Goal: Task Accomplishment & Management: Complete application form

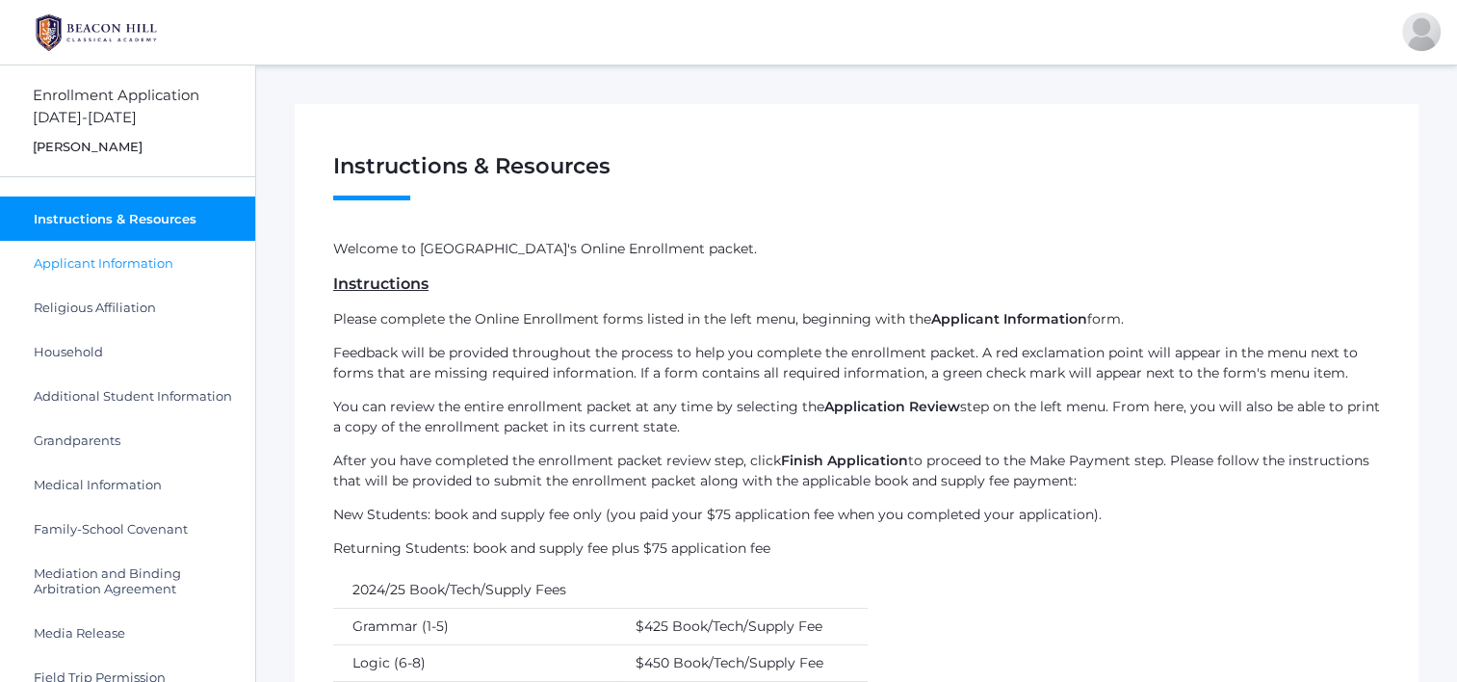
click at [102, 259] on span "Applicant Information" at bounding box center [104, 262] width 140 height 15
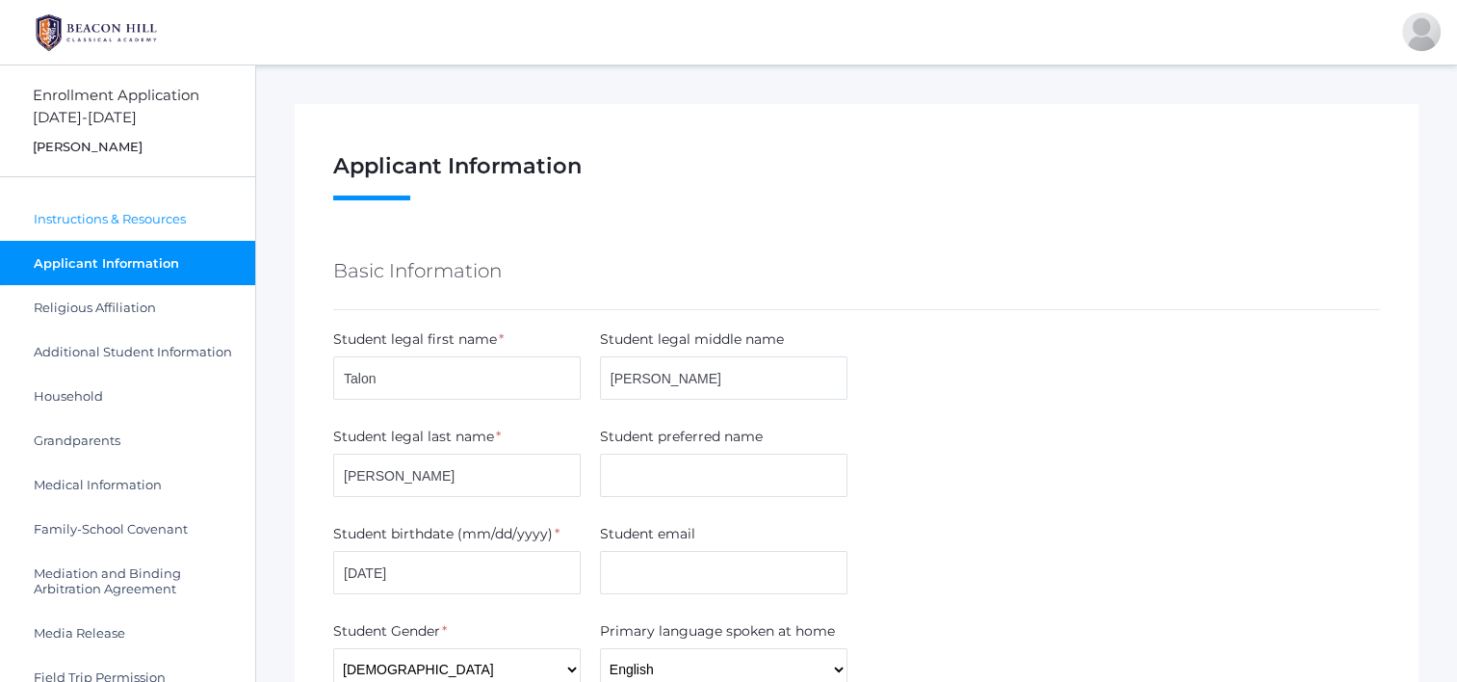
click at [109, 231] on link "Instructions & Resources" at bounding box center [127, 218] width 255 height 44
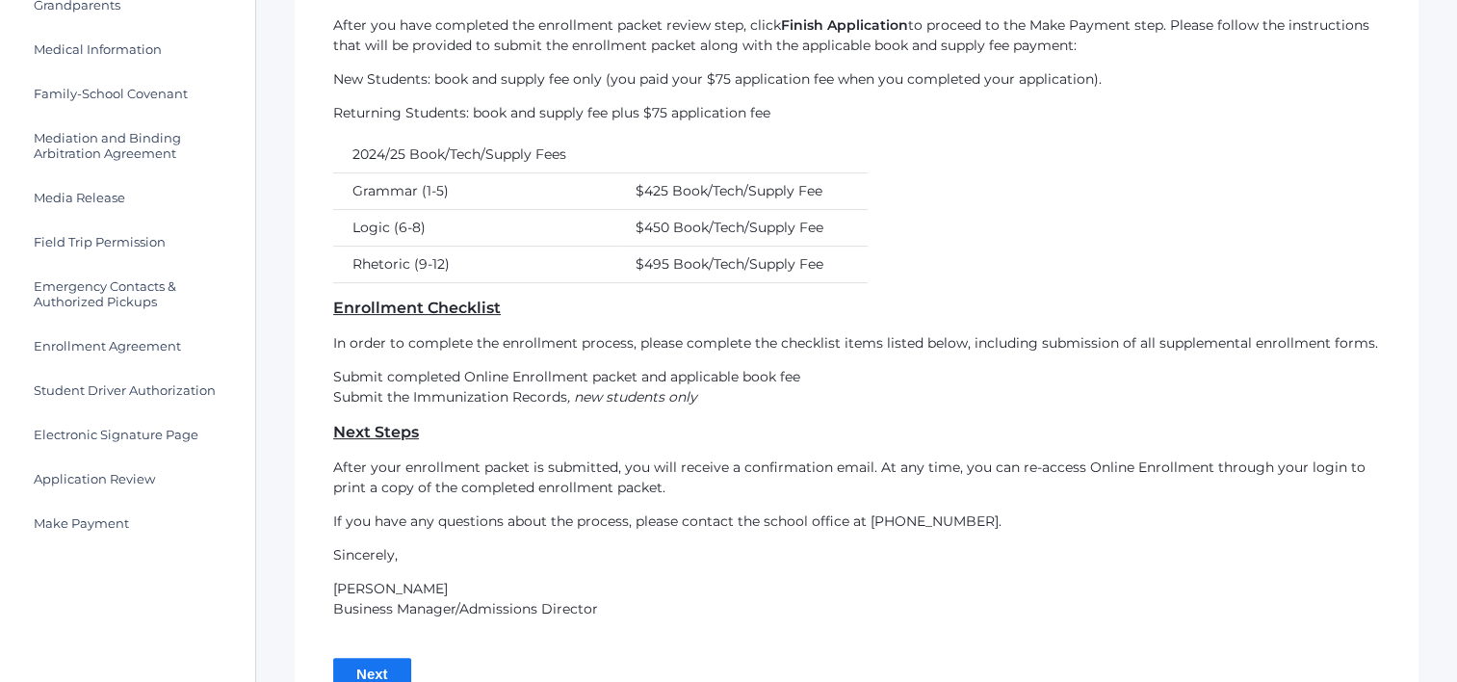
scroll to position [564, 0]
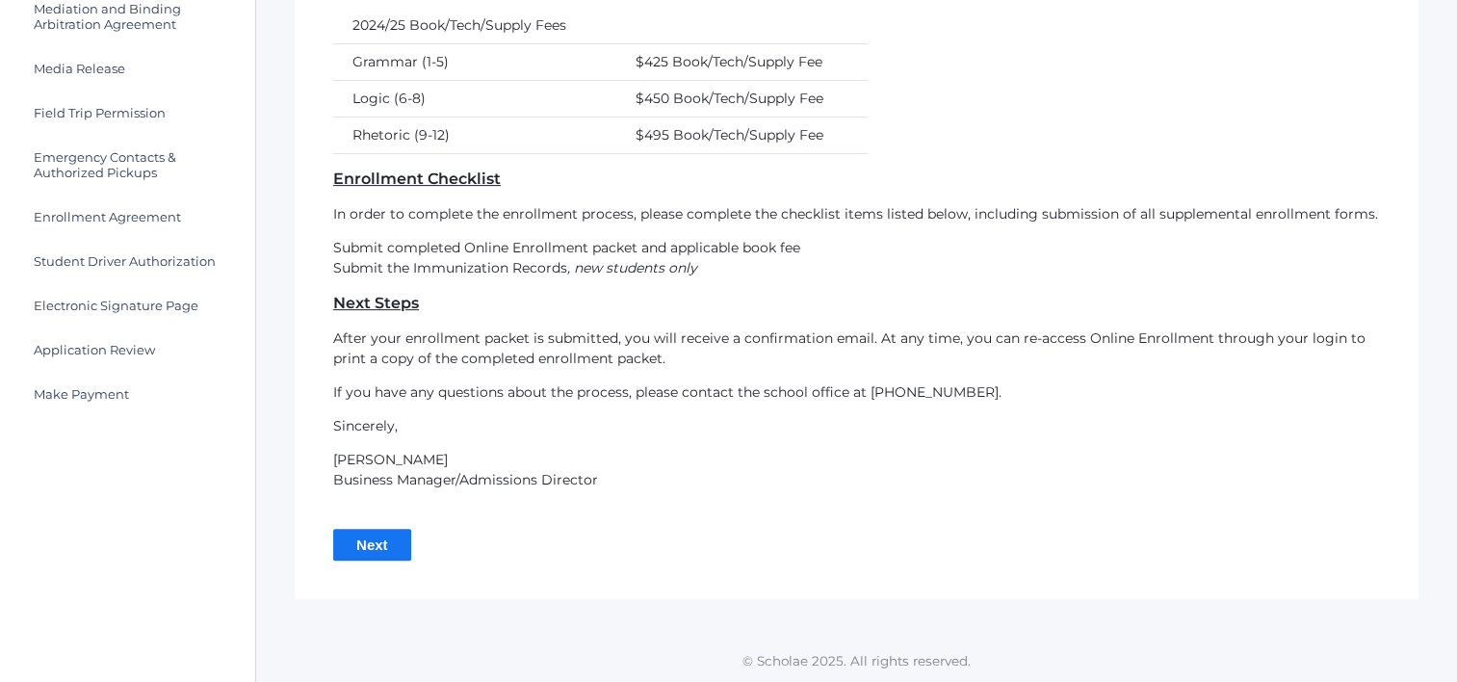
click at [372, 543] on input "Next" at bounding box center [372, 545] width 78 height 32
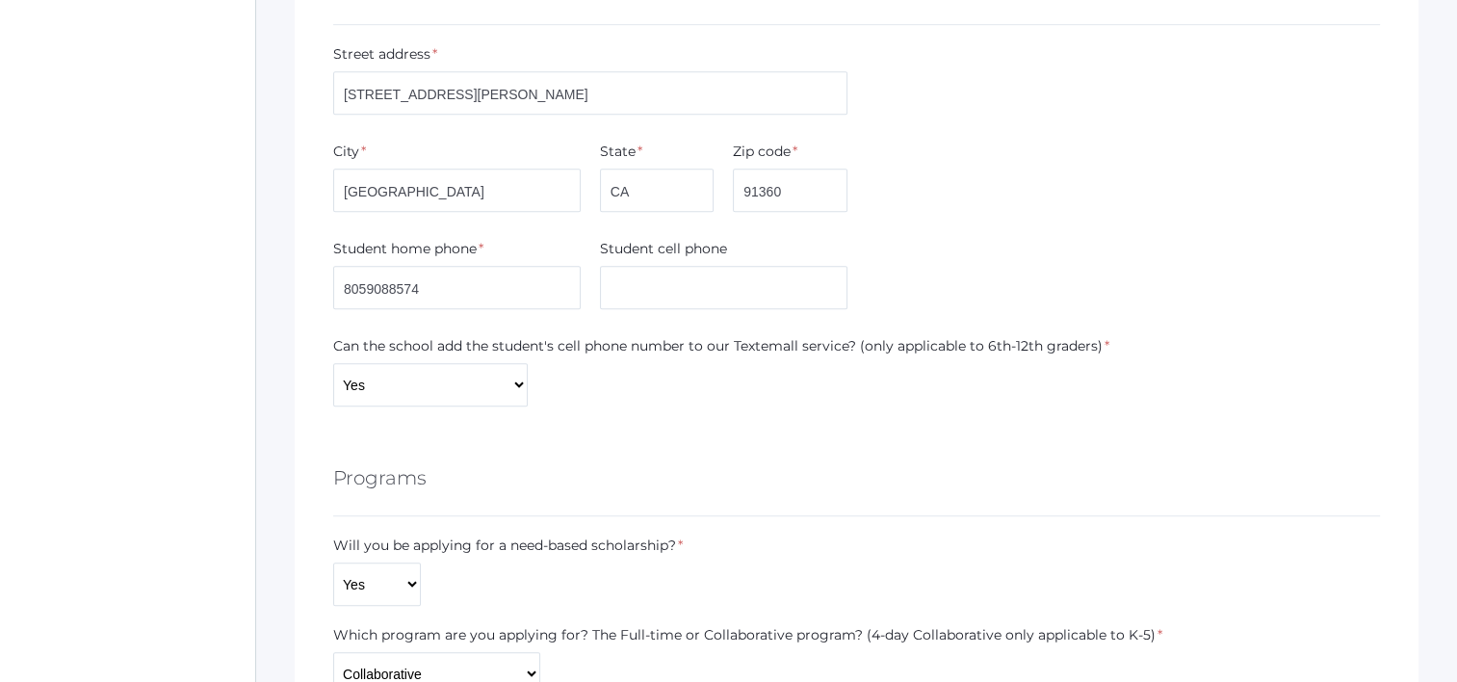
scroll to position [1357, 0]
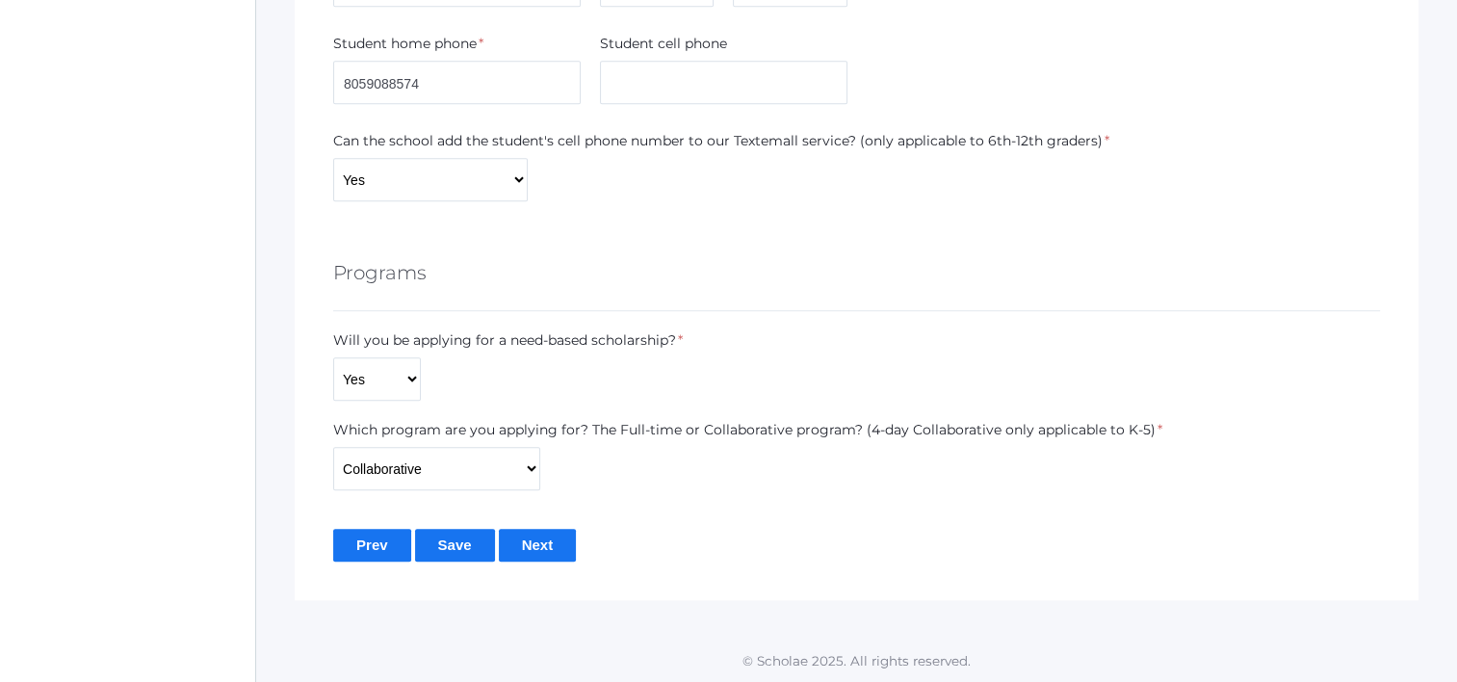
click at [442, 549] on input "Save" at bounding box center [455, 545] width 80 height 32
click at [474, 543] on input "Save" at bounding box center [455, 545] width 80 height 32
click at [531, 552] on input "Next" at bounding box center [538, 545] width 78 height 32
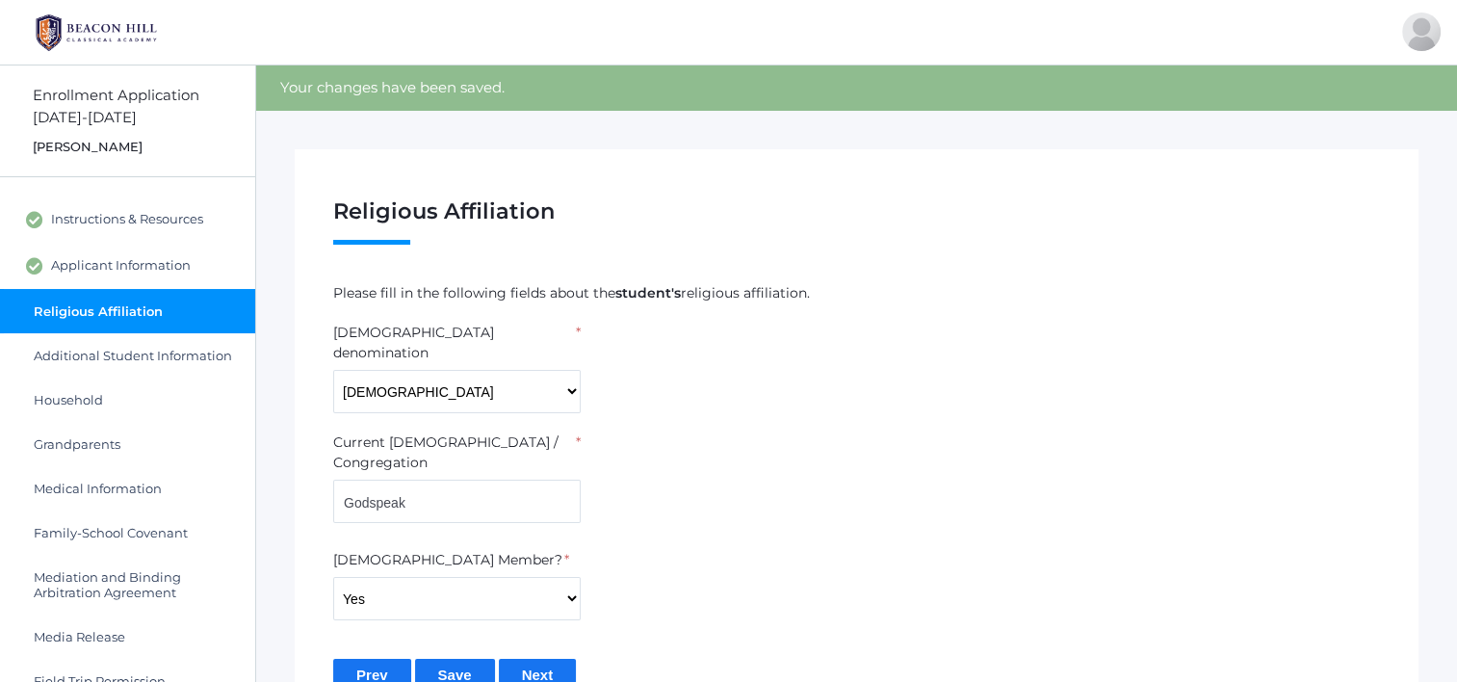
click at [527, 659] on input "Next" at bounding box center [538, 675] width 78 height 32
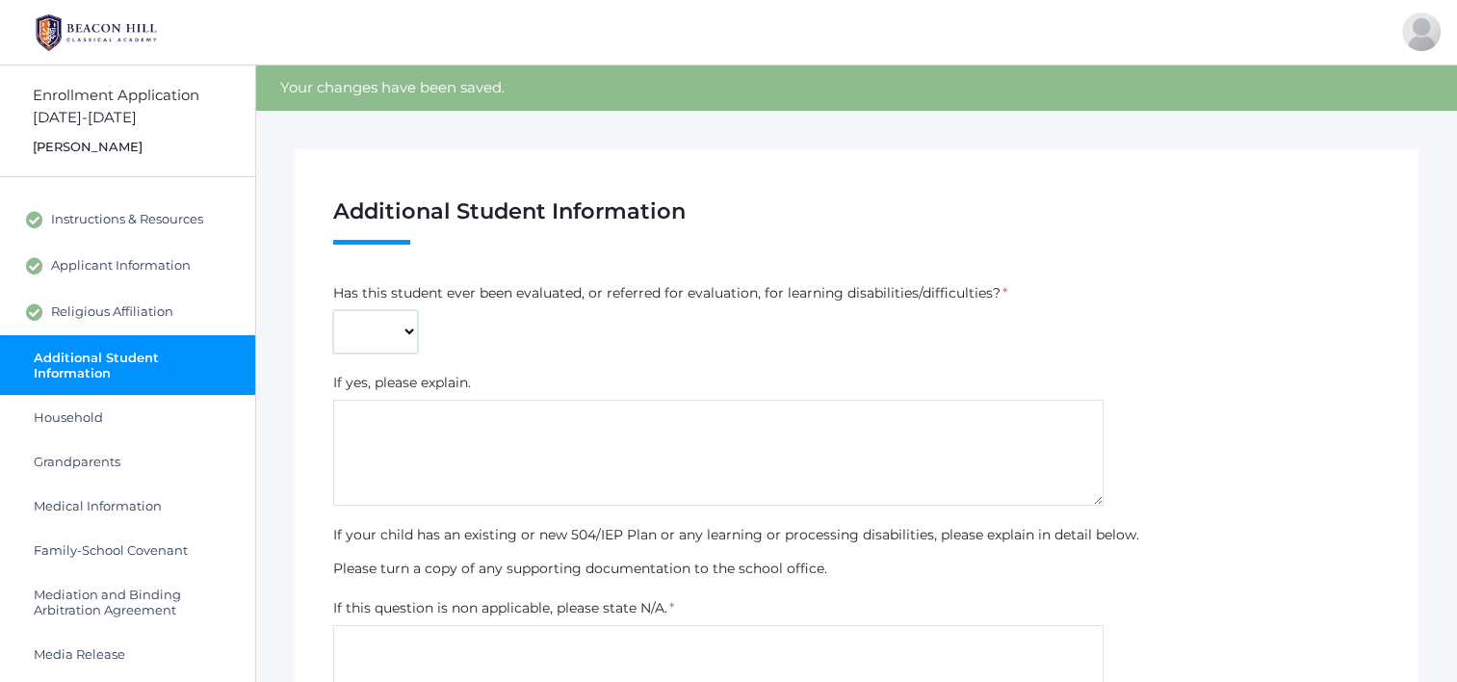
click at [383, 327] on select "Yes No" at bounding box center [375, 331] width 85 height 43
select select "Yes"
click at [333, 310] on select "Yes No" at bounding box center [375, 331] width 85 height 43
click at [454, 458] on textarea at bounding box center [718, 453] width 770 height 106
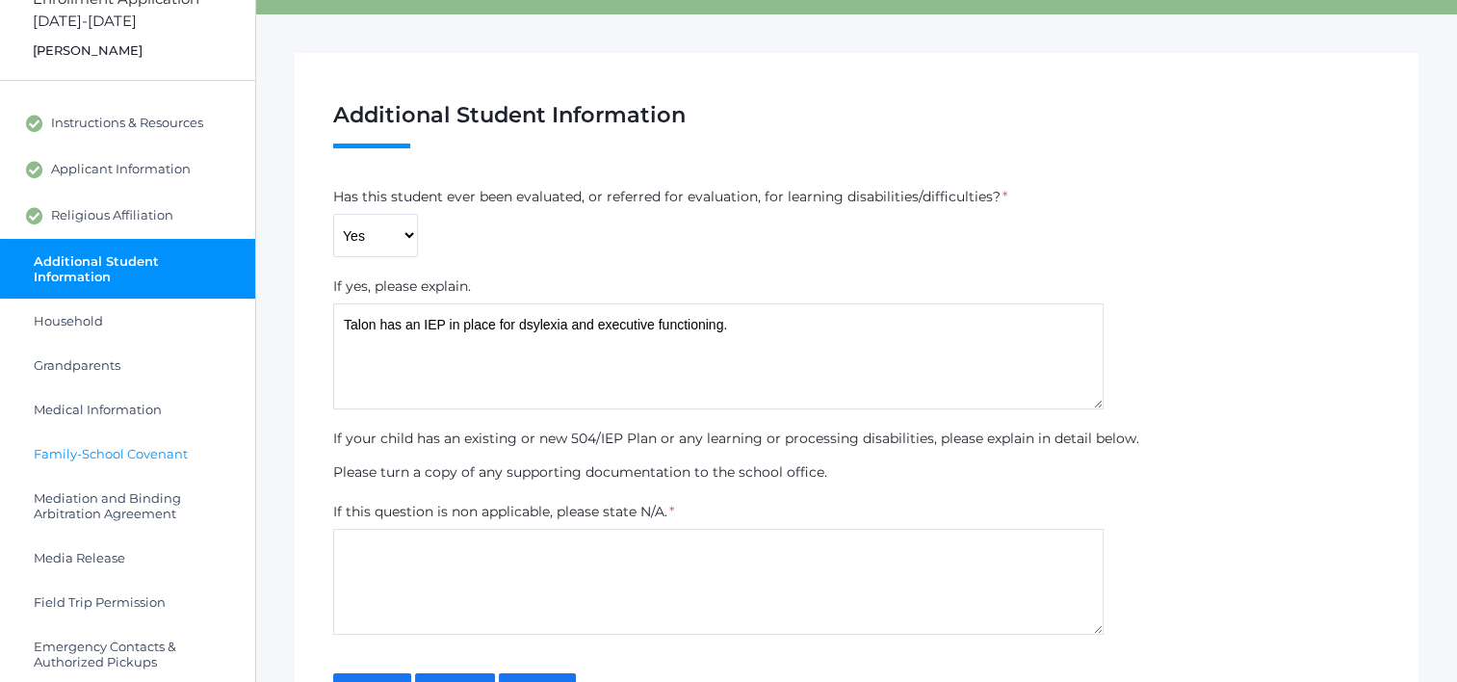
drag, startPoint x: 693, startPoint y: 326, endPoint x: 177, endPoint y: 439, distance: 528.4
click at [209, 293] on div "Enrollment Application 2025-2026 Talon Harris Instructions & Resources Applican…" at bounding box center [728, 446] width 1457 height 955
type textarea "Talon has an IEP in place for dsylexia and executive functioning."
paste textarea "Talon currently has an Individualized Education Program (IEP) to address needs …"
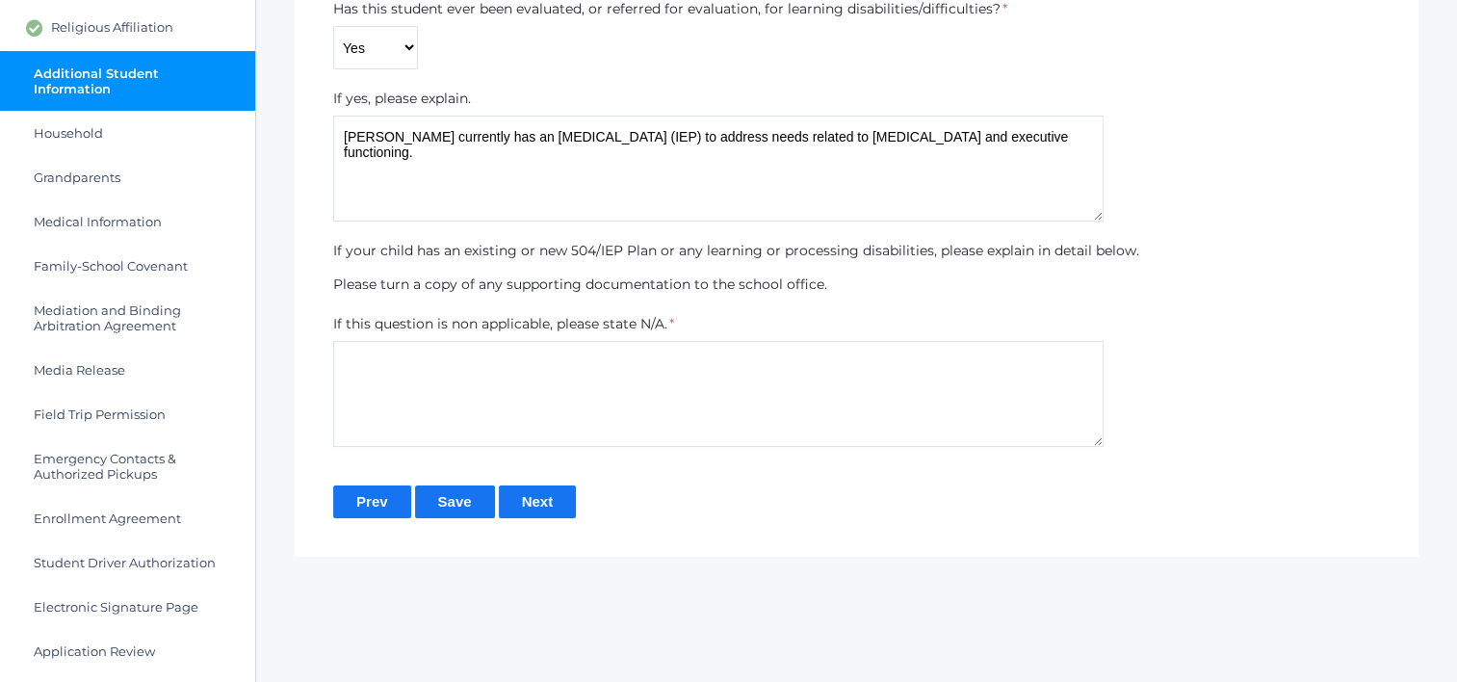
scroll to position [289, 0]
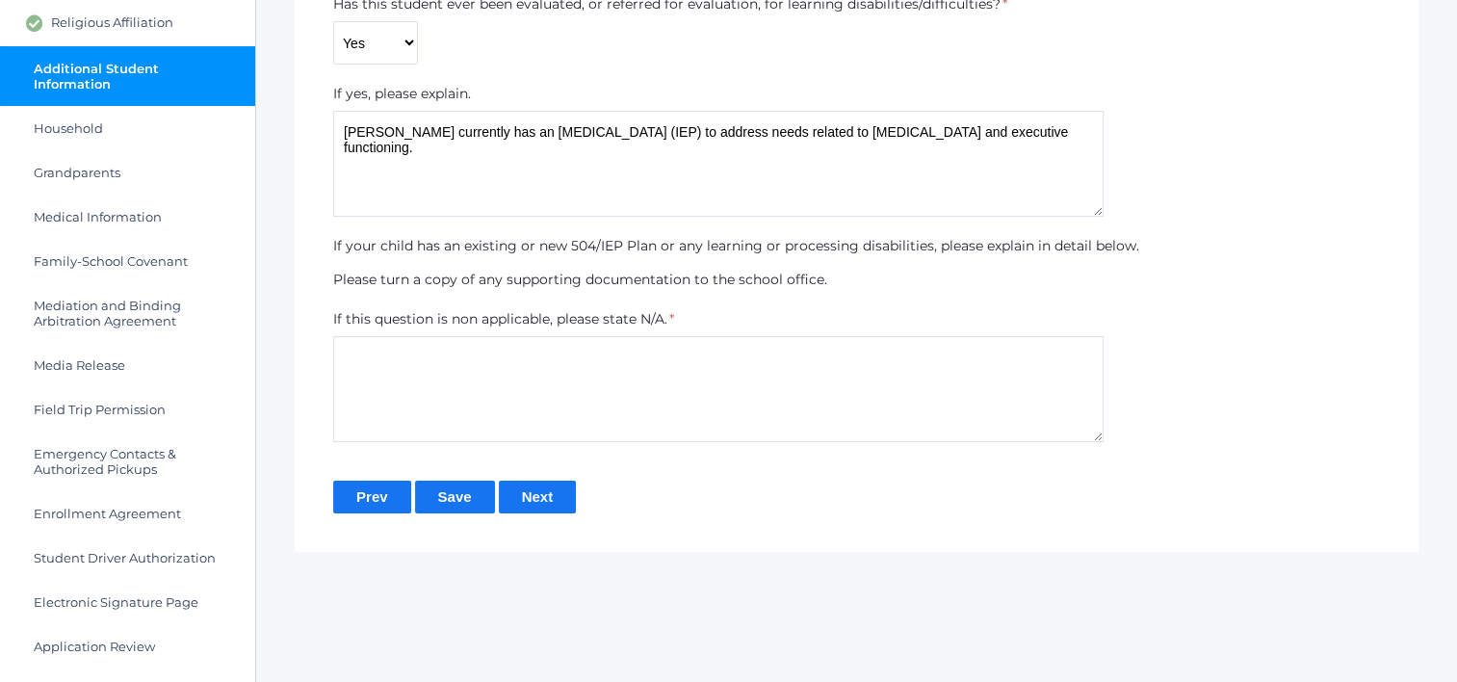
type textarea "Talon currently has an Individualized Education Program (IEP) to address needs …"
click at [424, 393] on textarea at bounding box center [718, 389] width 770 height 106
paste textarea "The report was originally included with the student’s documentation; however, I…"
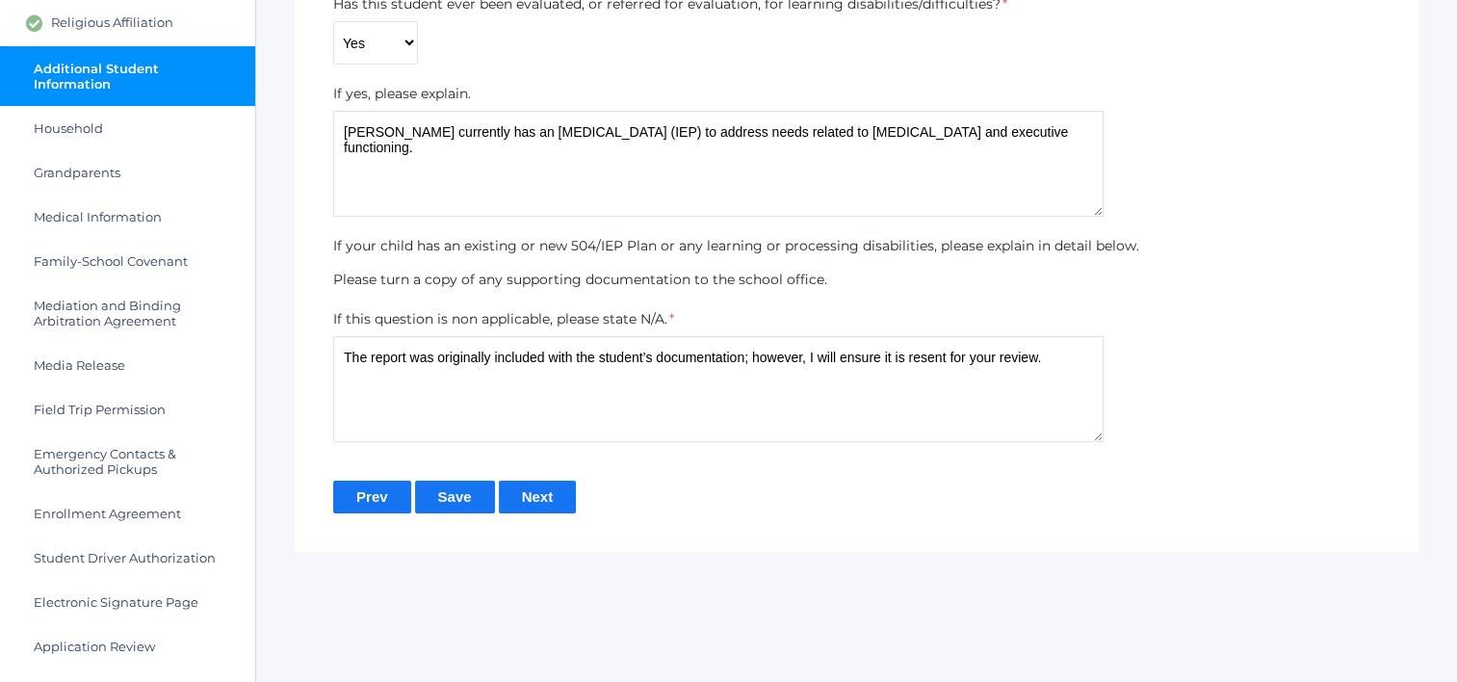
type textarea "The report was originally included with the student’s documentation; however, I…"
click at [463, 496] on input "Save" at bounding box center [455, 497] width 80 height 32
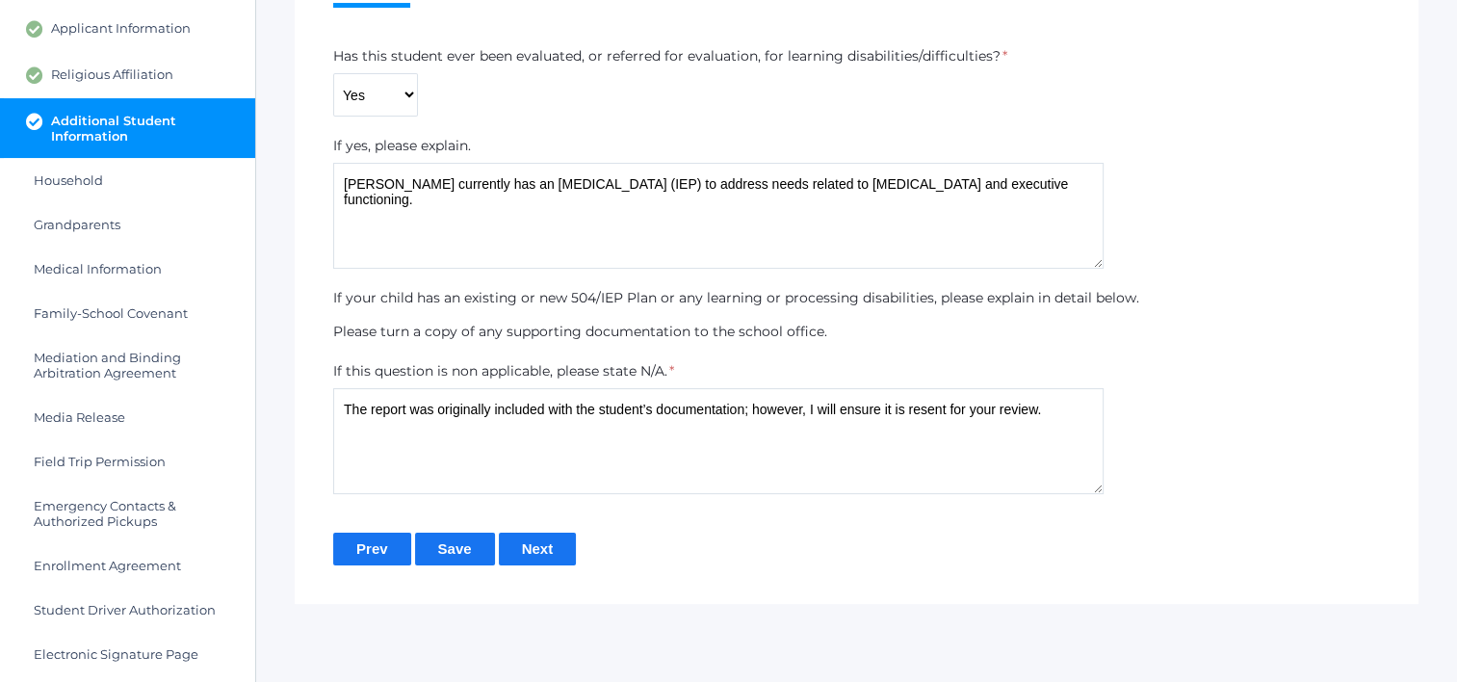
scroll to position [289, 0]
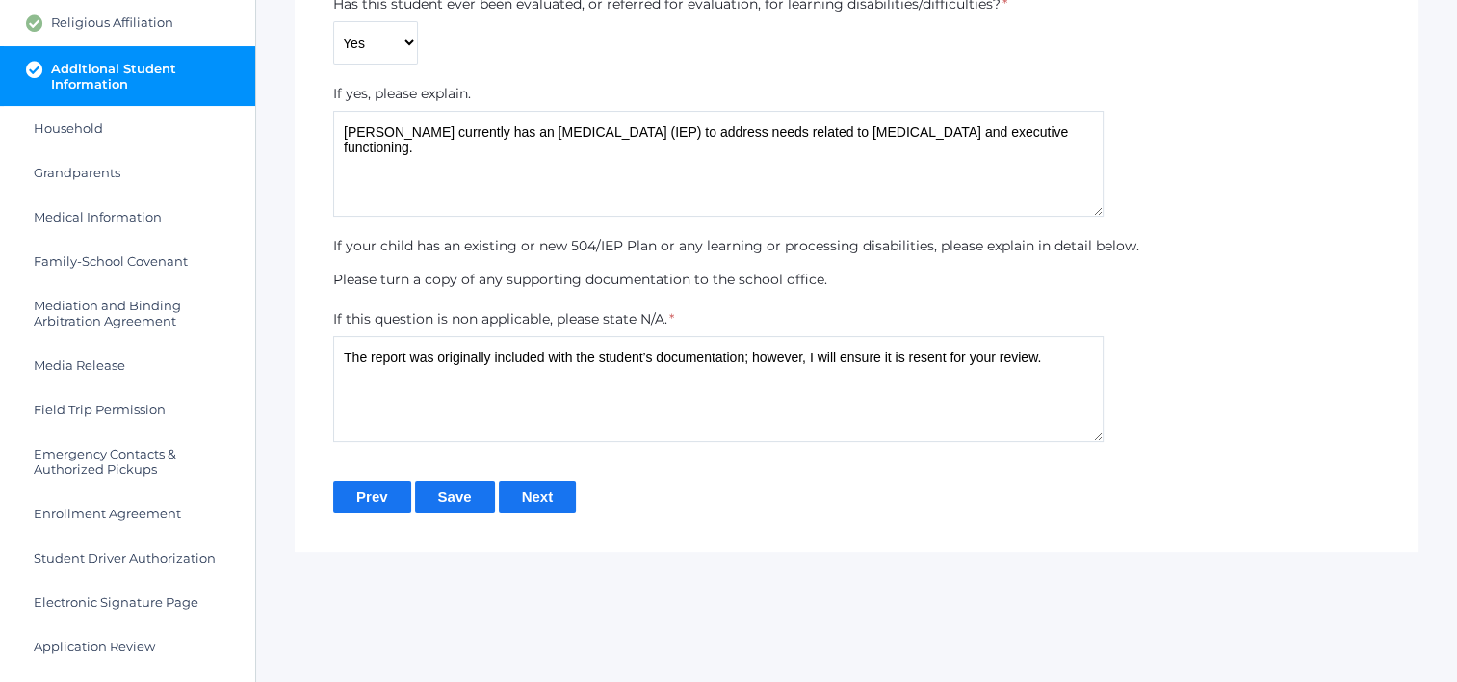
click at [514, 505] on input "Next" at bounding box center [538, 497] width 78 height 32
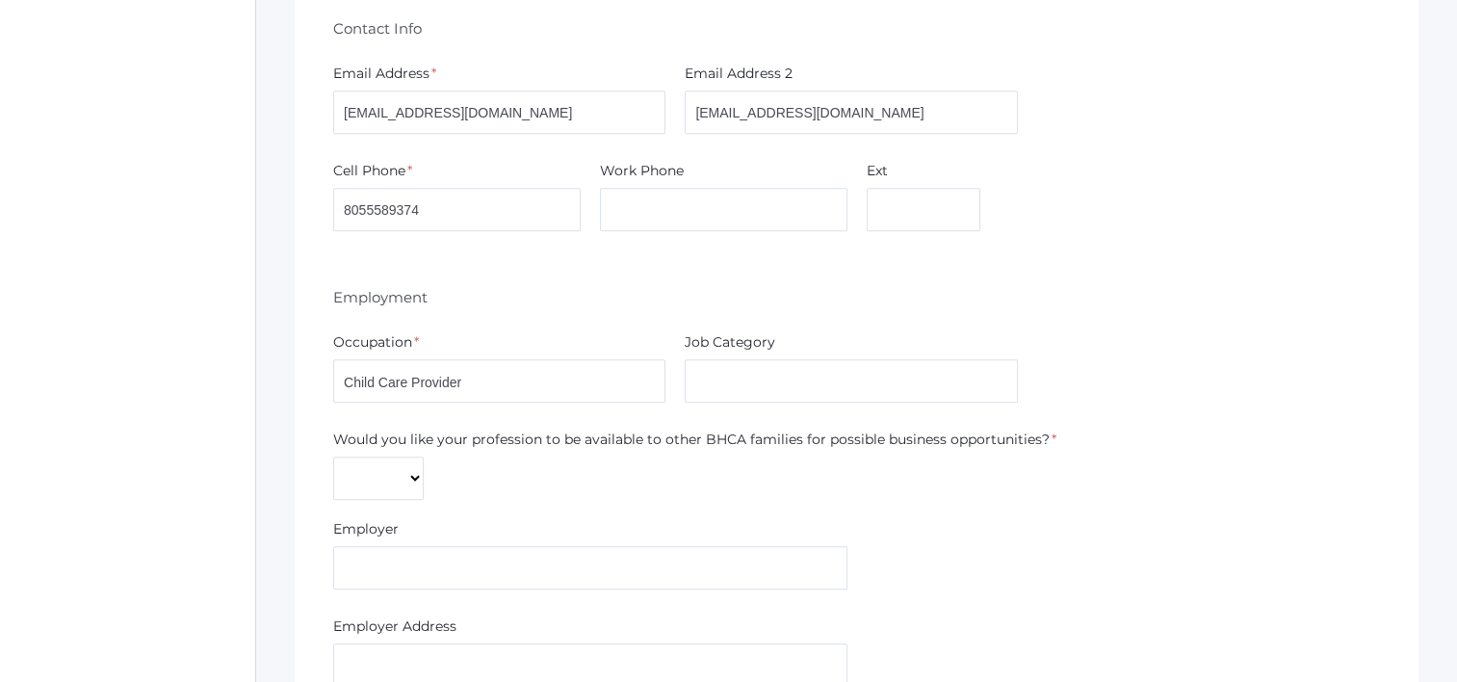
scroll to position [1252, 0]
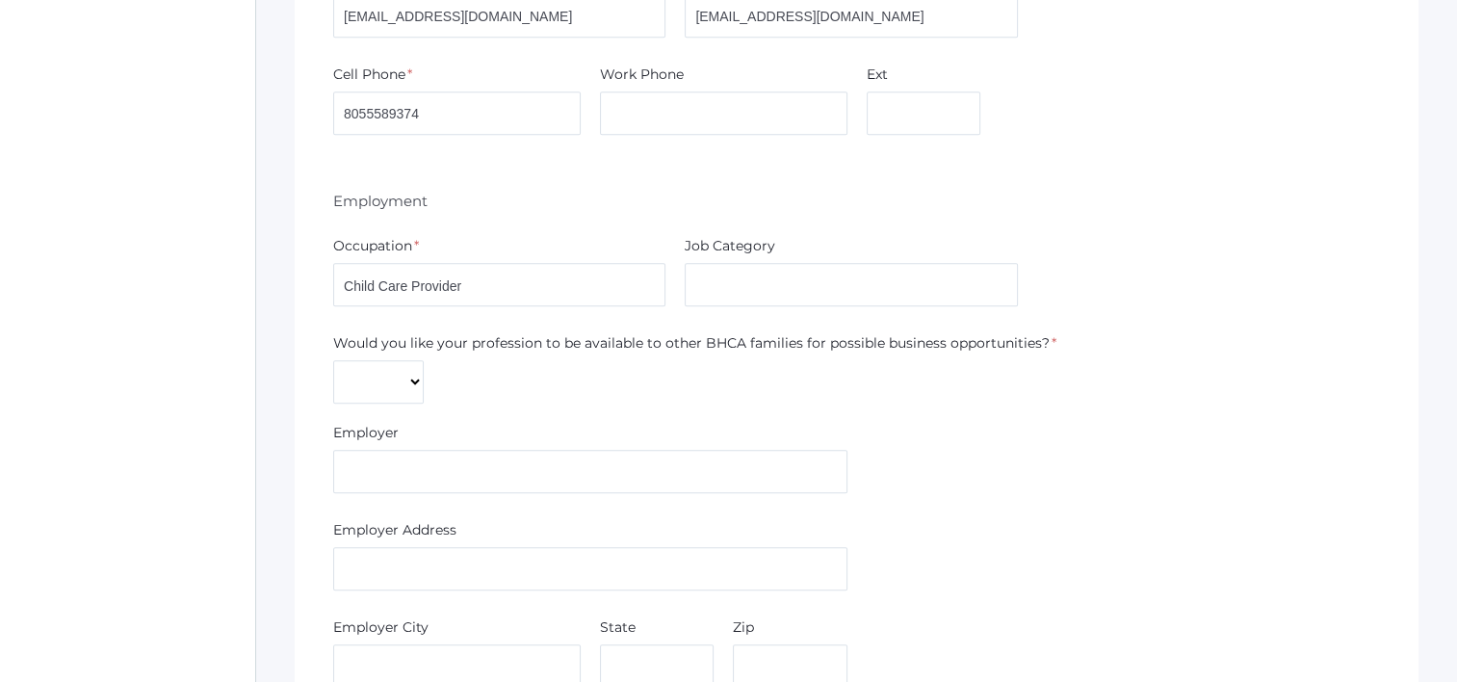
click at [749, 310] on div "Job Category" at bounding box center [851, 275] width 352 height 78
click at [741, 281] on input "text" at bounding box center [851, 284] width 332 height 43
type input "Child care"
type input "First Steps Childcare"
type input "156 Lucero Street"
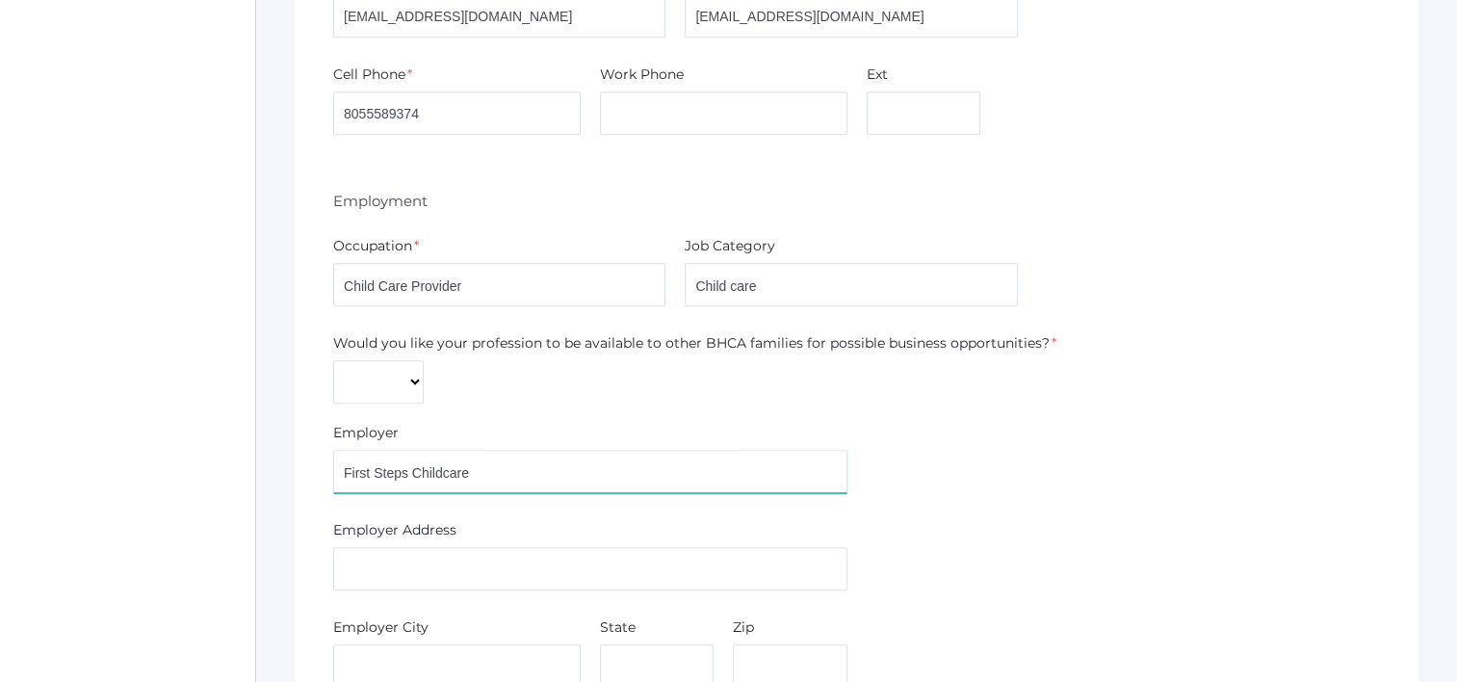
type input "Thousand Oaks"
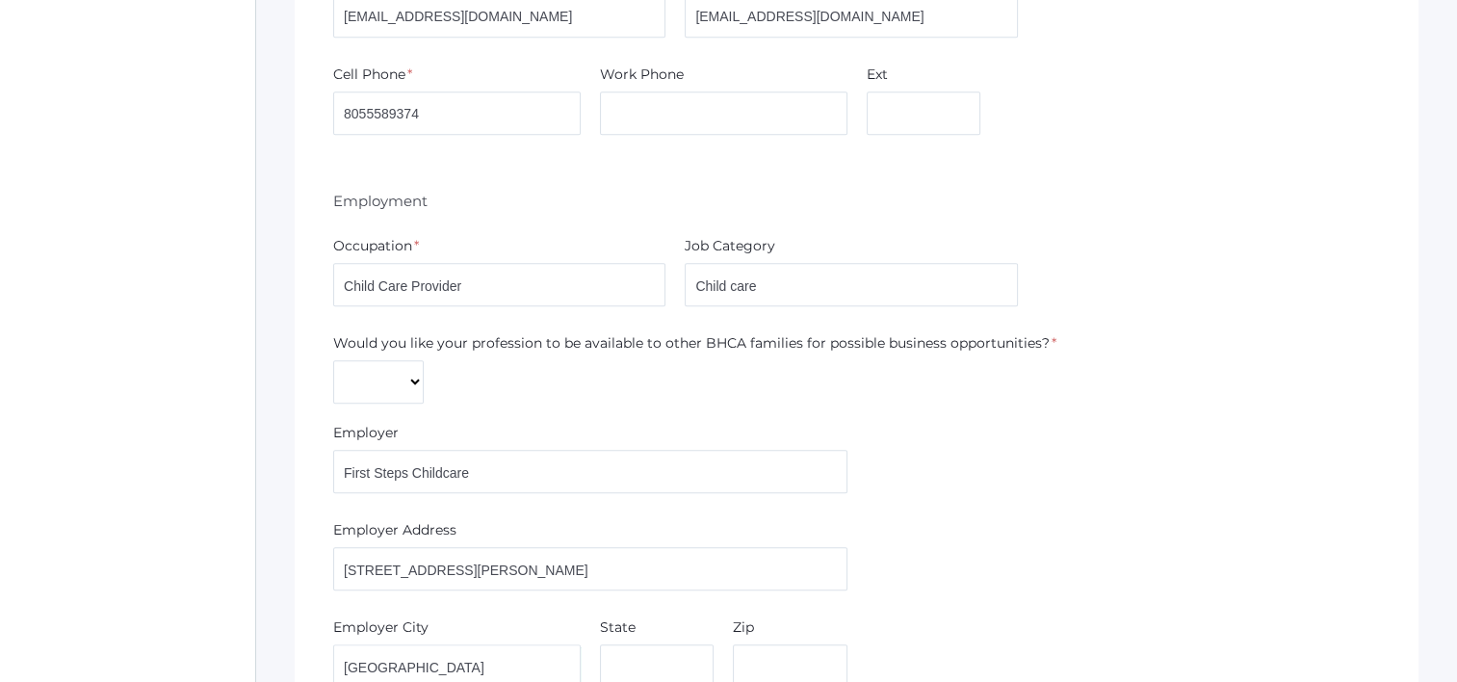
type input "CA"
type input "91360"
type input "Child care"
type input "First Steps Childcare"
type input "[STREET_ADDRESS][PERSON_NAME]"
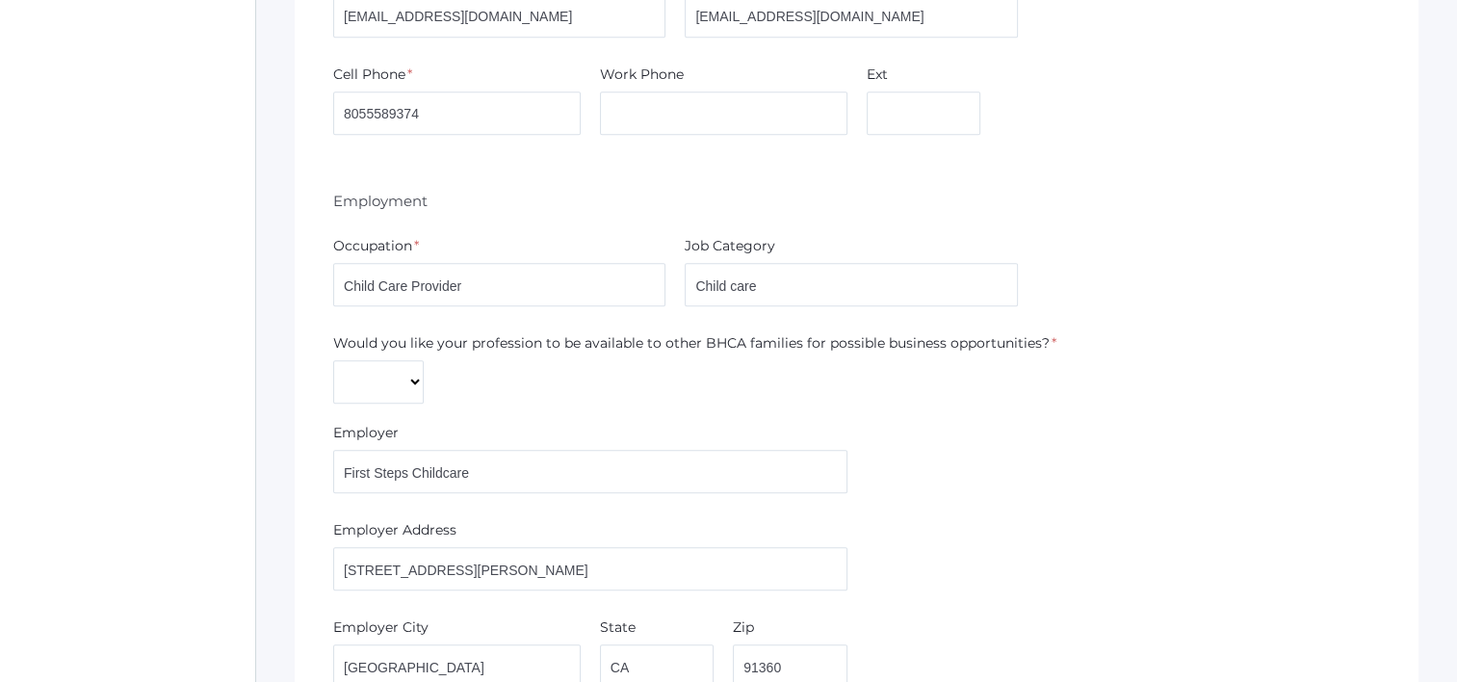
type input "Thousand Oaks"
type input "CA"
type input "91360"
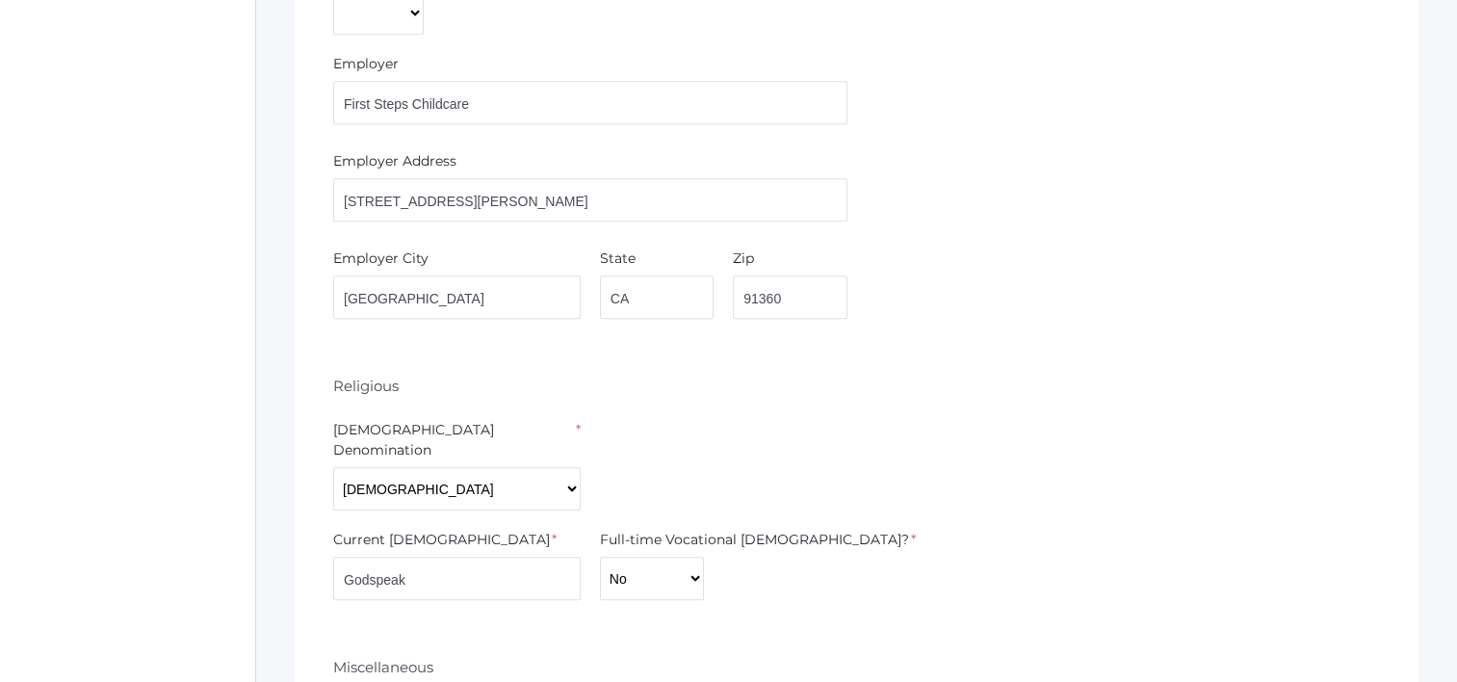
scroll to position [1348, 0]
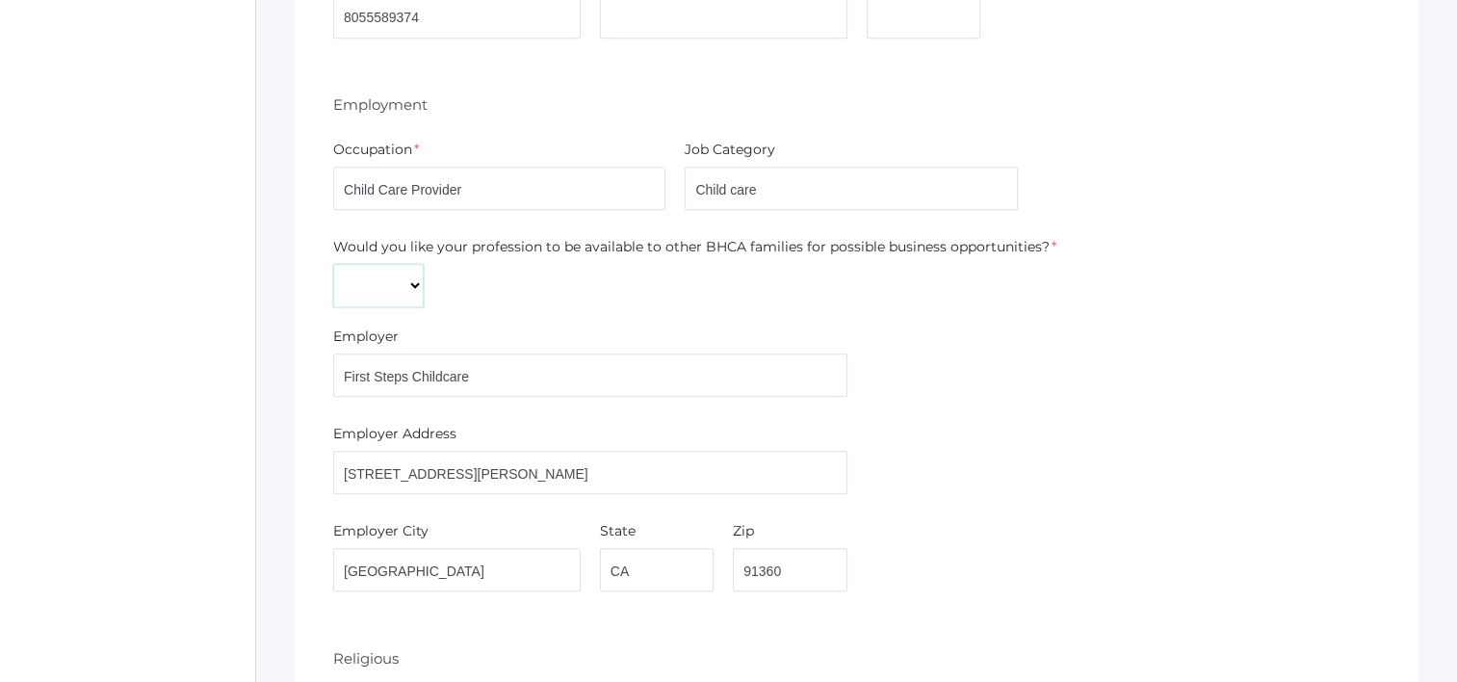
click at [390, 264] on select "Yes No" at bounding box center [378, 285] width 91 height 43
select select "Yes"
click at [333, 264] on select "Yes No" at bounding box center [378, 285] width 91 height 43
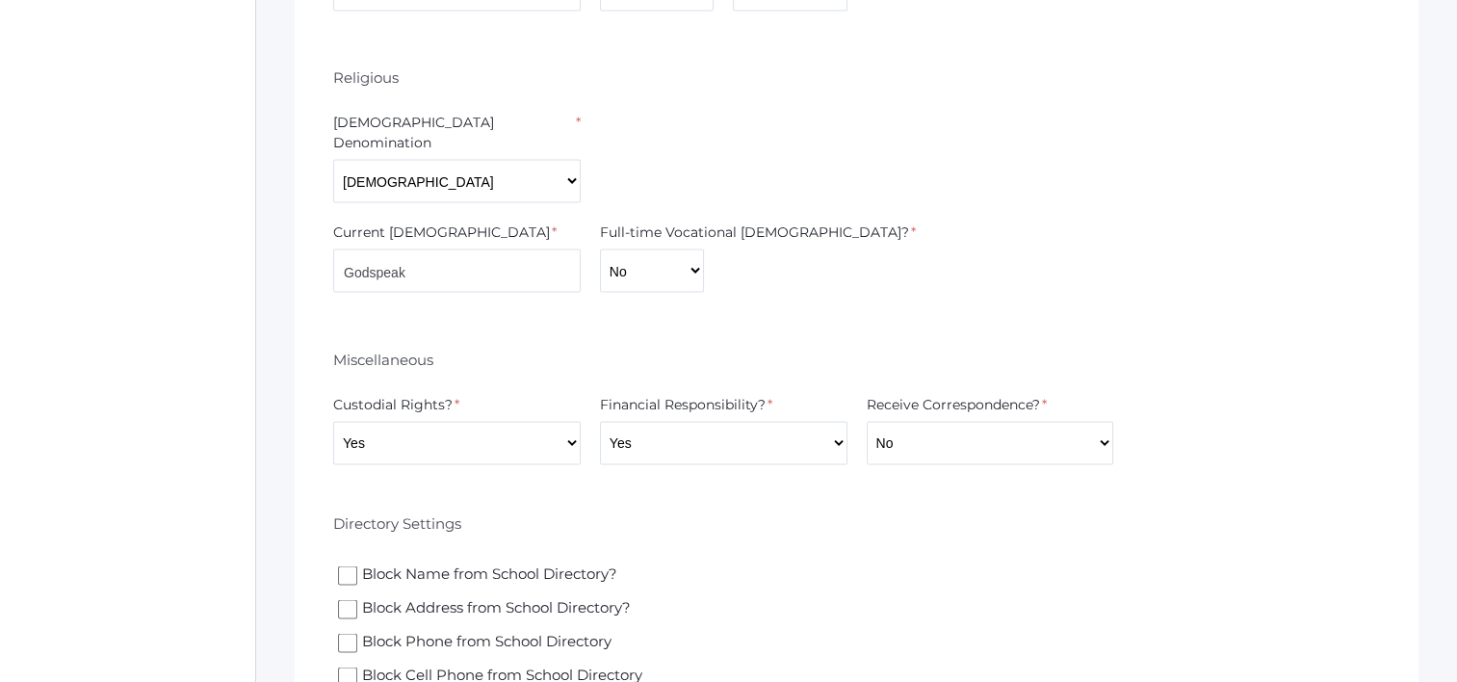
scroll to position [3949, 0]
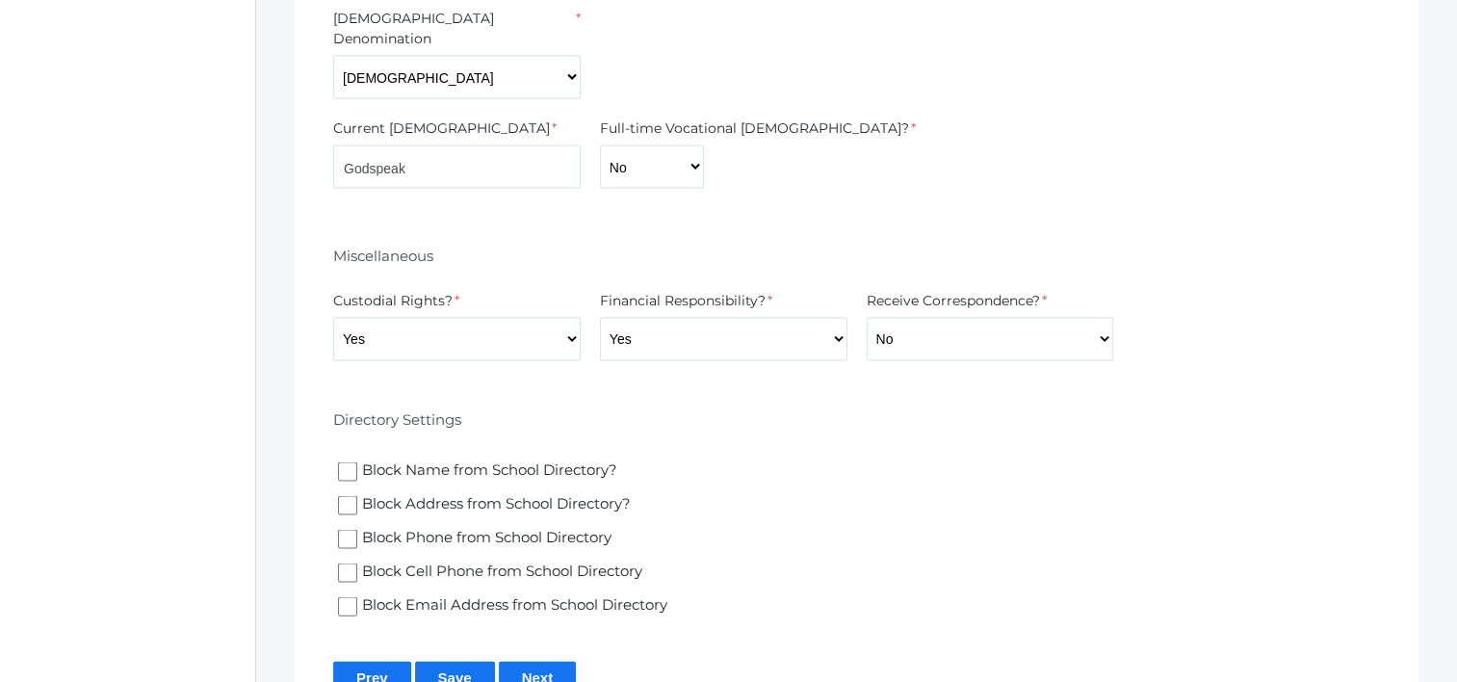
click at [461, 662] on input "Save" at bounding box center [455, 678] width 80 height 32
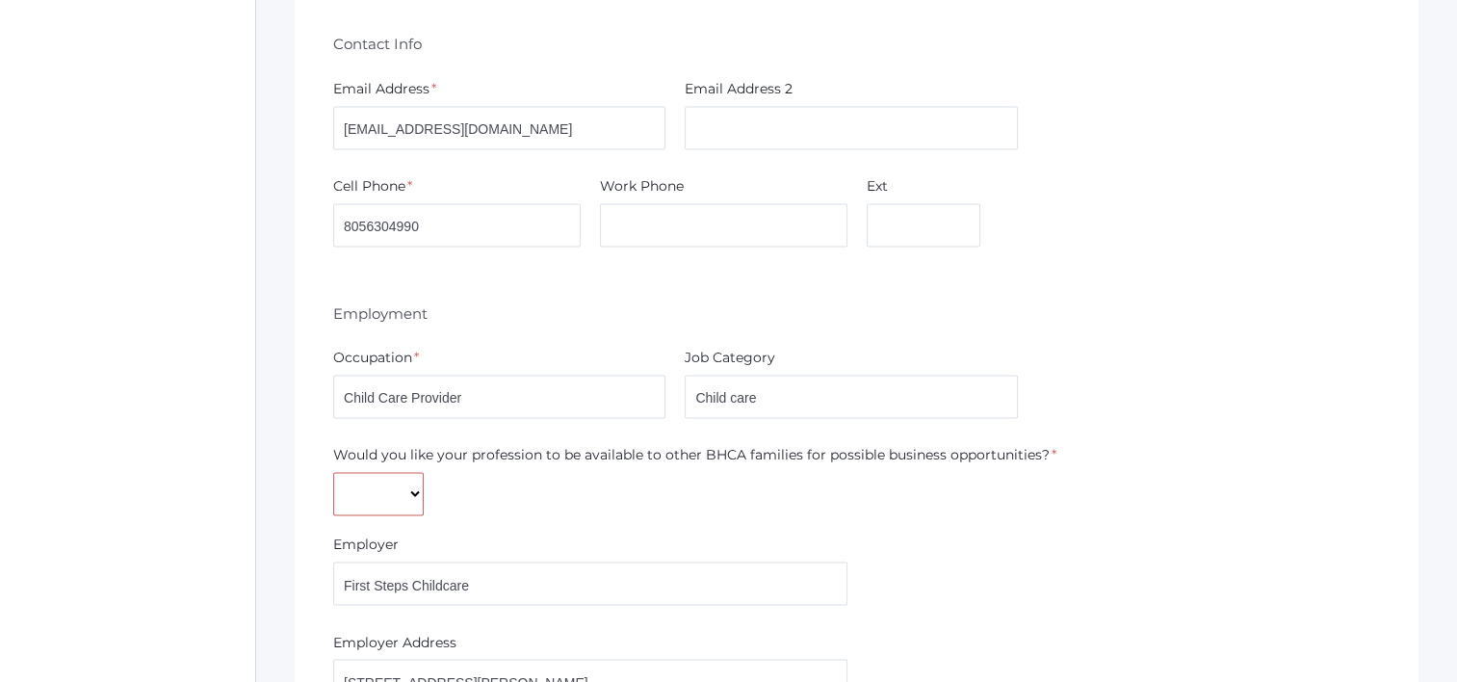
scroll to position [3082, 0]
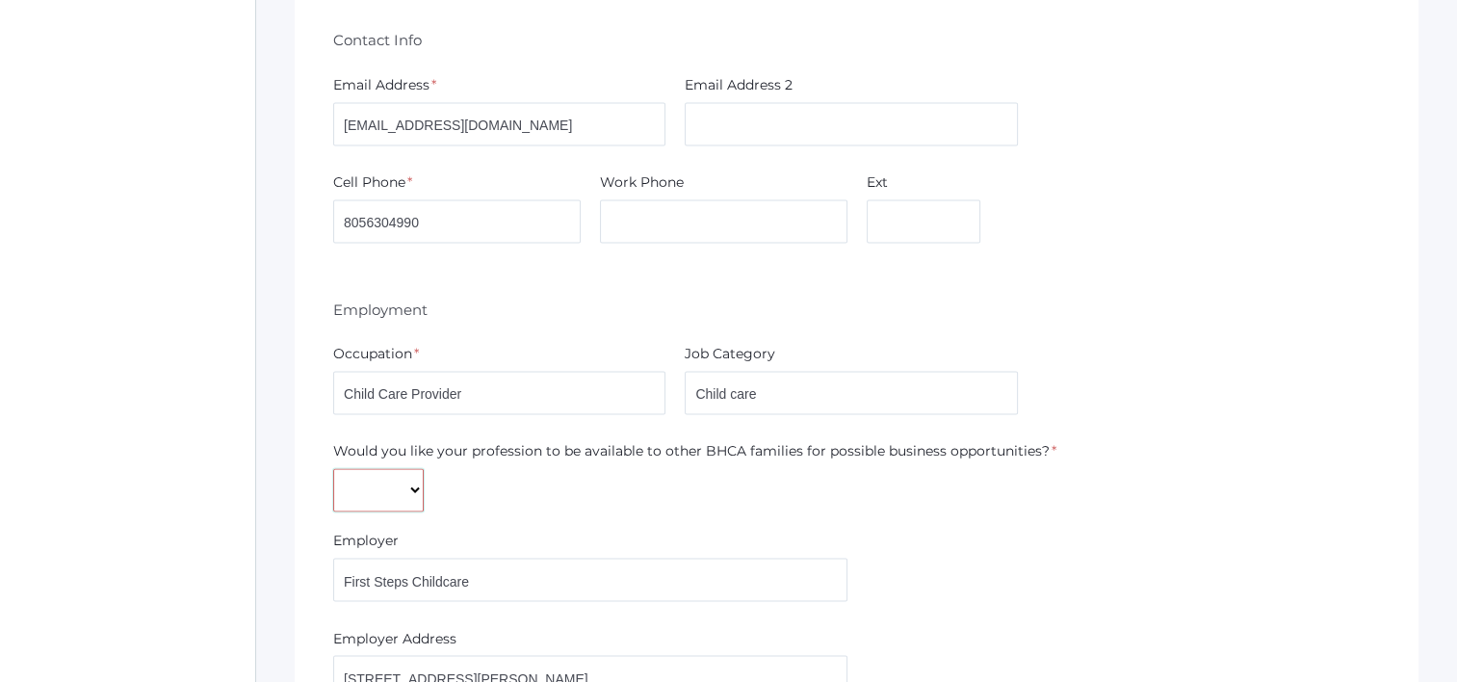
click at [401, 471] on select "Yes No" at bounding box center [378, 489] width 91 height 43
select select "Yes"
click at [333, 468] on select "Yes No" at bounding box center [378, 489] width 91 height 43
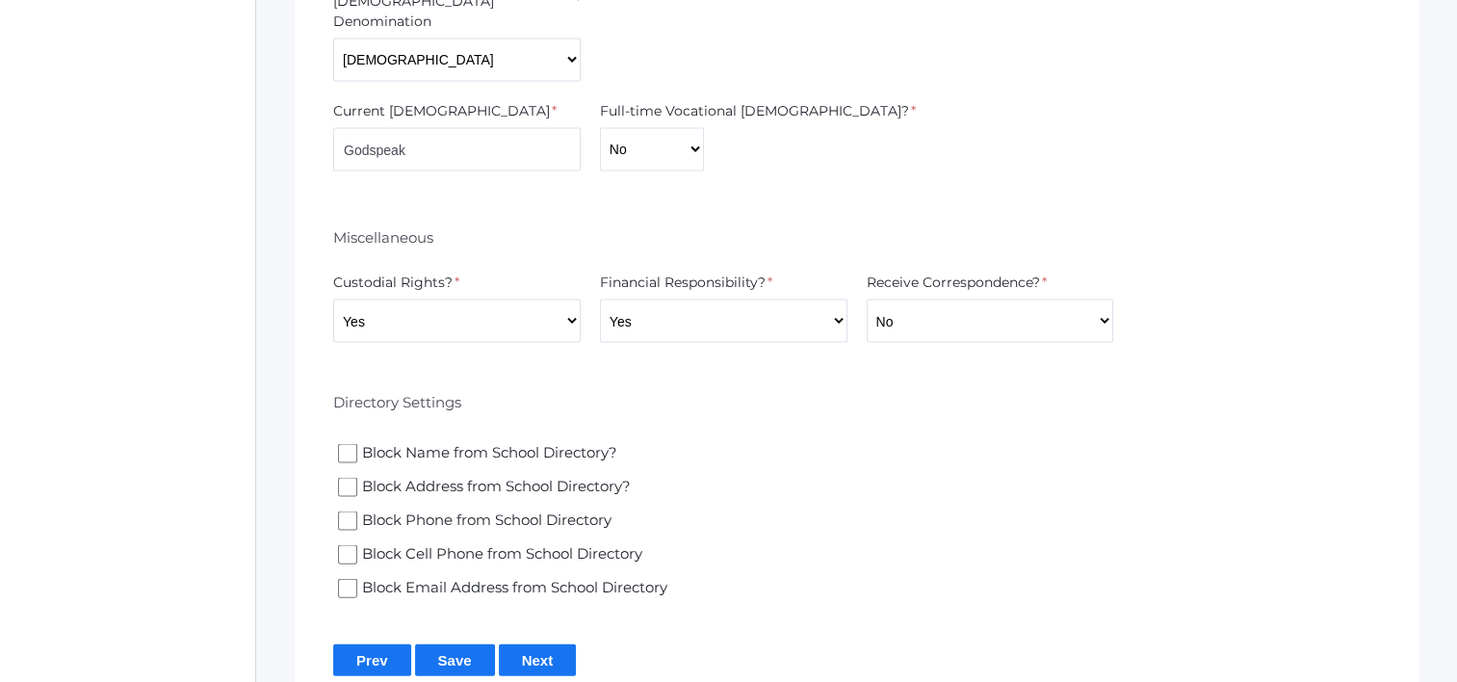
scroll to position [4058, 0]
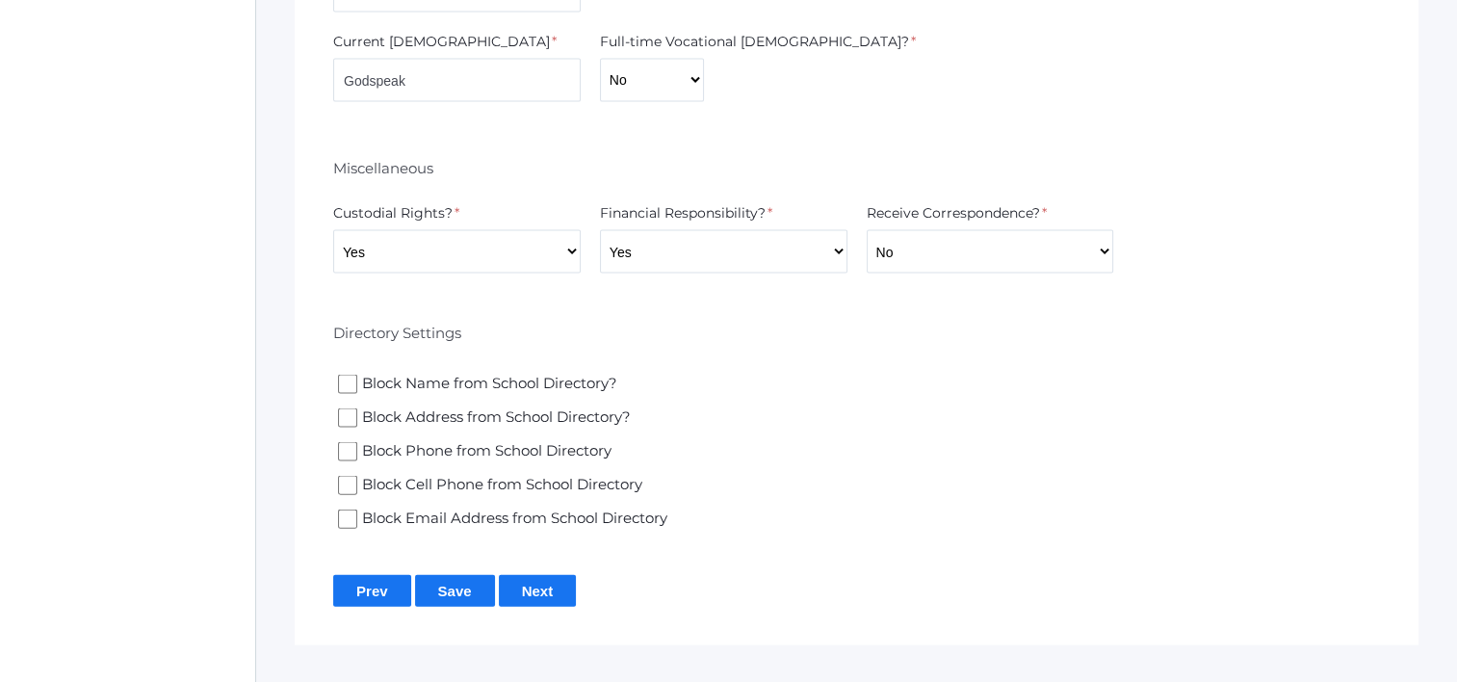
drag, startPoint x: 478, startPoint y: 546, endPoint x: 493, endPoint y: 549, distance: 15.7
click at [478, 575] on input "Save" at bounding box center [455, 591] width 80 height 32
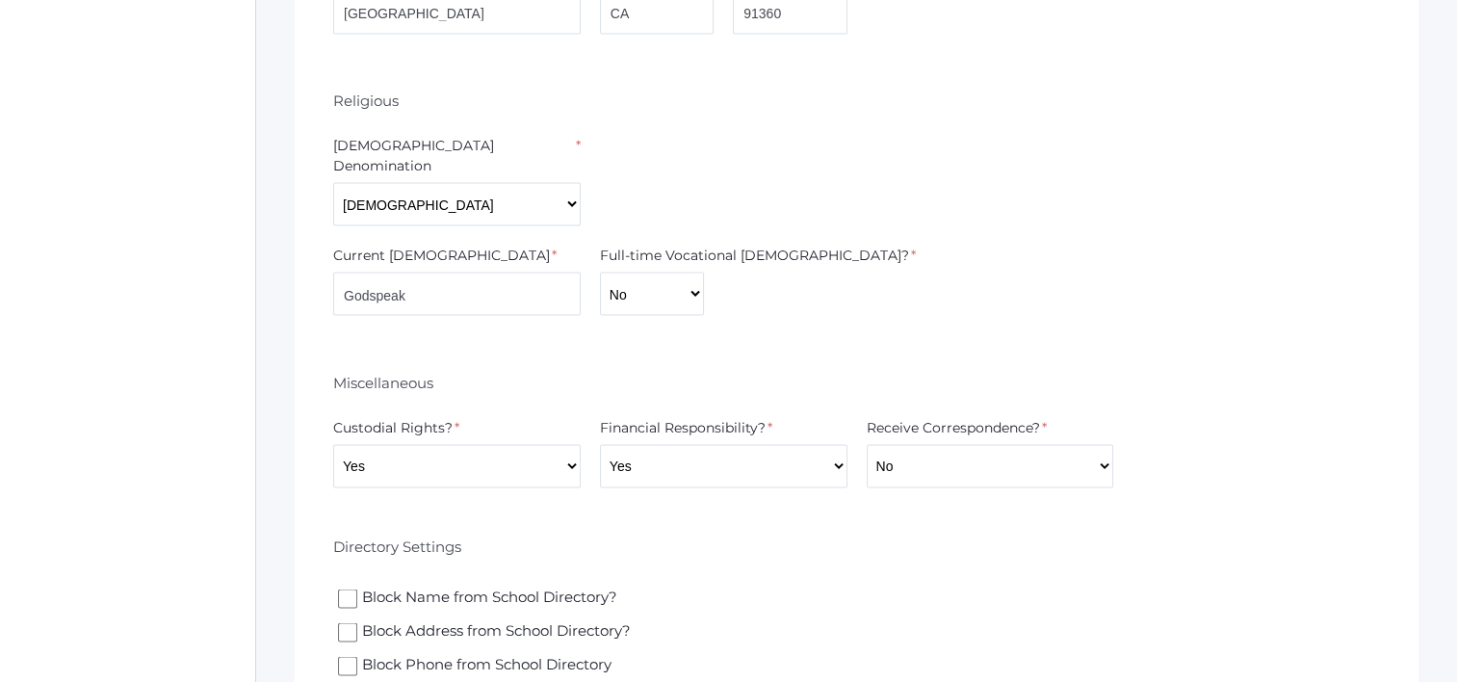
scroll to position [4036, 0]
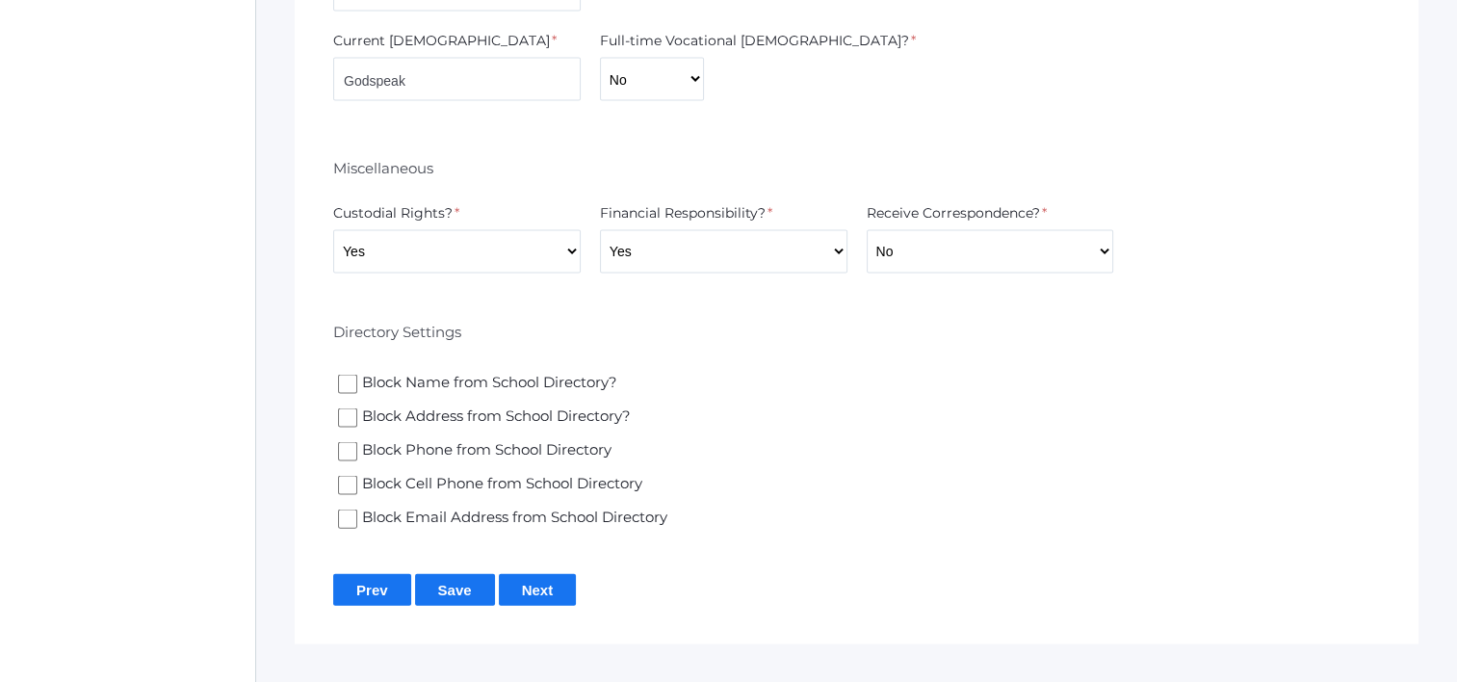
click at [553, 574] on input "Next" at bounding box center [538, 590] width 78 height 32
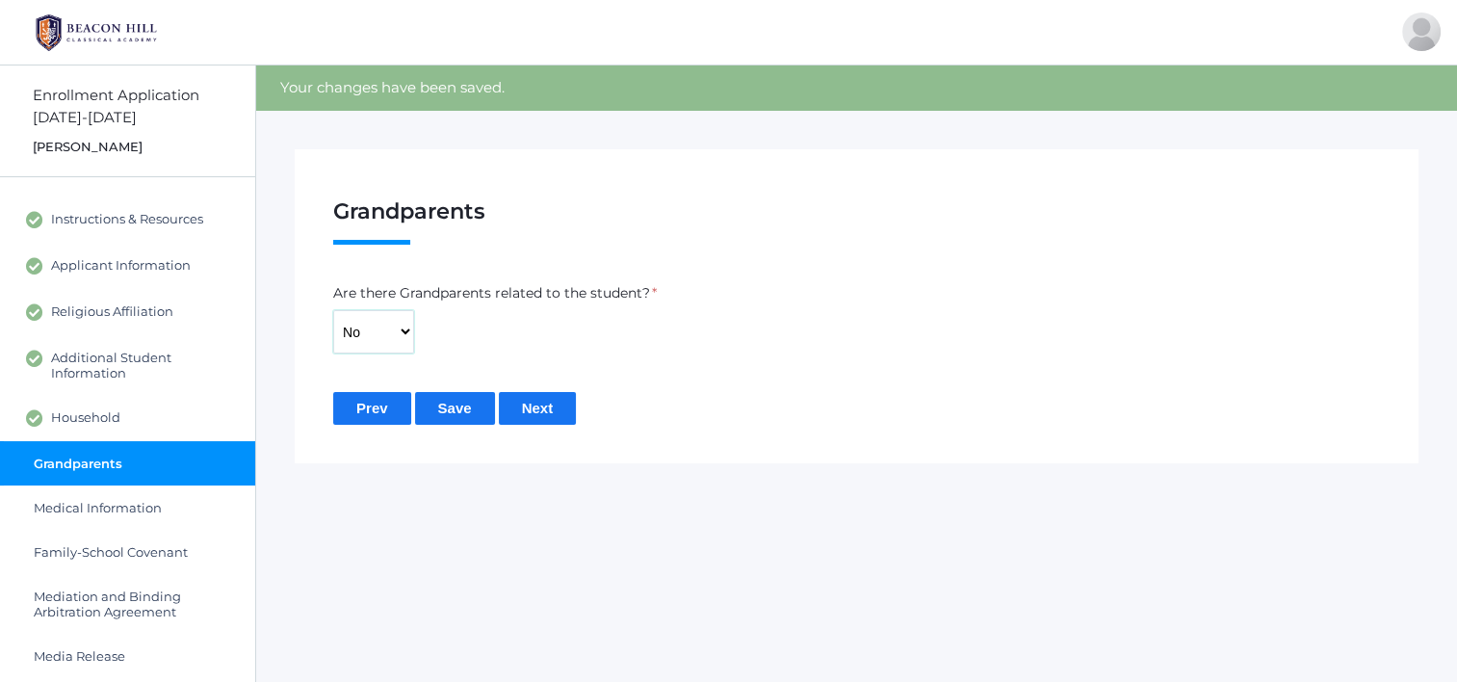
click at [378, 319] on select "Yes No" at bounding box center [373, 331] width 81 height 43
select select "Yes"
click at [333, 310] on select "Yes No" at bounding box center [373, 331] width 81 height 43
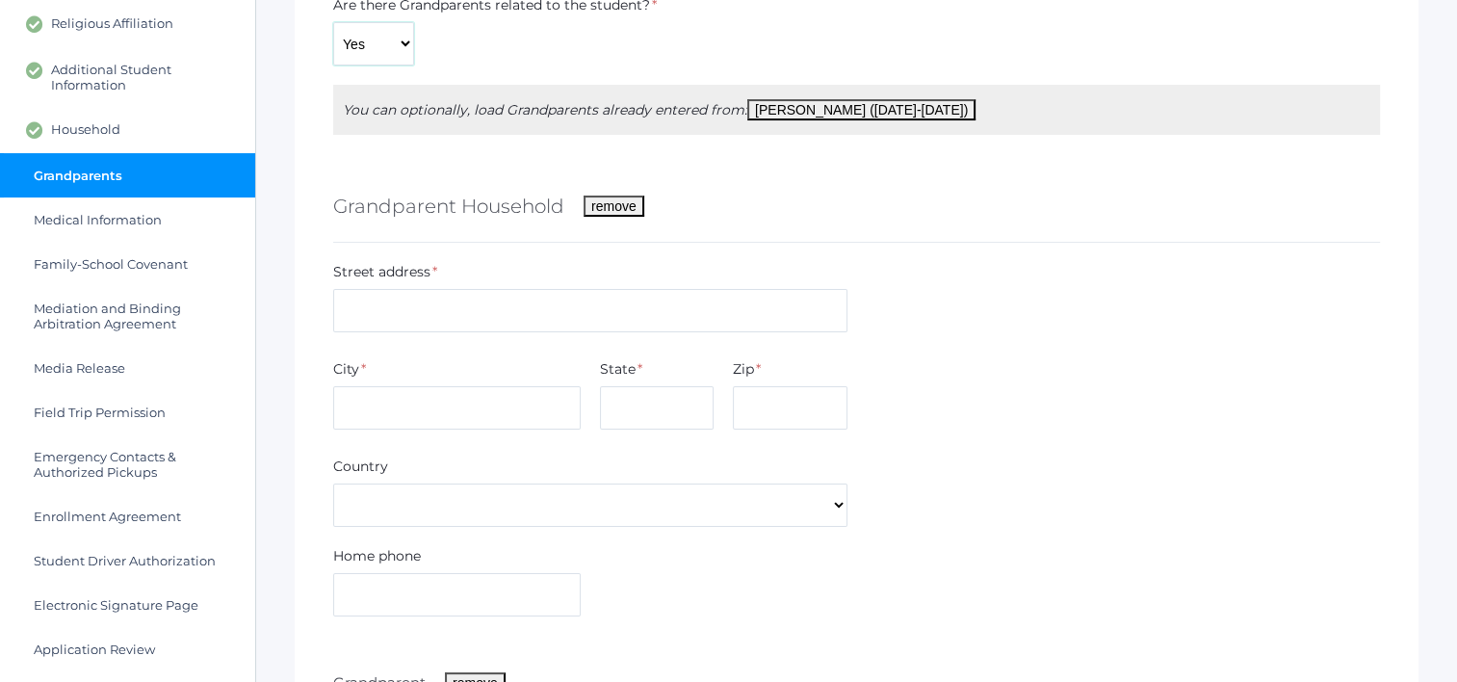
scroll to position [289, 0]
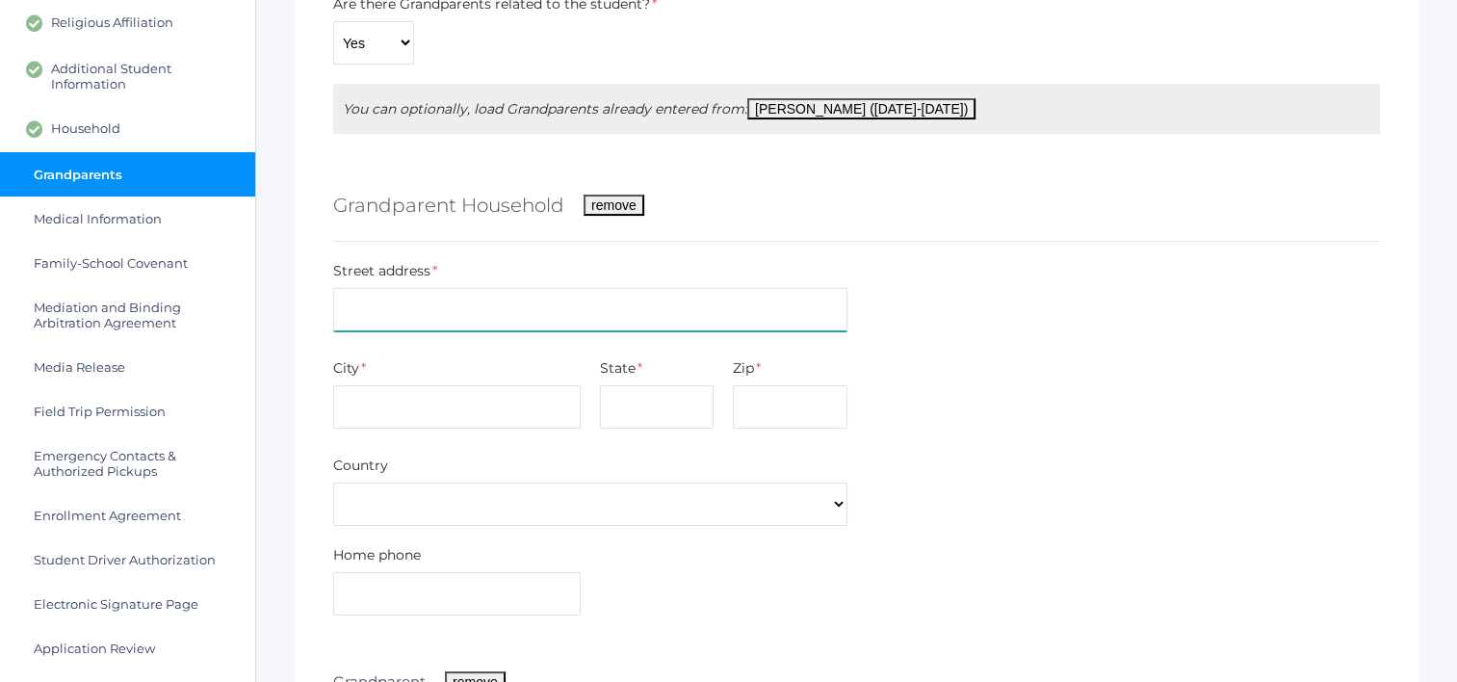
click at [420, 306] on input "text" at bounding box center [590, 309] width 514 height 43
type input "[STREET_ADDRESS][PERSON_NAME]"
type input "Camarillo"
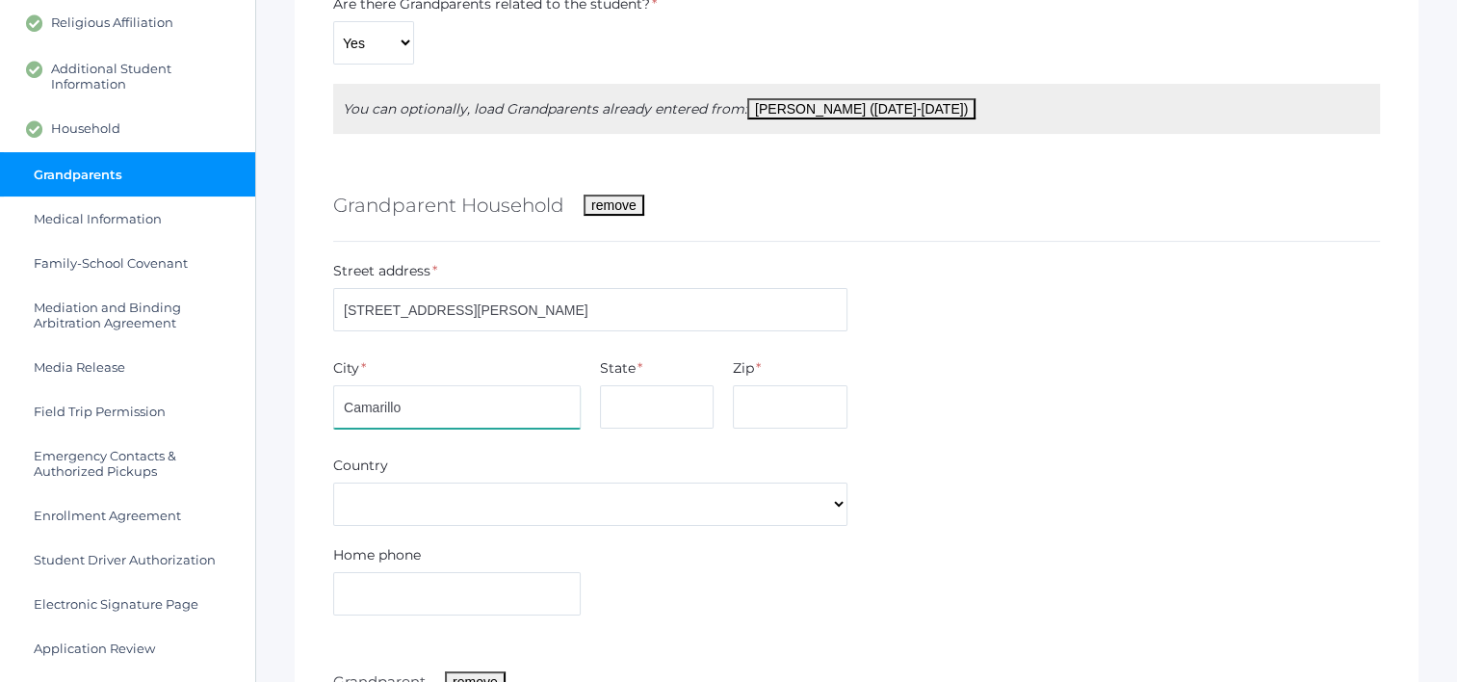
type input "CA"
type input "93010"
type input "8054072416"
type input "[PERSON_NAME]"
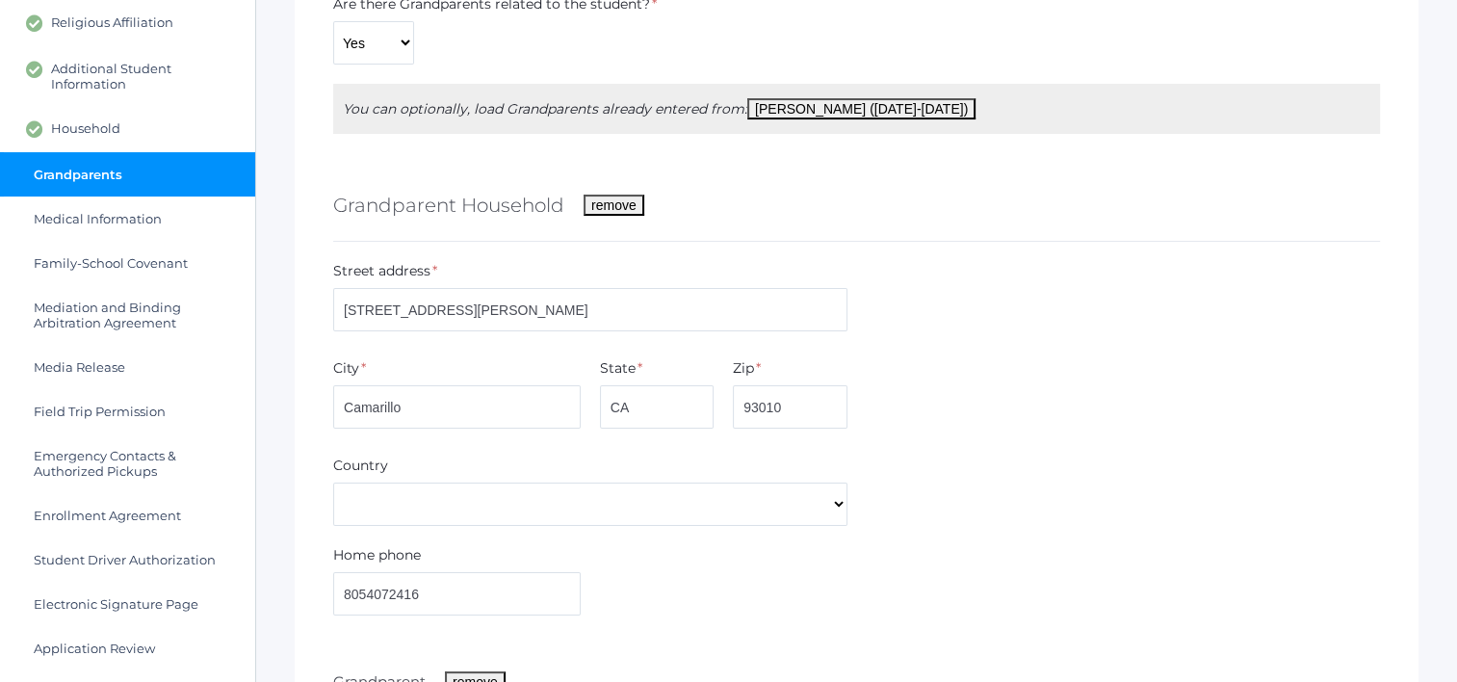
type input "[PERSON_NAME]"
type input "8053773887"
click at [789, 107] on button "[PERSON_NAME] ([DATE]-[DATE])" at bounding box center [861, 108] width 228 height 21
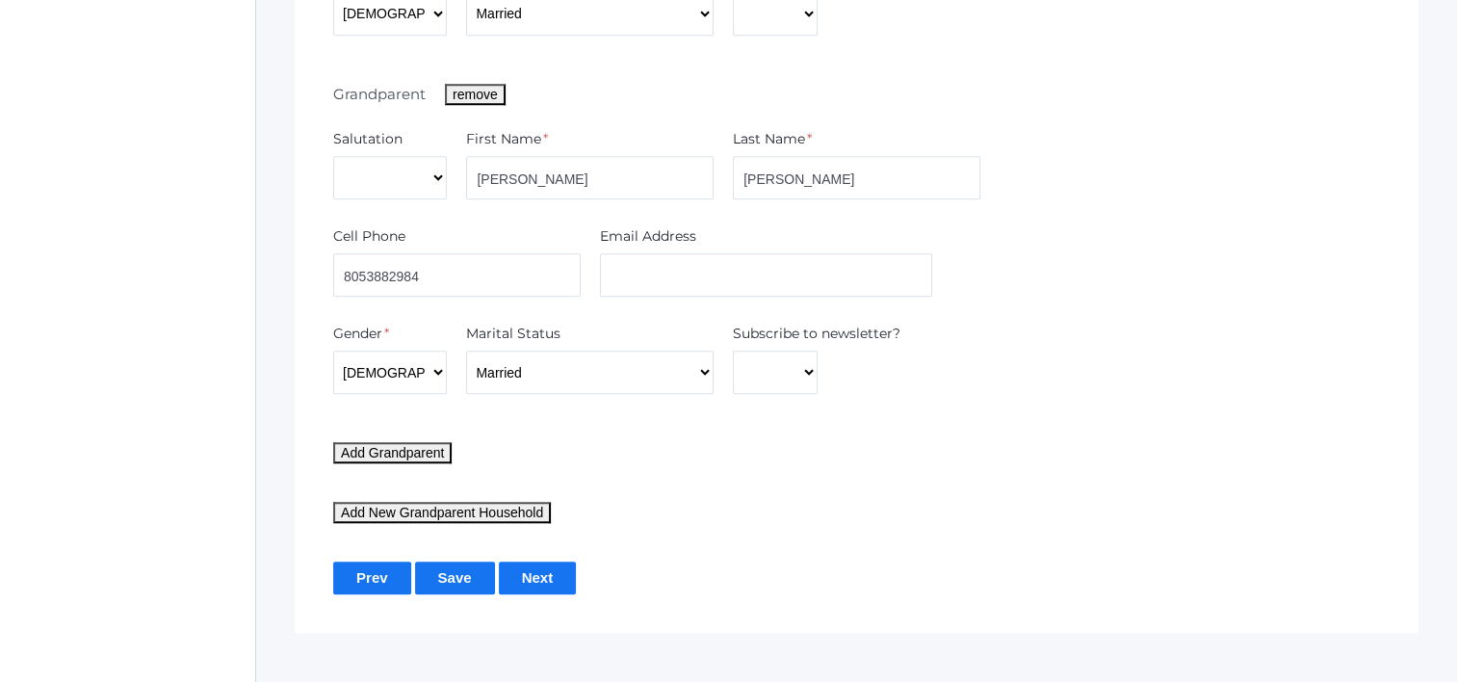
scroll to position [1580, 0]
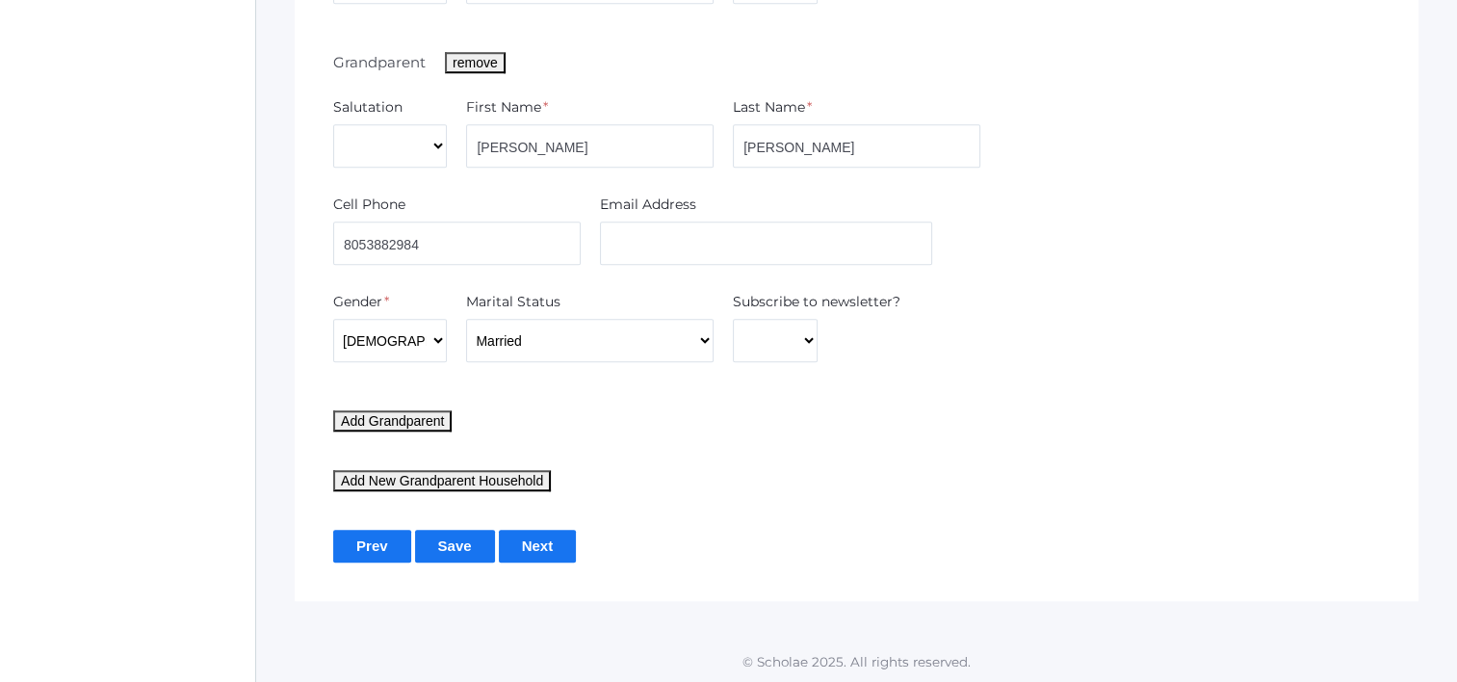
click at [462, 534] on input "Save" at bounding box center [455, 546] width 80 height 32
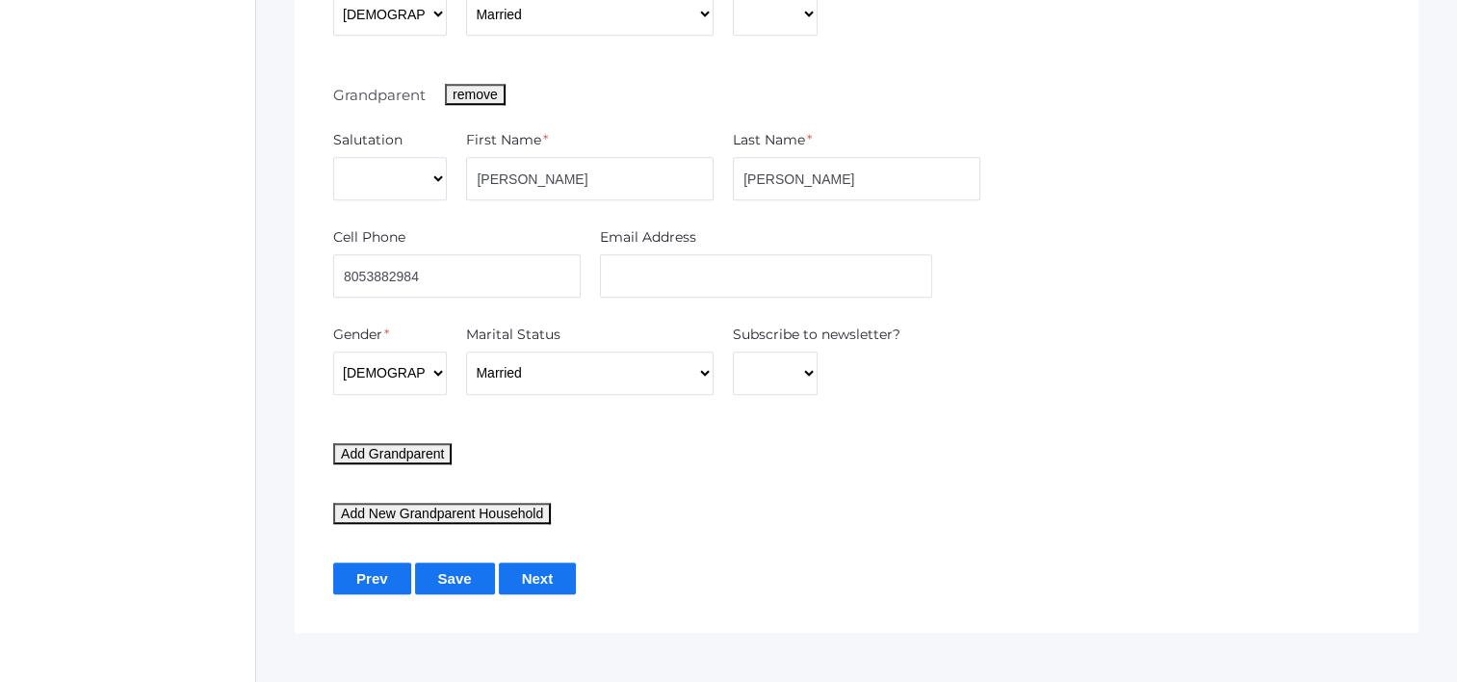
scroll to position [1626, 0]
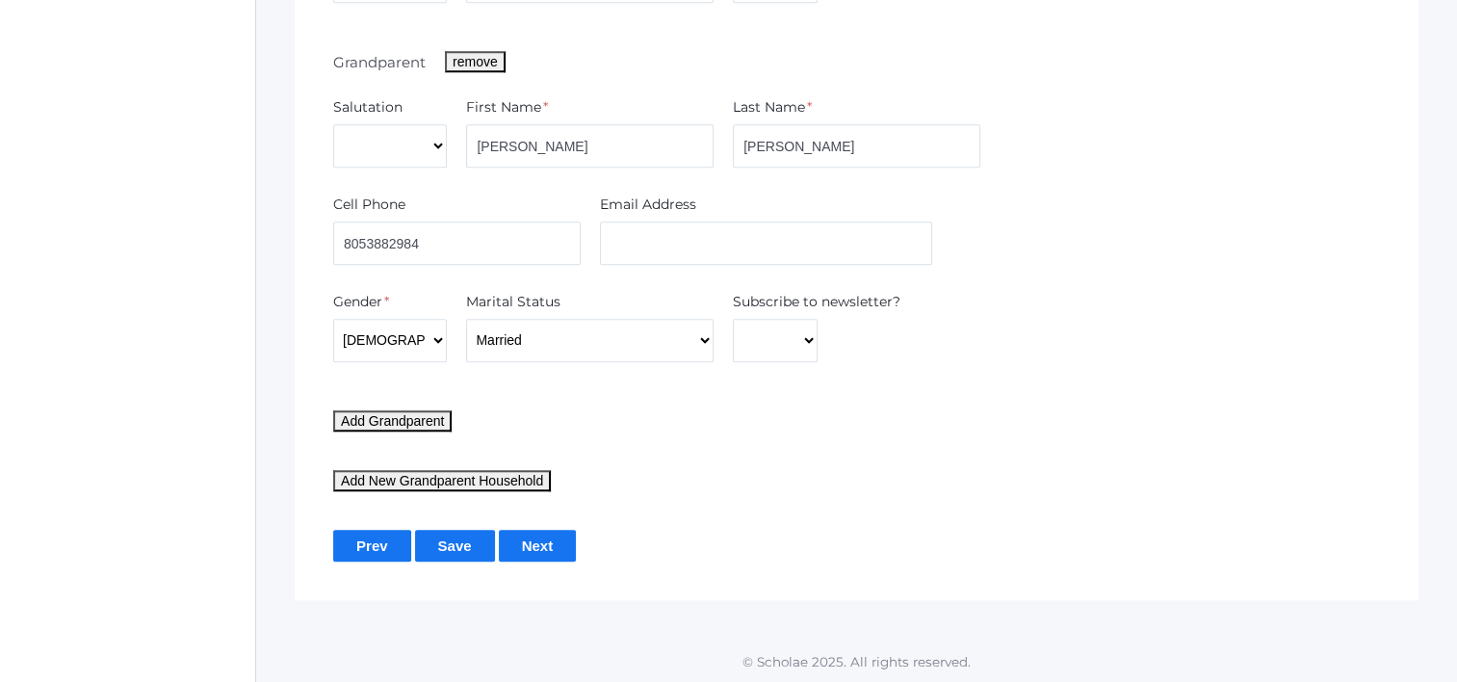
click at [559, 552] on input "Next" at bounding box center [538, 546] width 78 height 32
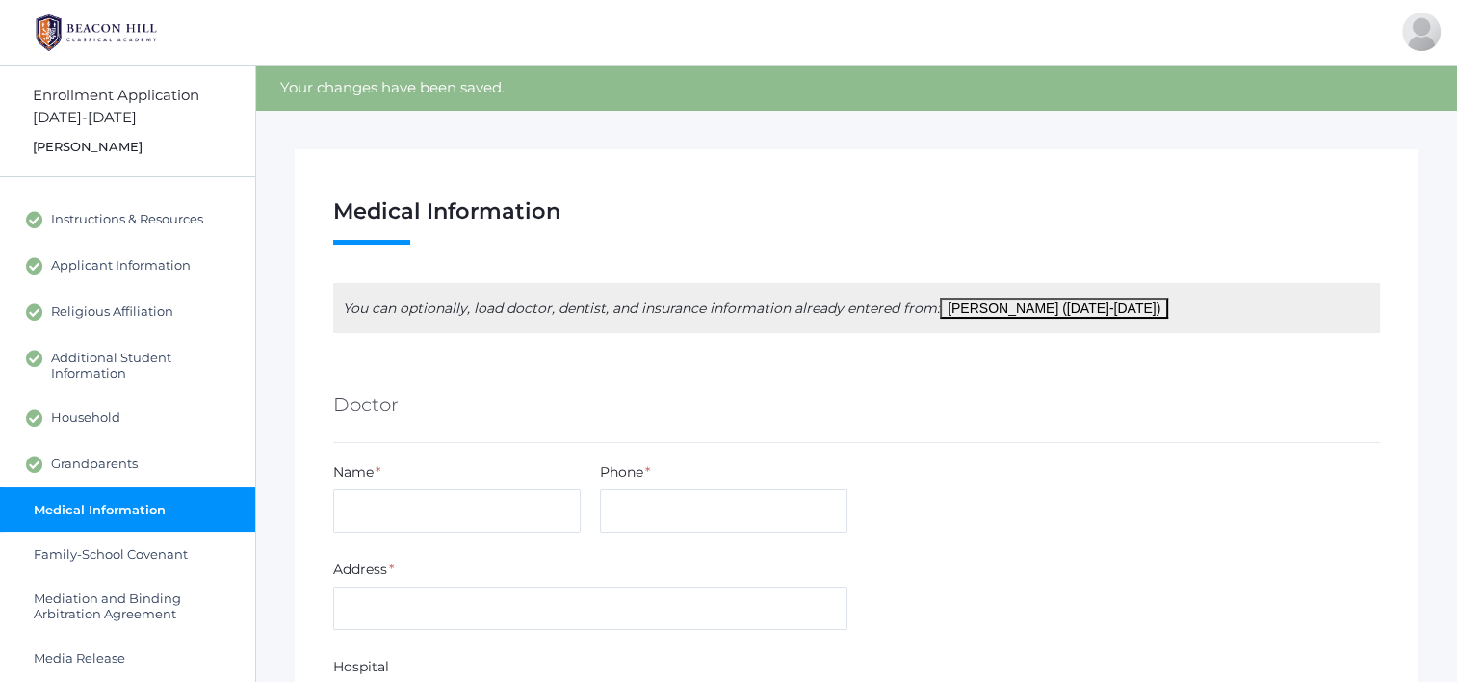
click at [994, 305] on button "[PERSON_NAME] ([DATE]-[DATE])" at bounding box center [1054, 308] width 228 height 21
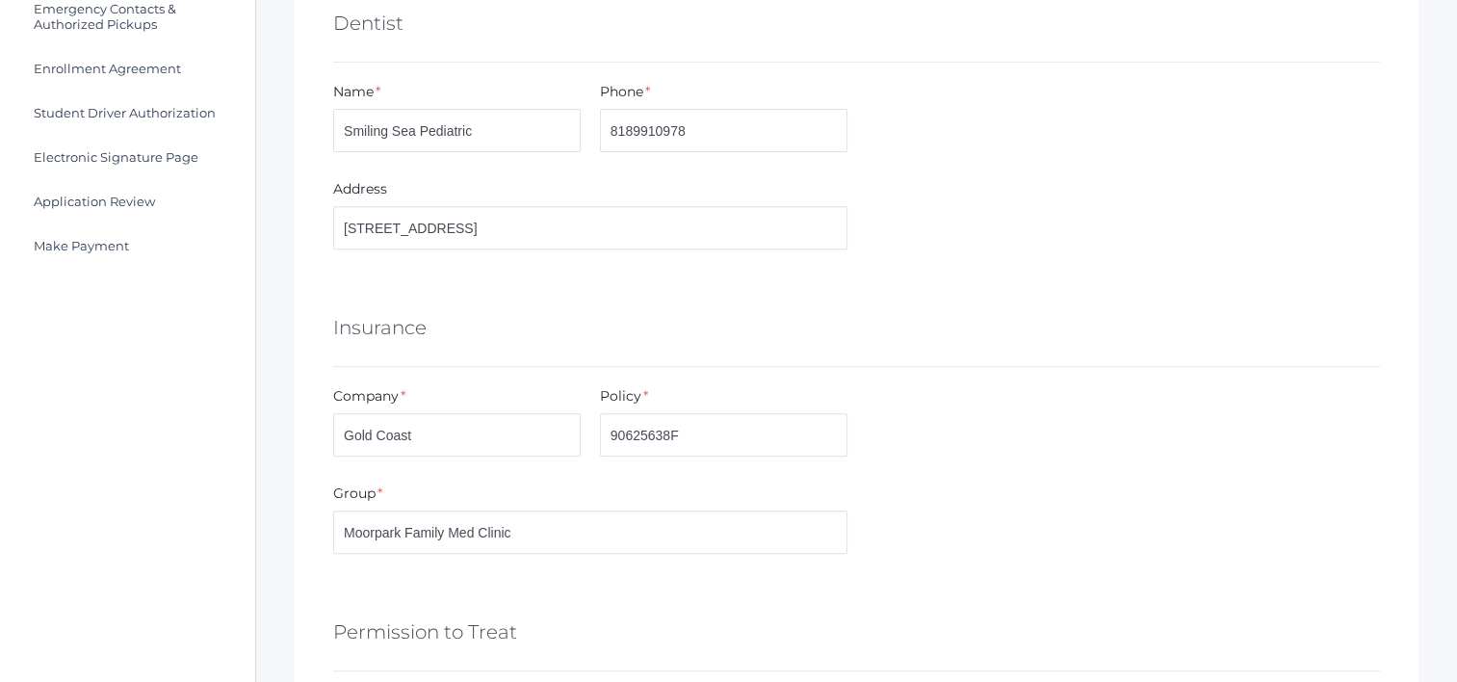
scroll to position [770, 0]
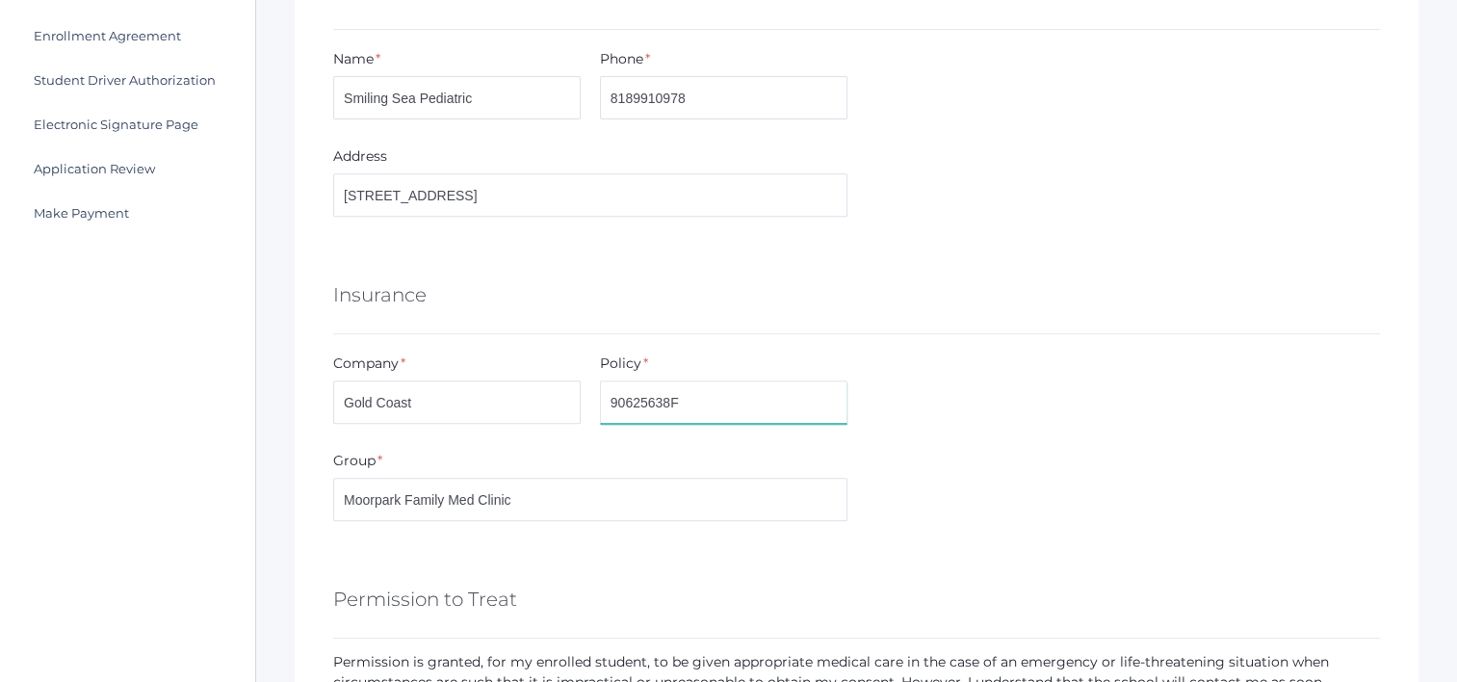
drag, startPoint x: 700, startPoint y: 408, endPoint x: 700, endPoint y: 421, distance: 12.5
click at [700, 411] on input "90625638F" at bounding box center [724, 401] width 248 height 43
type input "9"
type input "91526132F"
drag, startPoint x: 458, startPoint y: 429, endPoint x: 456, endPoint y: 419, distance: 10.1
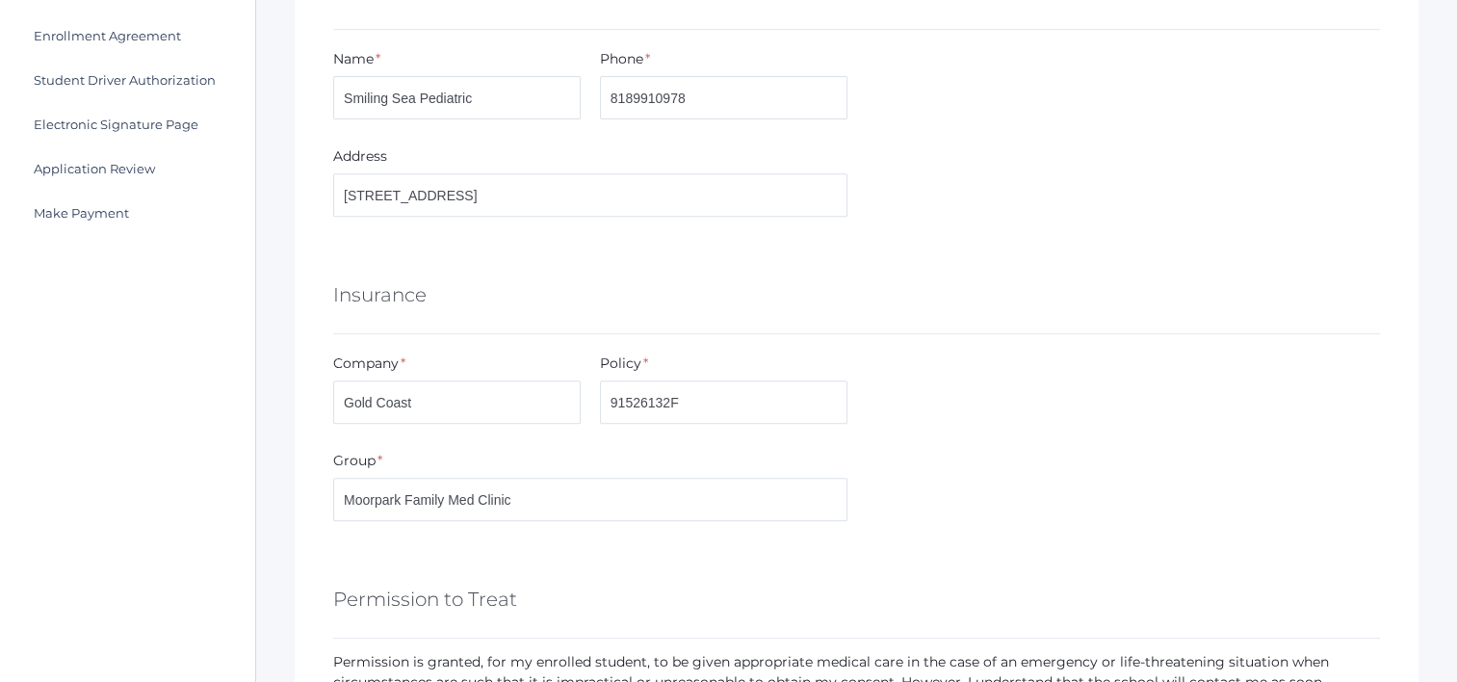
click at [458, 428] on div "Company * [GEOGRAPHIC_DATA]" at bounding box center [457, 392] width 267 height 78
click at [455, 407] on input "Gold Coast" at bounding box center [457, 401] width 248 height 43
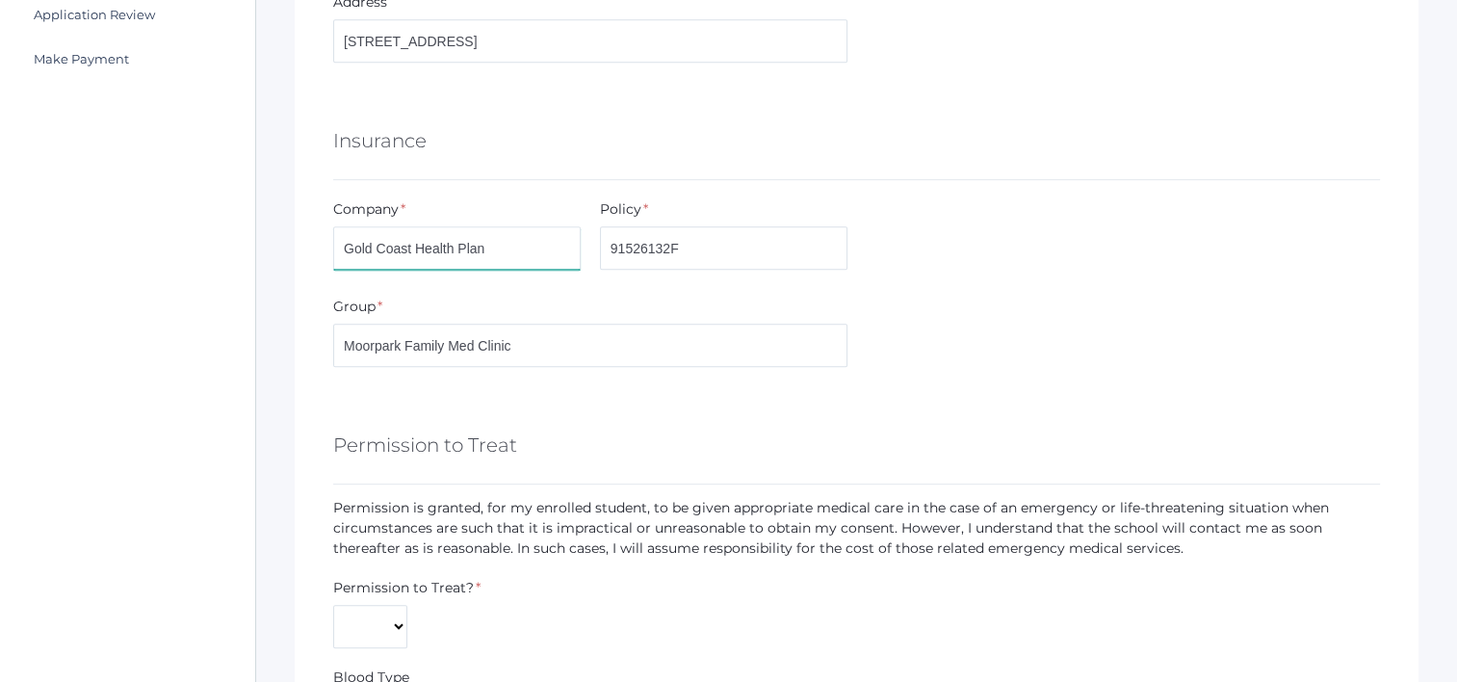
scroll to position [1156, 0]
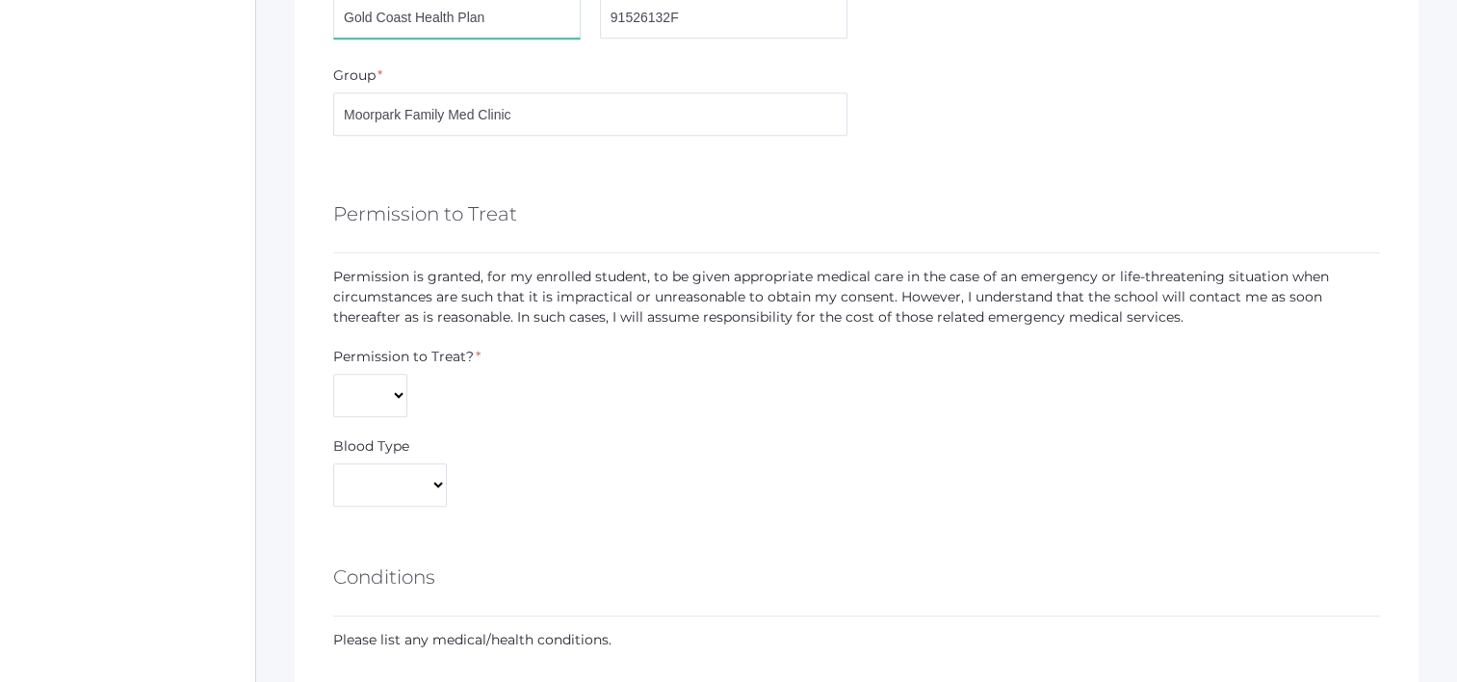
type input "Gold Coast Health Plan"
click at [376, 388] on select "Yes No" at bounding box center [370, 395] width 74 height 43
select select "Yes"
click at [333, 374] on select "Yes No" at bounding box center [370, 395] width 74 height 43
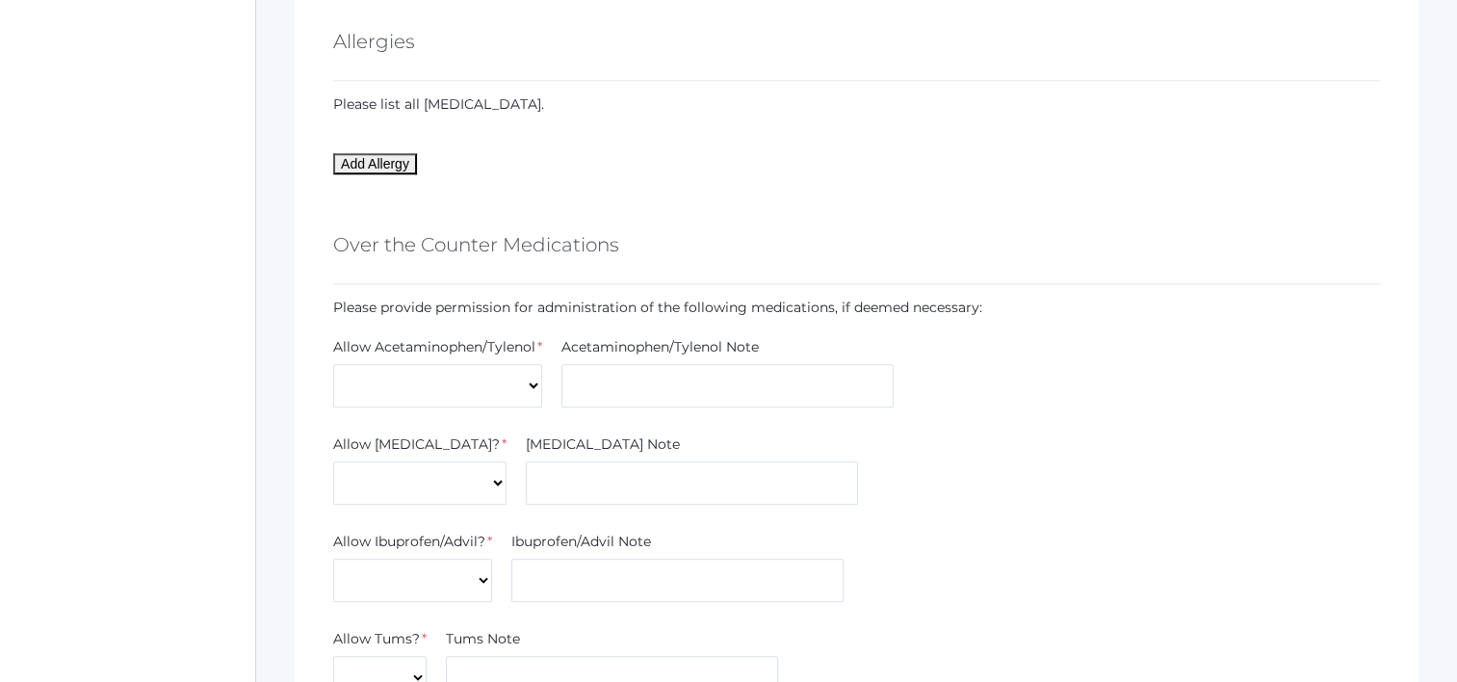
scroll to position [1926, 0]
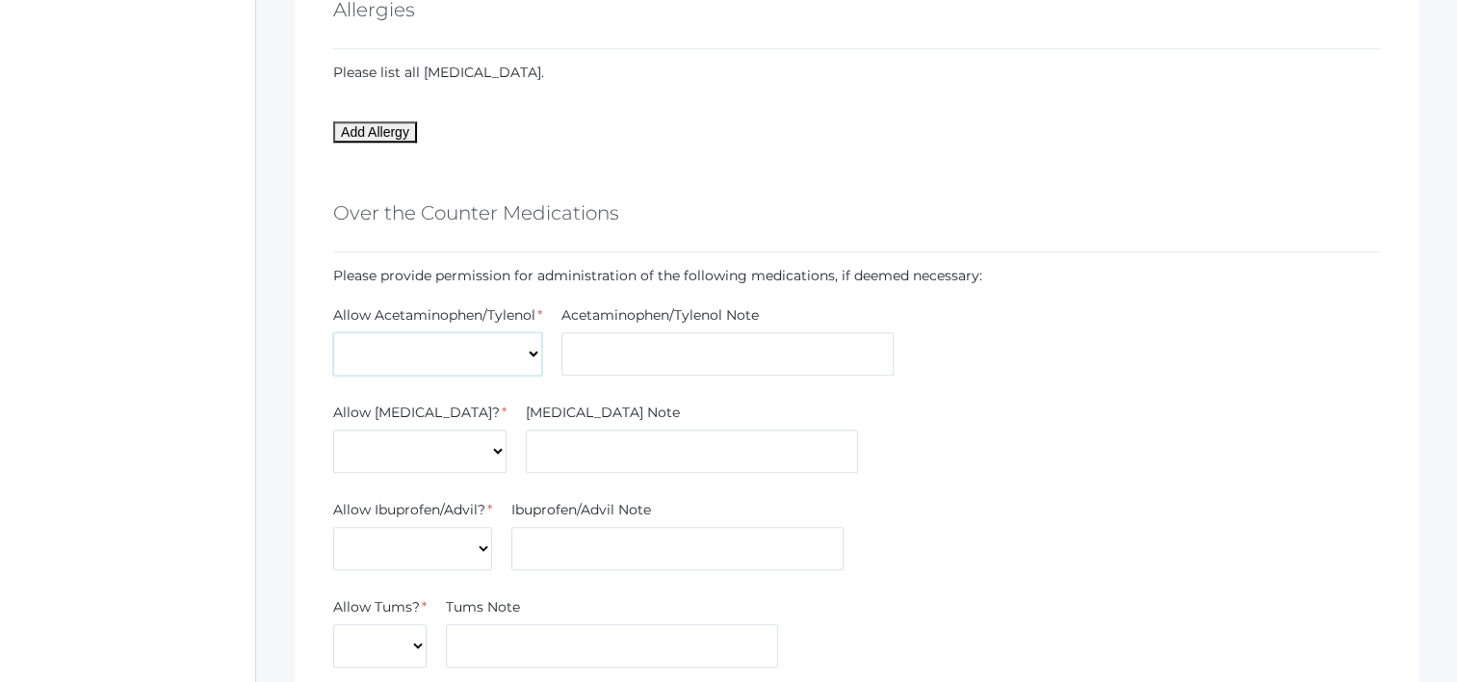
click at [467, 366] on select "Yes No" at bounding box center [437, 353] width 209 height 43
select select "Yes"
click at [333, 332] on select "Yes No" at bounding box center [437, 353] width 209 height 43
click at [439, 435] on select "Yes No" at bounding box center [419, 451] width 173 height 43
select select "Yes"
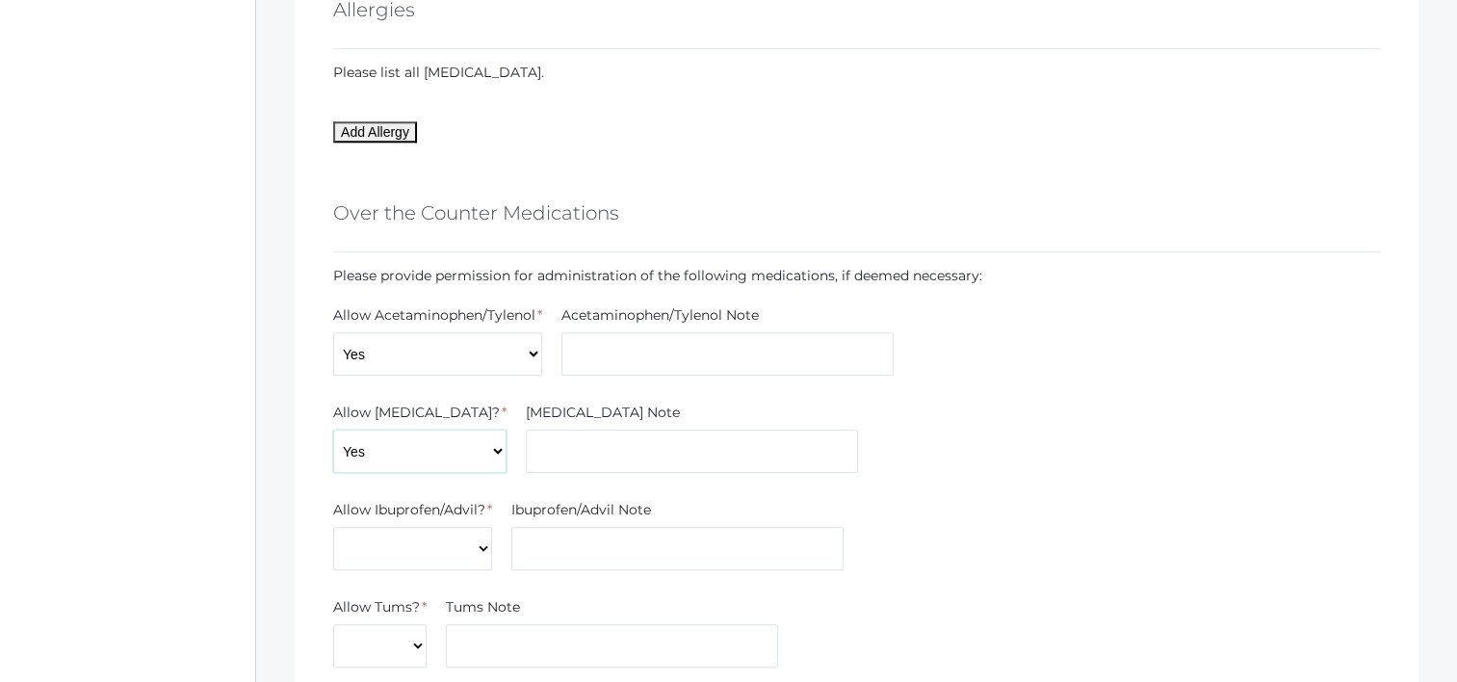
click at [333, 430] on select "Yes No" at bounding box center [419, 451] width 173 height 43
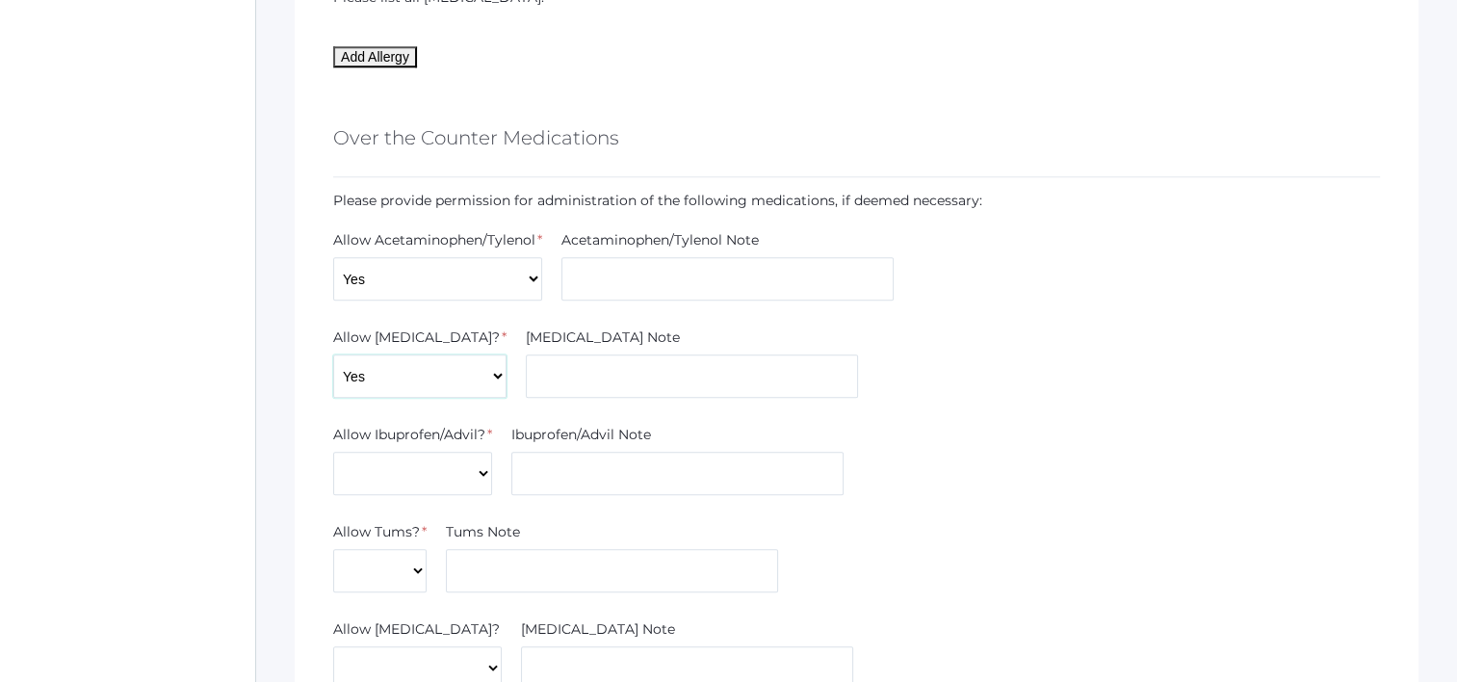
scroll to position [2119, 0]
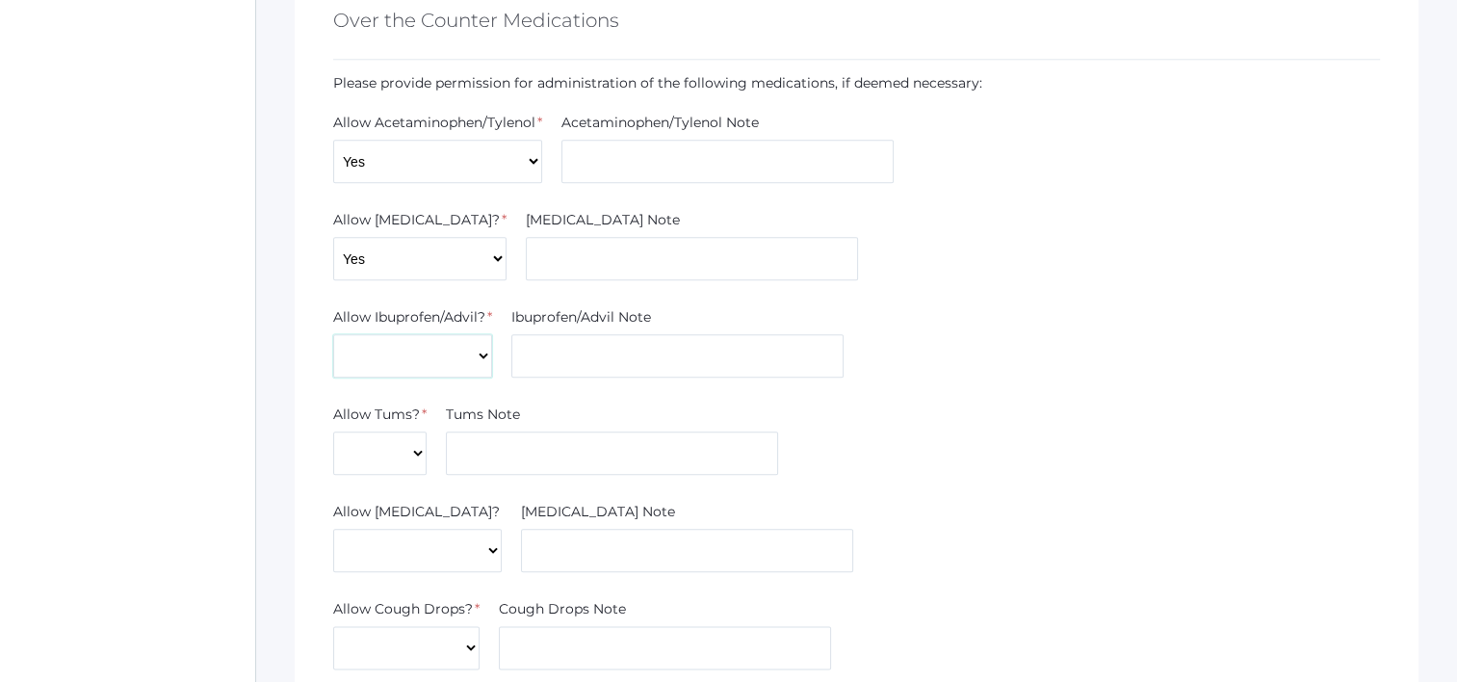
drag, startPoint x: 412, startPoint y: 351, endPoint x: 412, endPoint y: 372, distance: 21.2
click at [412, 353] on select "Yes No" at bounding box center [412, 355] width 159 height 43
select select "Yes"
click at [333, 334] on select "Yes No" at bounding box center [412, 355] width 159 height 43
drag, startPoint x: 416, startPoint y: 435, endPoint x: 416, endPoint y: 447, distance: 11.6
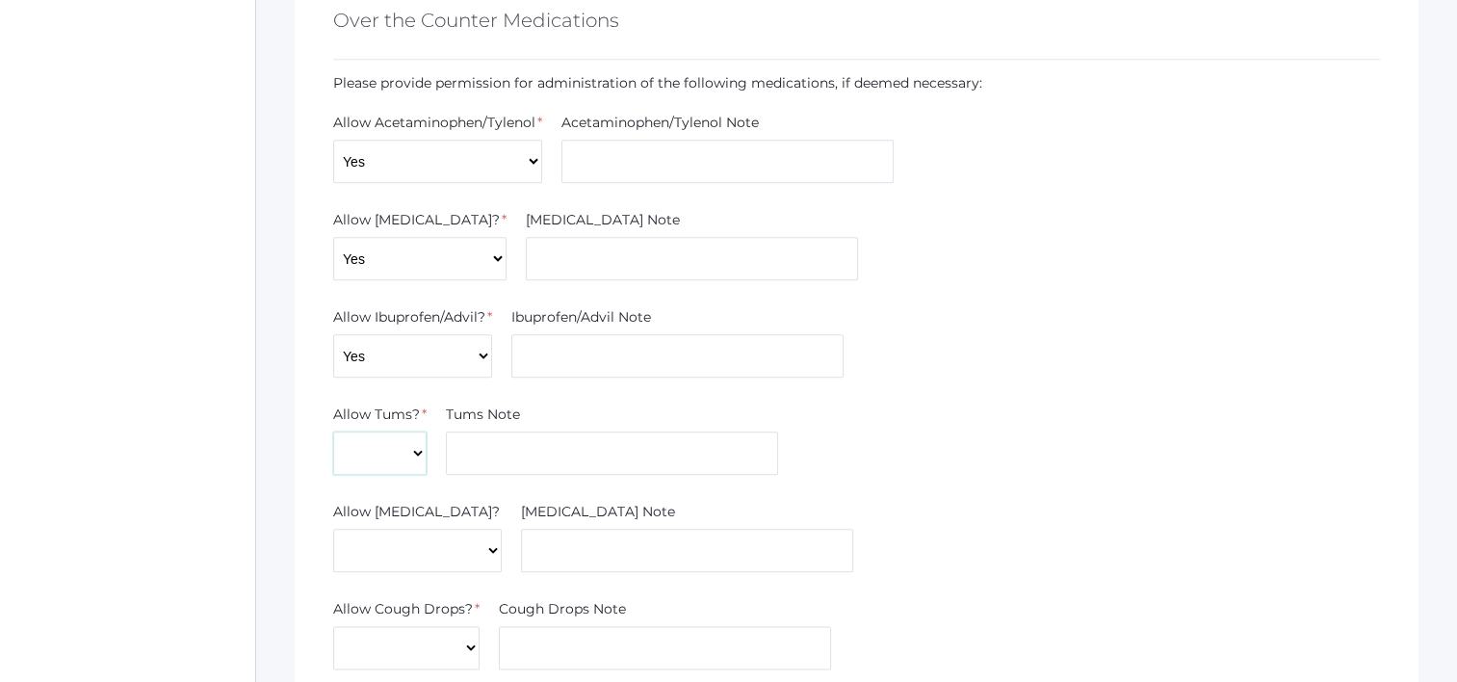
click at [416, 439] on select "Yes No" at bounding box center [379, 452] width 93 height 43
select select "Yes"
click at [333, 431] on select "Yes No" at bounding box center [379, 452] width 93 height 43
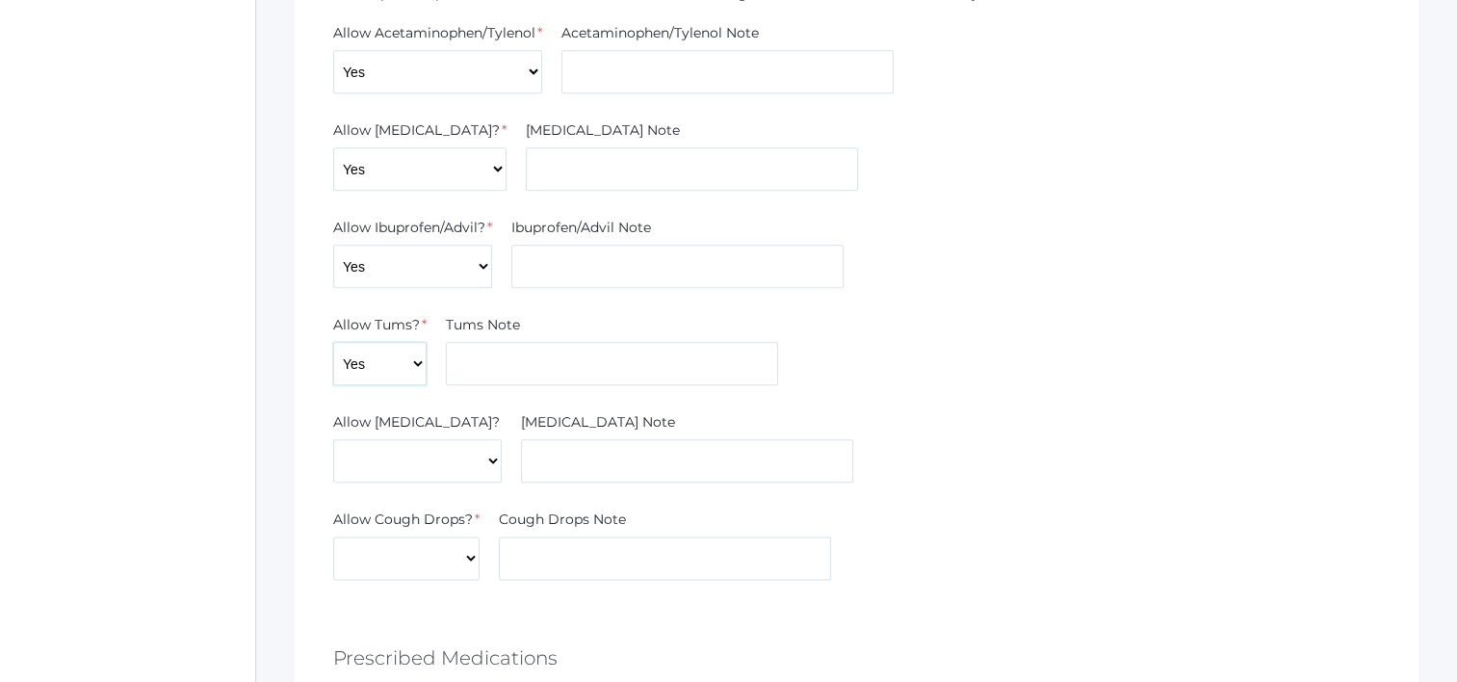
scroll to position [2311, 0]
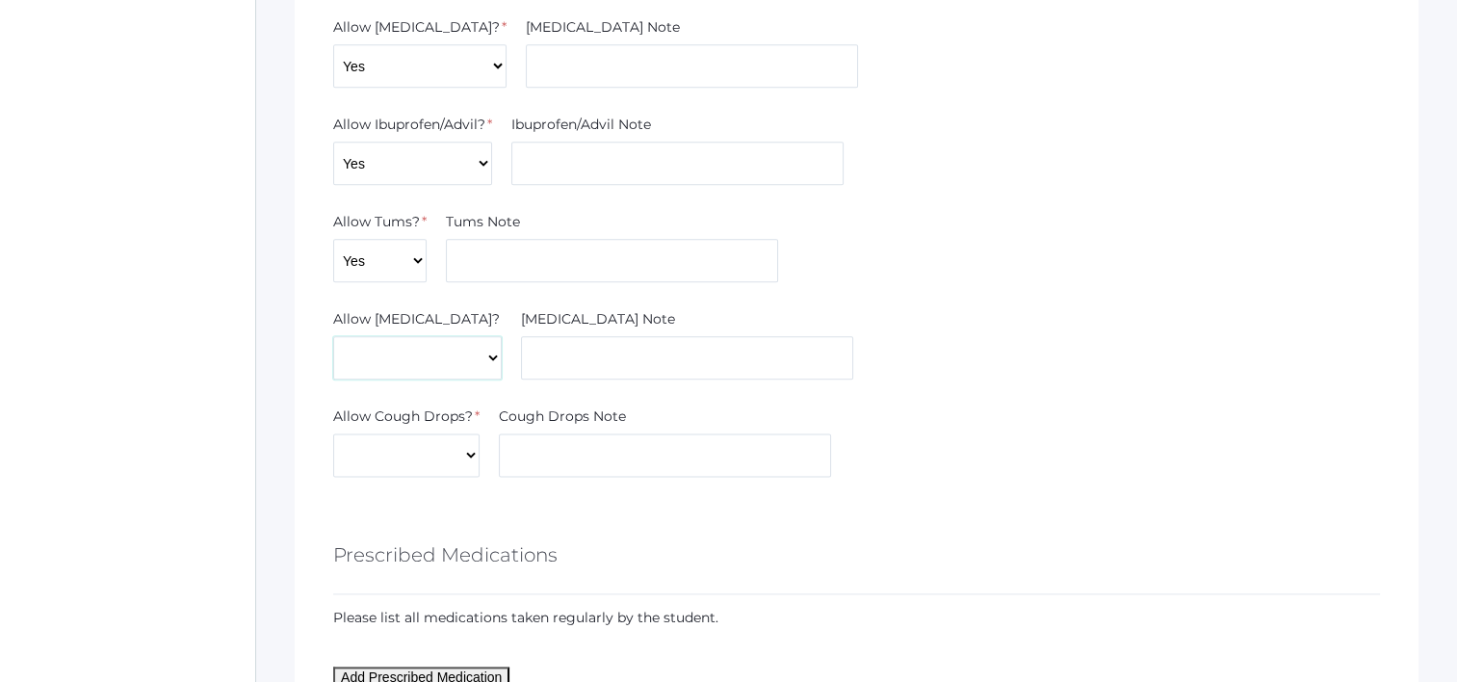
drag, startPoint x: 395, startPoint y: 341, endPoint x: 393, endPoint y: 366, distance: 25.1
click at [396, 349] on select "Yes No" at bounding box center [417, 357] width 169 height 43
select select "Yes"
click at [333, 336] on select "Yes No" at bounding box center [417, 357] width 169 height 43
click at [414, 457] on select "Yes No" at bounding box center [406, 454] width 146 height 43
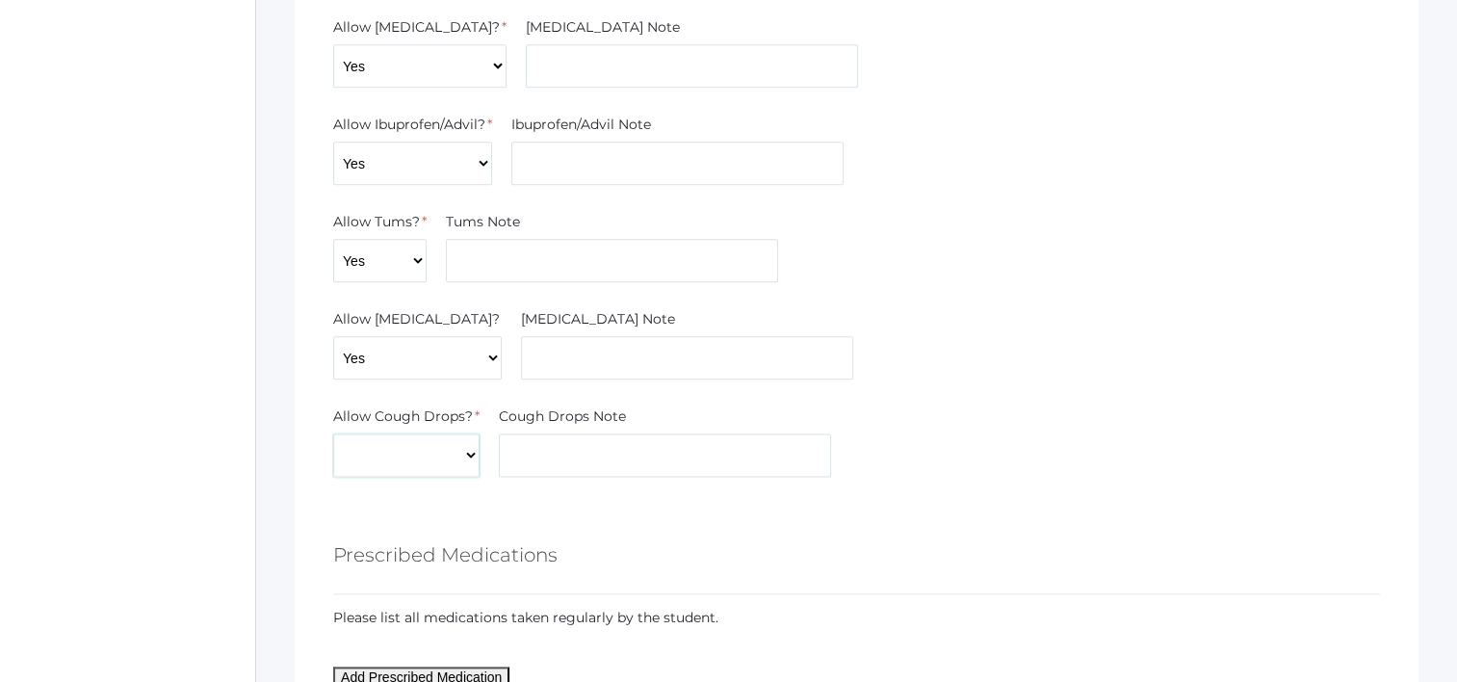
click at [333, 433] on select "Yes No" at bounding box center [406, 454] width 146 height 43
click at [413, 452] on select "Yes No" at bounding box center [406, 454] width 146 height 43
select select "Yes"
click at [333, 433] on select "Yes No" at bounding box center [406, 454] width 146 height 43
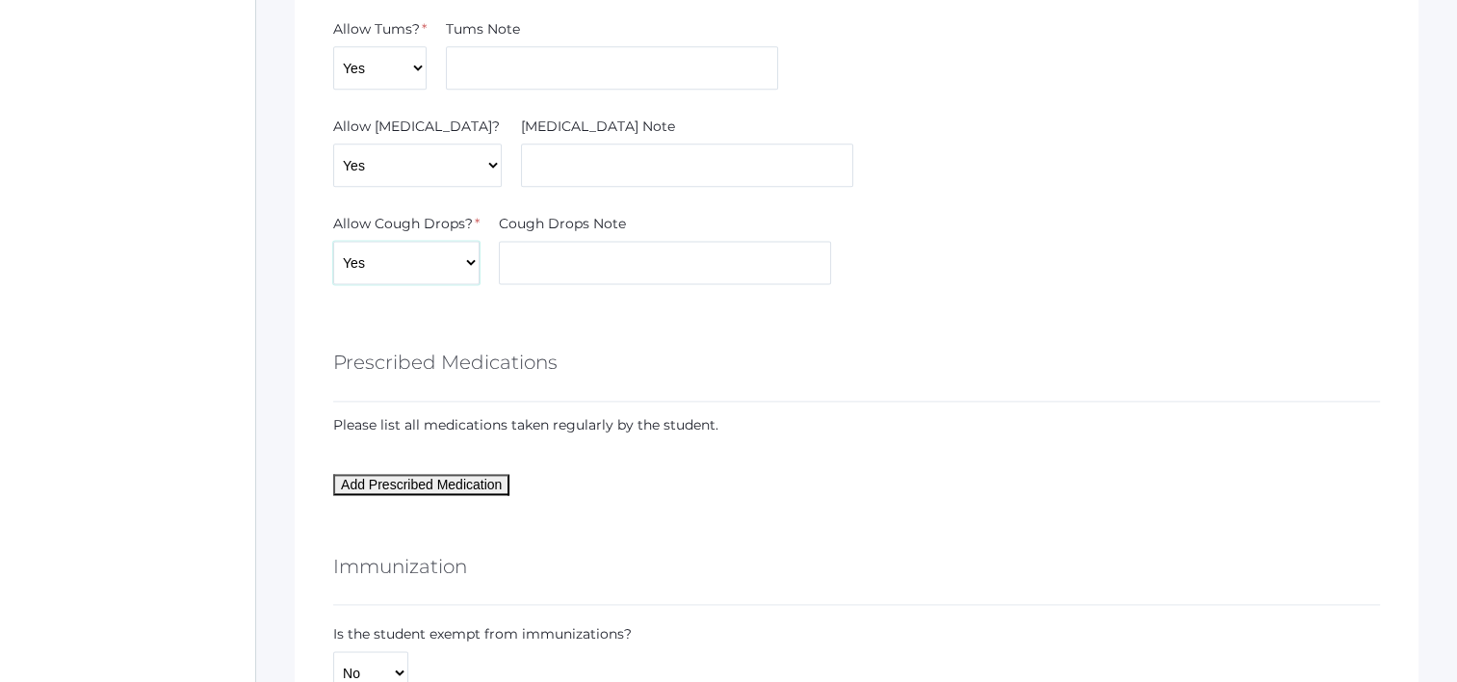
scroll to position [2793, 0]
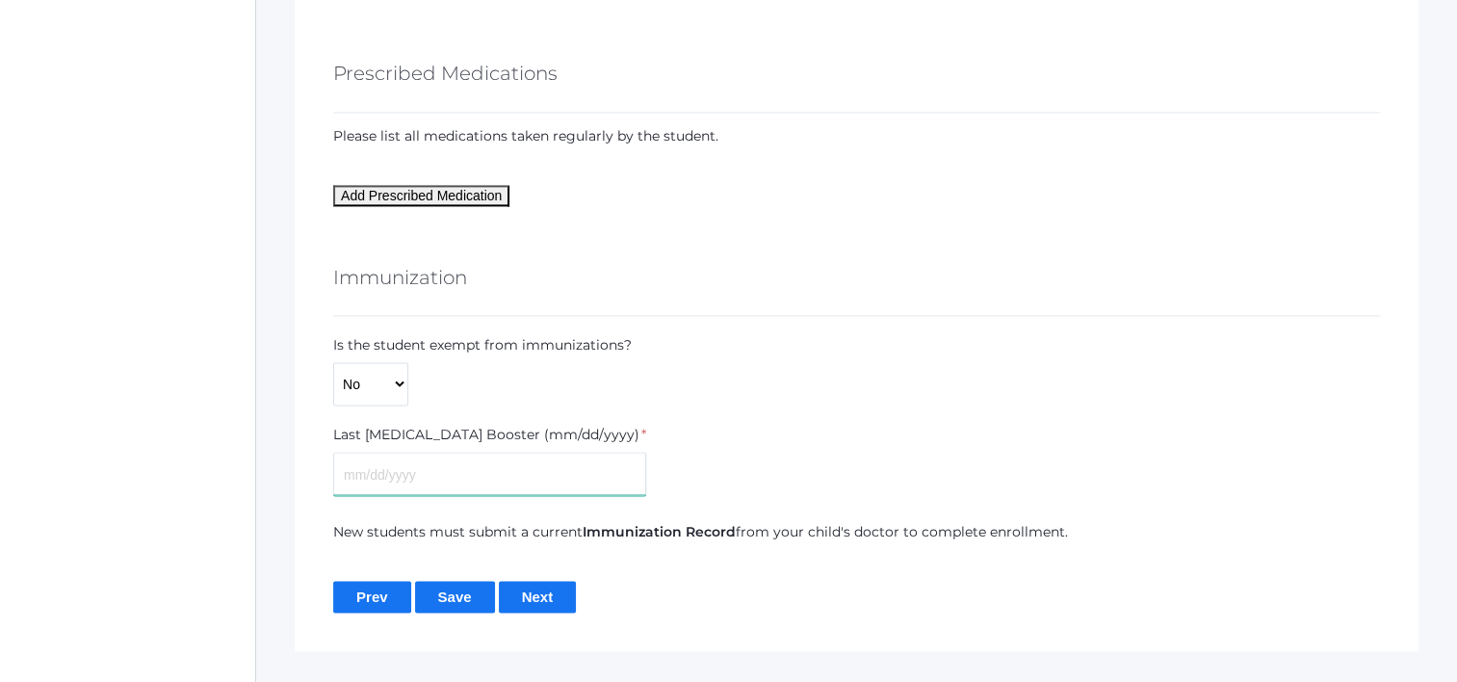
click at [431, 477] on input "text" at bounding box center [489, 473] width 313 height 43
type input "10/15/2024"
click at [463, 595] on input "Save" at bounding box center [455, 597] width 80 height 32
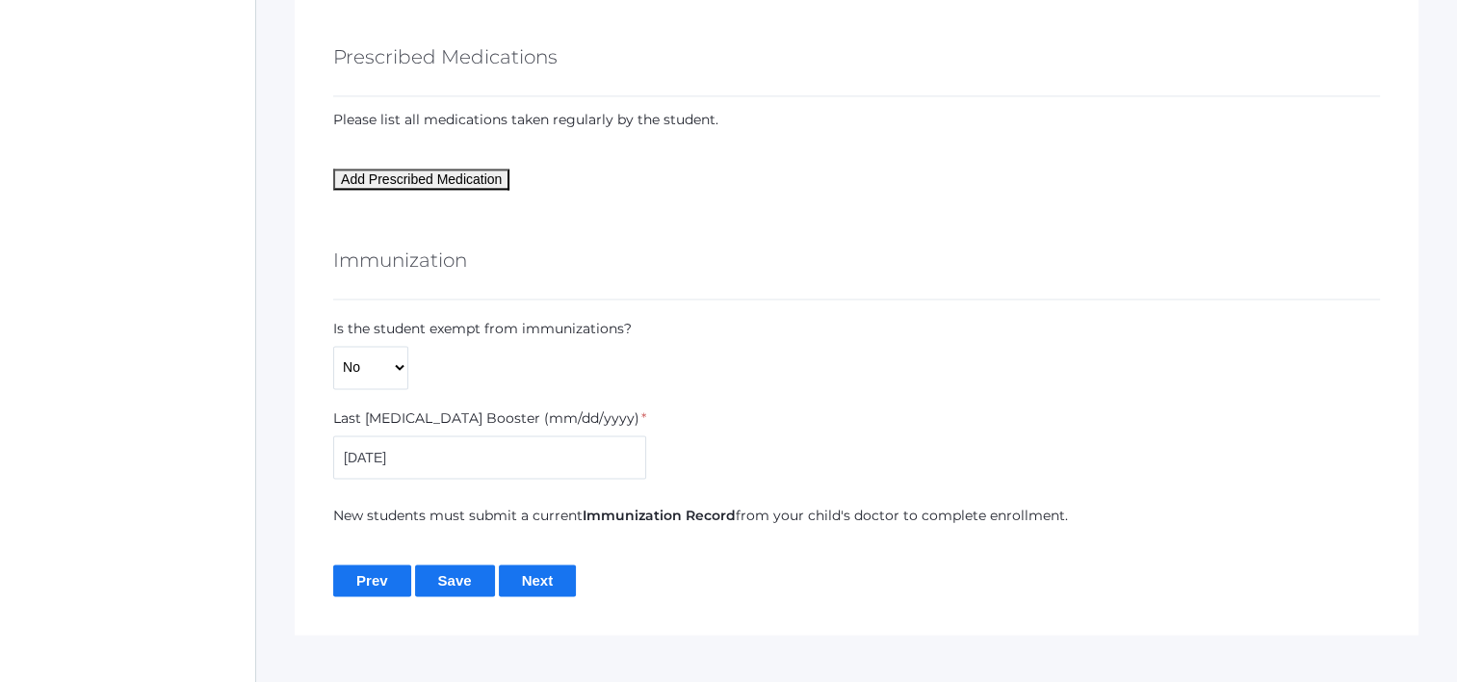
scroll to position [2887, 0]
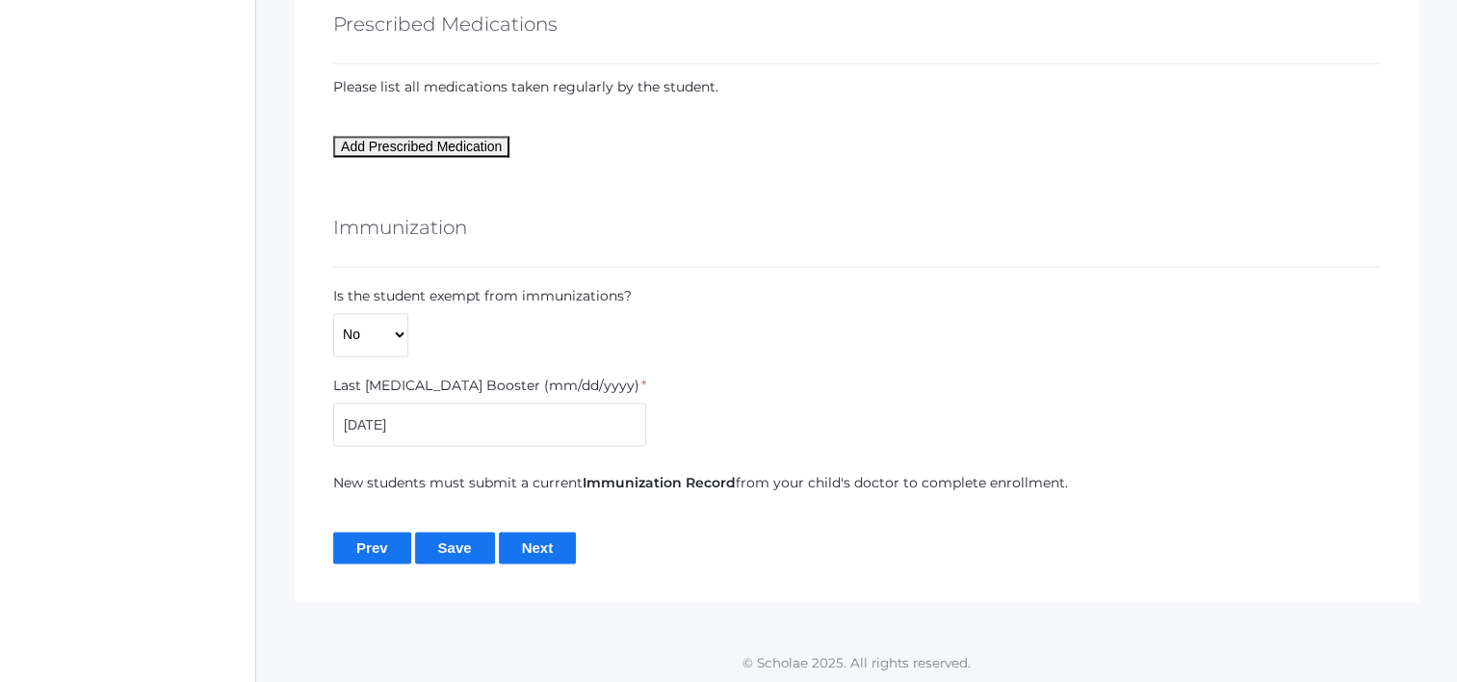
click at [559, 532] on input "Next" at bounding box center [538, 548] width 78 height 32
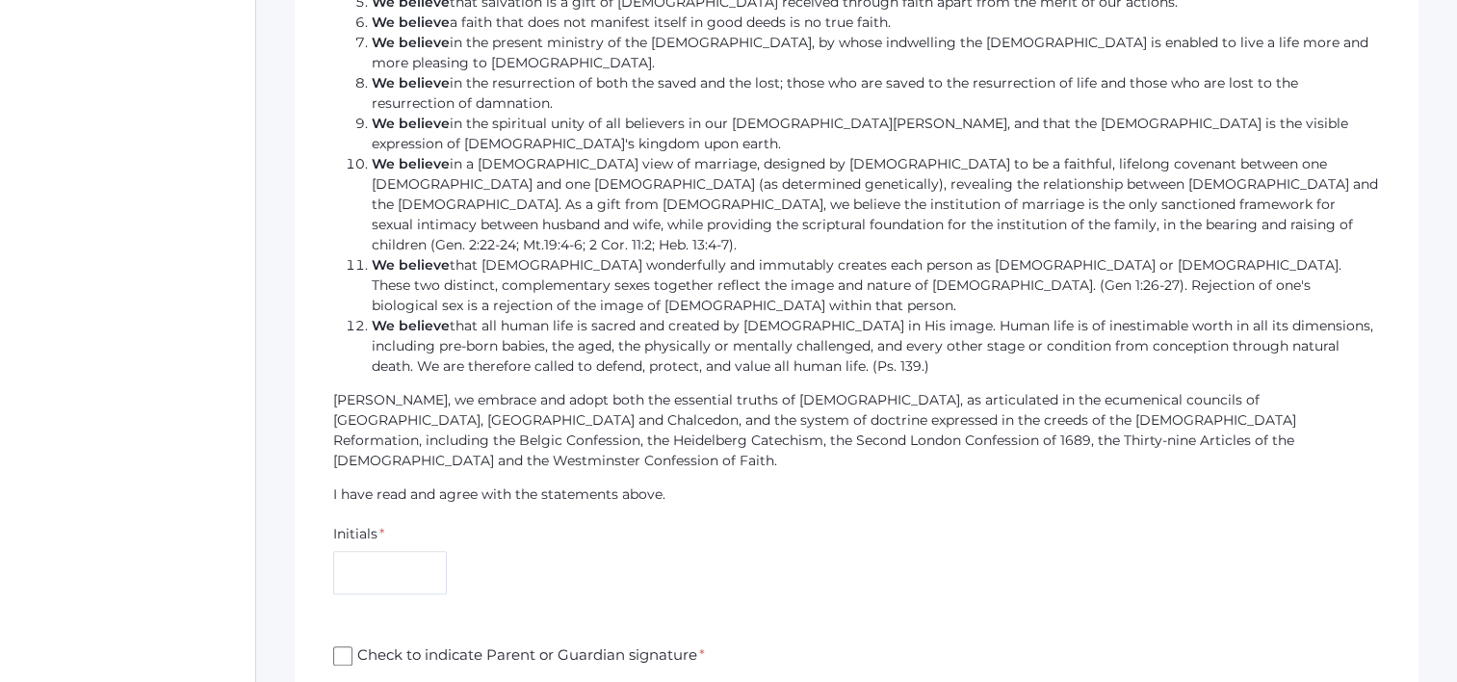
scroll to position [1843, 0]
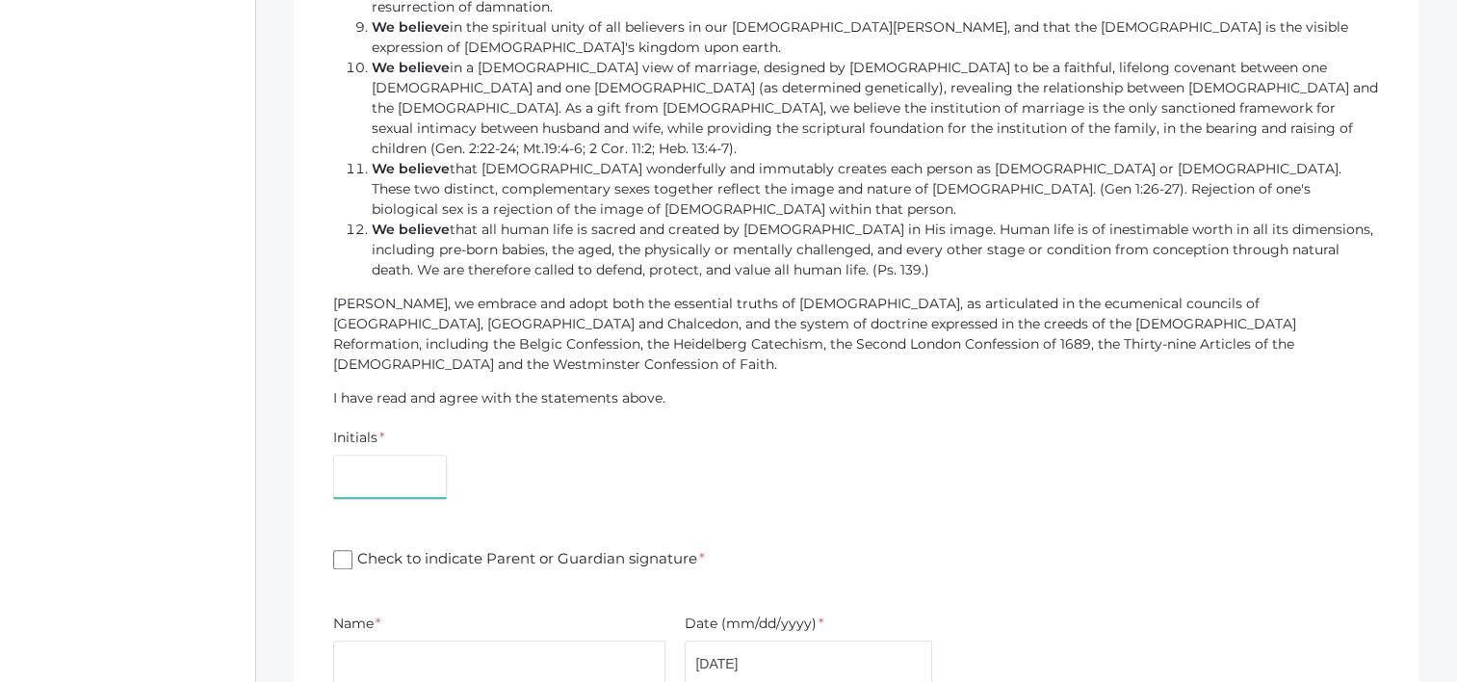
click at [377, 455] on input "text" at bounding box center [390, 476] width 114 height 43
type input "AG"
type input "[PERSON_NAME]"
click at [343, 550] on input "Check to indicate Parent or Guardian signature *" at bounding box center [342, 559] width 19 height 19
checkbox input "true"
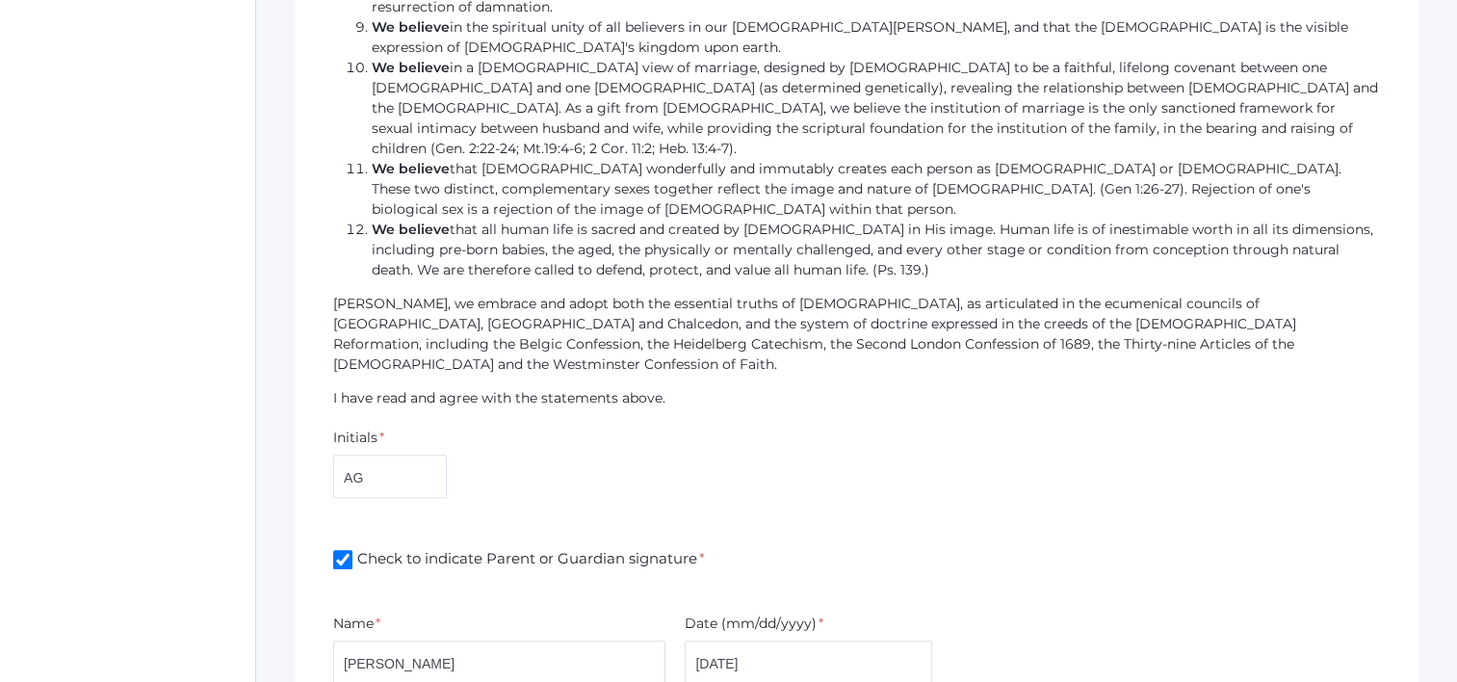
drag, startPoint x: 465, startPoint y: 532, endPoint x: 545, endPoint y: 561, distance: 85.0
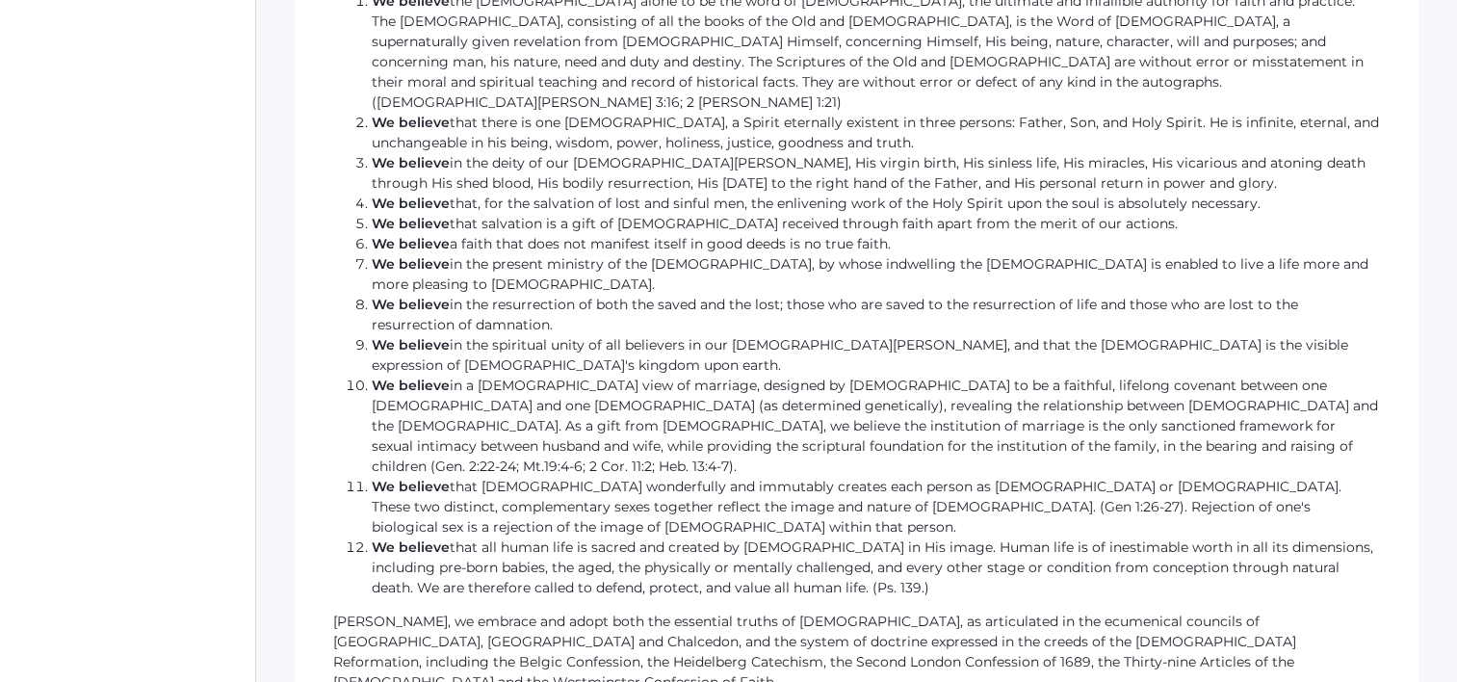
scroll to position [1830, 0]
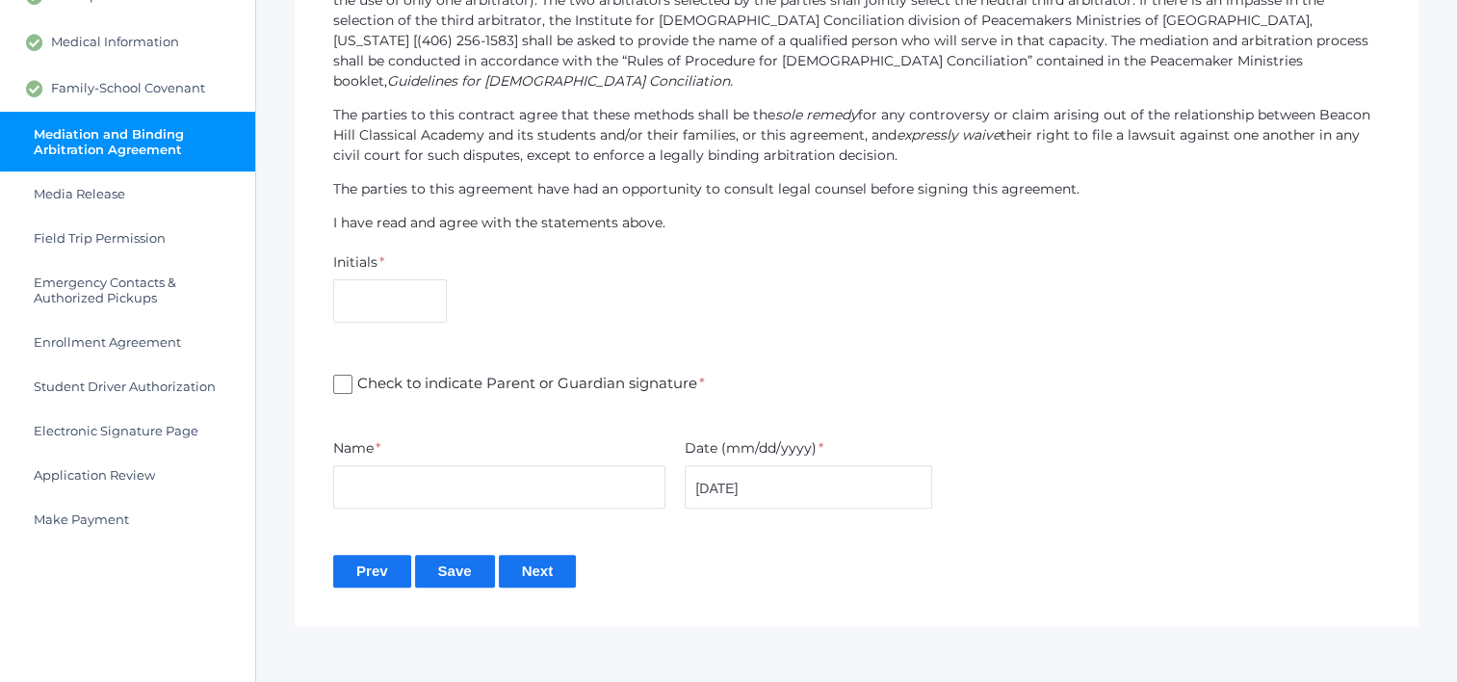
scroll to position [475, 0]
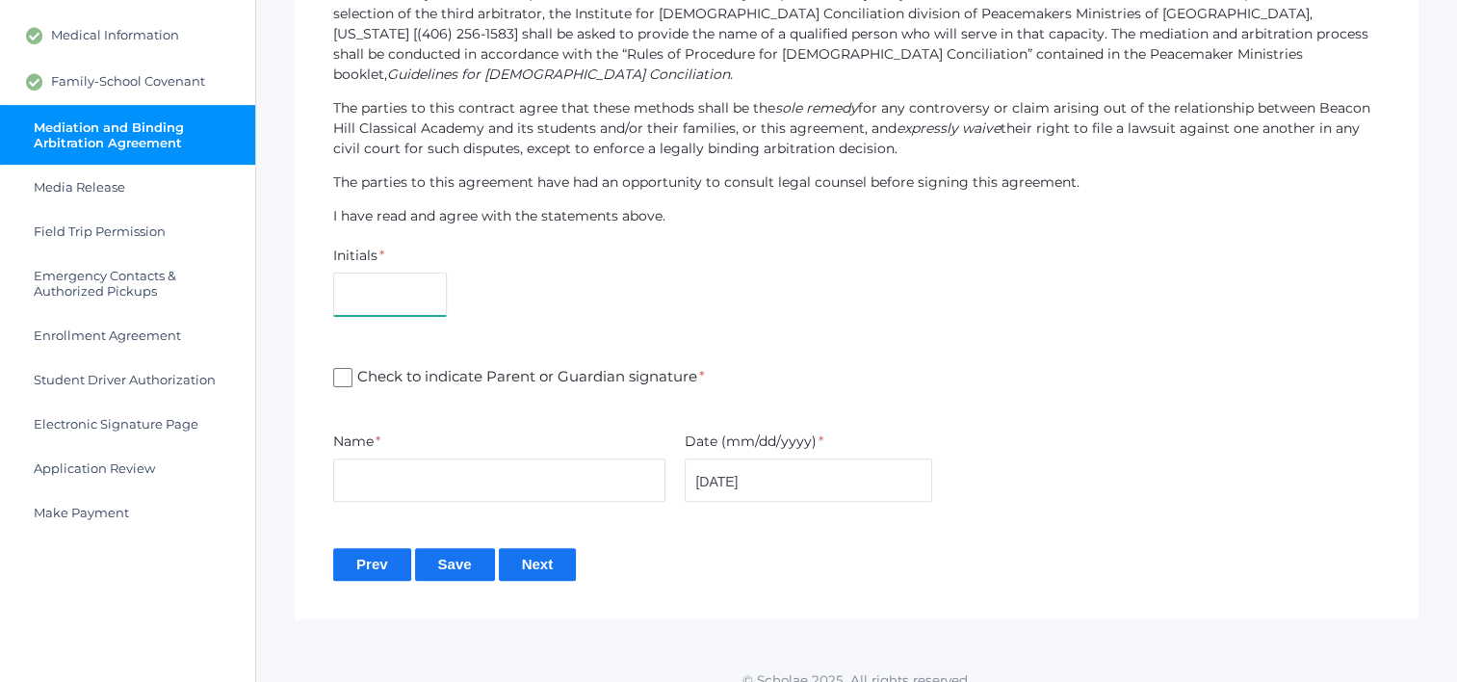
click at [396, 289] on input "text" at bounding box center [390, 294] width 114 height 43
type input "AG"
type input "[PERSON_NAME]"
click at [342, 368] on input "Check to indicate Parent or Guardian signature *" at bounding box center [342, 377] width 19 height 19
checkbox input "true"
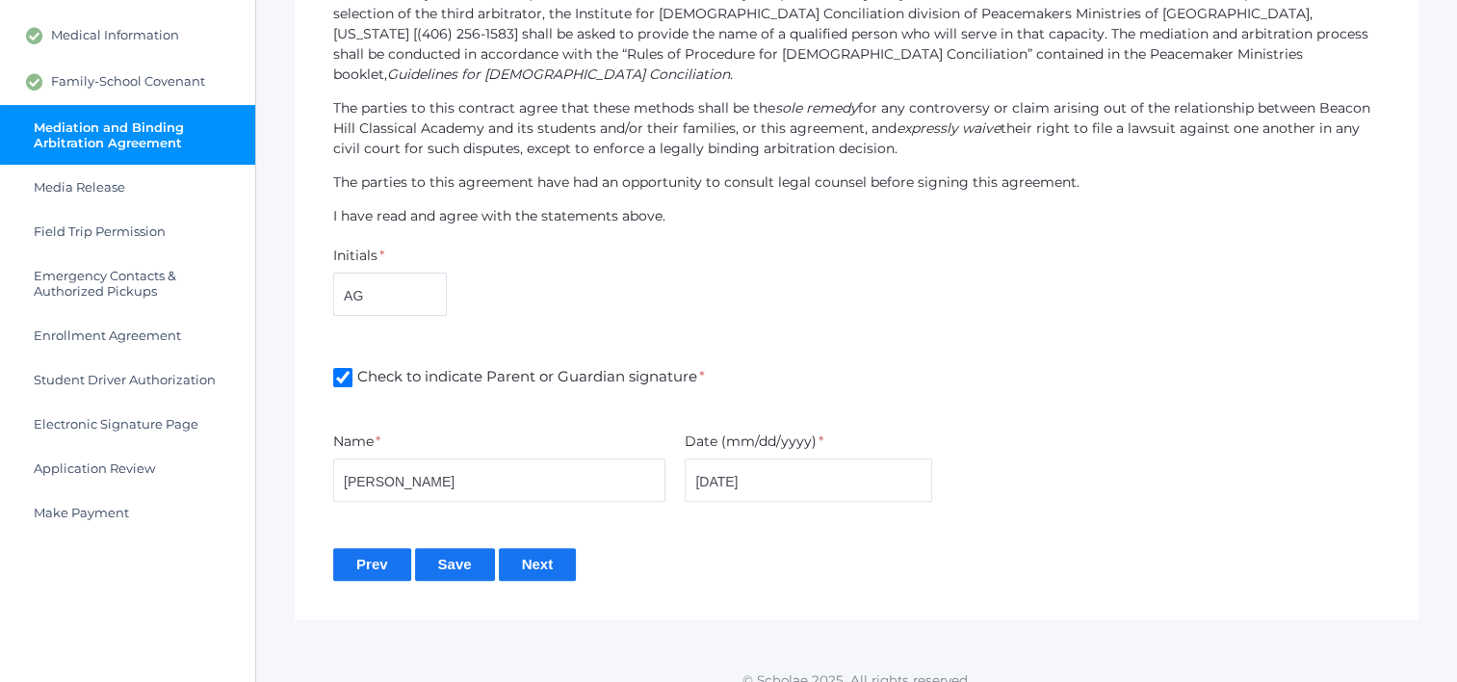
click at [444, 551] on input "Save" at bounding box center [455, 564] width 80 height 32
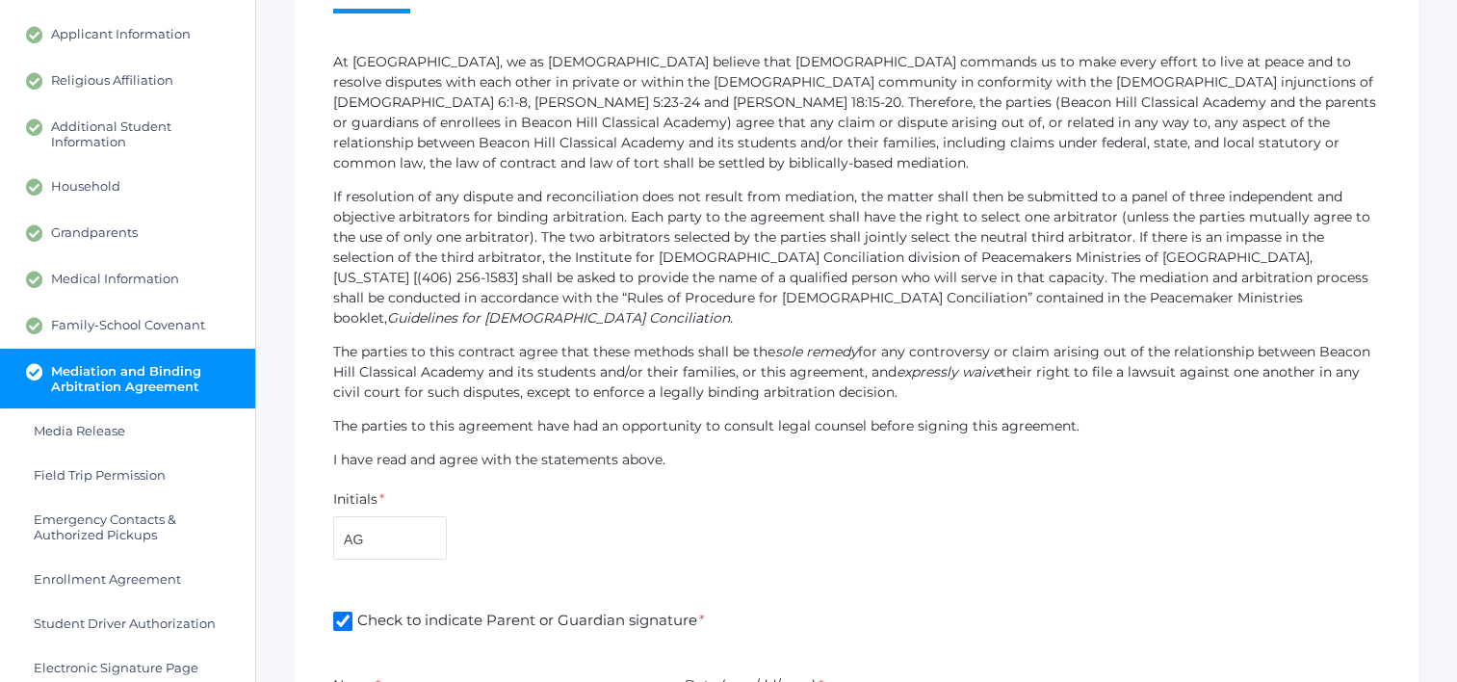
scroll to position [475, 0]
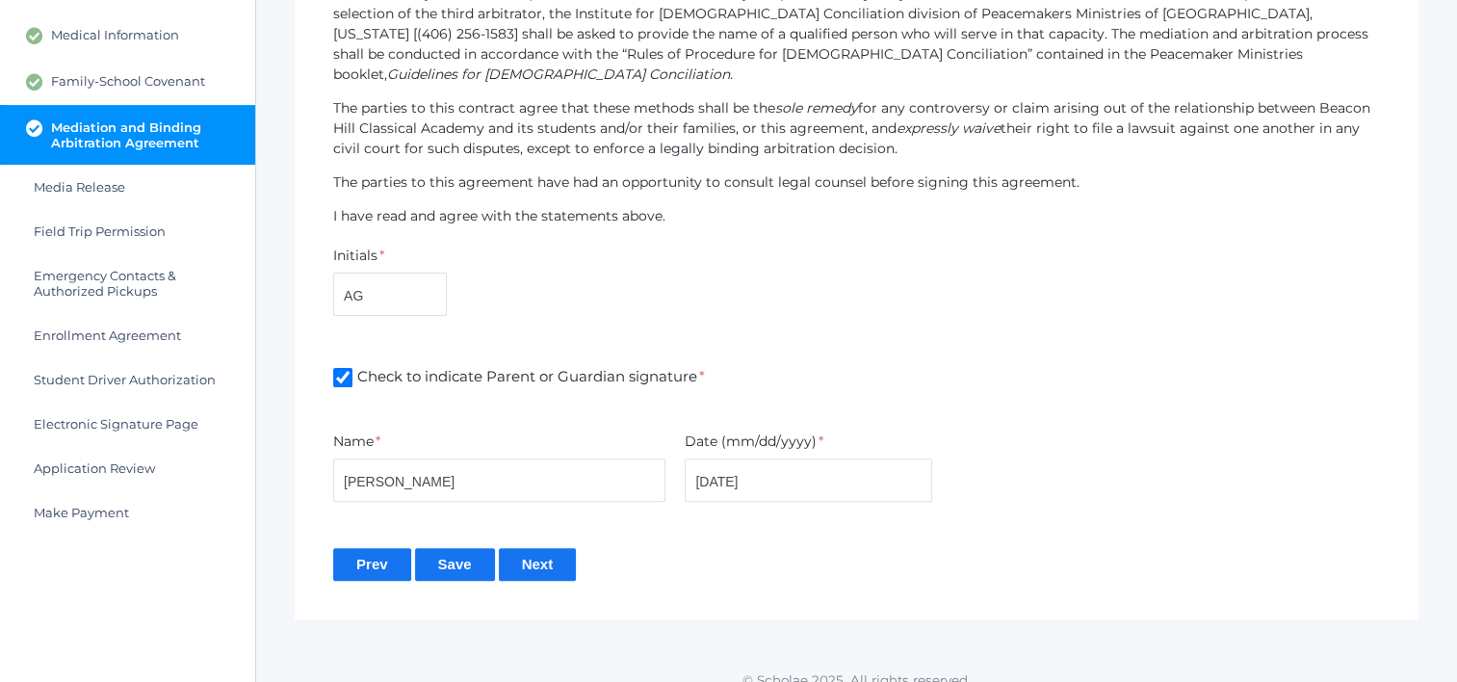
click at [570, 548] on input "Next" at bounding box center [538, 564] width 78 height 32
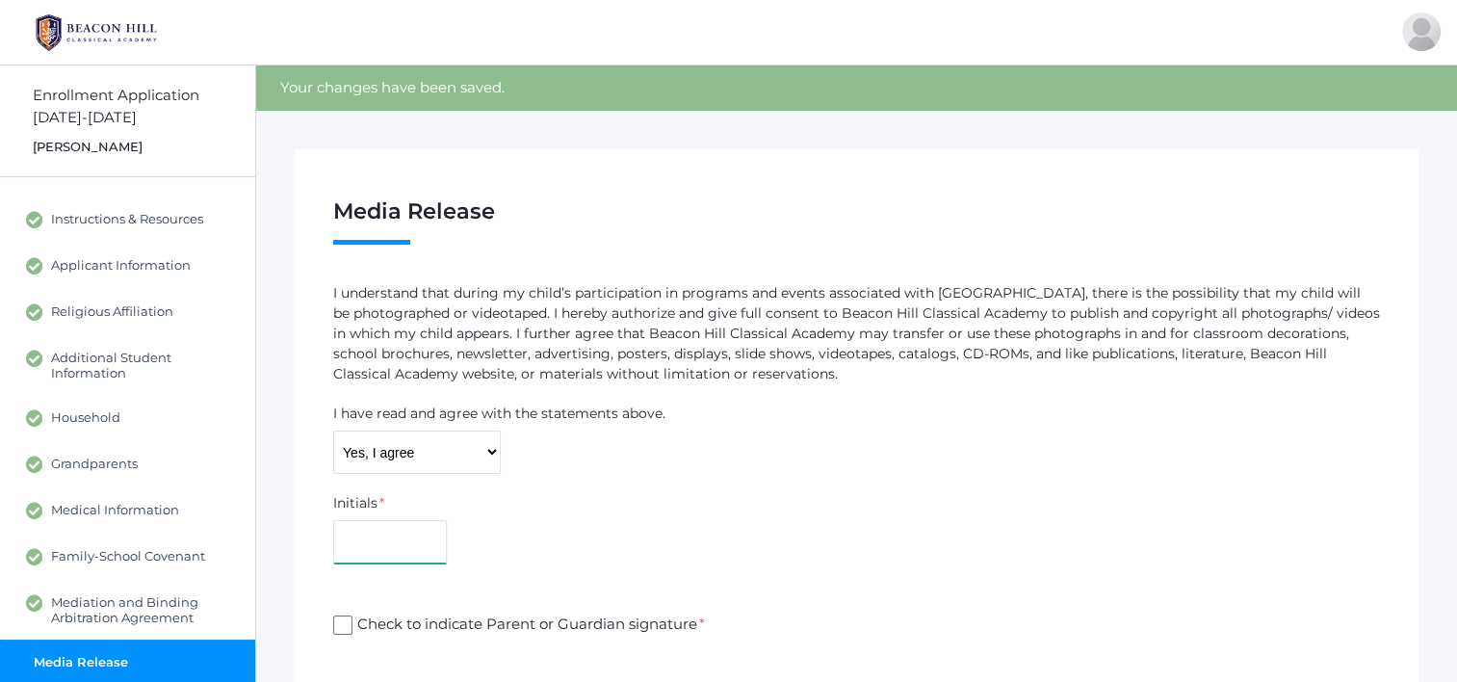
click at [391, 532] on input "text" at bounding box center [390, 541] width 114 height 43
type input "AG"
type input "[PERSON_NAME]"
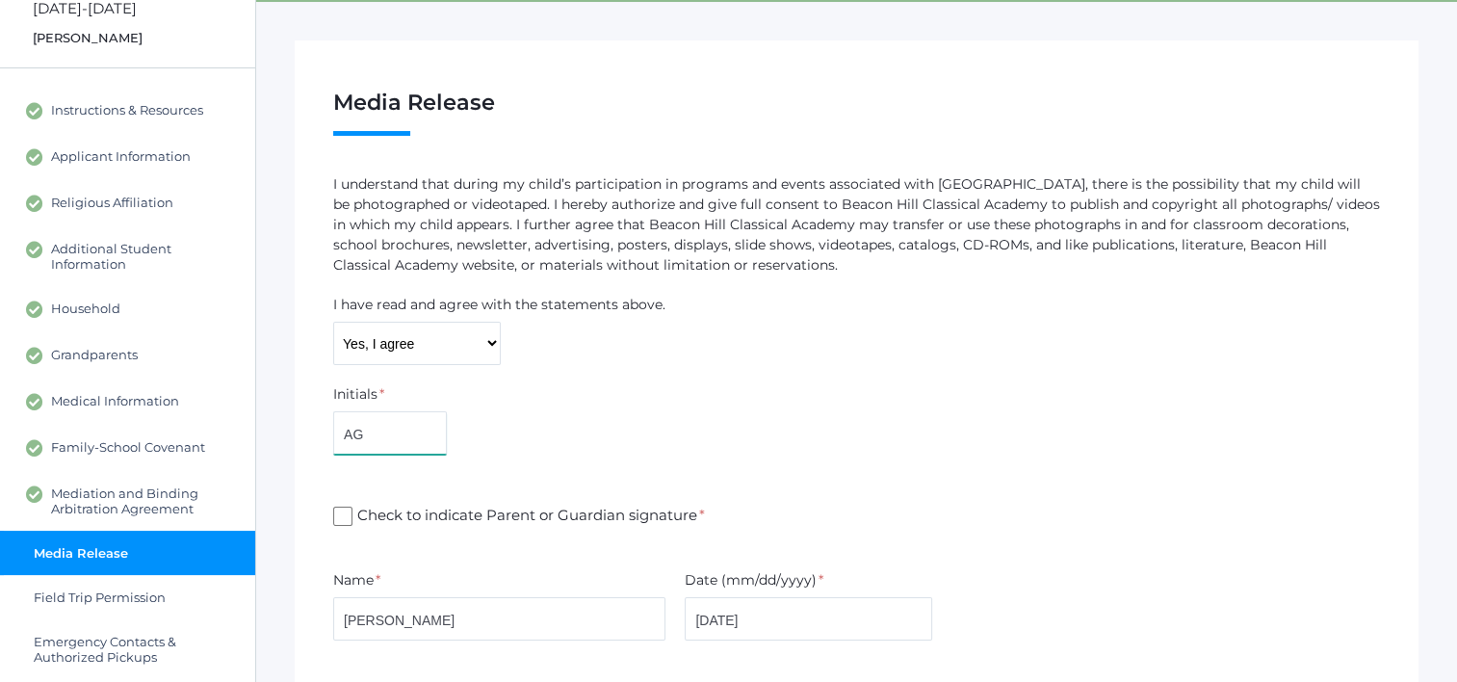
scroll to position [193, 0]
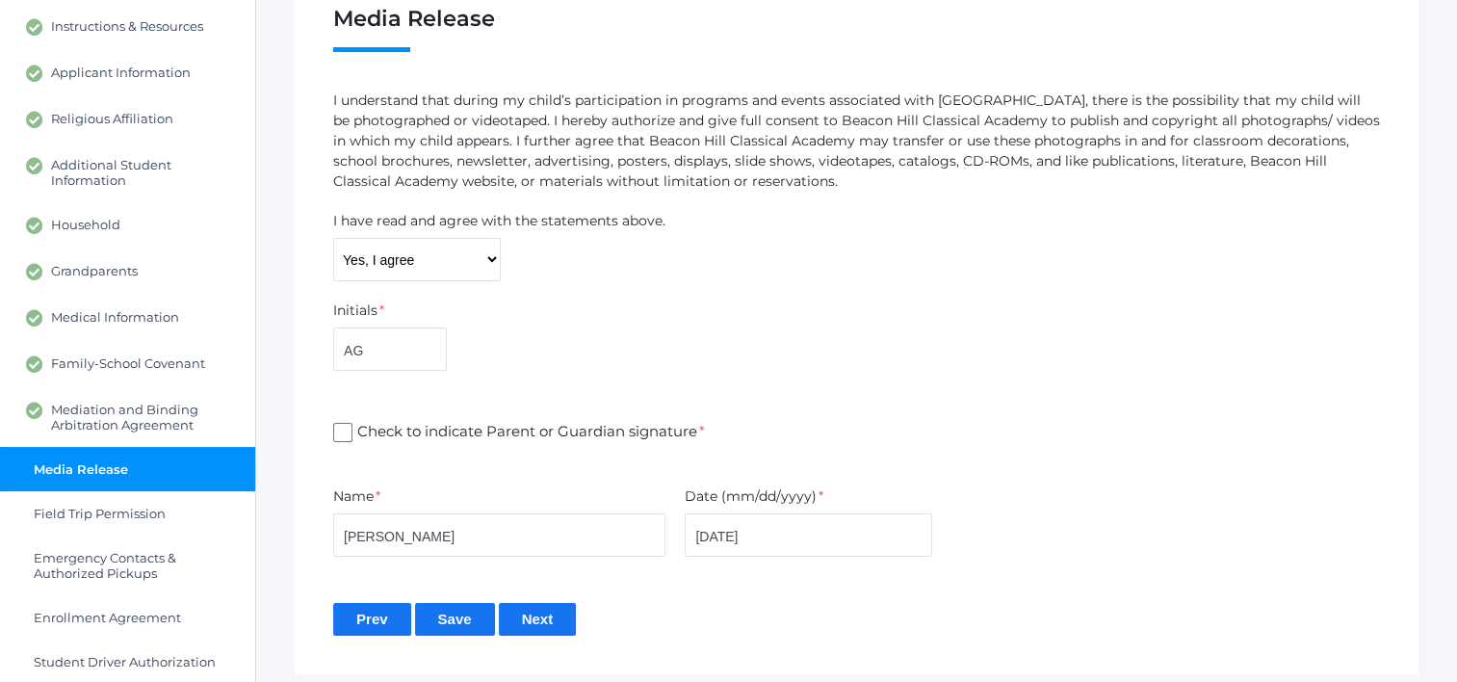
click at [343, 436] on input "Check to indicate Parent or Guardian signature *" at bounding box center [342, 432] width 19 height 19
checkbox input "true"
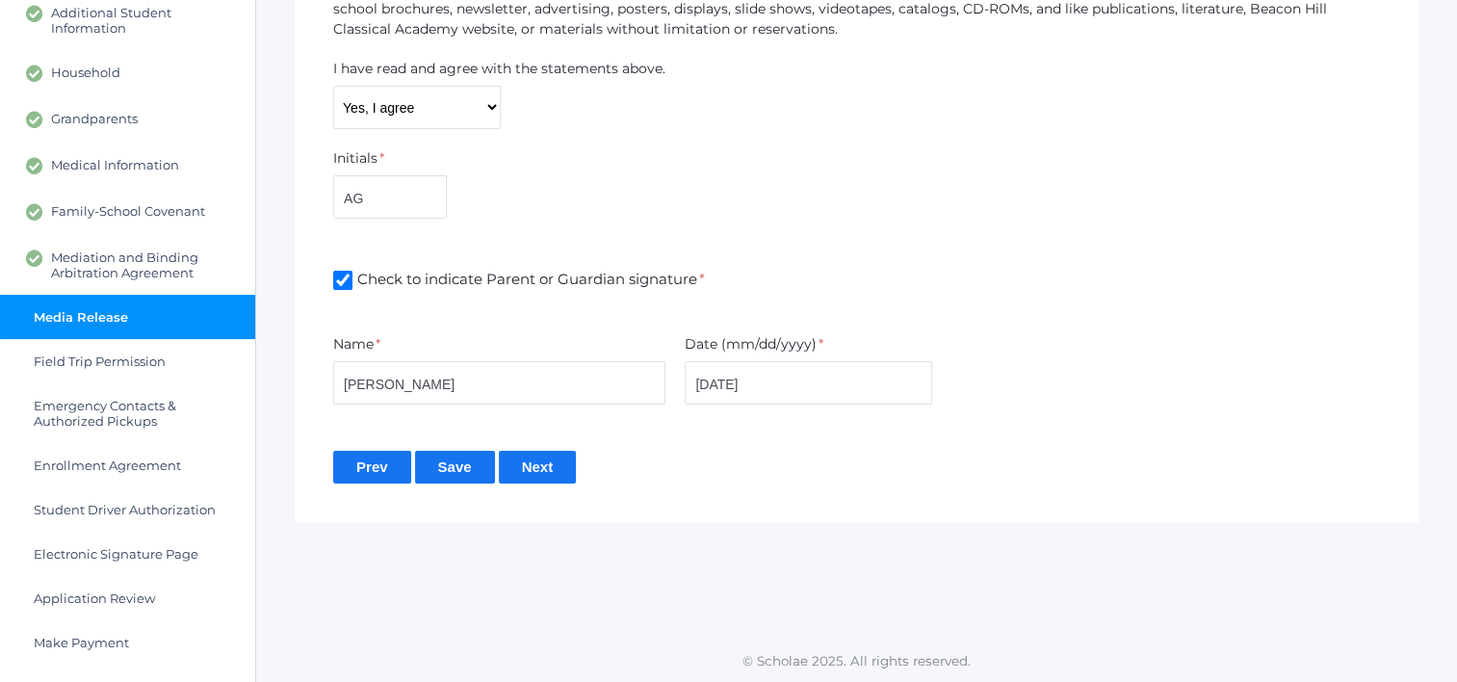
scroll to position [346, 0]
click at [461, 472] on input "Save" at bounding box center [455, 466] width 80 height 32
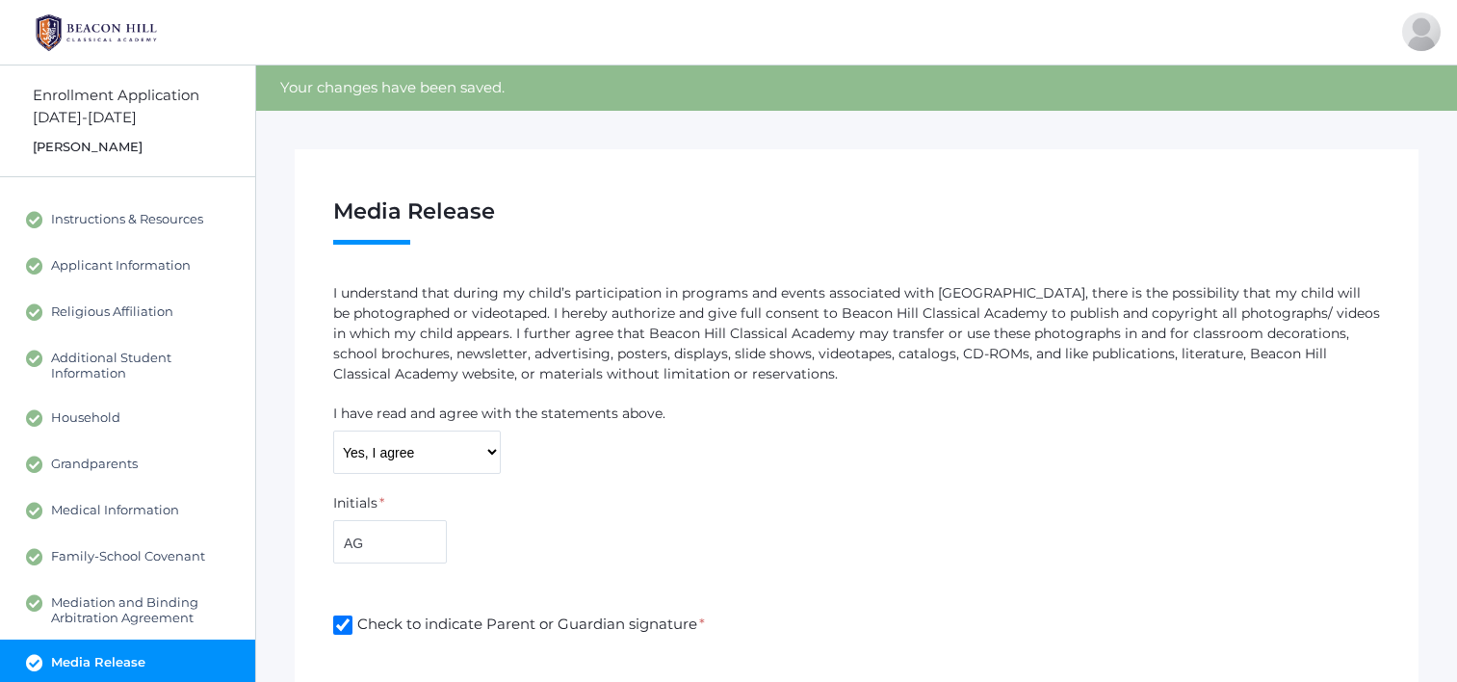
scroll to position [289, 0]
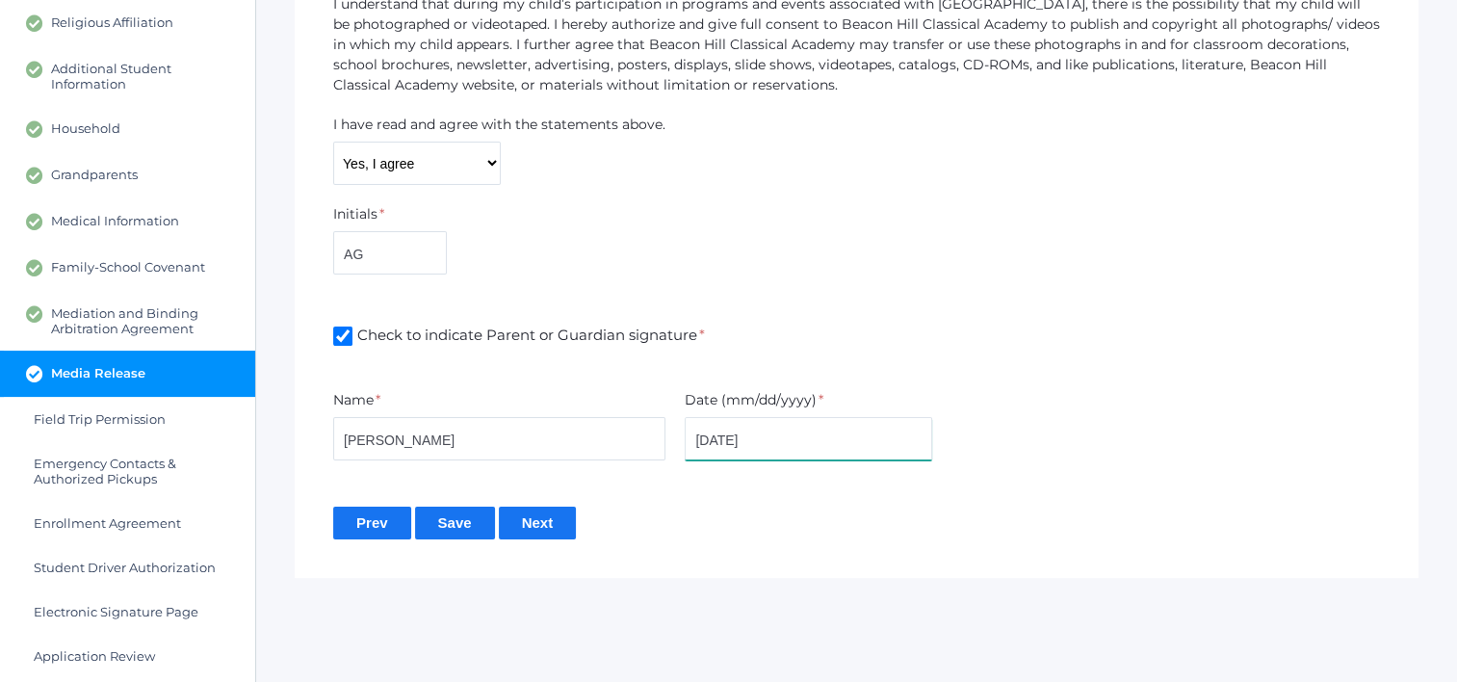
click at [727, 441] on input "08/23/2025" at bounding box center [809, 438] width 248 height 43
type input "[DATE]"
click at [757, 539] on div "Media Release Step 10 / 17 ( see hide steps) Talon Harris 8th grade I understan…" at bounding box center [857, 219] width 1124 height 718
click at [107, 321] on span "Mediation and Binding Arbitration Agreement" at bounding box center [143, 320] width 185 height 31
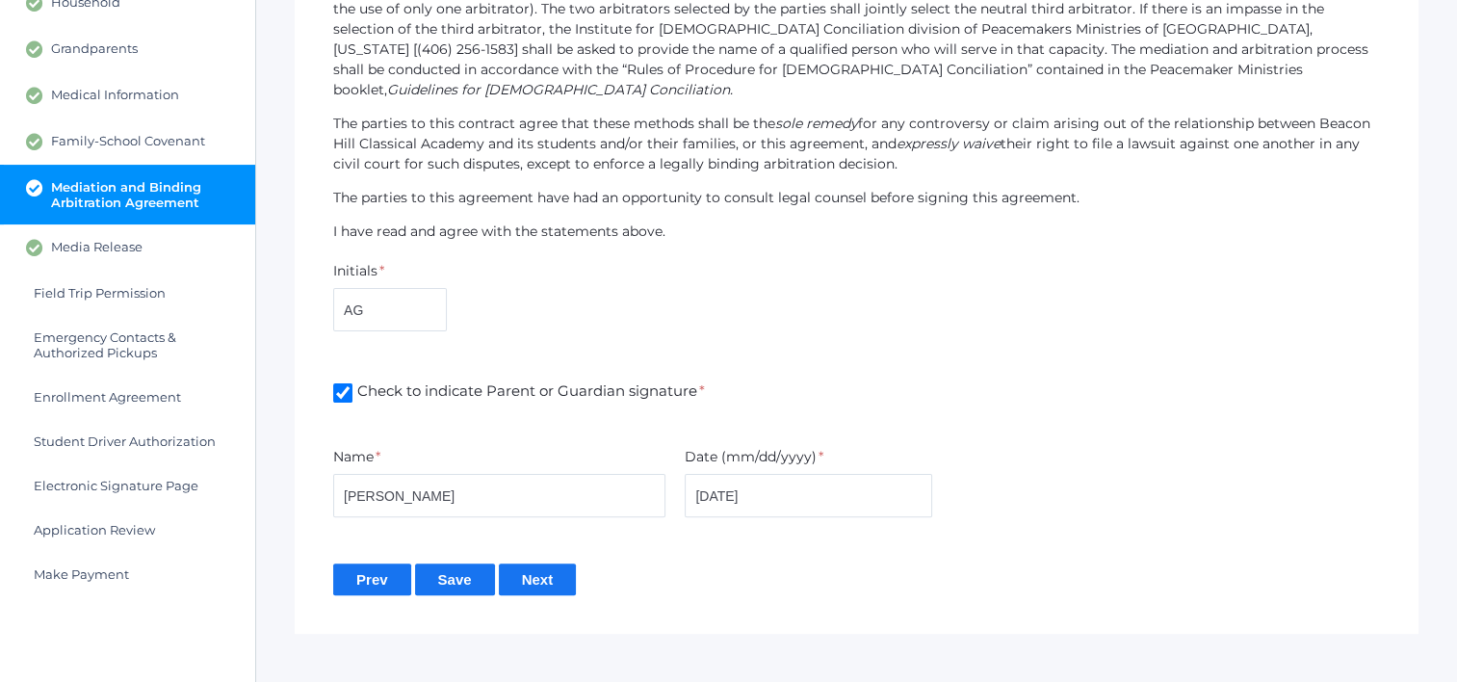
scroll to position [431, 0]
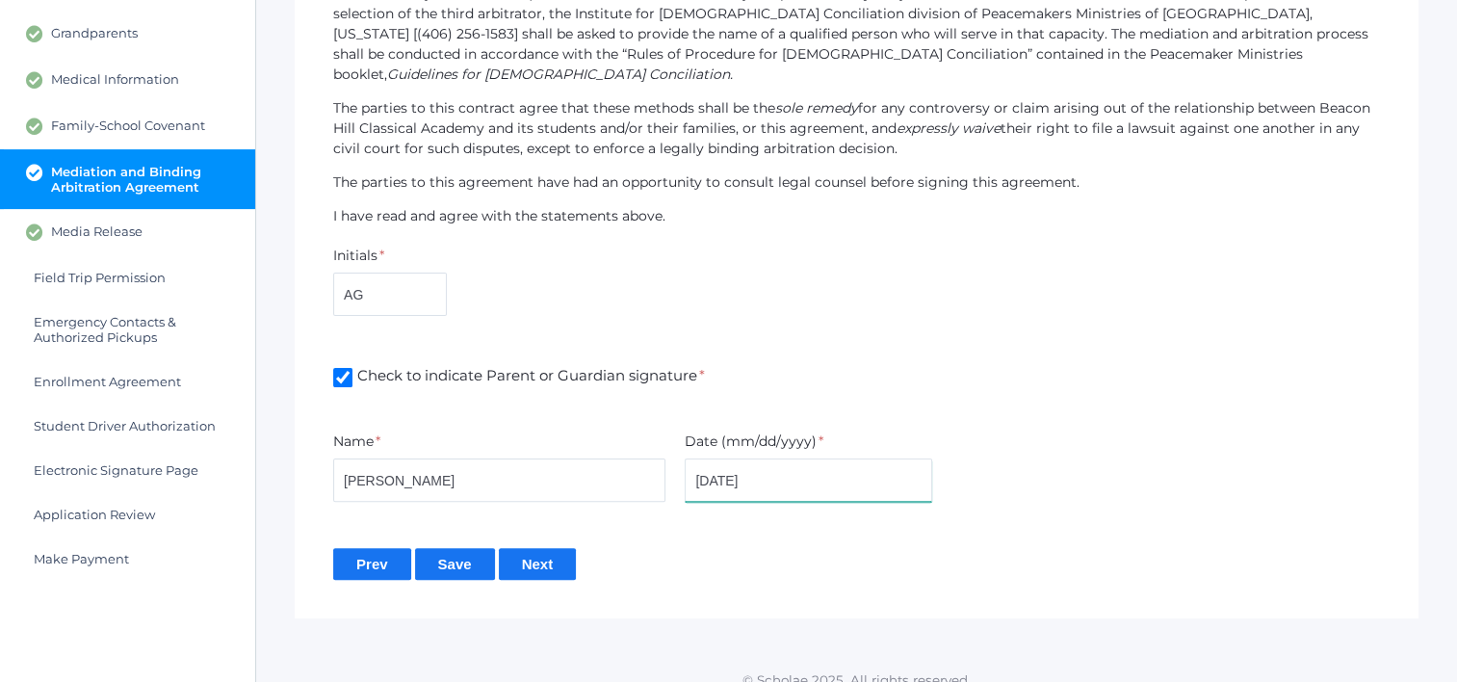
click at [733, 458] on input "08/23/2025" at bounding box center [809, 479] width 248 height 43
click at [720, 459] on input "08/23/2025" at bounding box center [809, 479] width 248 height 43
click at [728, 458] on input "08/23/2025" at bounding box center [809, 479] width 248 height 43
type input "[DATE]"
click at [433, 553] on input "Save" at bounding box center [455, 564] width 80 height 32
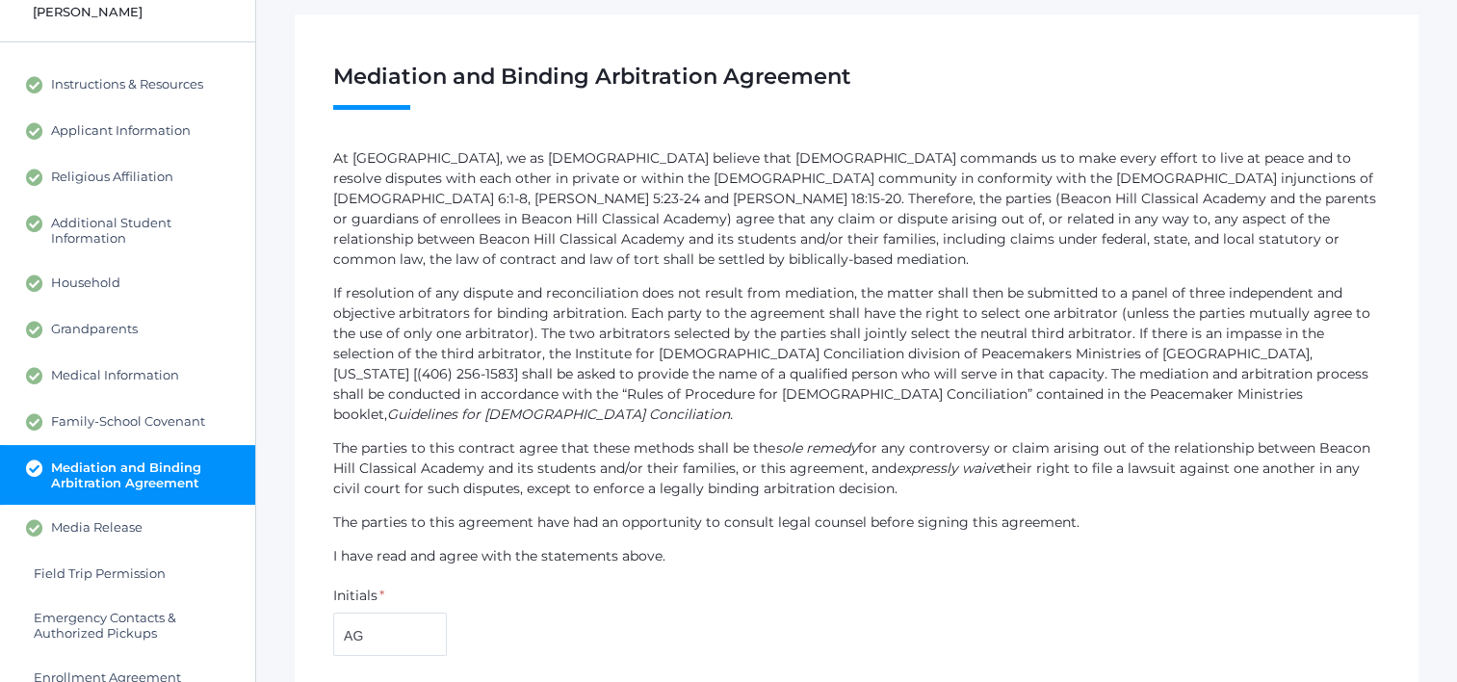
scroll to position [193, 0]
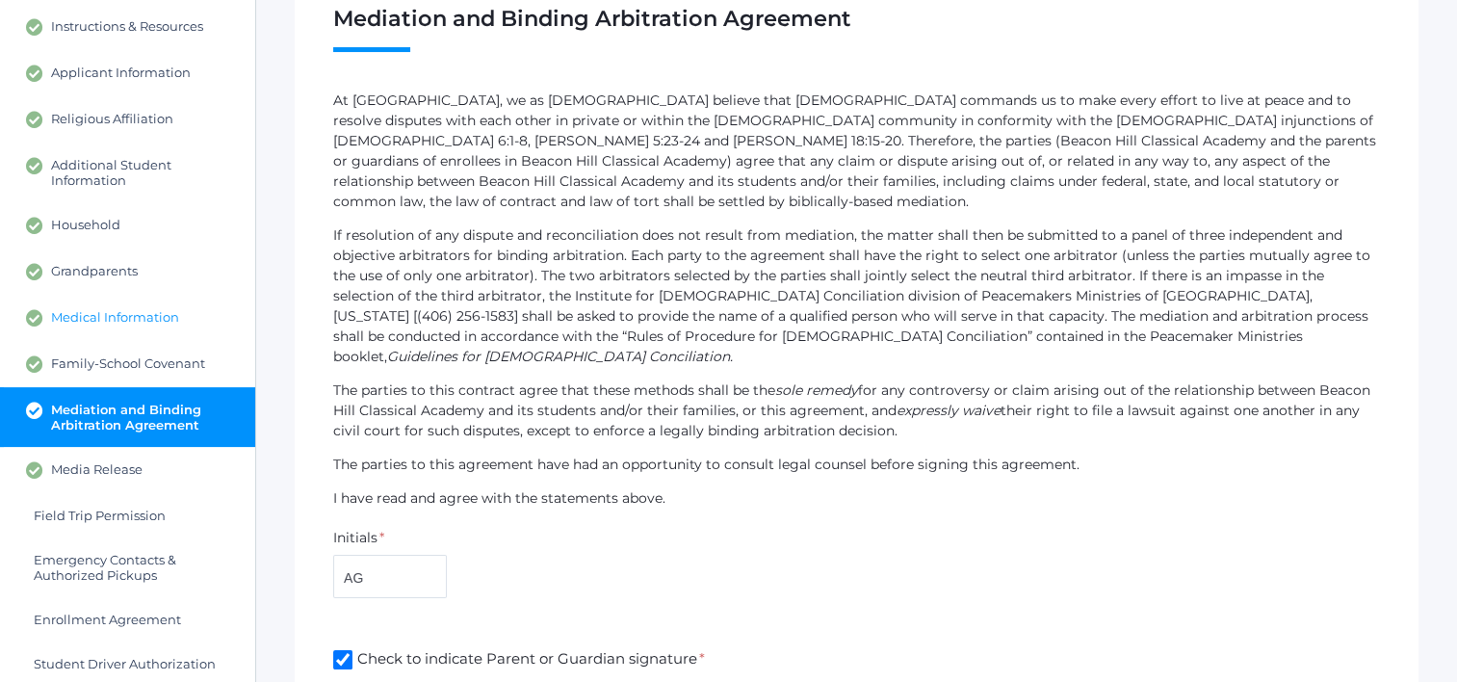
click at [65, 320] on span "Medical Information" at bounding box center [115, 317] width 128 height 17
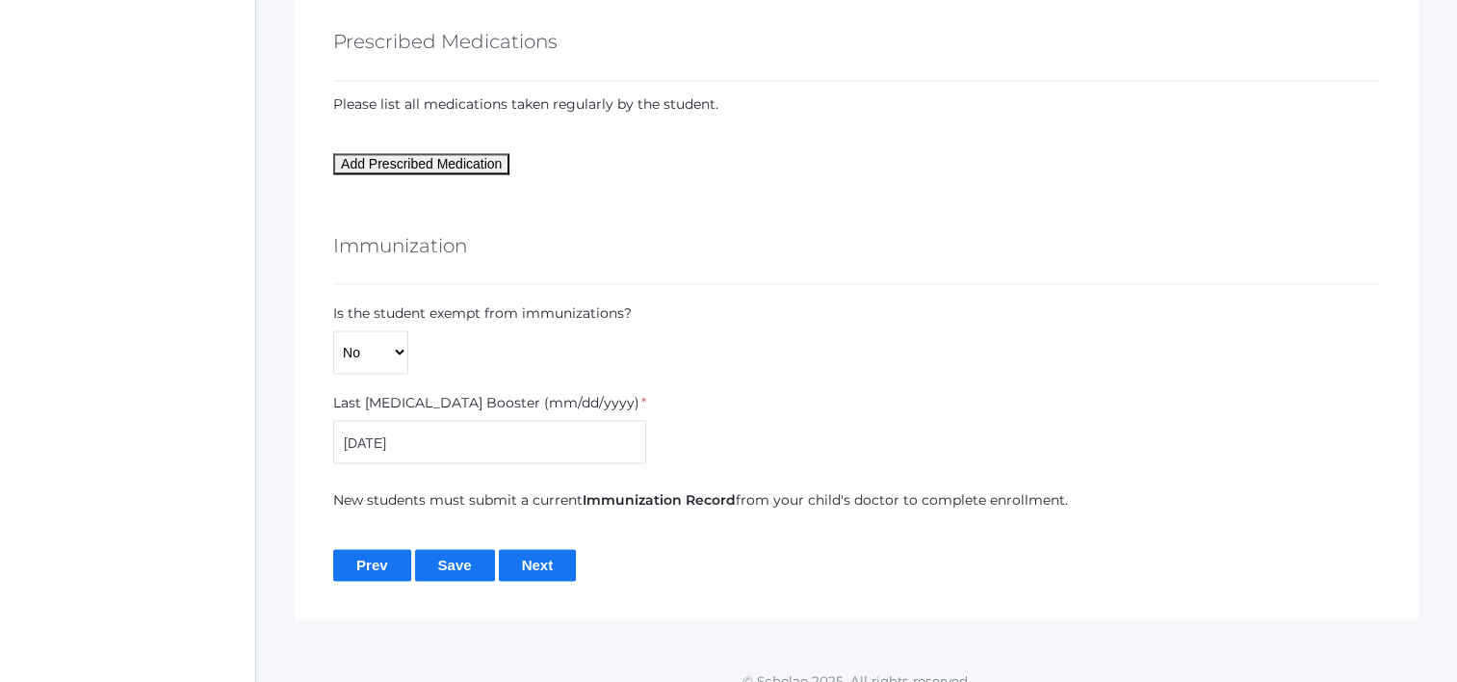
scroll to position [2843, 0]
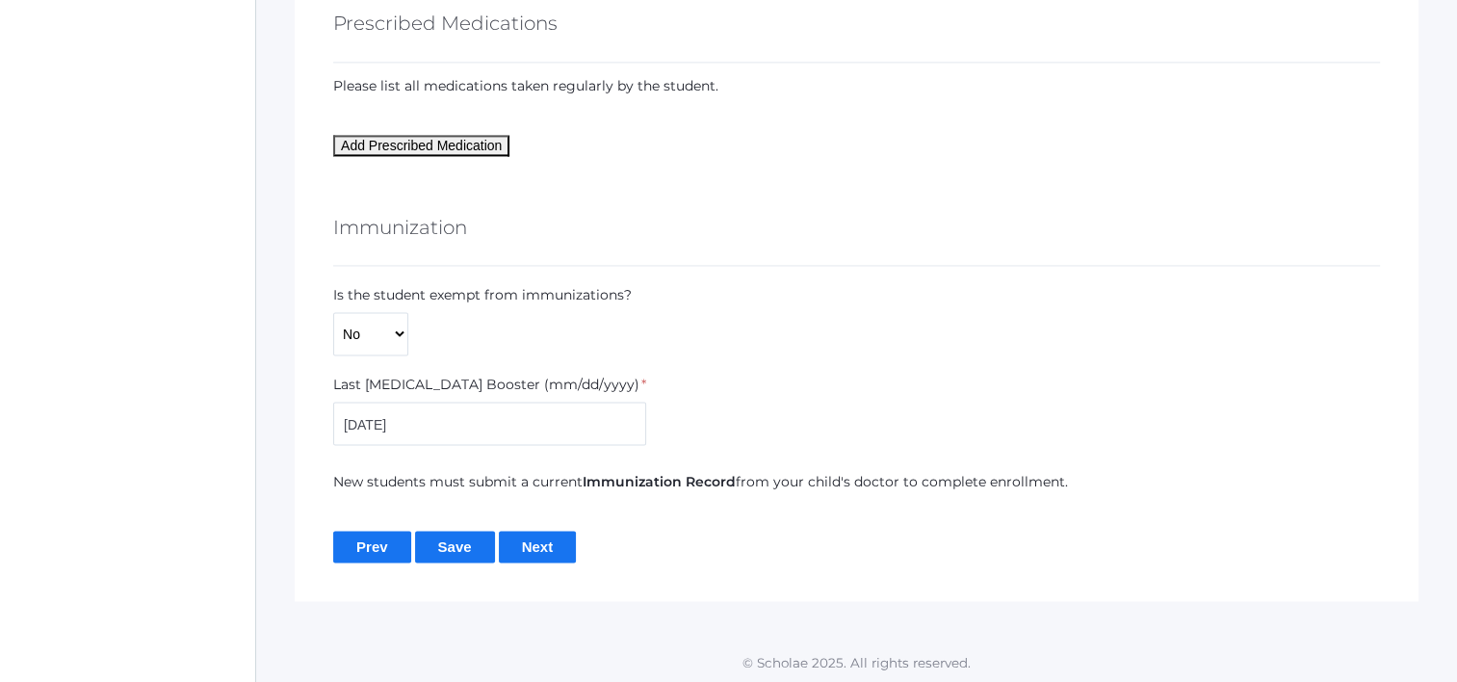
click at [445, 544] on input "Save" at bounding box center [455, 547] width 80 height 32
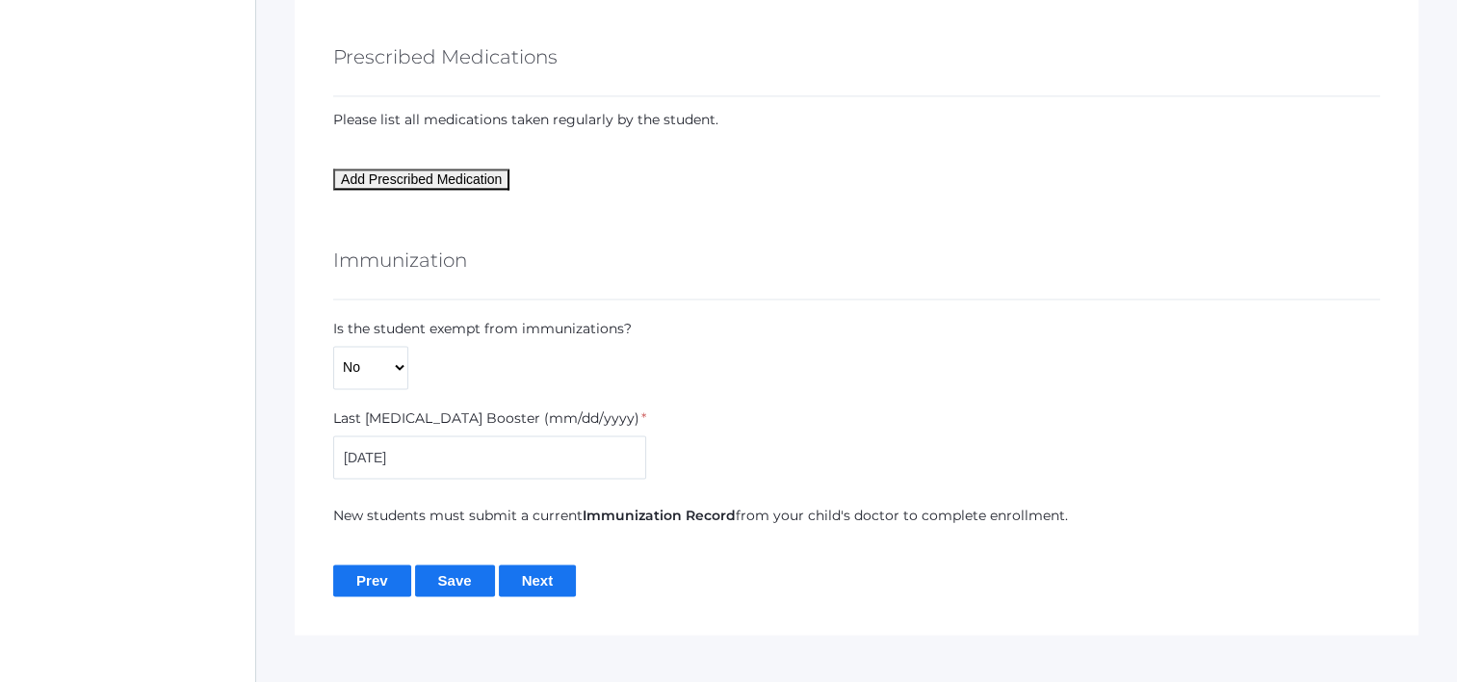
scroll to position [2887, 0]
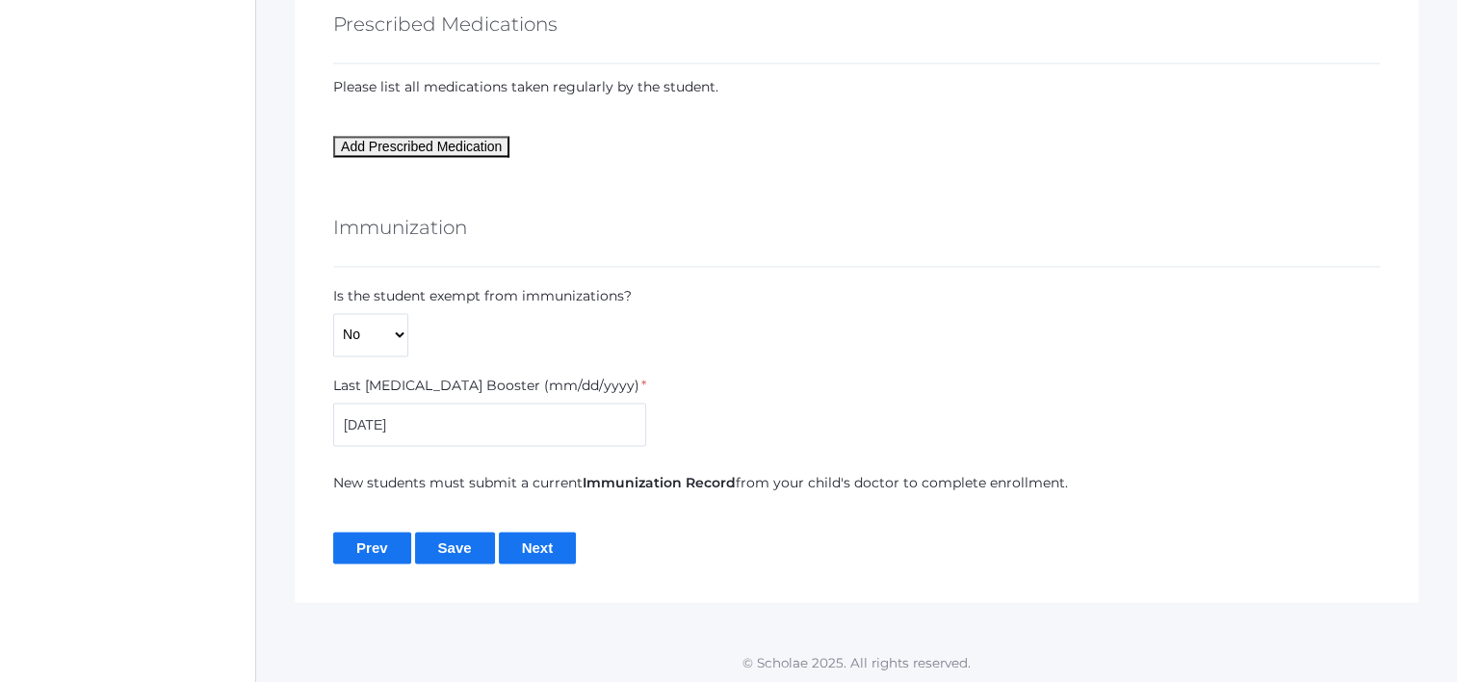
click at [460, 538] on input "Save" at bounding box center [455, 548] width 80 height 32
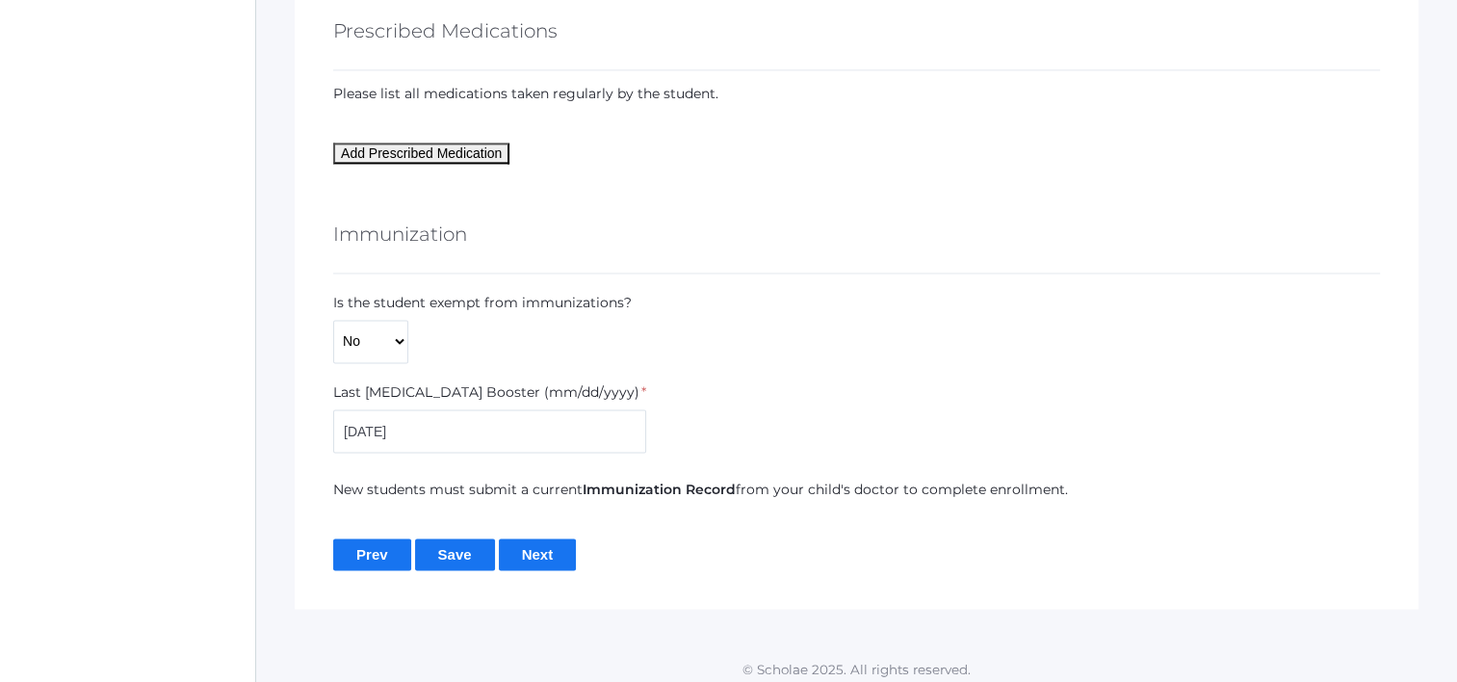
scroll to position [2887, 0]
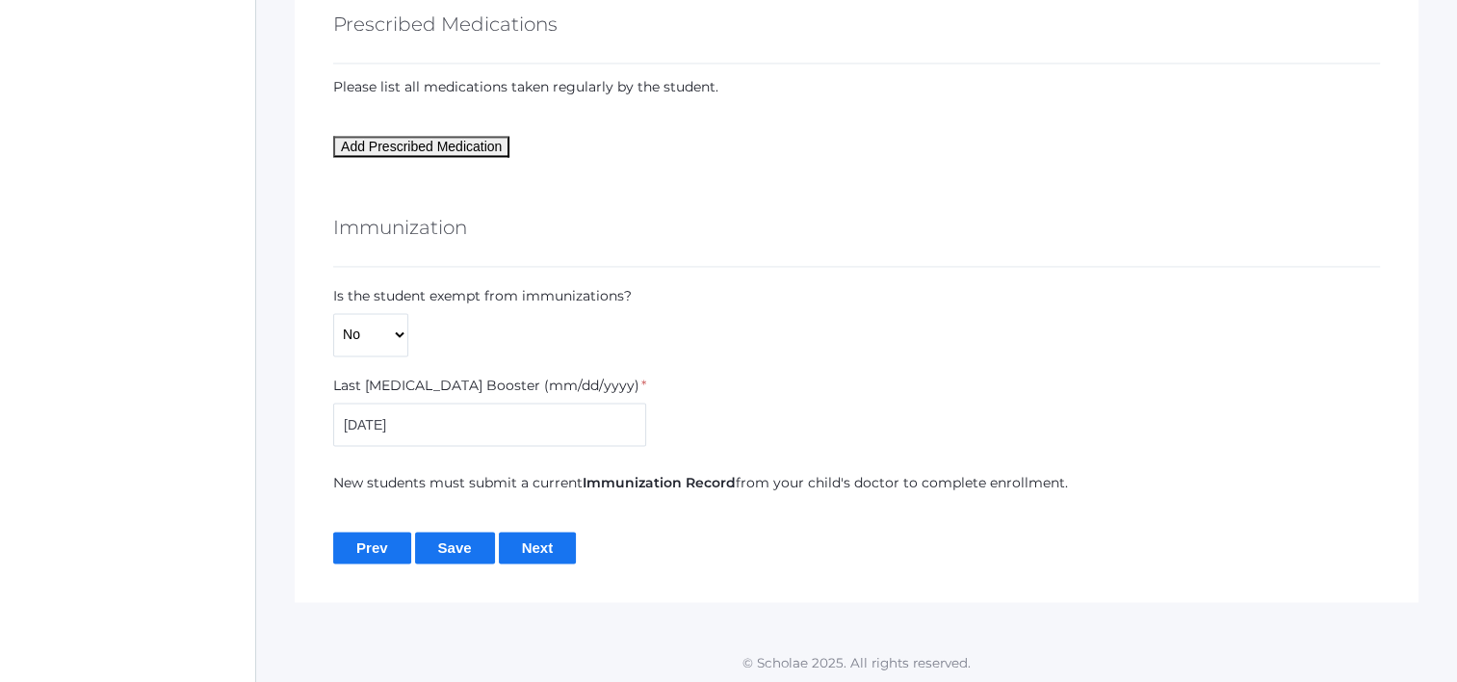
click at [467, 547] on input "Save" at bounding box center [455, 548] width 80 height 32
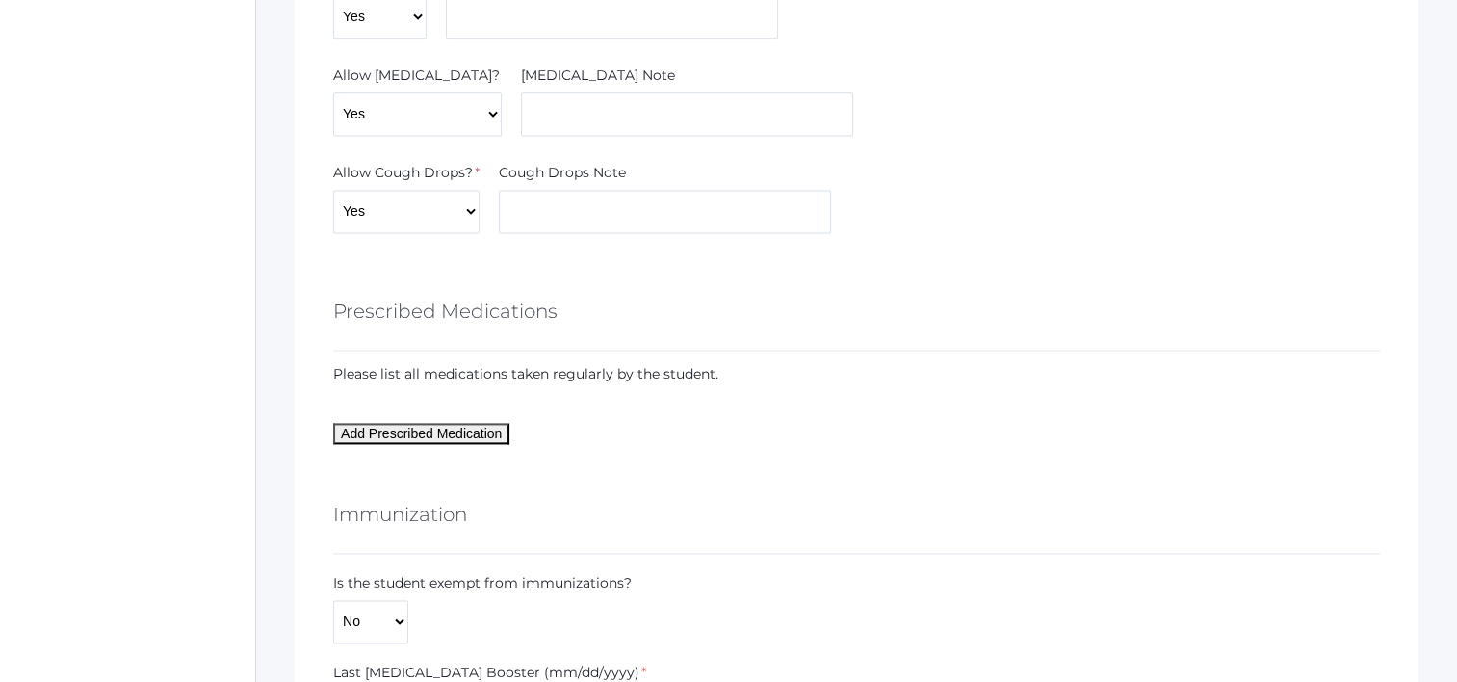
scroll to position [2887, 0]
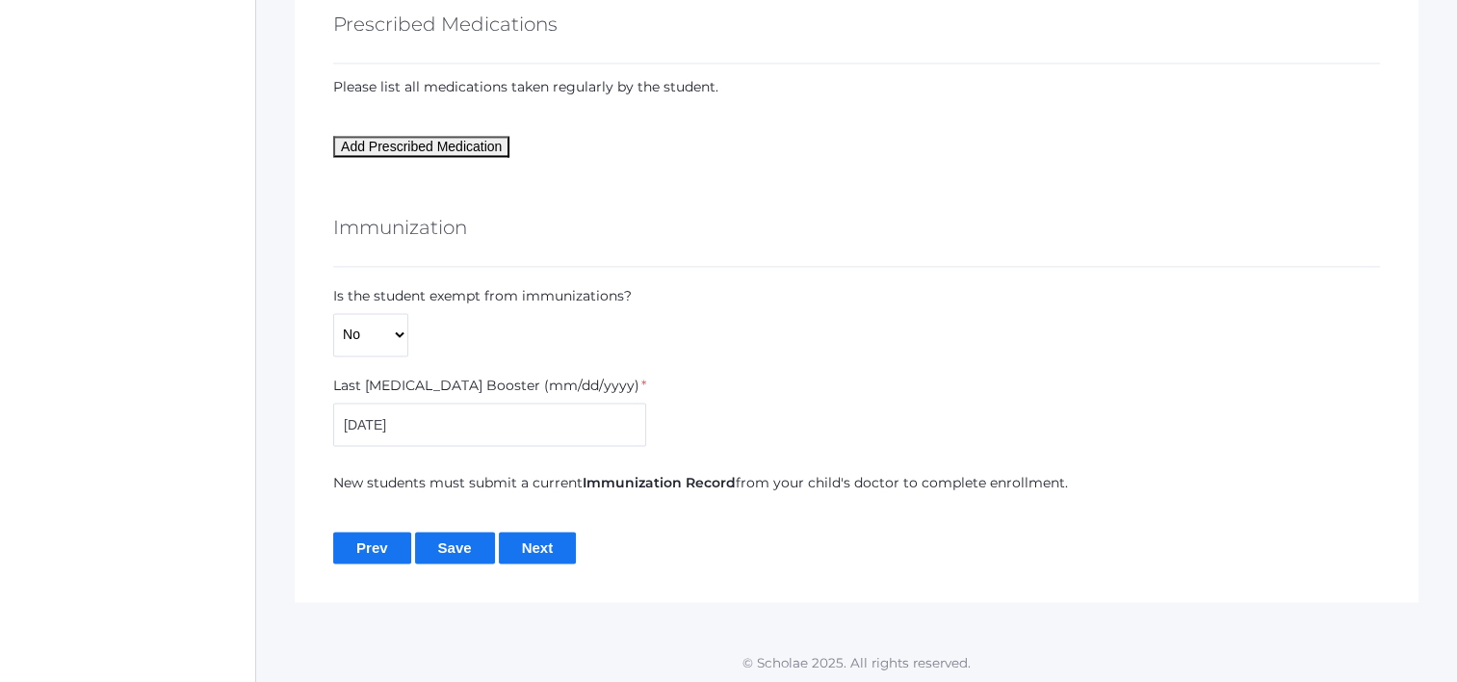
click at [470, 533] on input "Save" at bounding box center [455, 548] width 80 height 32
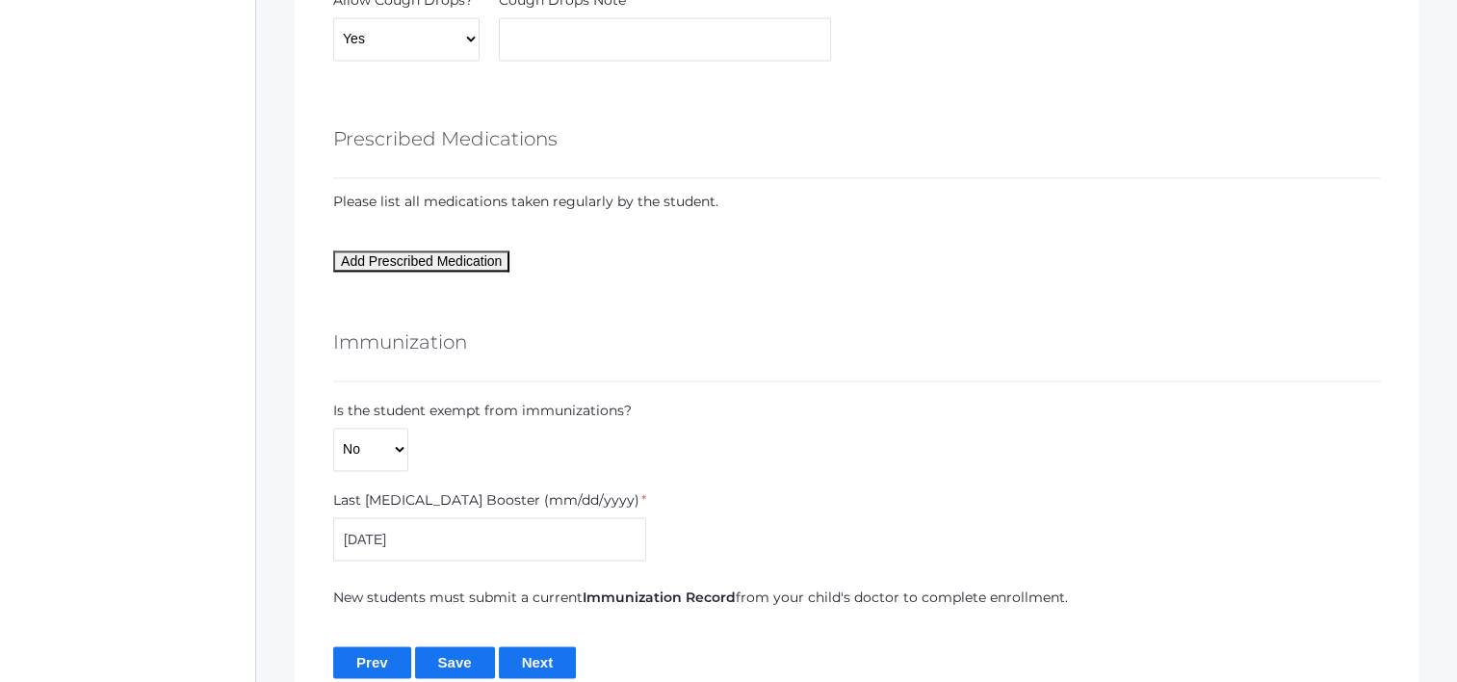
scroll to position [2887, 0]
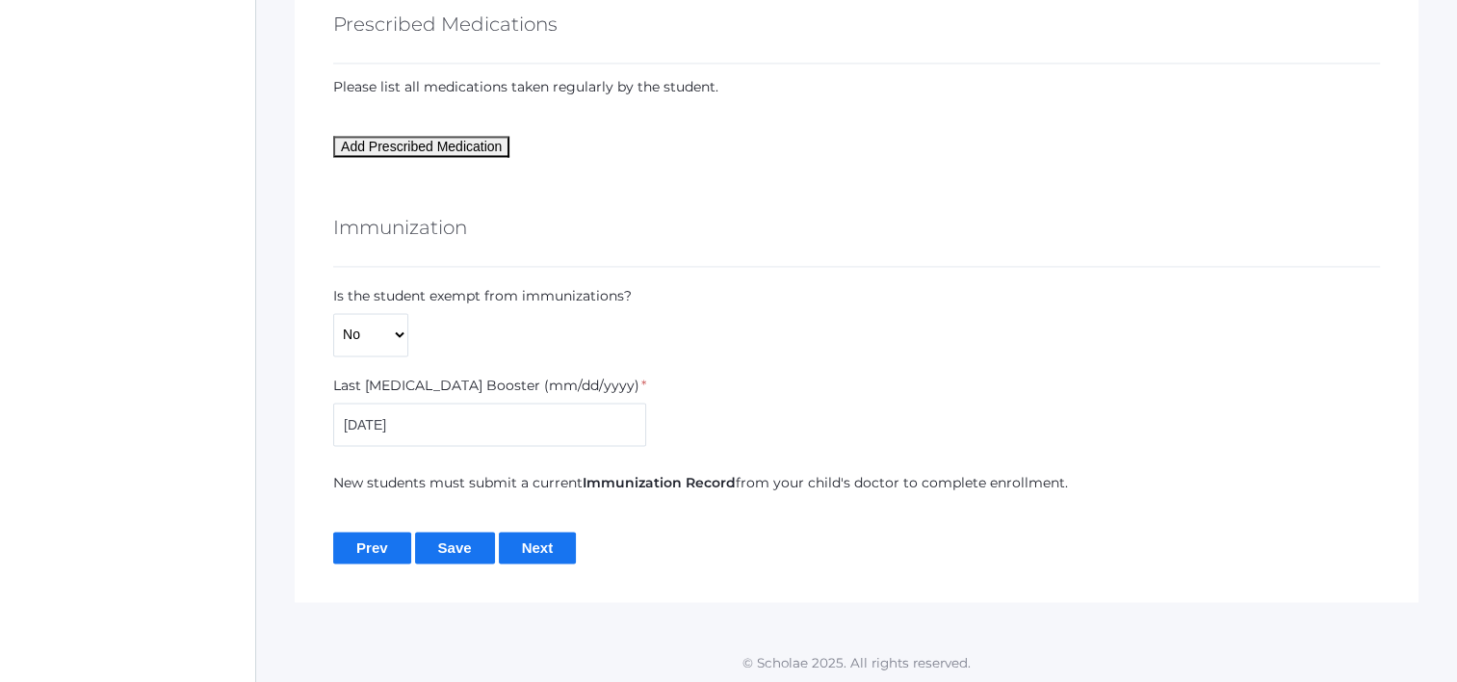
click at [561, 536] on input "Next" at bounding box center [538, 548] width 78 height 32
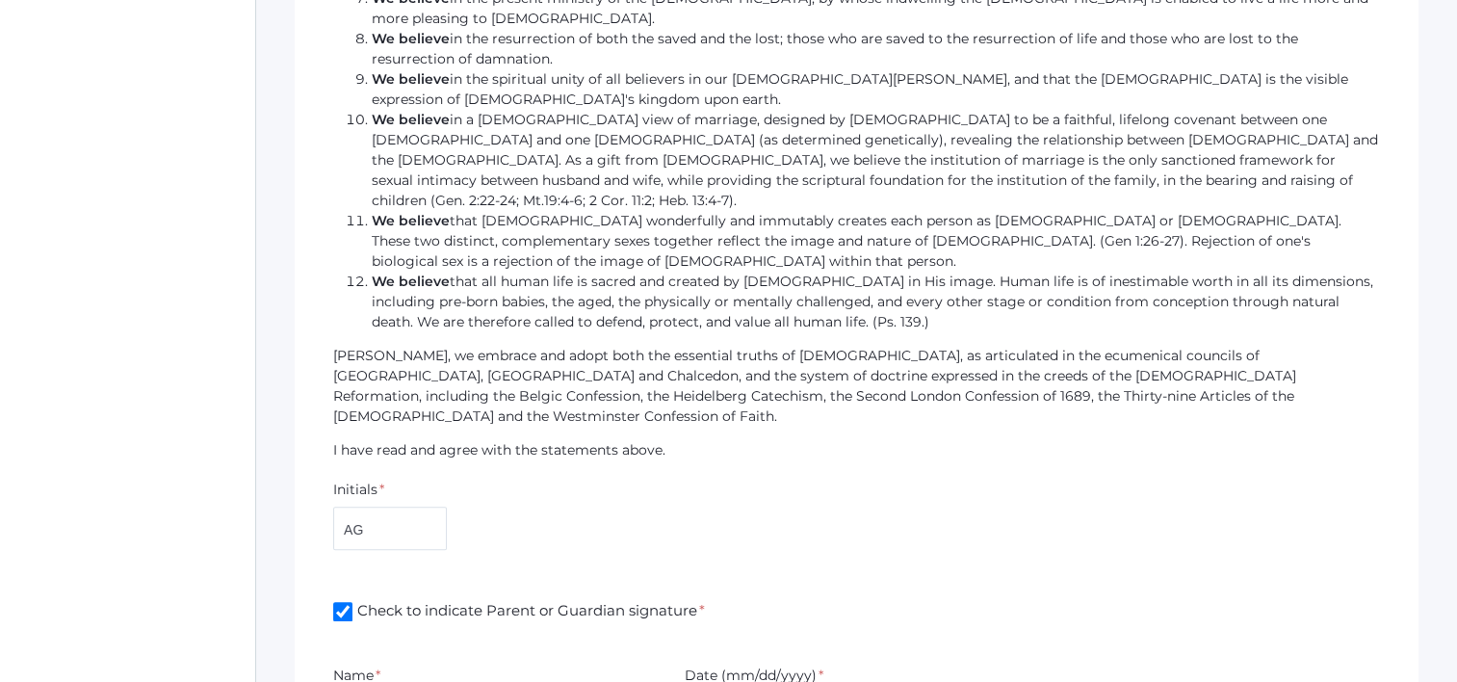
scroll to position [1843, 0]
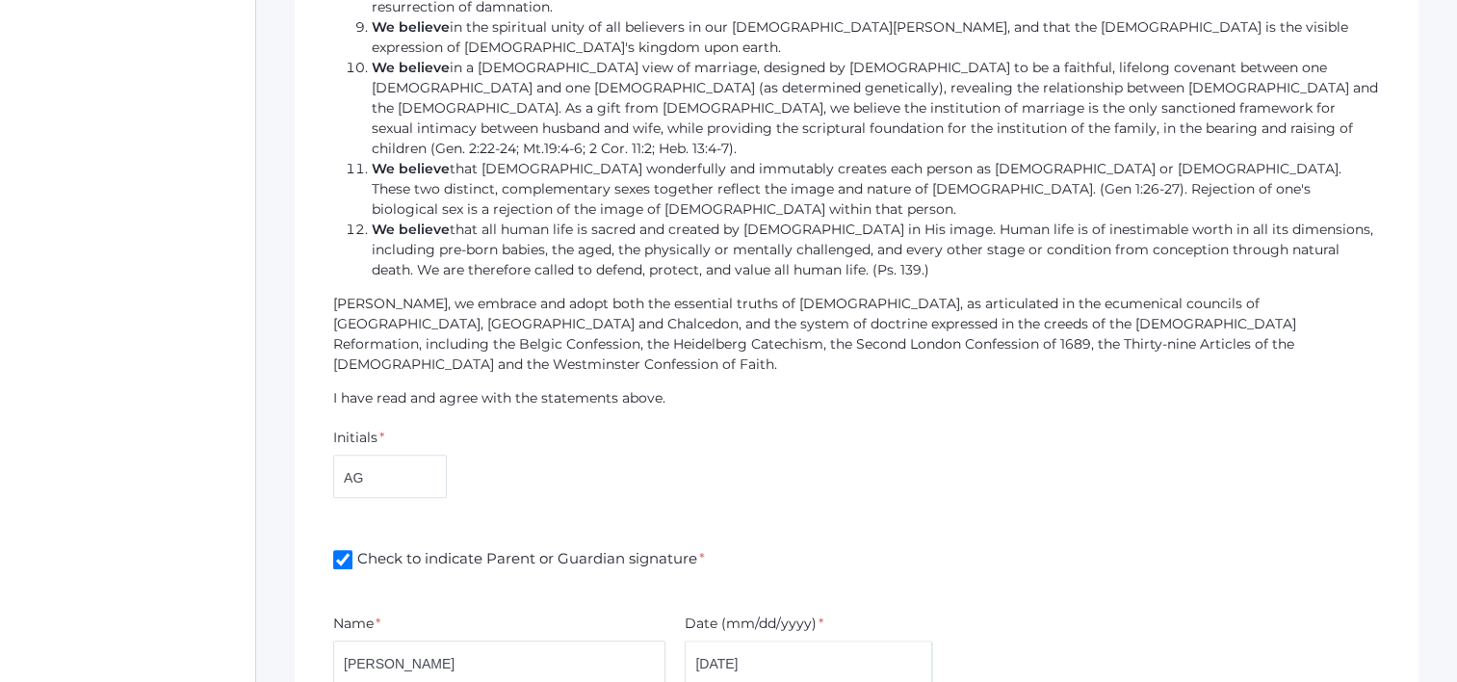
click at [732, 640] on input "[DATE]" at bounding box center [809, 661] width 248 height 43
type input "[DATE]"
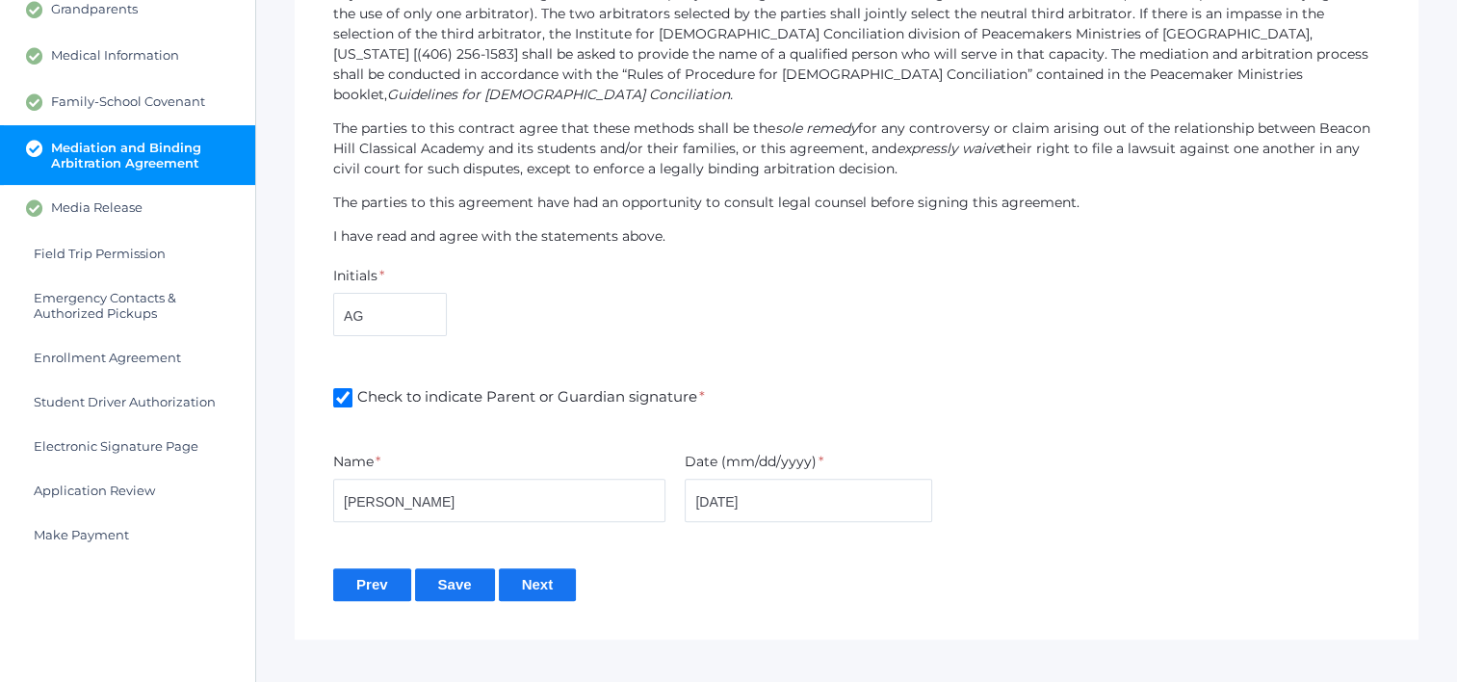
scroll to position [475, 0]
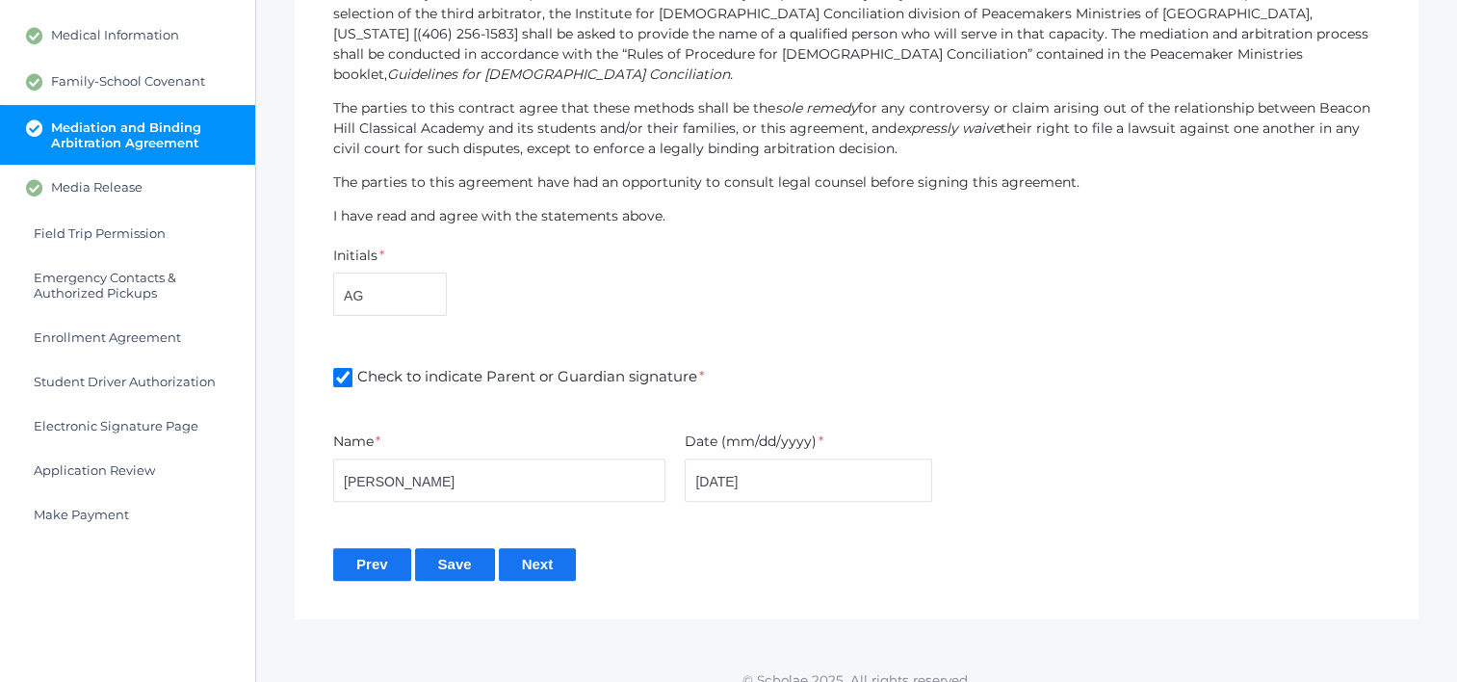
click at [535, 548] on input "Next" at bounding box center [538, 564] width 78 height 32
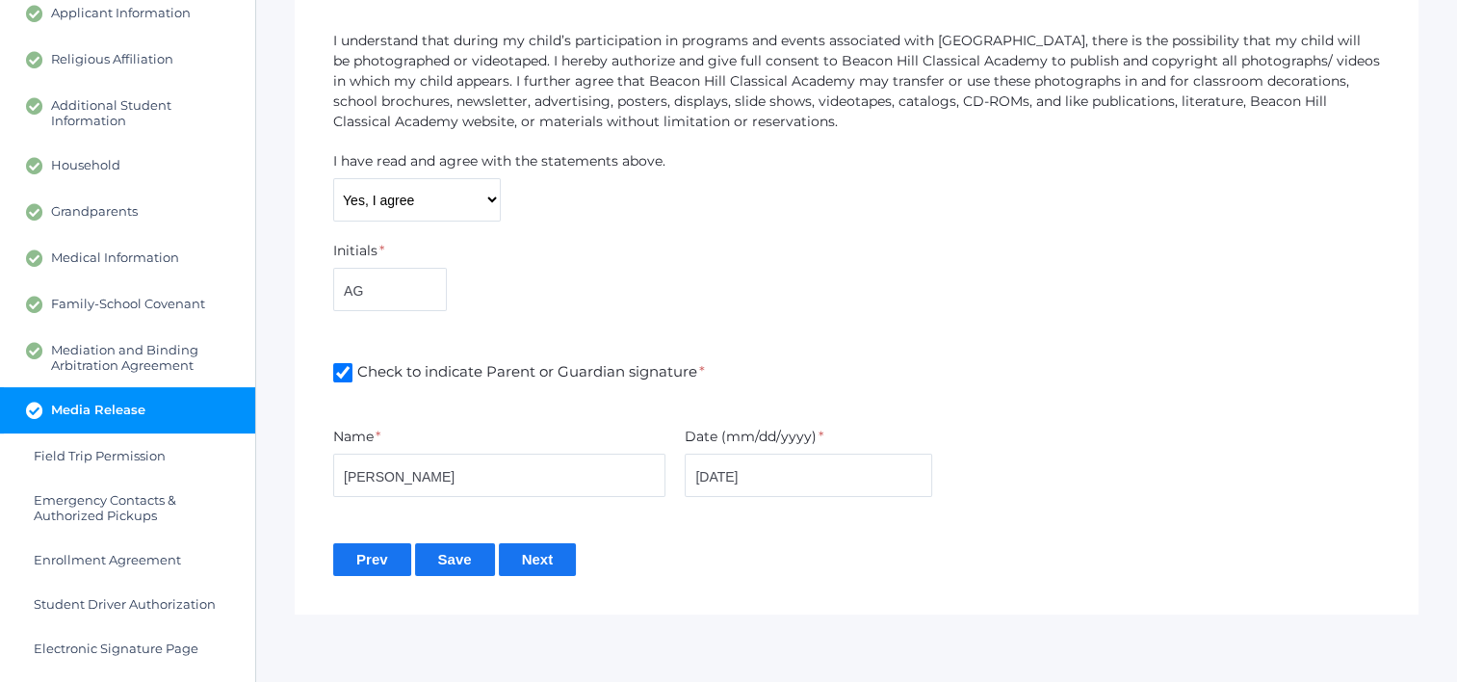
scroll to position [348, 0]
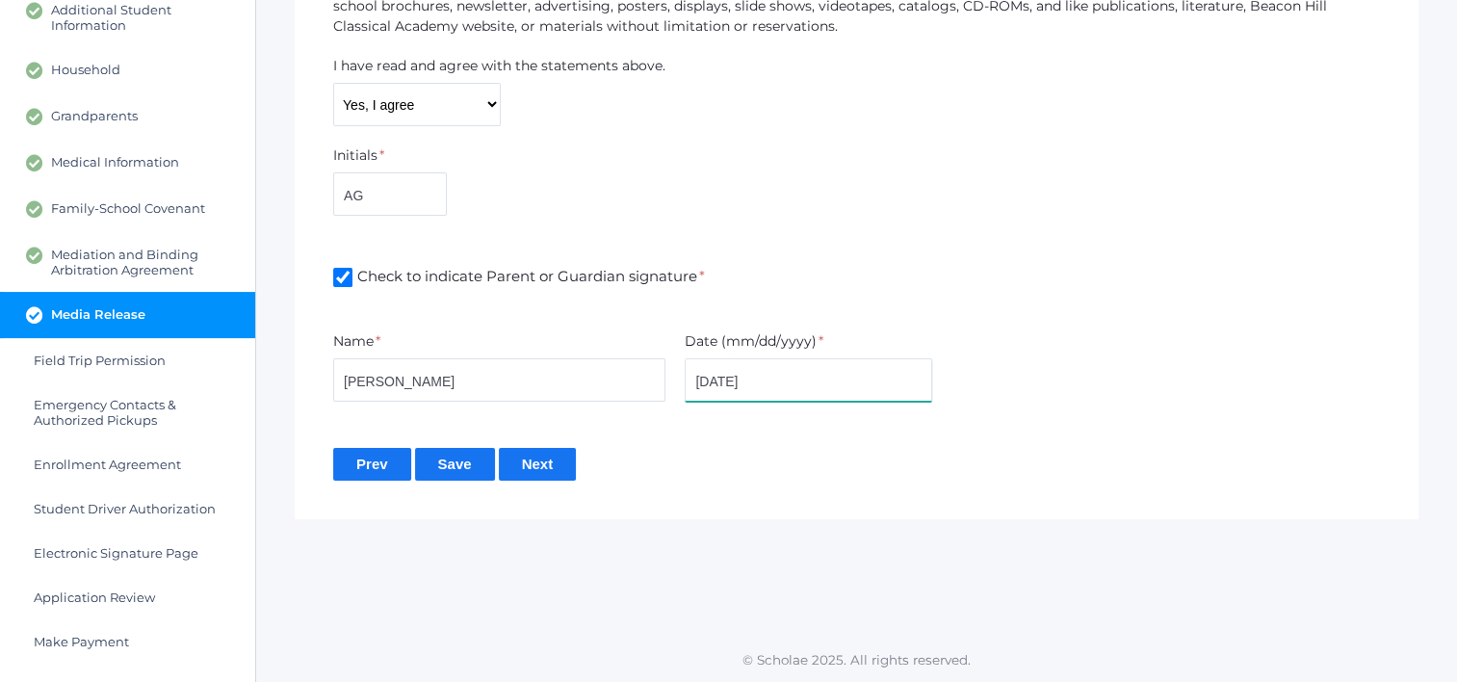
click at [727, 383] on input "[DATE]" at bounding box center [809, 379] width 248 height 43
type input "[DATE]"
click at [431, 473] on input "Save" at bounding box center [455, 464] width 80 height 32
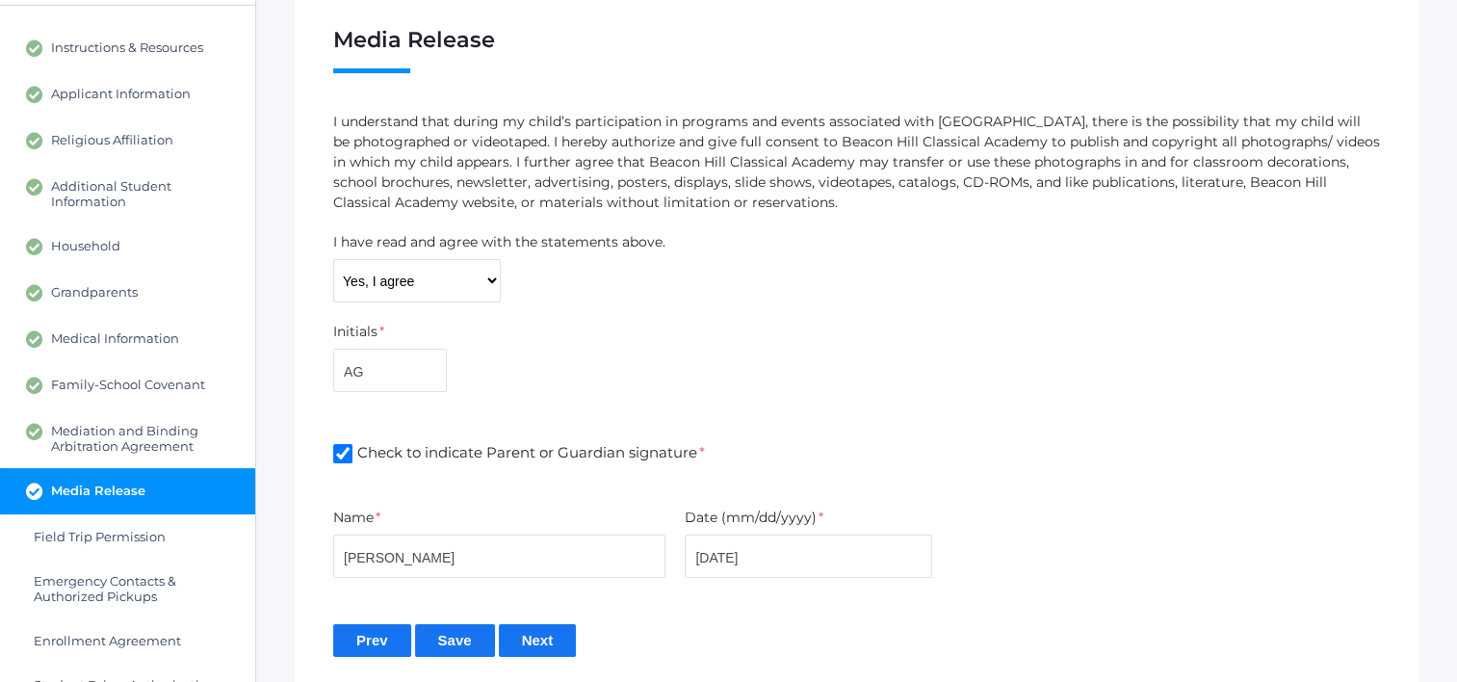
scroll to position [348, 0]
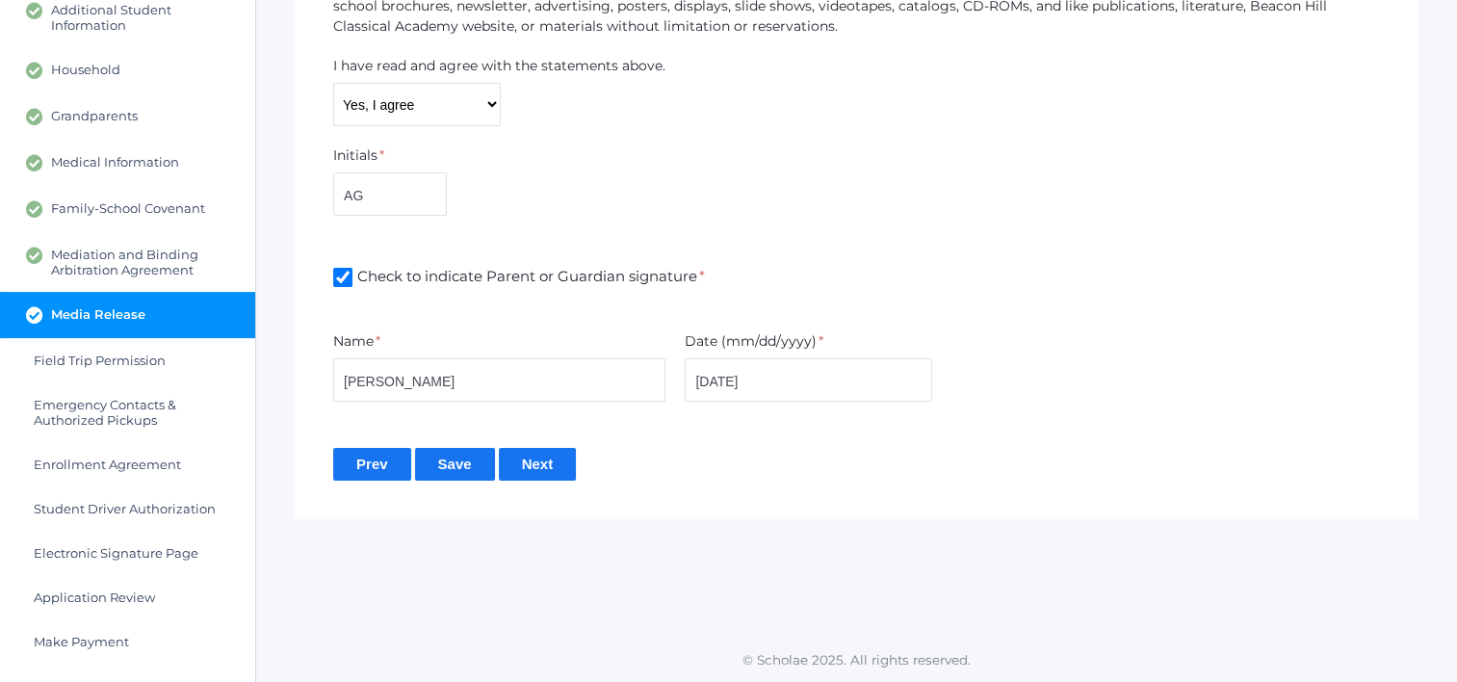
click at [558, 472] on input "Next" at bounding box center [538, 464] width 78 height 32
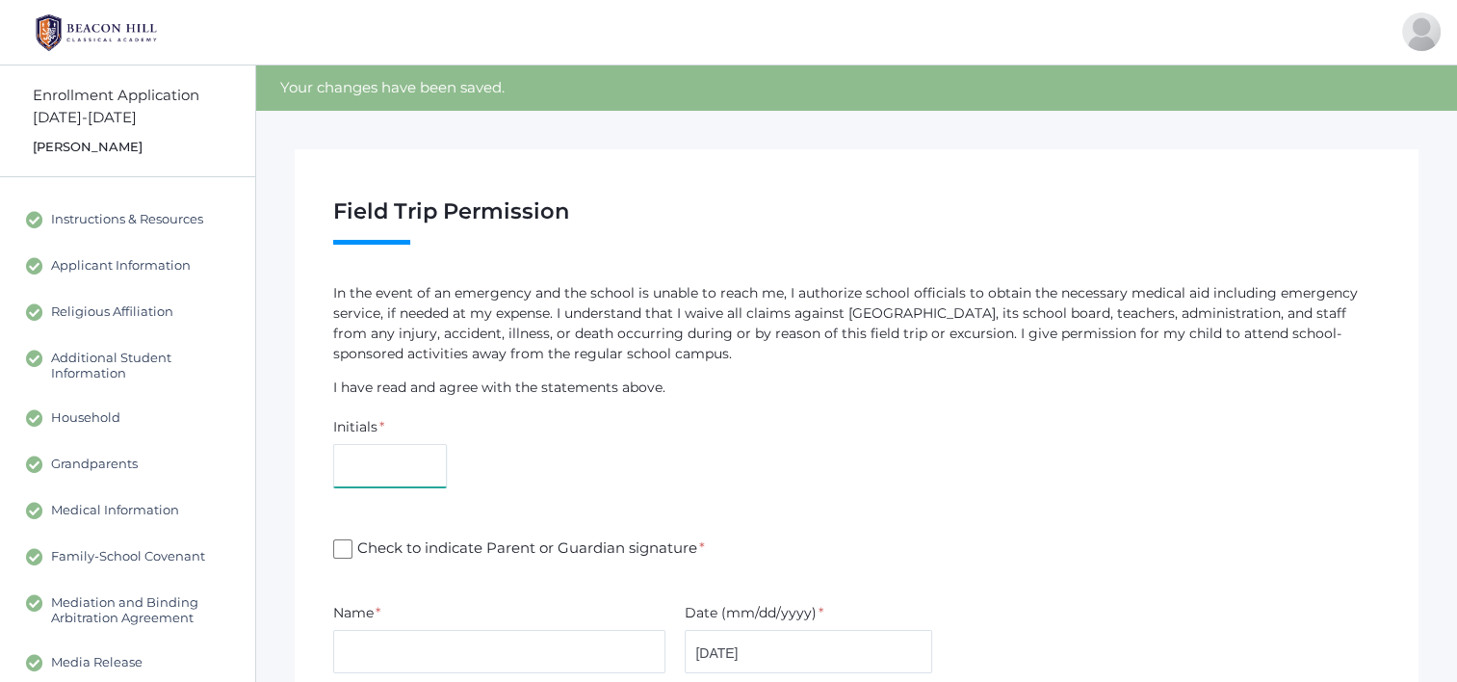
click at [407, 454] on input "text" at bounding box center [390, 465] width 114 height 43
type input "AG"
type input "[PERSON_NAME]"
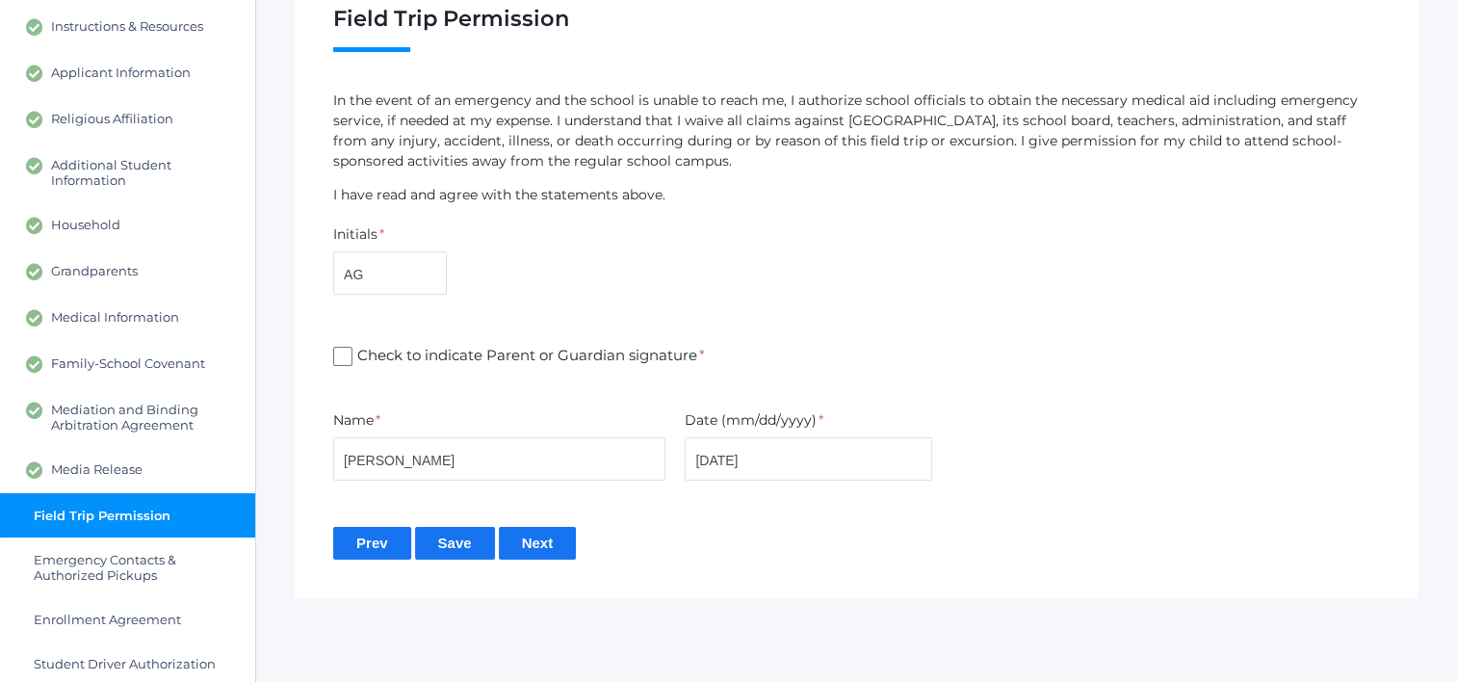
drag, startPoint x: 337, startPoint y: 348, endPoint x: 357, endPoint y: 352, distance: 20.8
click at [337, 351] on input "Check to indicate Parent or Guardian signature *" at bounding box center [342, 356] width 19 height 19
checkbox input "true"
click at [728, 449] on input "08/23/2025" at bounding box center [809, 458] width 248 height 43
type input "[DATE]"
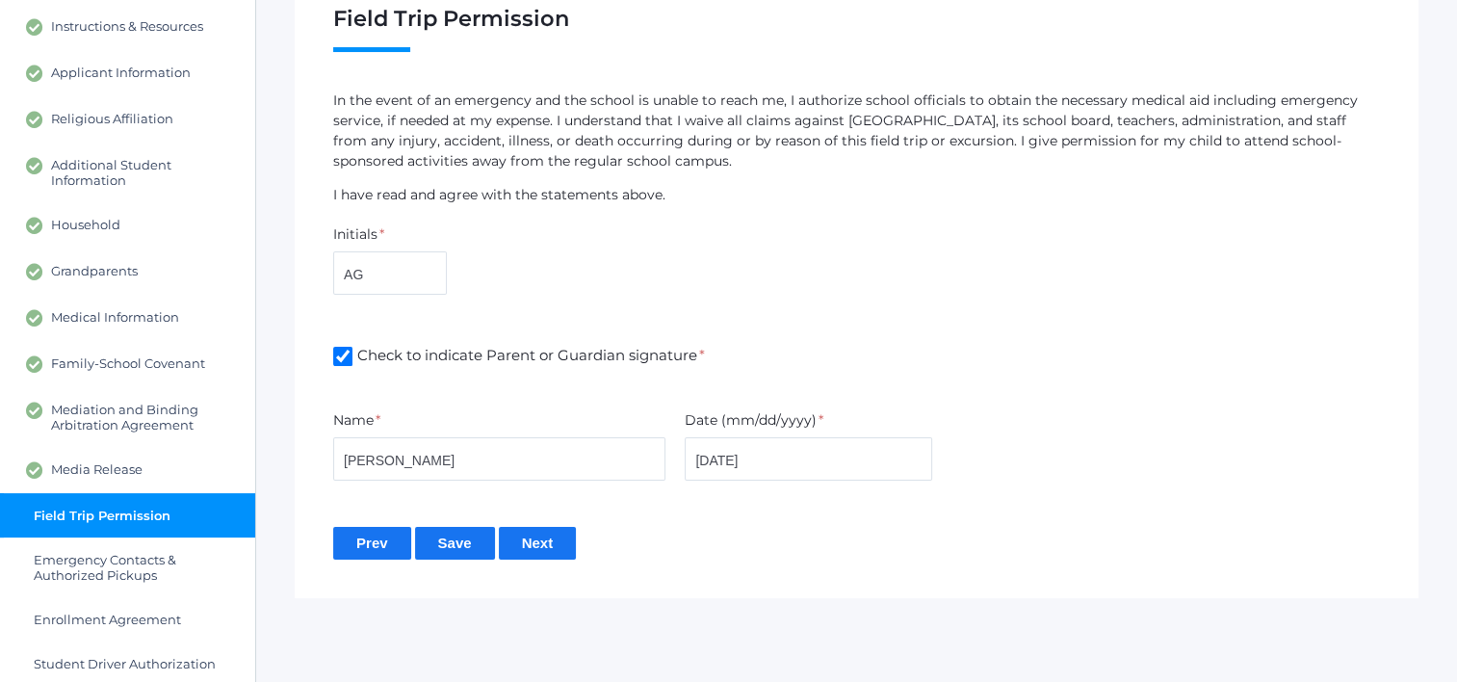
click at [475, 533] on input "Save" at bounding box center [455, 543] width 80 height 32
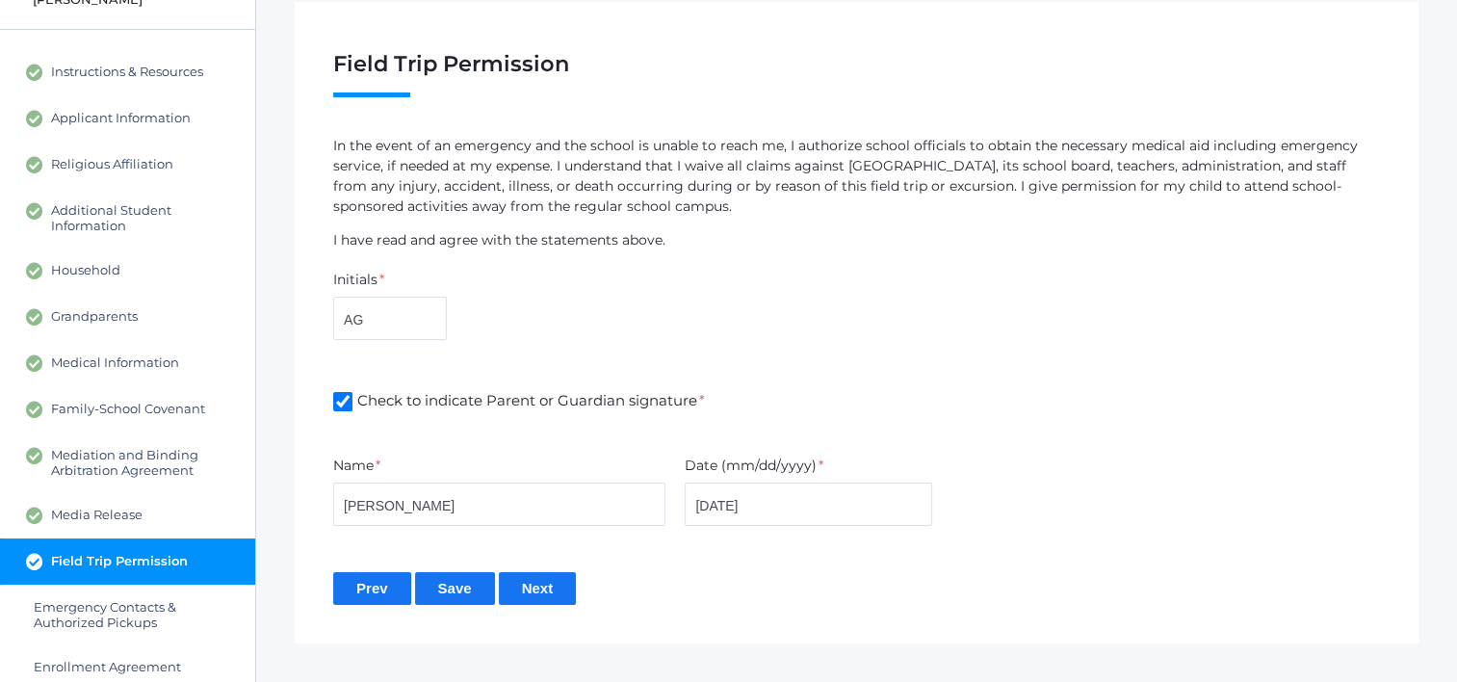
scroll to position [350, 0]
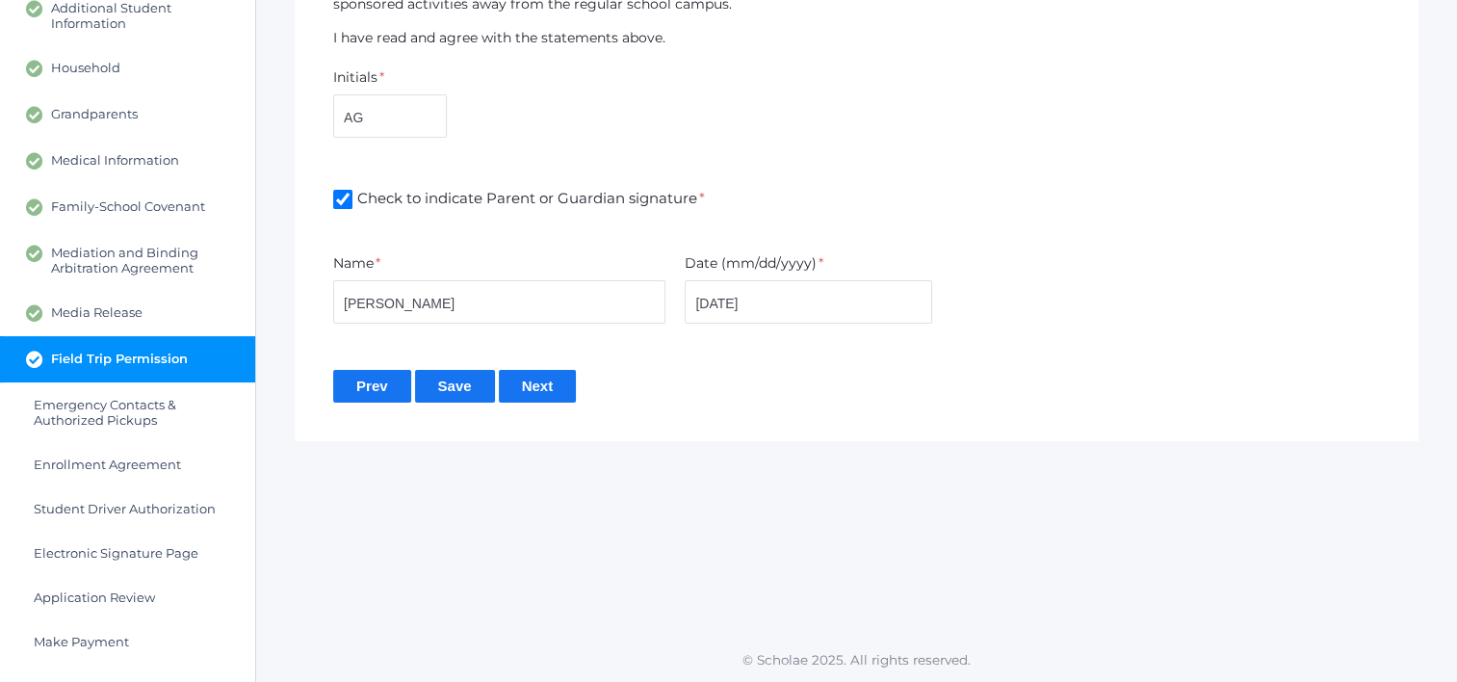
click at [551, 385] on input "Next" at bounding box center [538, 386] width 78 height 32
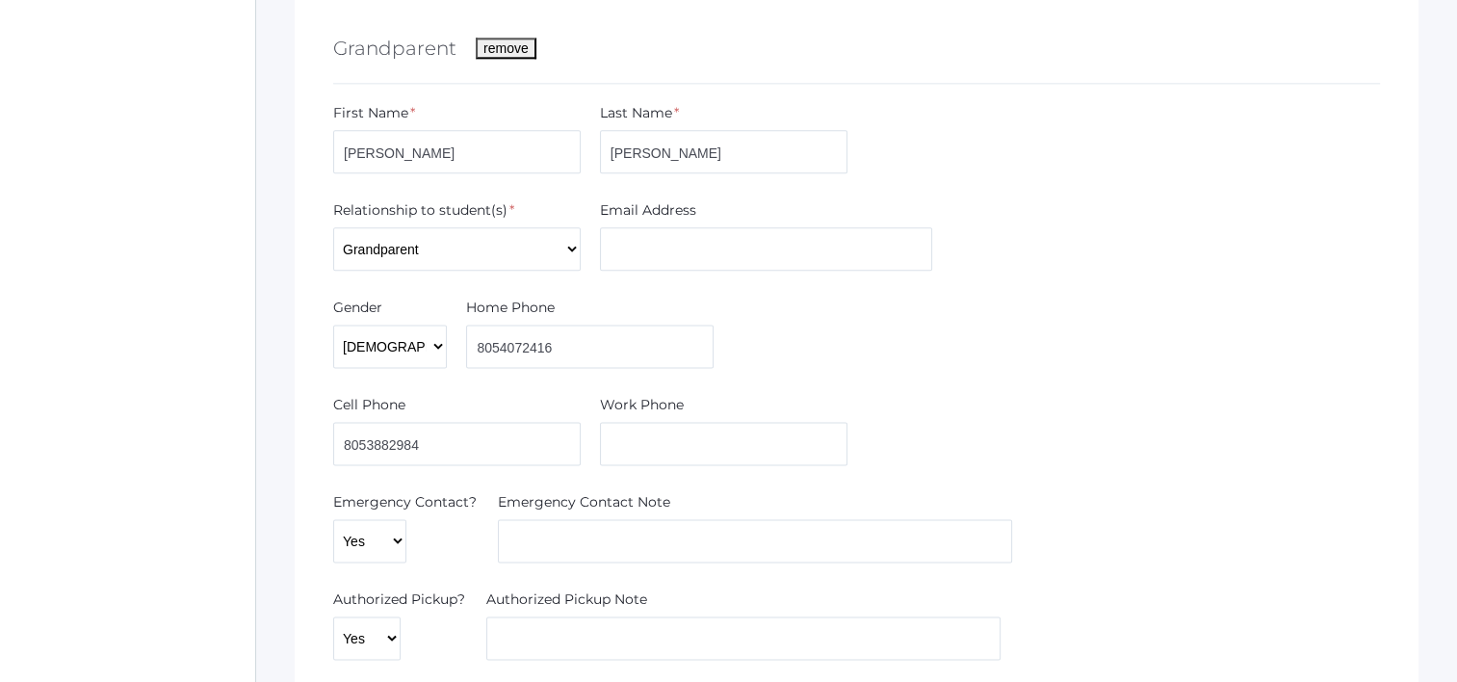
scroll to position [2600, 0]
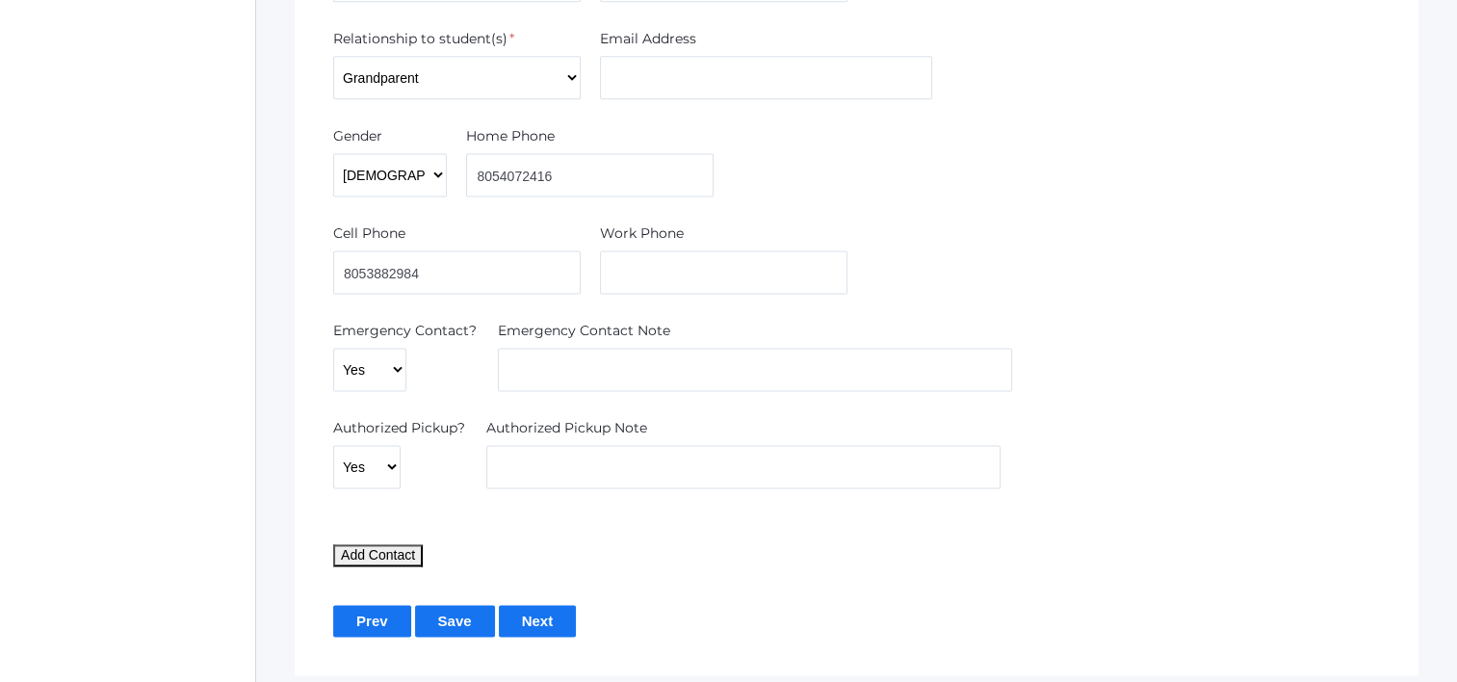
click at [447, 606] on input "Save" at bounding box center [455, 621] width 80 height 32
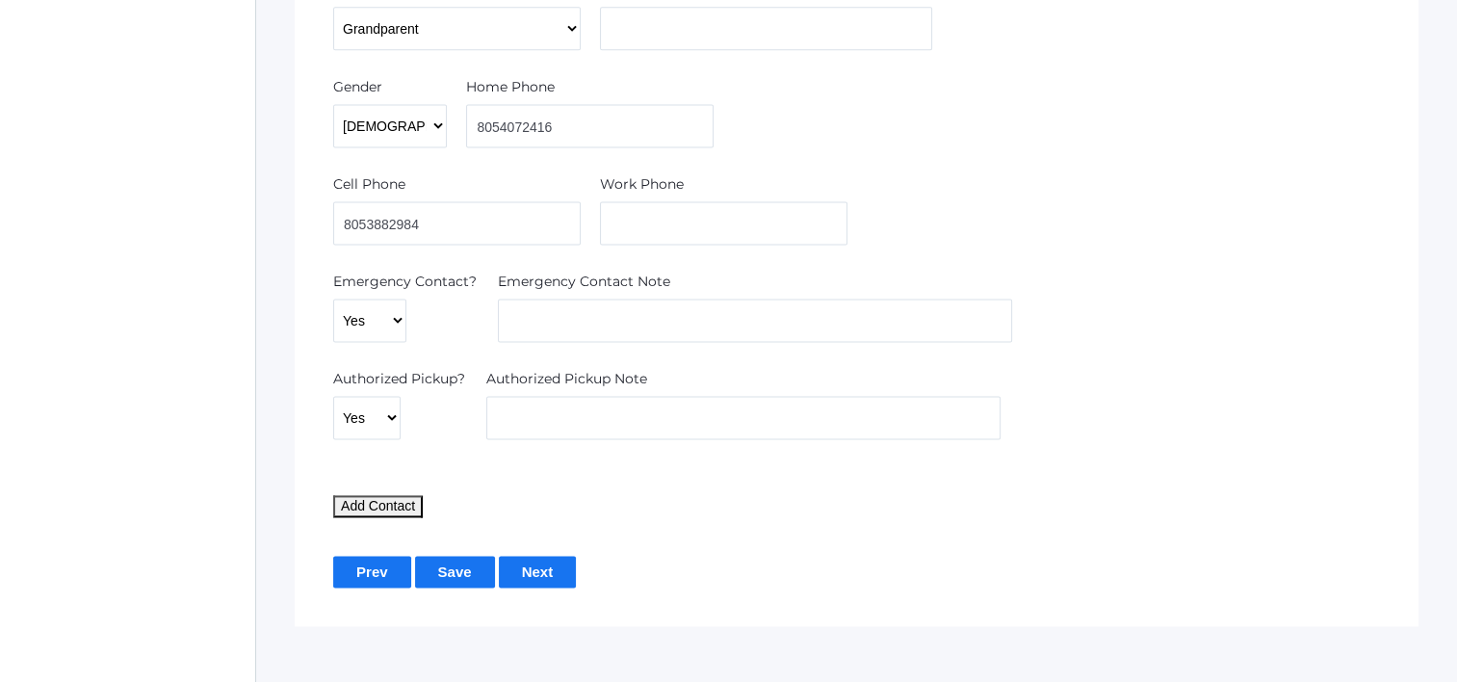
scroll to position [2676, 0]
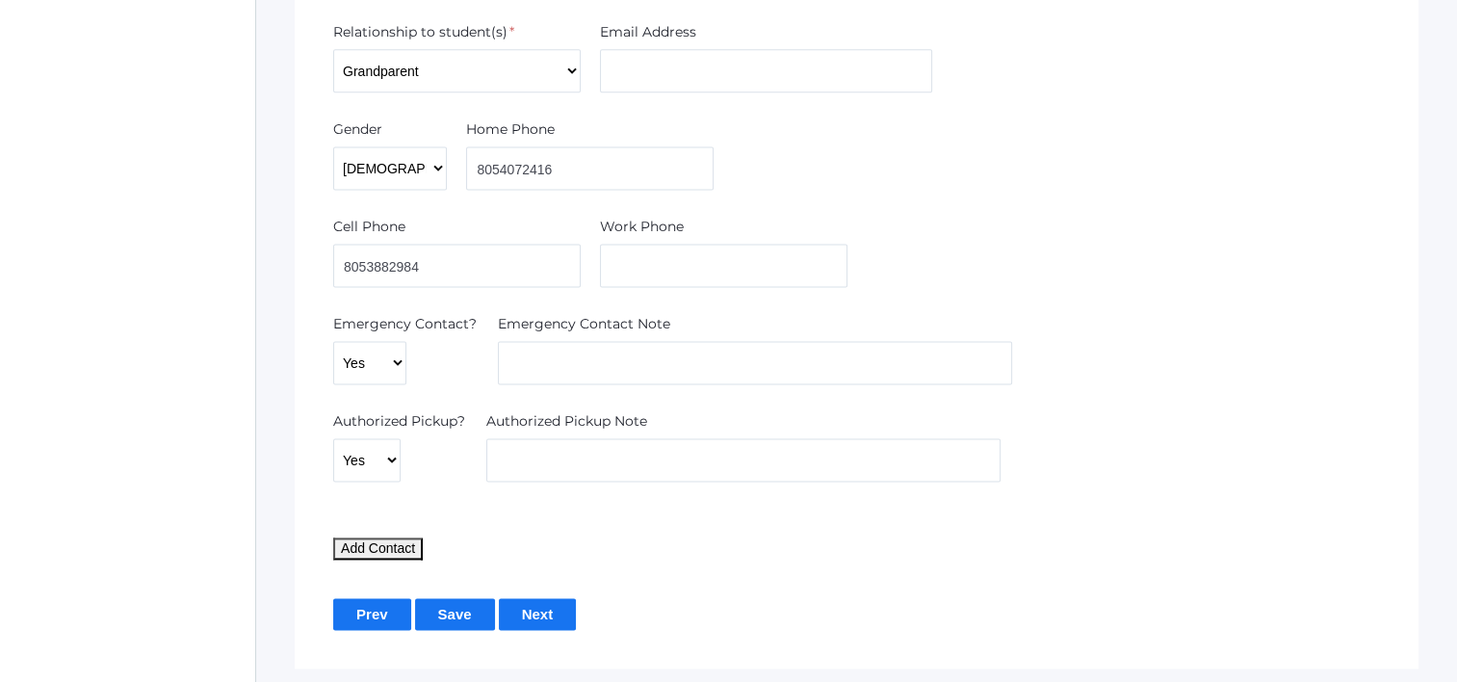
scroll to position [2676, 0]
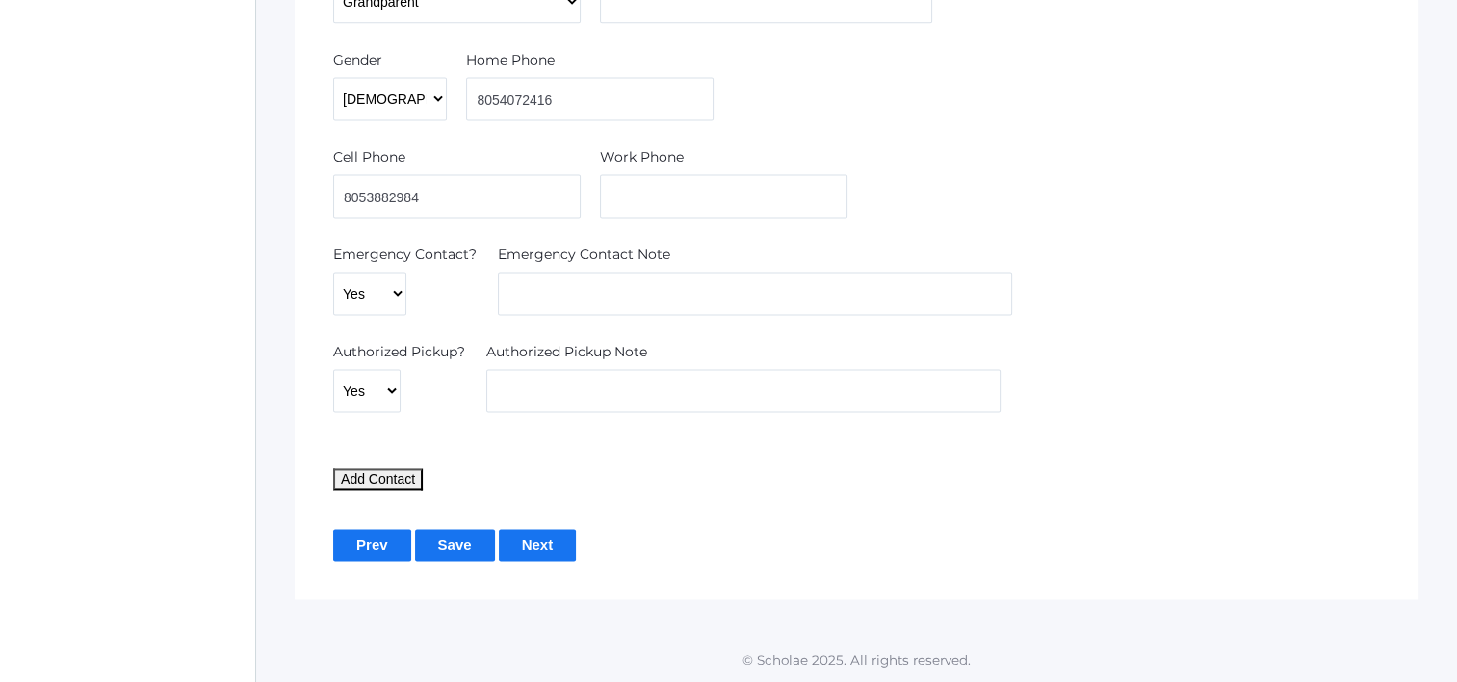
click at [554, 535] on input "Next" at bounding box center [538, 545] width 78 height 32
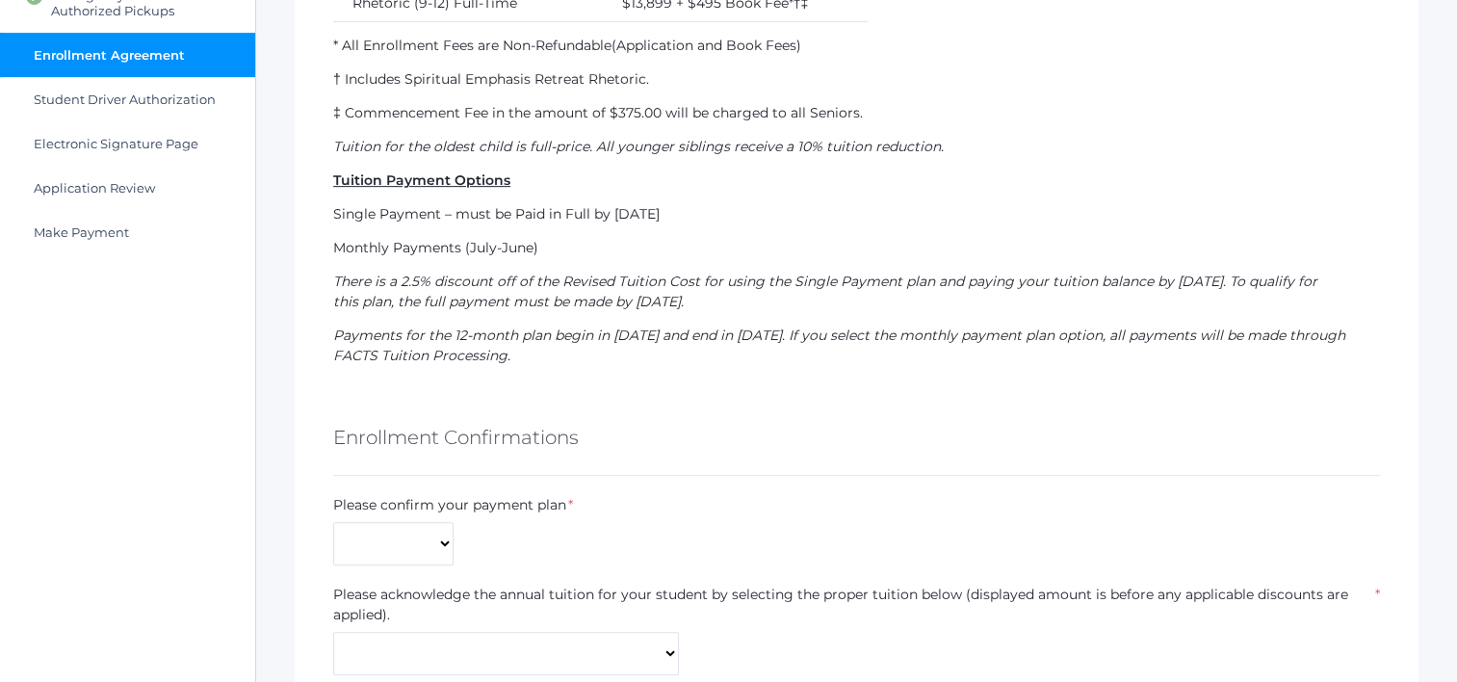
scroll to position [770, 0]
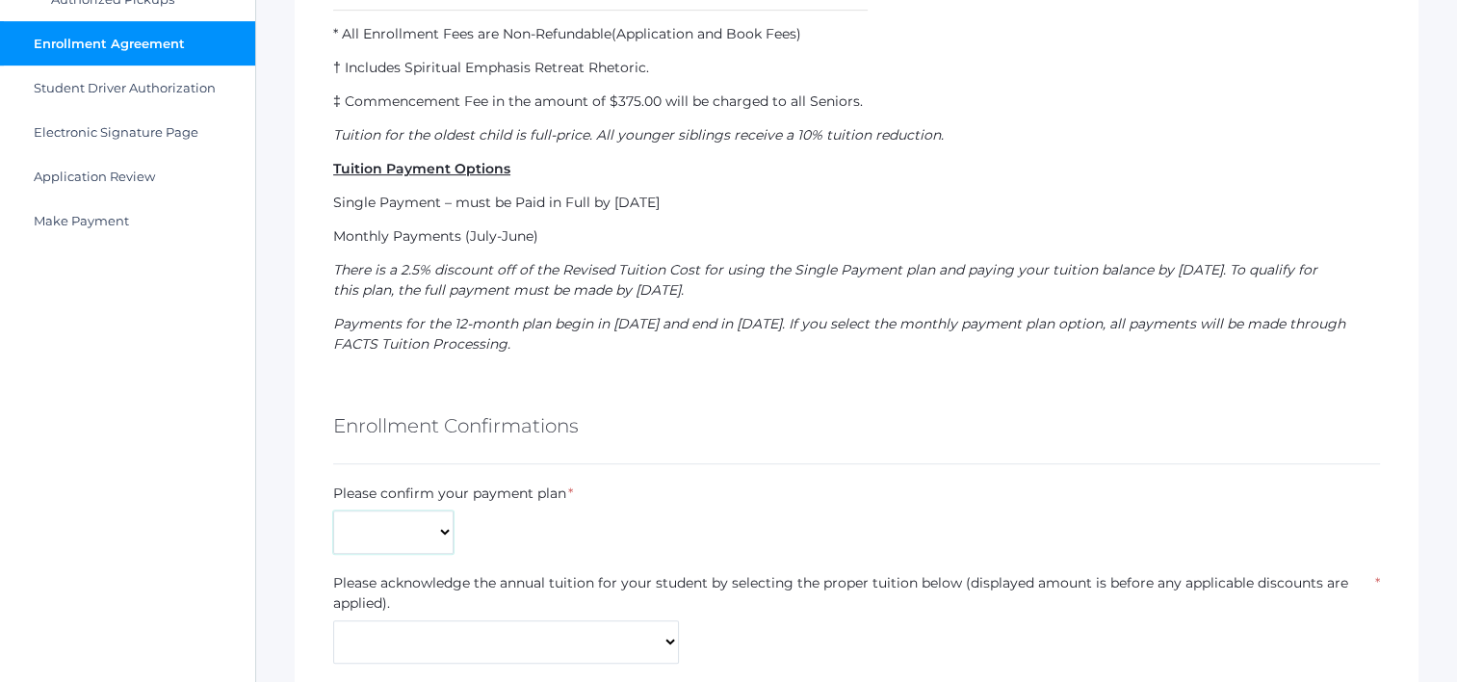
click at [393, 527] on select "Monthly Payments (July-June) Single Payment Due July" at bounding box center [393, 531] width 120 height 43
select select "Monthly Payments (July-June)"
click at [333, 510] on select "Monthly Payments (July-June) Single Payment Due July" at bounding box center [393, 531] width 120 height 43
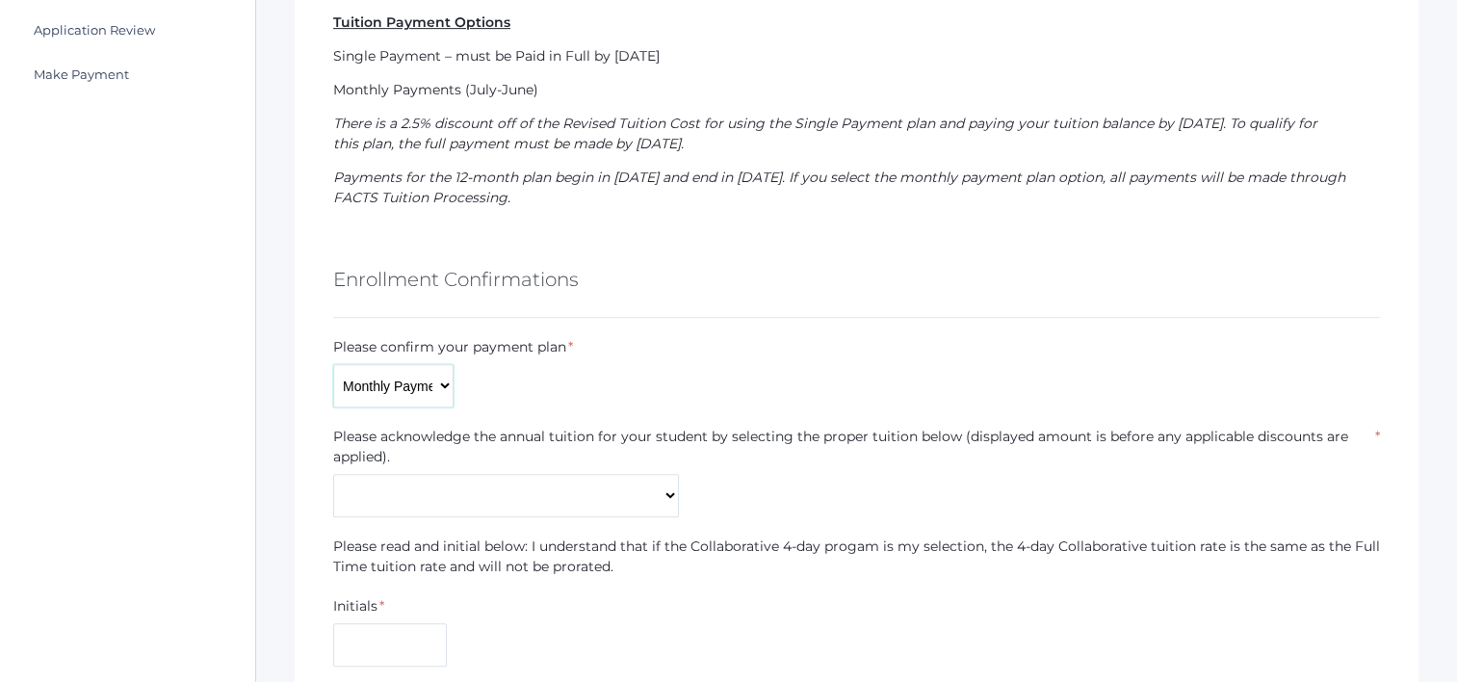
scroll to position [963, 0]
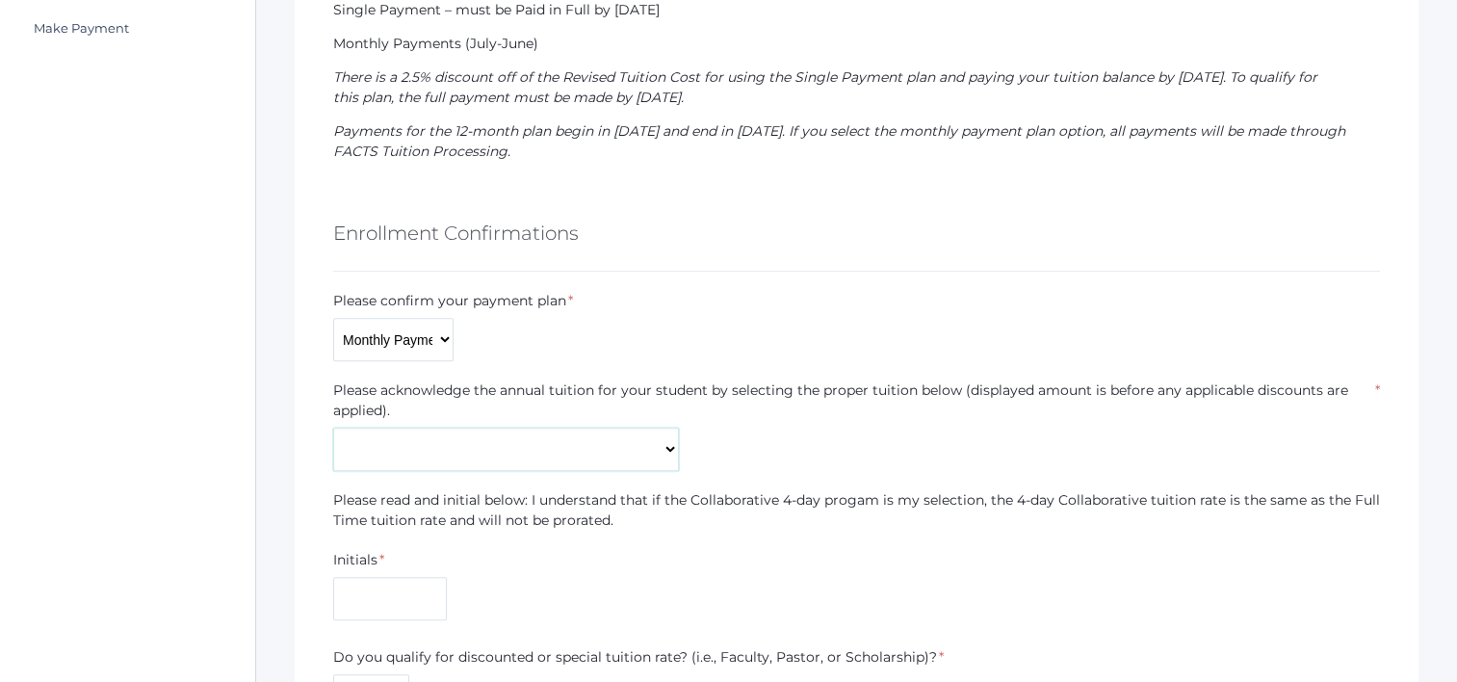
click at [537, 456] on select "Kindergarten Collaborative (3-day) - $7,409 Kindergarten Collaborative (4-day)*…" at bounding box center [506, 449] width 346 height 43
select select "$9,541"
click at [333, 428] on select "Kindergarten Collaborative (3-day) - $7,409 Kindergarten Collaborative (4-day)*…" at bounding box center [506, 449] width 346 height 43
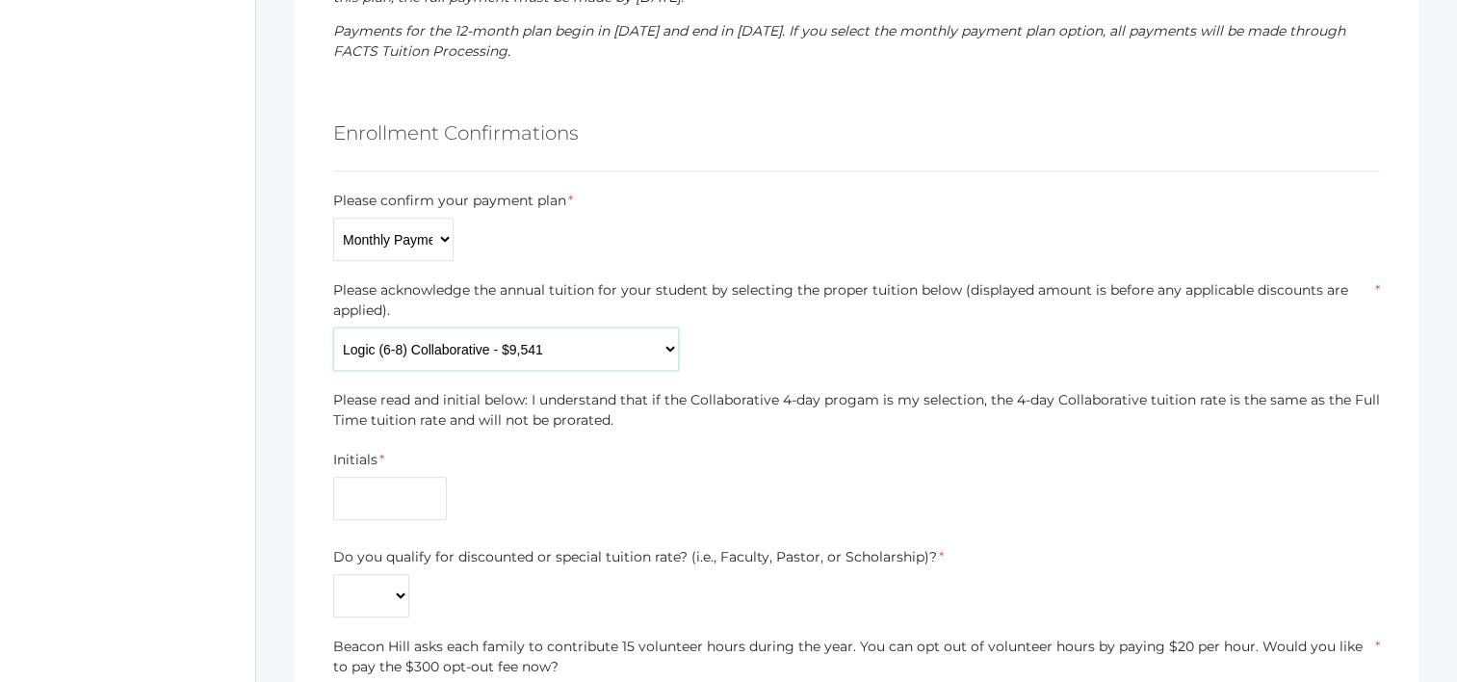
scroll to position [1156, 0]
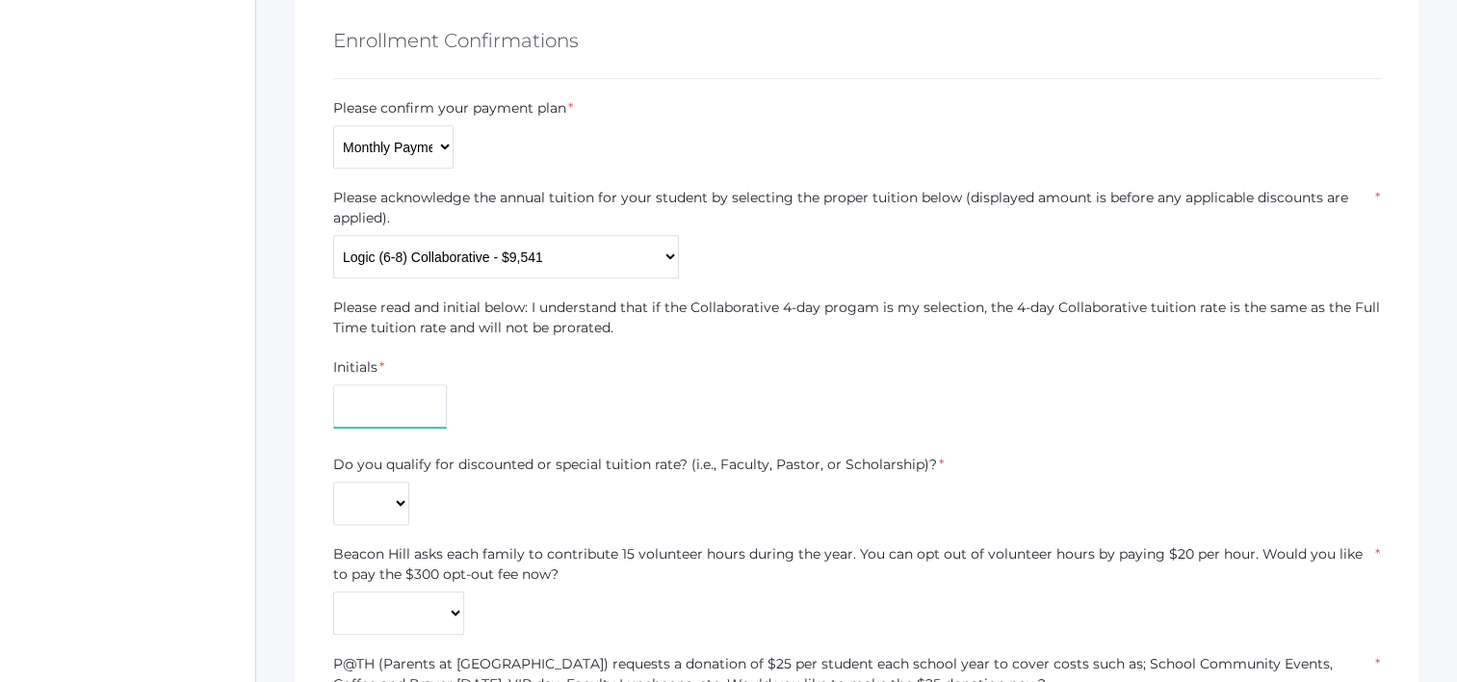
click at [430, 402] on input "text" at bounding box center [390, 405] width 114 height 43
type input "AG"
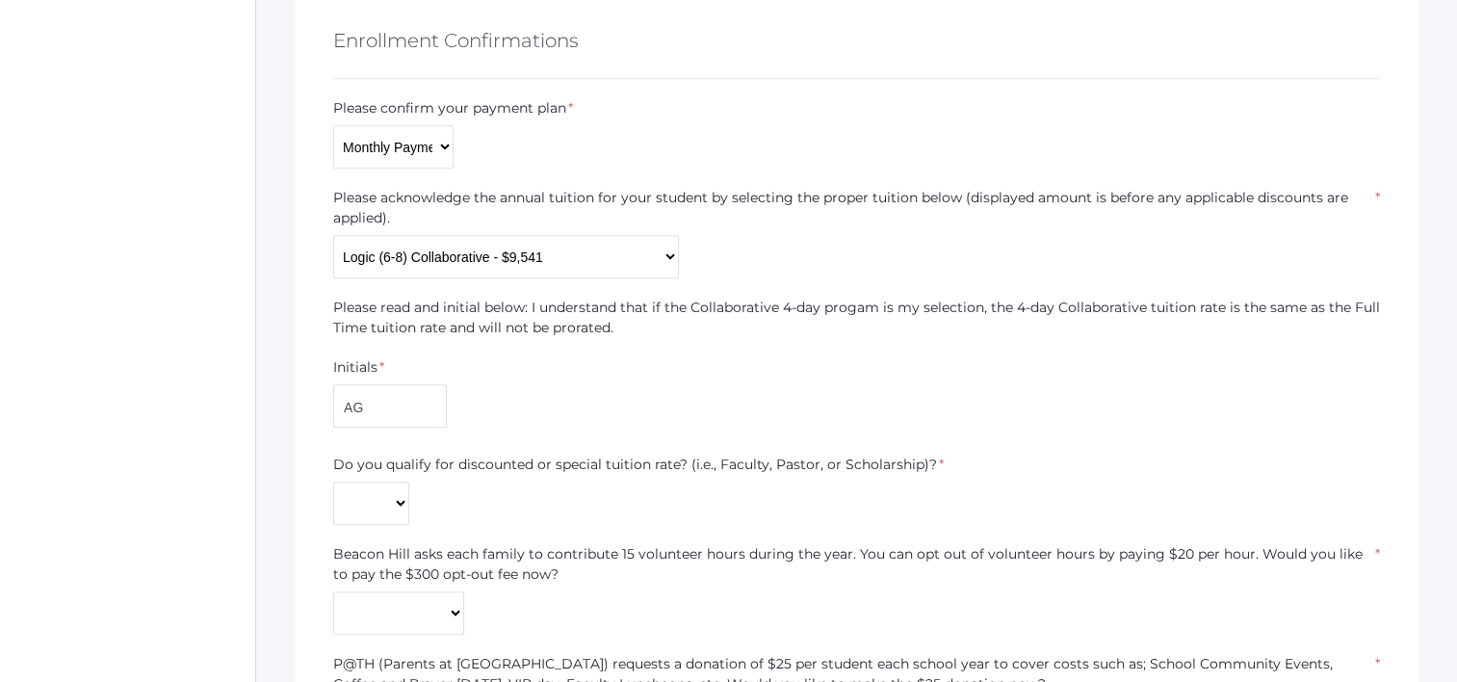
type input "AG"
type input "[PERSON_NAME]"
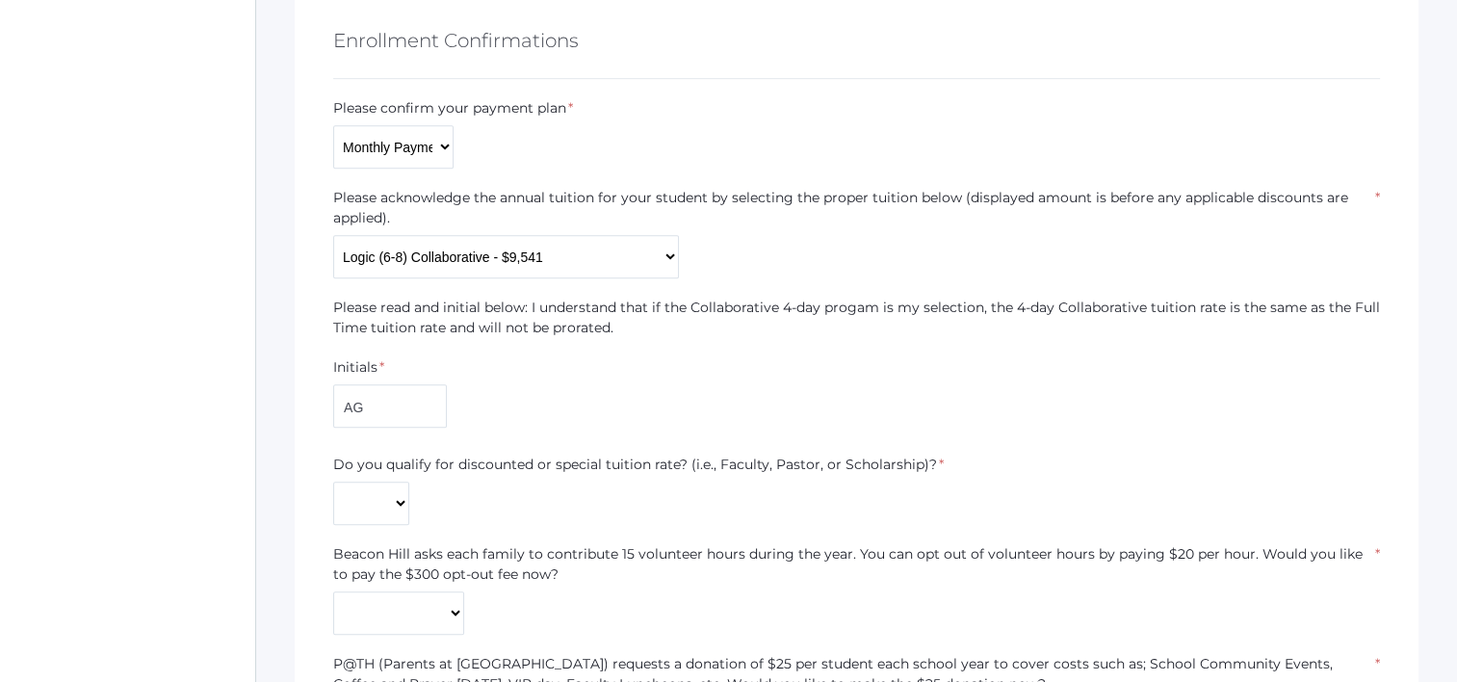
type input "SH"
type input "Sean Harris"
click at [381, 511] on select "Yes No" at bounding box center [371, 503] width 76 height 43
select select "Yes"
click at [333, 482] on select "Yes No" at bounding box center [371, 503] width 76 height 43
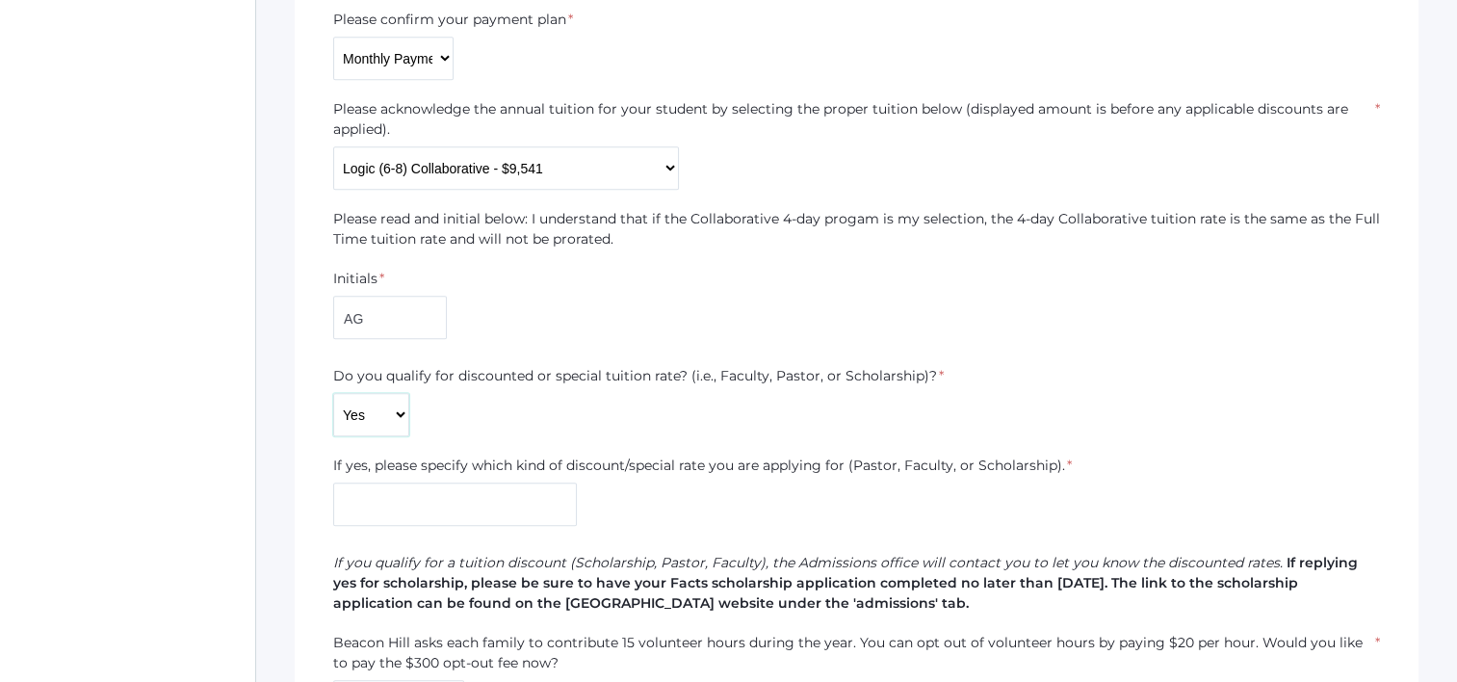
scroll to position [1348, 0]
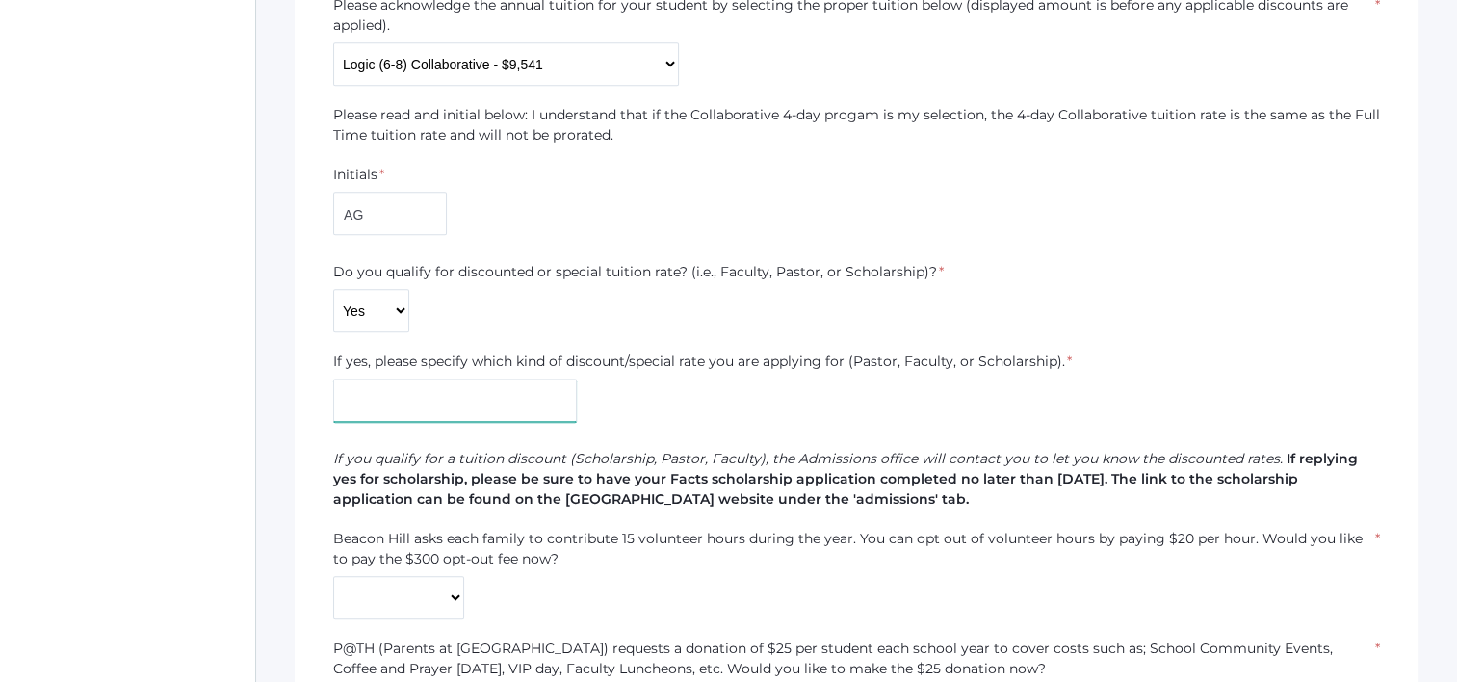
click at [478, 395] on input "text" at bounding box center [455, 400] width 244 height 43
type input "Scholarship"
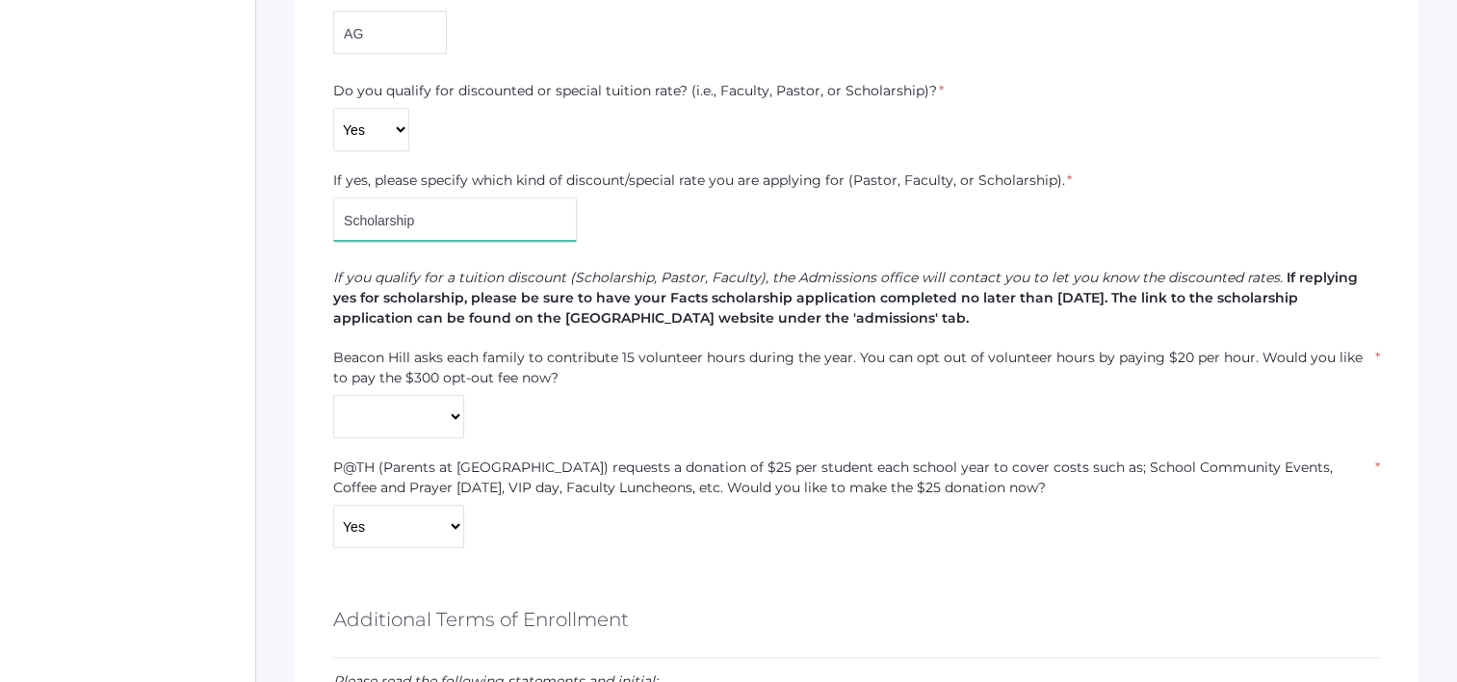
scroll to position [1541, 0]
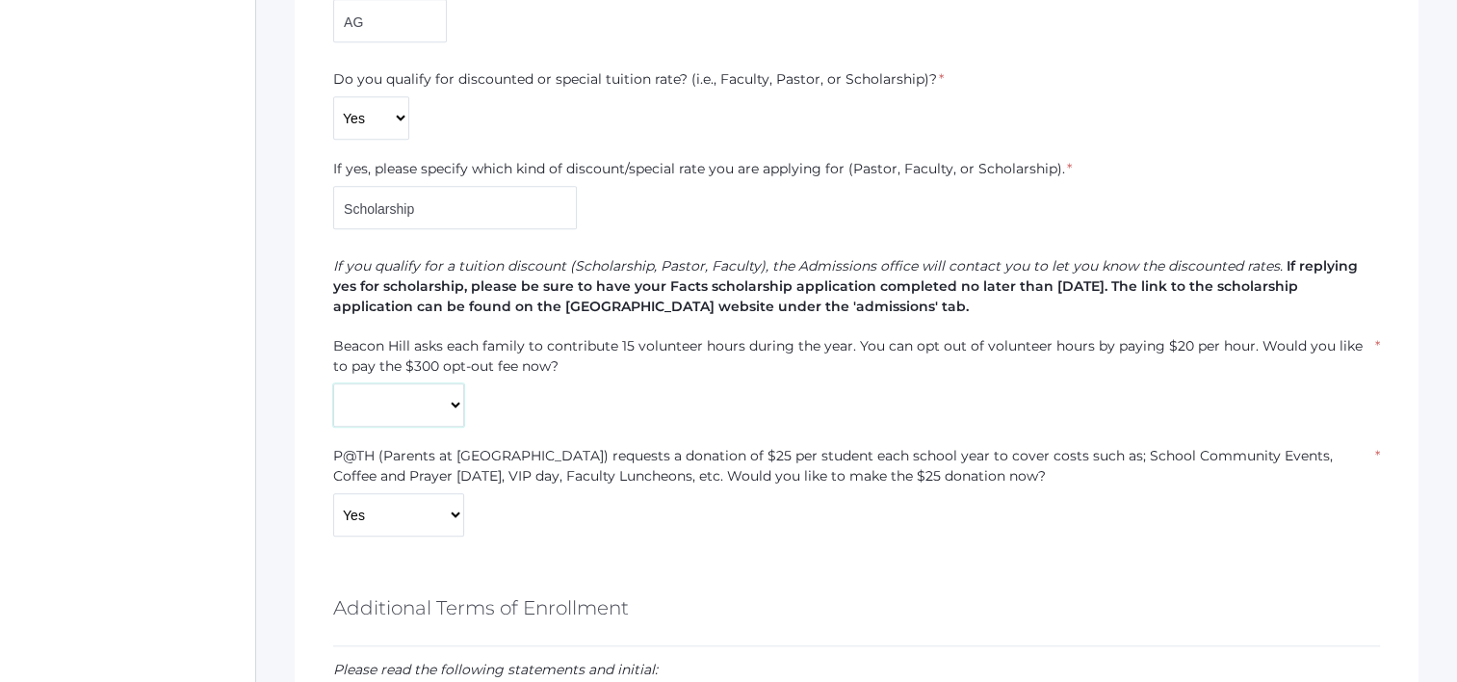
click at [430, 408] on select "Yes No" at bounding box center [398, 404] width 131 height 43
select select "No"
click at [333, 383] on select "Yes No" at bounding box center [398, 404] width 131 height 43
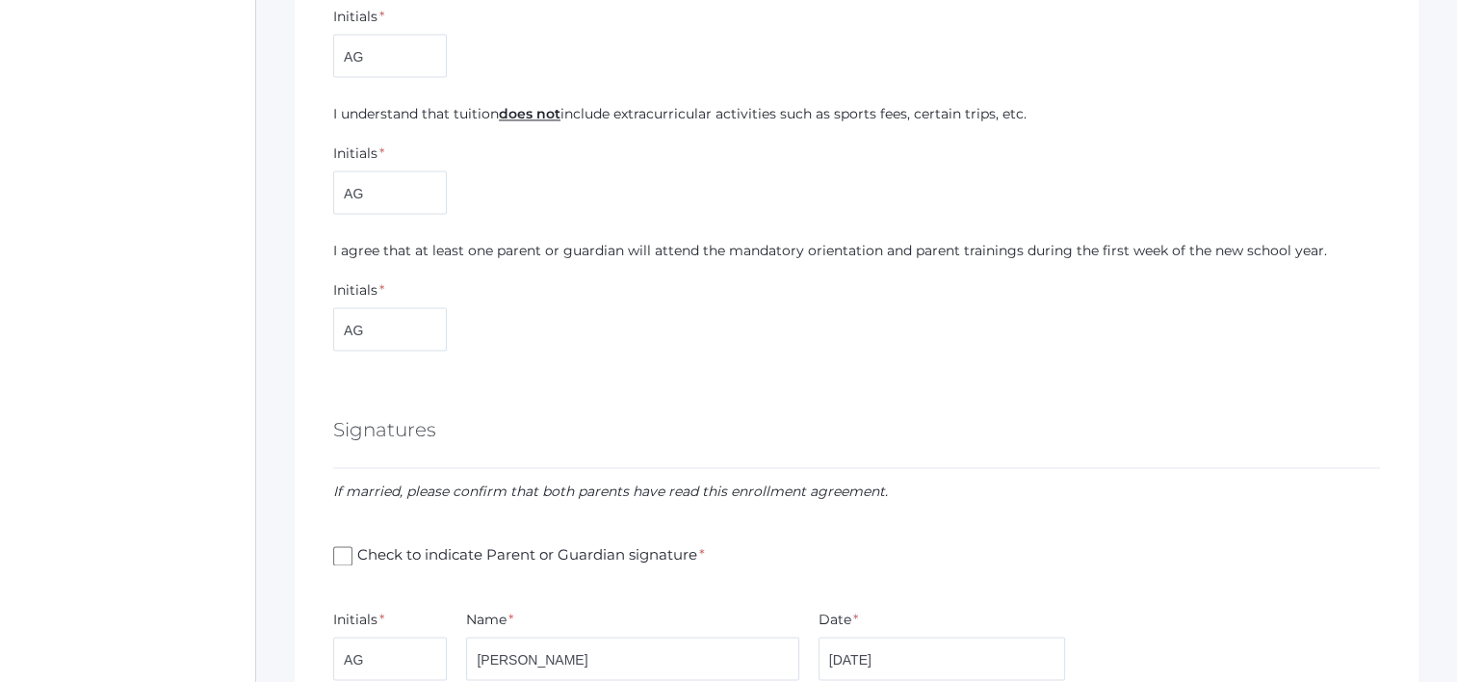
scroll to position [2889, 0]
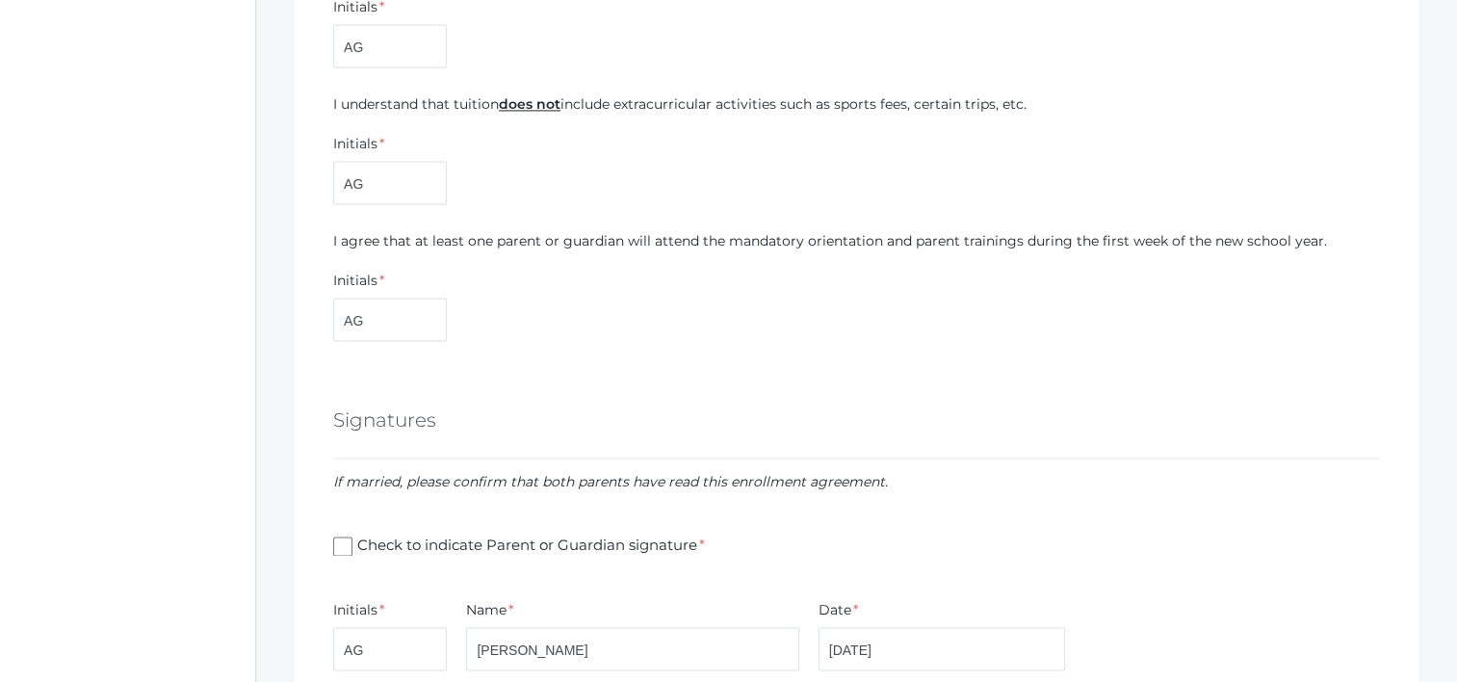
click at [347, 543] on input "Check to indicate Parent or Guardian signature *" at bounding box center [342, 545] width 19 height 19
checkbox input "true"
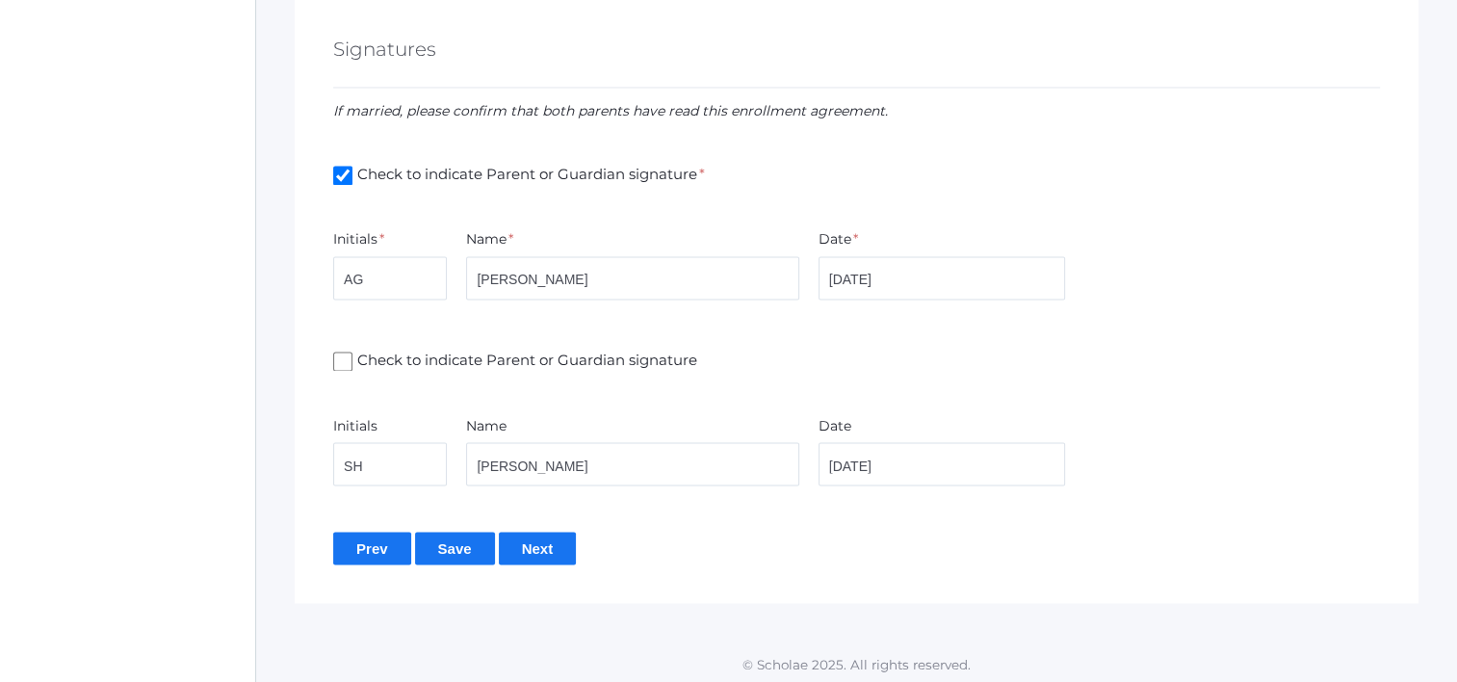
scroll to position [3261, 0]
drag, startPoint x: 344, startPoint y: 358, endPoint x: 363, endPoint y: 356, distance: 19.4
click at [345, 358] on input "Check to indicate Parent or Guardian signature" at bounding box center [342, 360] width 19 height 19
checkbox input "true"
click at [849, 273] on input "8/23/2025" at bounding box center [943, 276] width 248 height 43
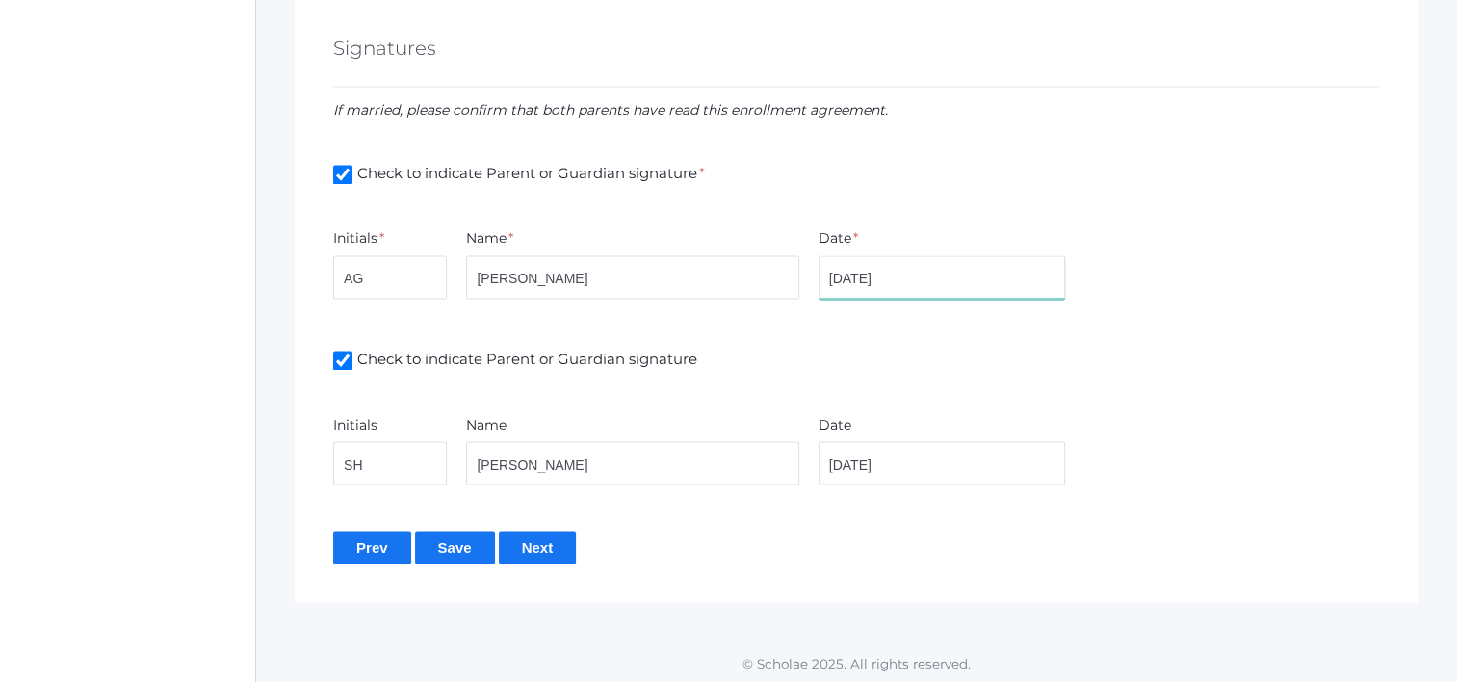
type input "8/22/2025"
click at [856, 455] on input "8/23/2025" at bounding box center [943, 462] width 248 height 43
type input "8/22/2025"
click at [458, 543] on input "Save" at bounding box center [455, 547] width 80 height 32
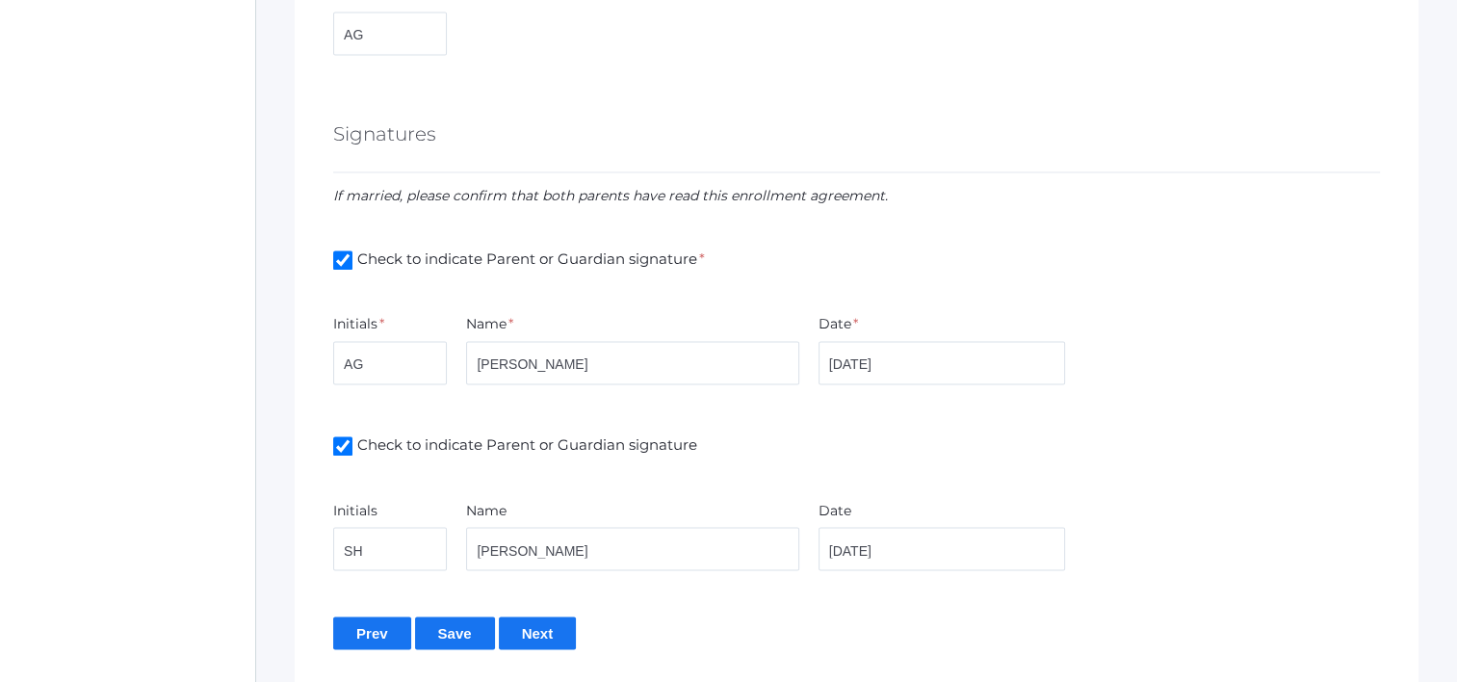
scroll to position [3261, 0]
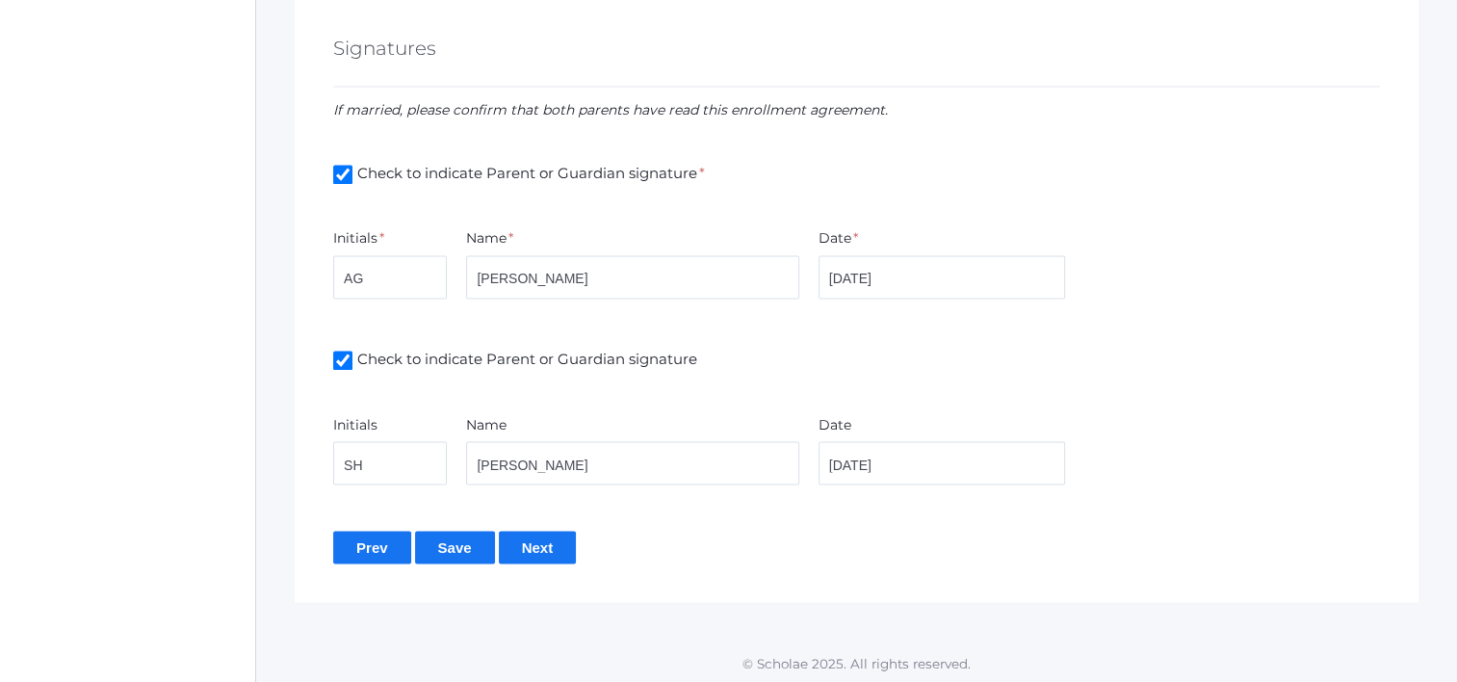
click at [531, 536] on input "Next" at bounding box center [538, 547] width 78 height 32
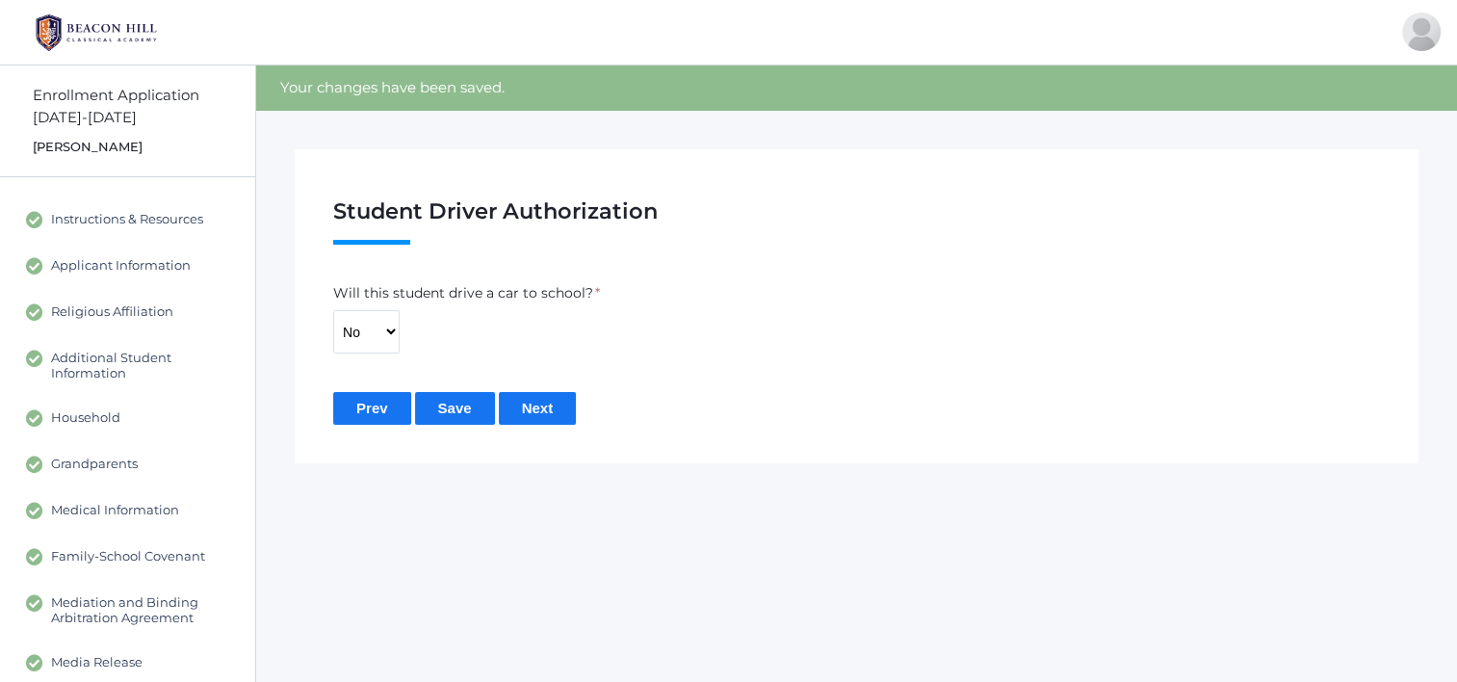
click at [465, 412] on input "Save" at bounding box center [455, 408] width 80 height 32
click at [558, 412] on input "Next" at bounding box center [538, 408] width 78 height 32
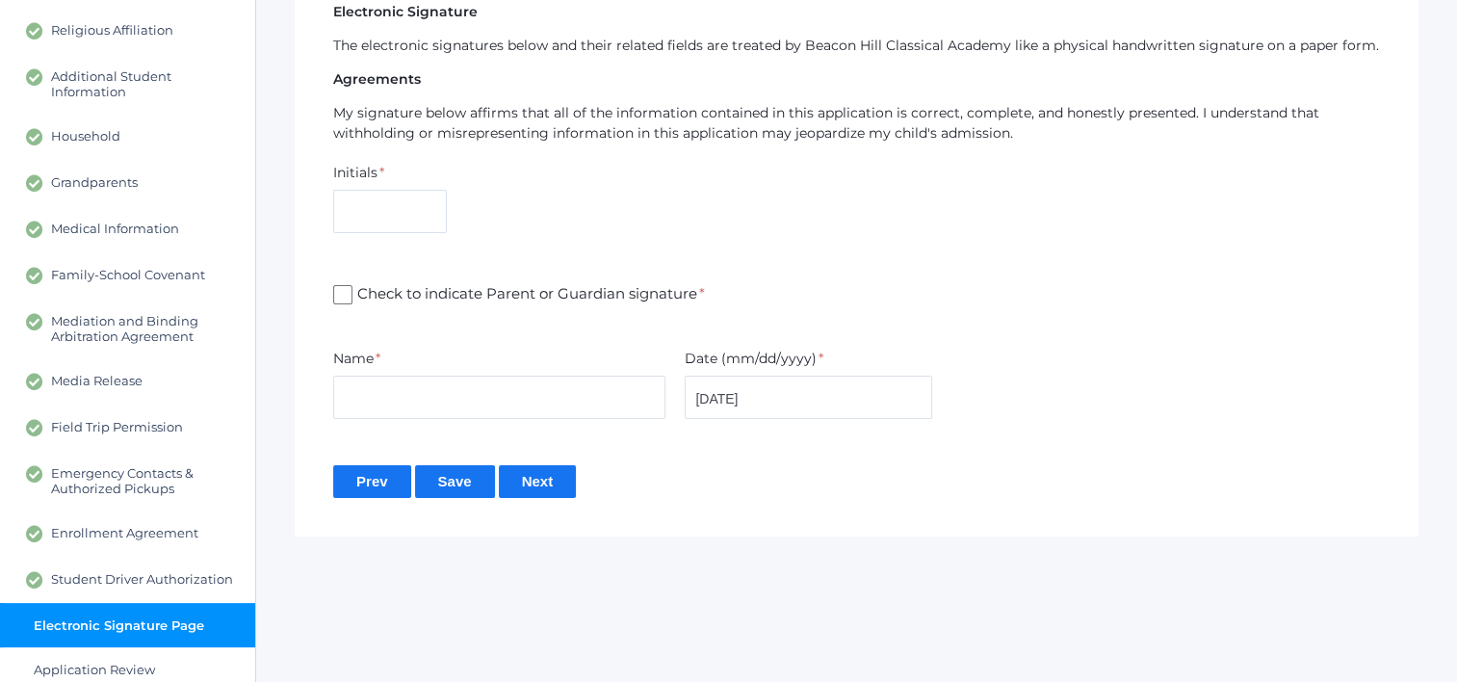
scroll to position [289, 0]
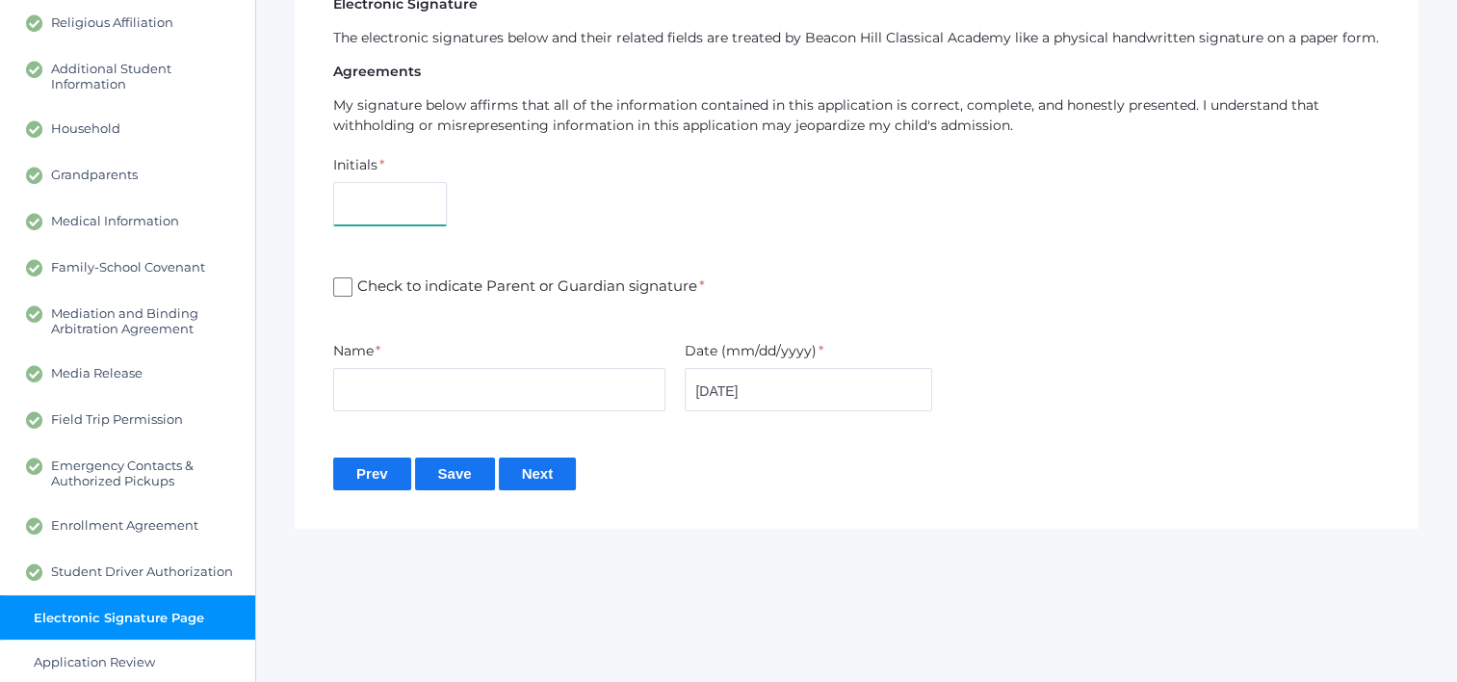
click at [420, 202] on input "text" at bounding box center [390, 203] width 114 height 43
type input "AG"
type input "[PERSON_NAME]"
click at [351, 296] on input "Check to indicate Parent or Guardian signature *" at bounding box center [342, 286] width 19 height 19
checkbox input "true"
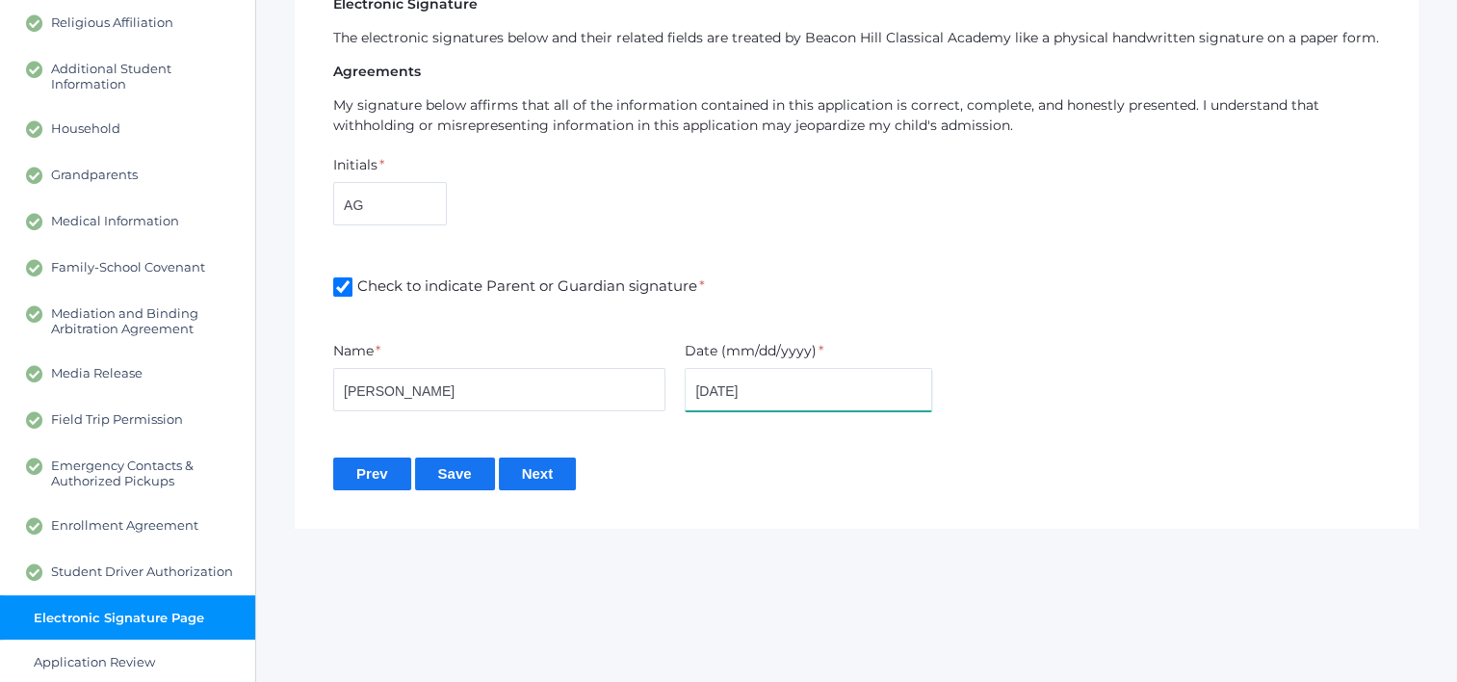
click at [724, 387] on input "08/23/2025" at bounding box center [809, 389] width 248 height 43
type input "[DATE]"
click at [451, 478] on input "Save" at bounding box center [455, 473] width 80 height 32
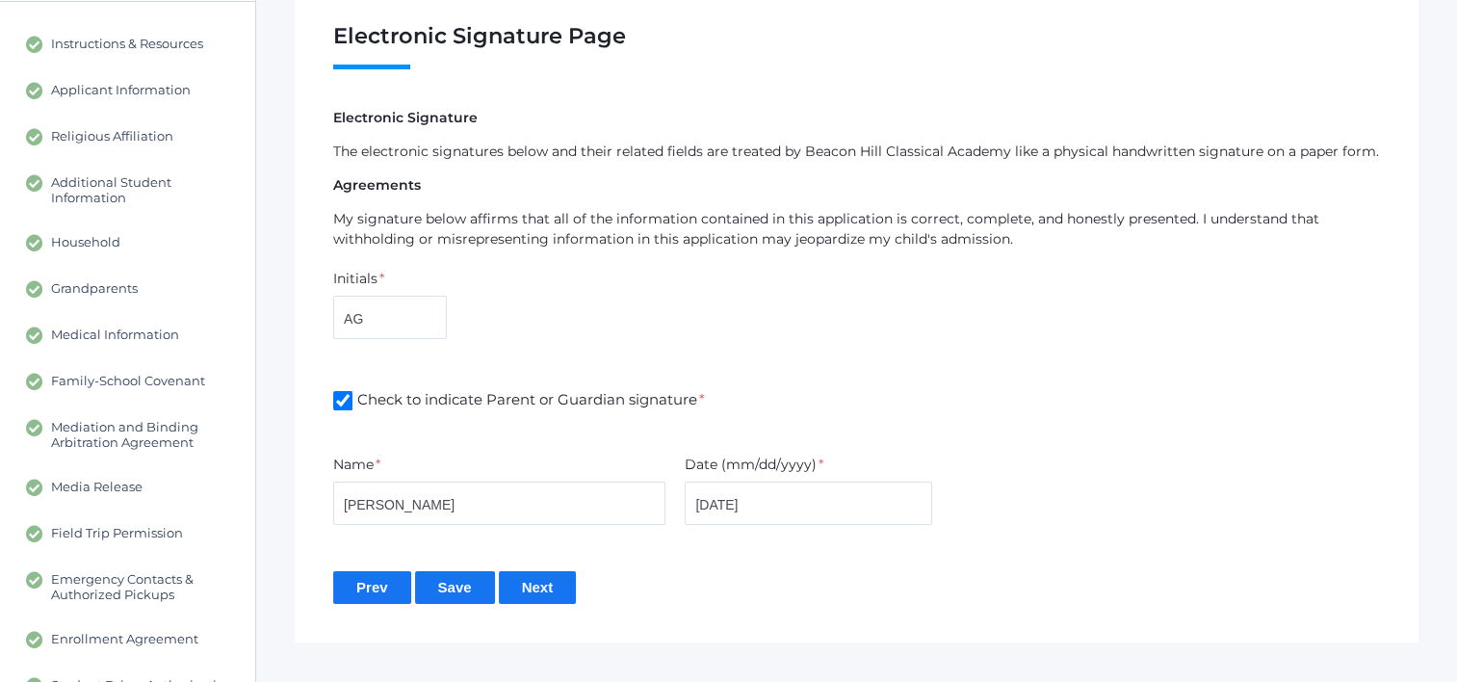
scroll to position [355, 0]
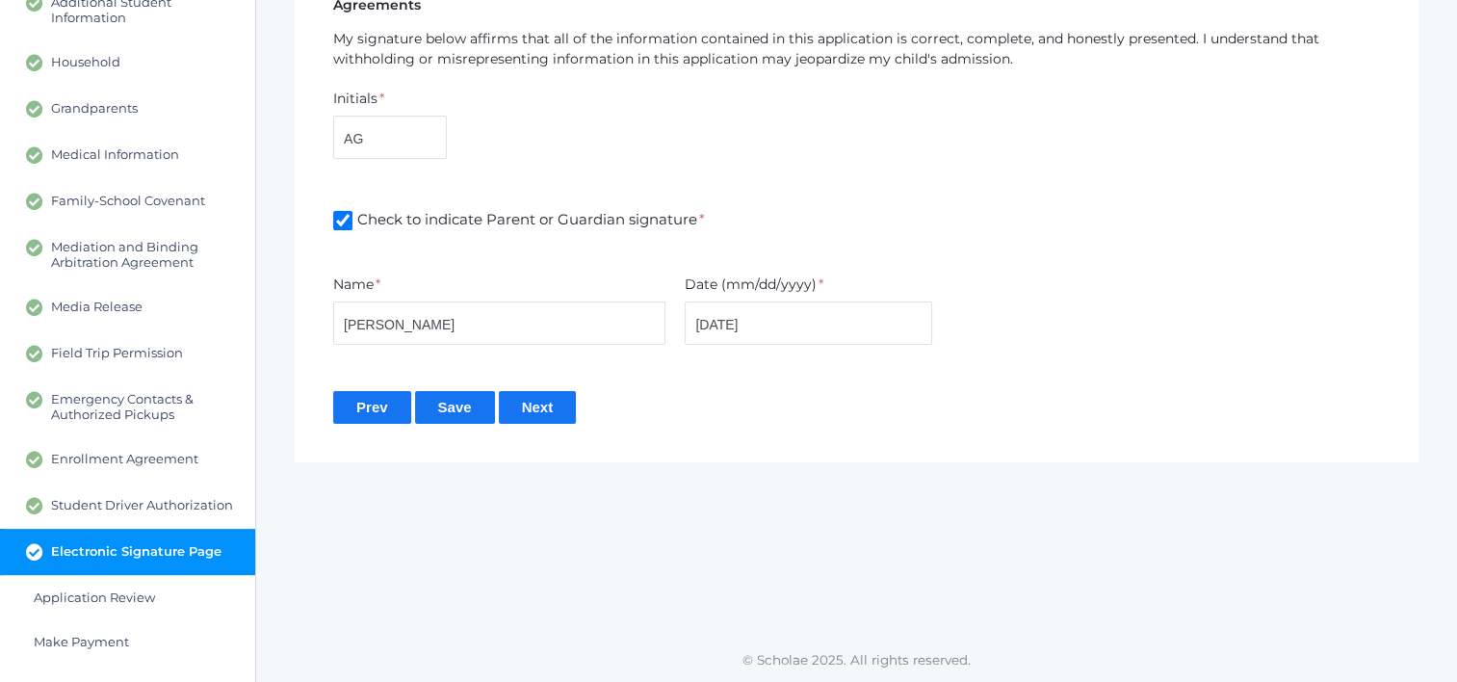
drag, startPoint x: 534, startPoint y: 404, endPoint x: 562, endPoint y: 379, distance: 37.6
click at [534, 405] on input "Next" at bounding box center [538, 407] width 78 height 32
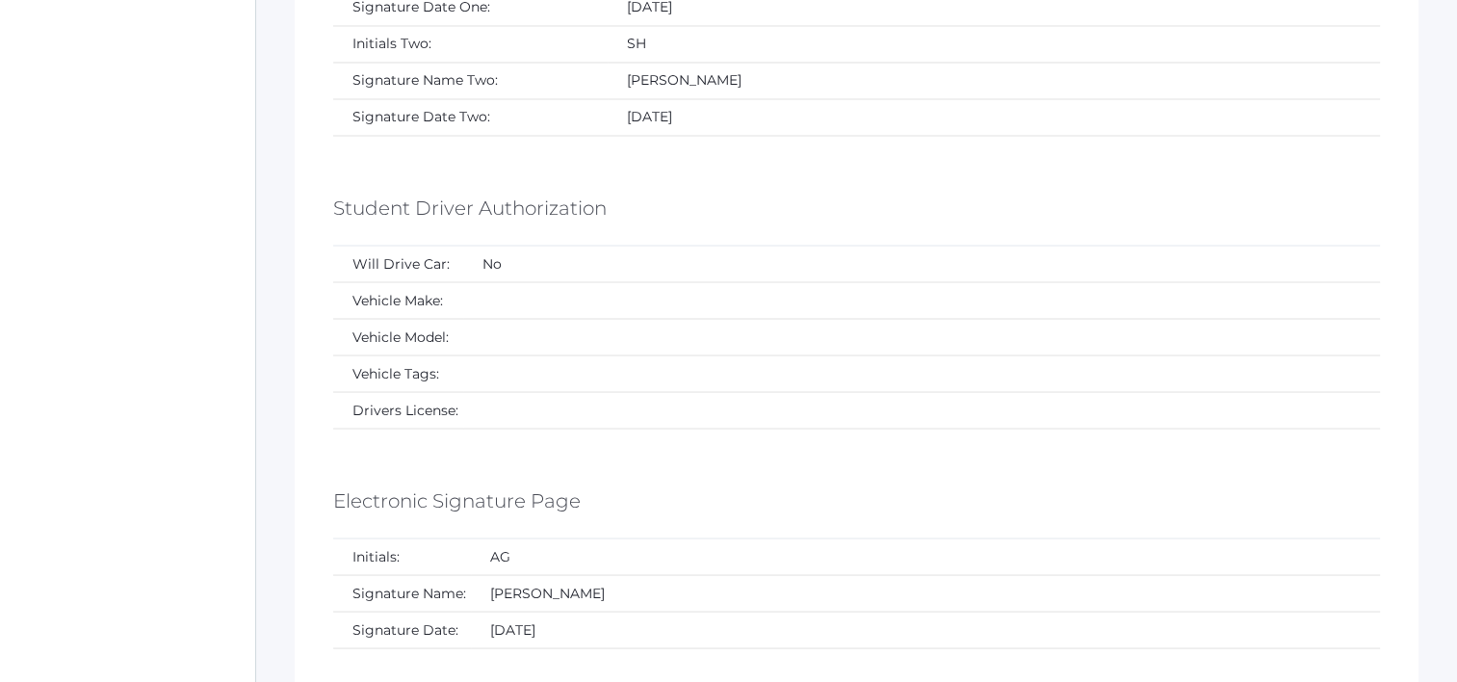
scroll to position [10847, 0]
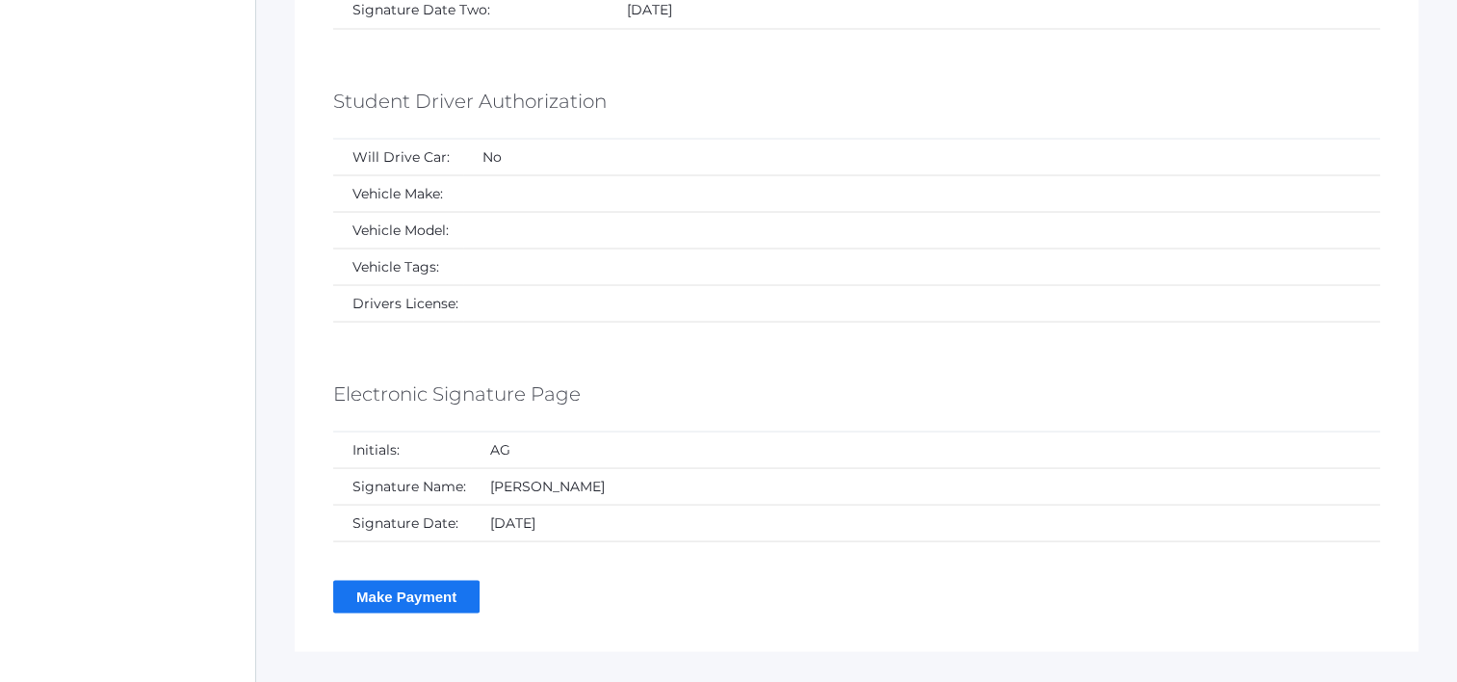
click at [444, 580] on input "Make Payment" at bounding box center [406, 596] width 146 height 32
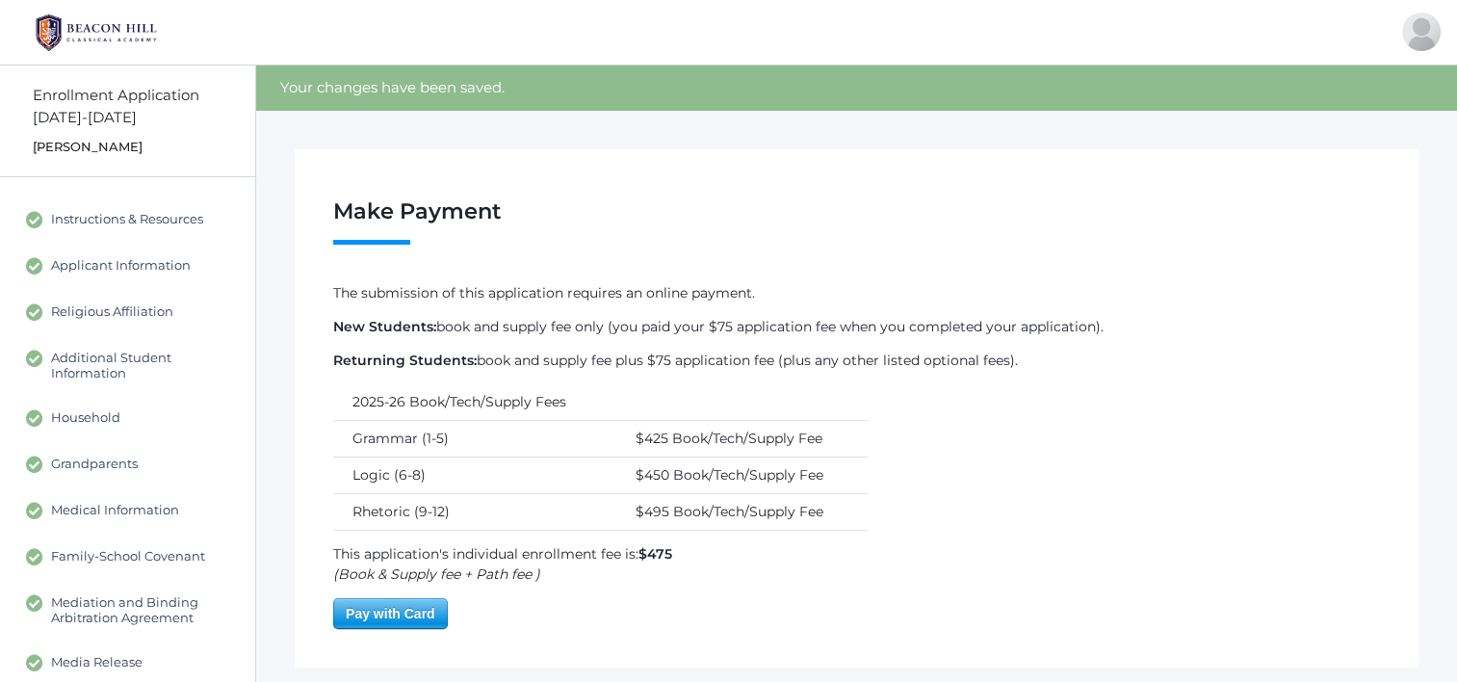
click at [395, 611] on span "Pay with Card" at bounding box center [390, 613] width 113 height 29
click at [81, 36] on img at bounding box center [96, 33] width 144 height 48
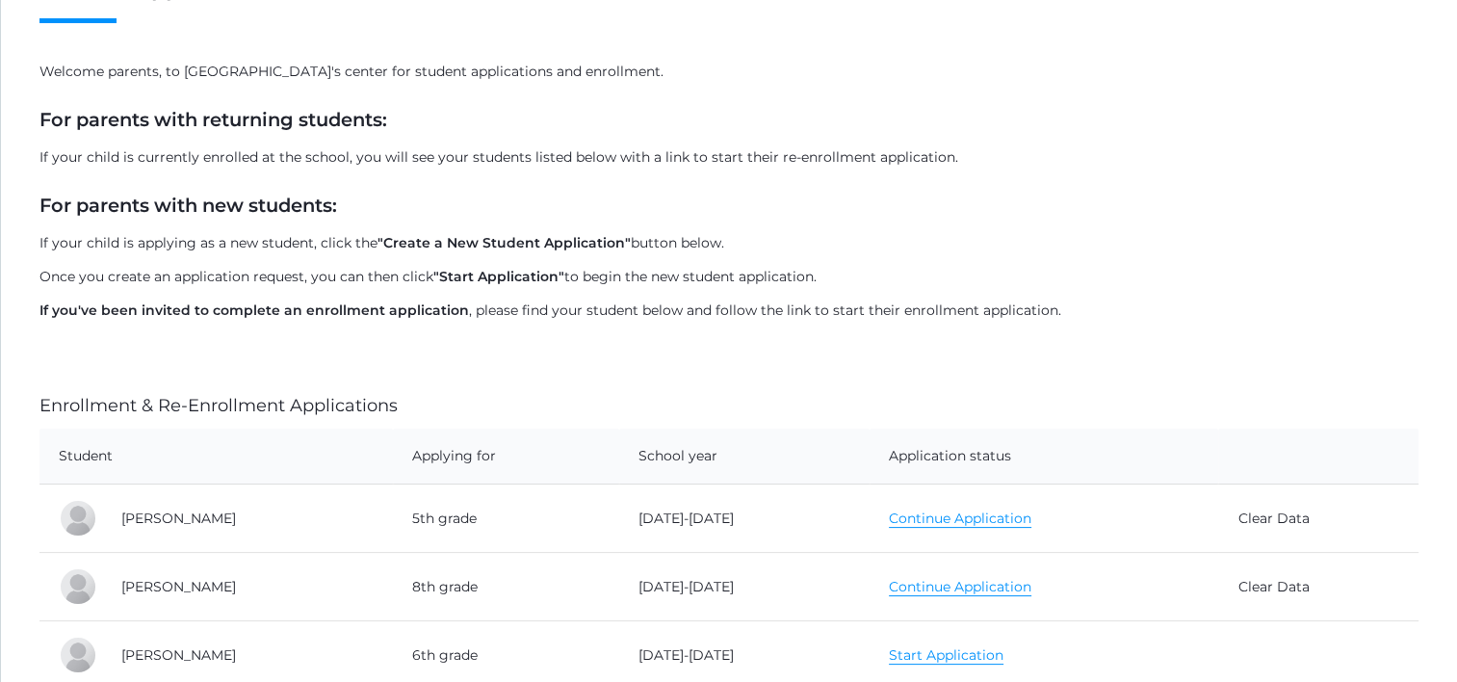
scroll to position [385, 0]
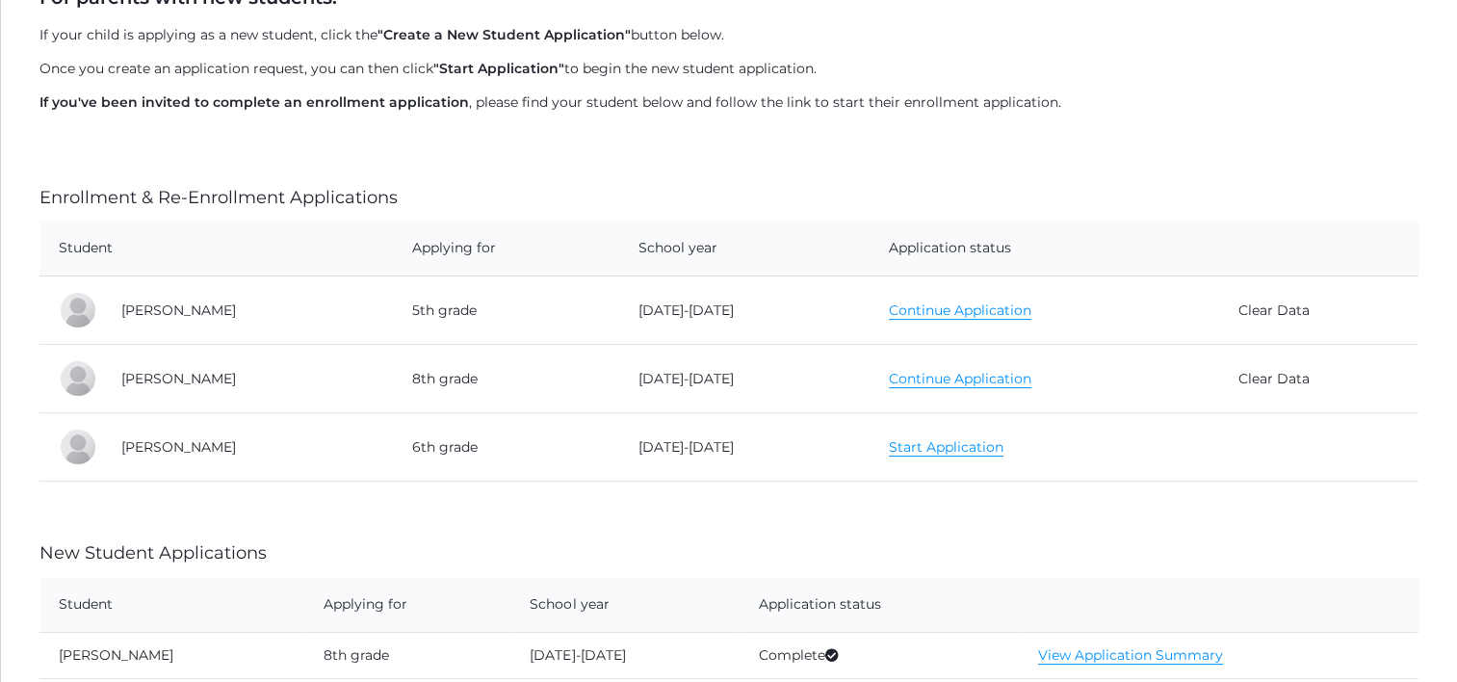
click at [899, 455] on link "Start Application" at bounding box center [946, 447] width 115 height 18
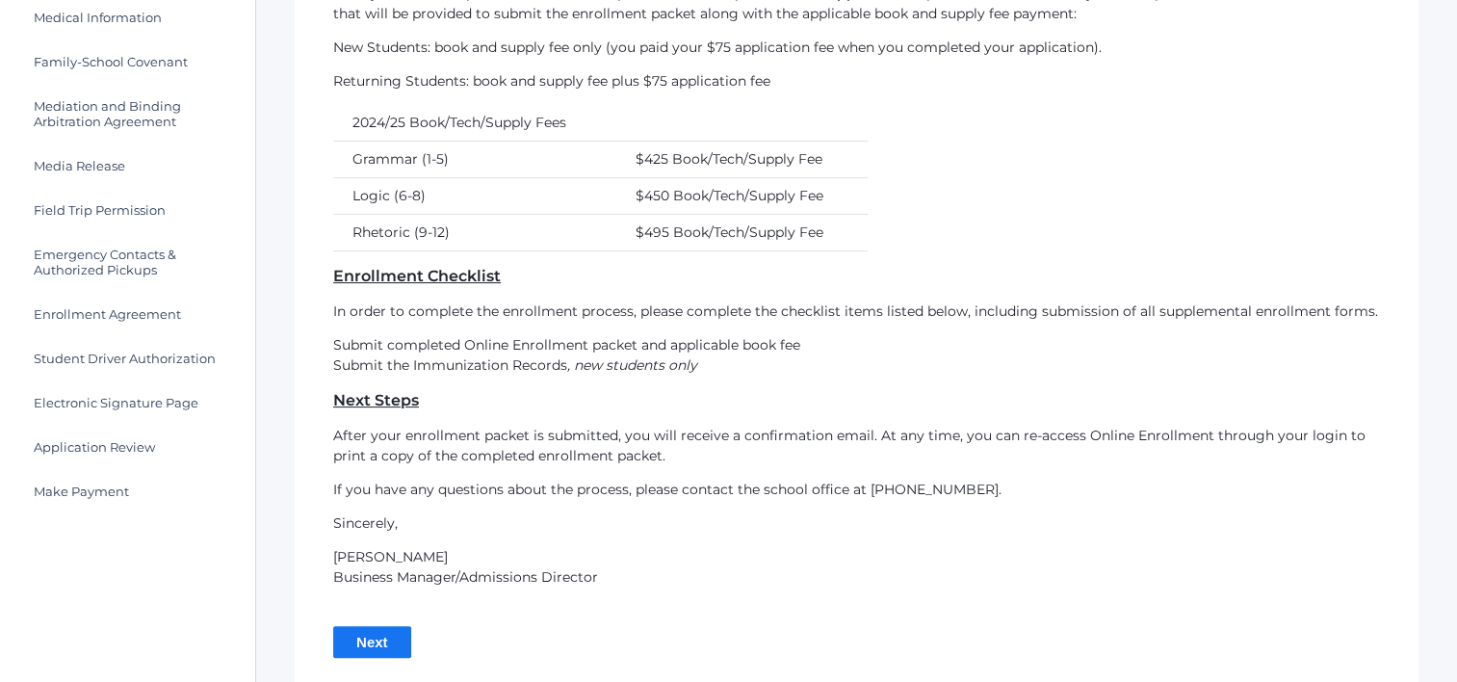
scroll to position [564, 0]
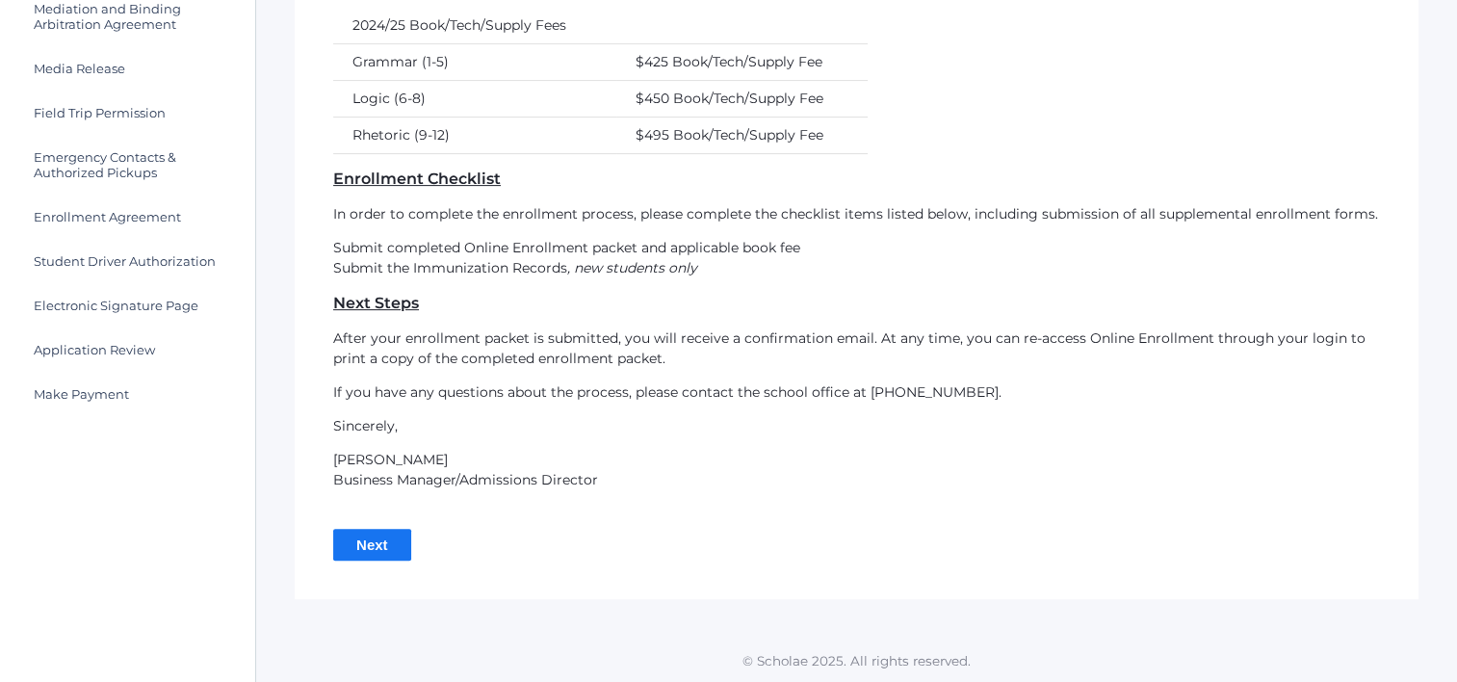
click at [362, 542] on input "Next" at bounding box center [372, 545] width 78 height 32
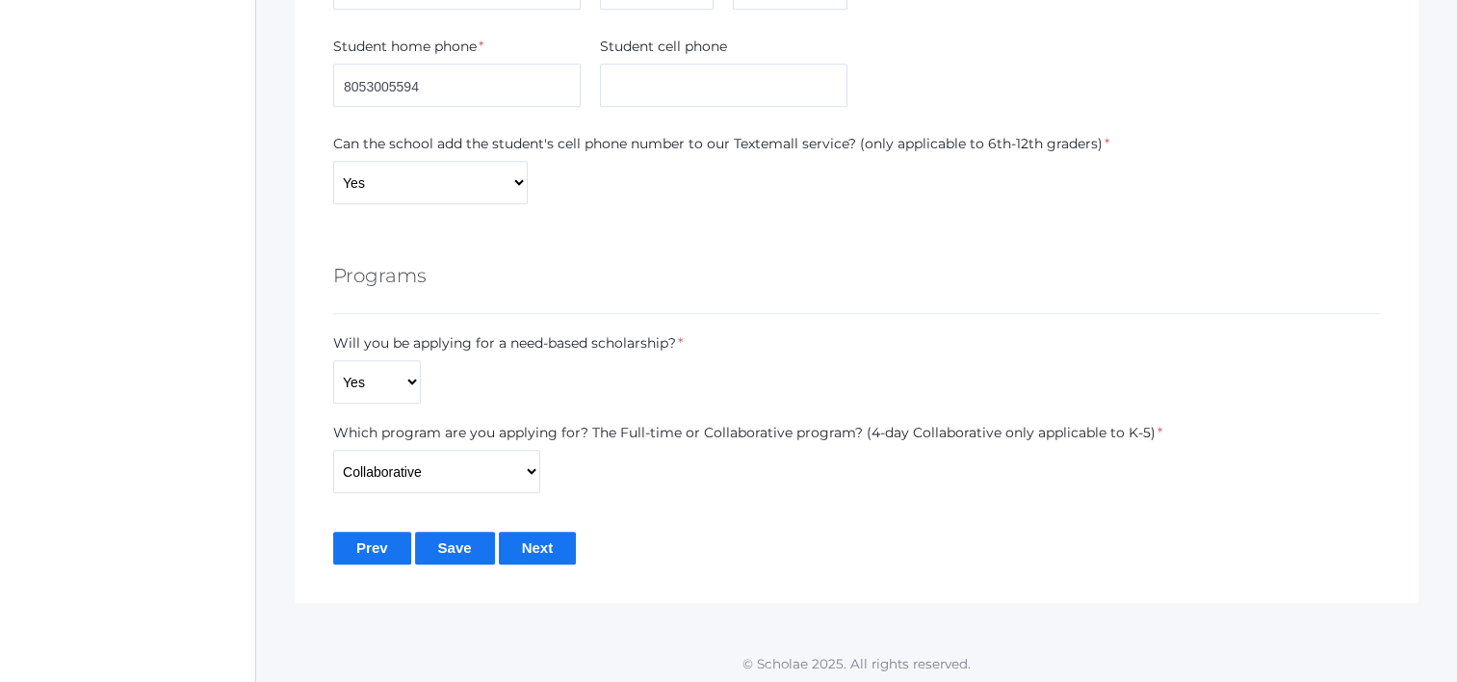
scroll to position [1357, 0]
click at [458, 535] on input "Save" at bounding box center [455, 545] width 80 height 32
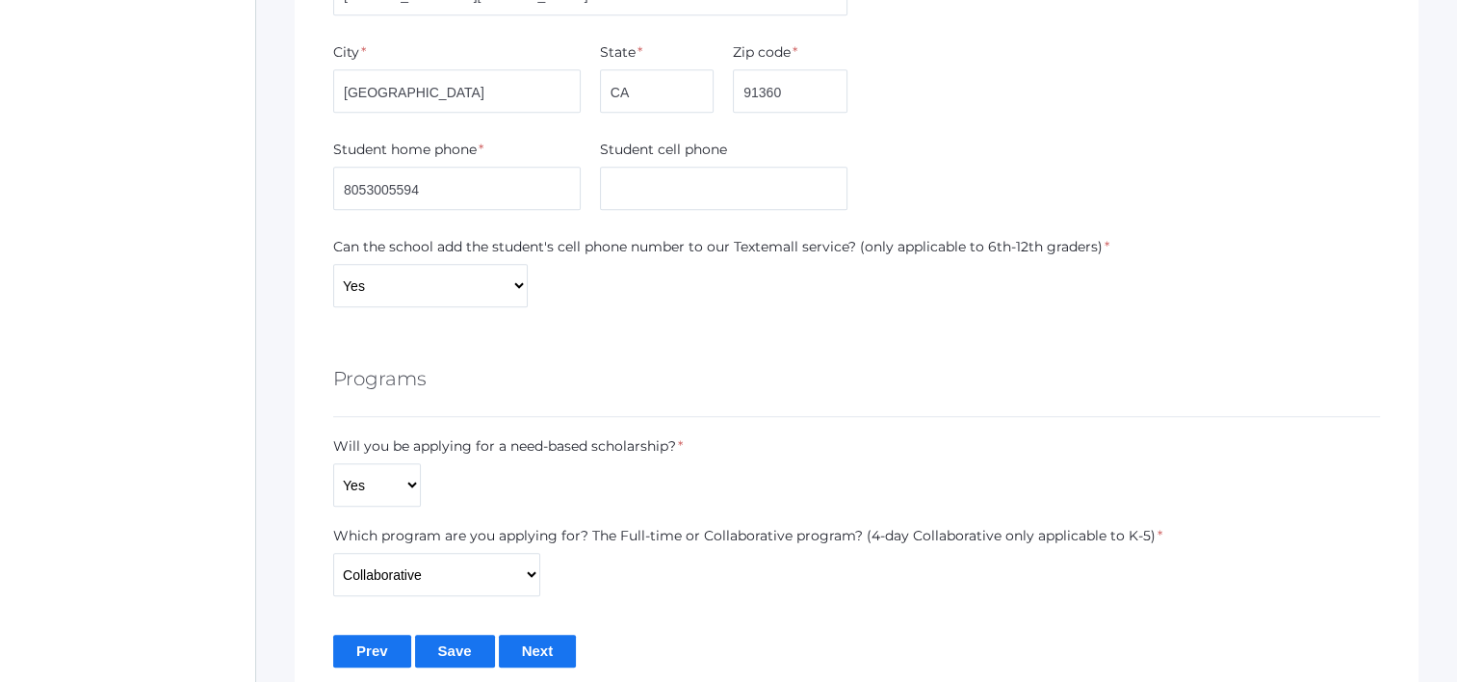
scroll to position [1357, 0]
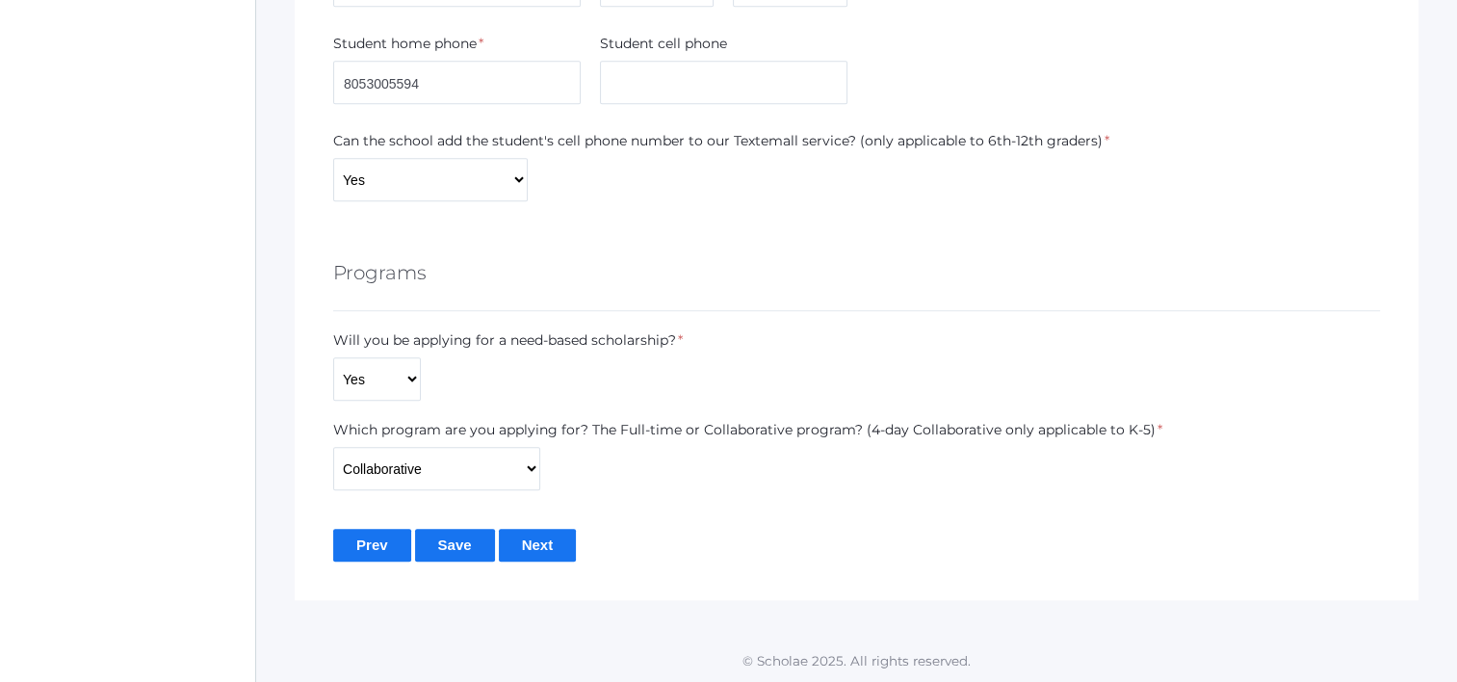
click at [548, 554] on input "Next" at bounding box center [538, 545] width 78 height 32
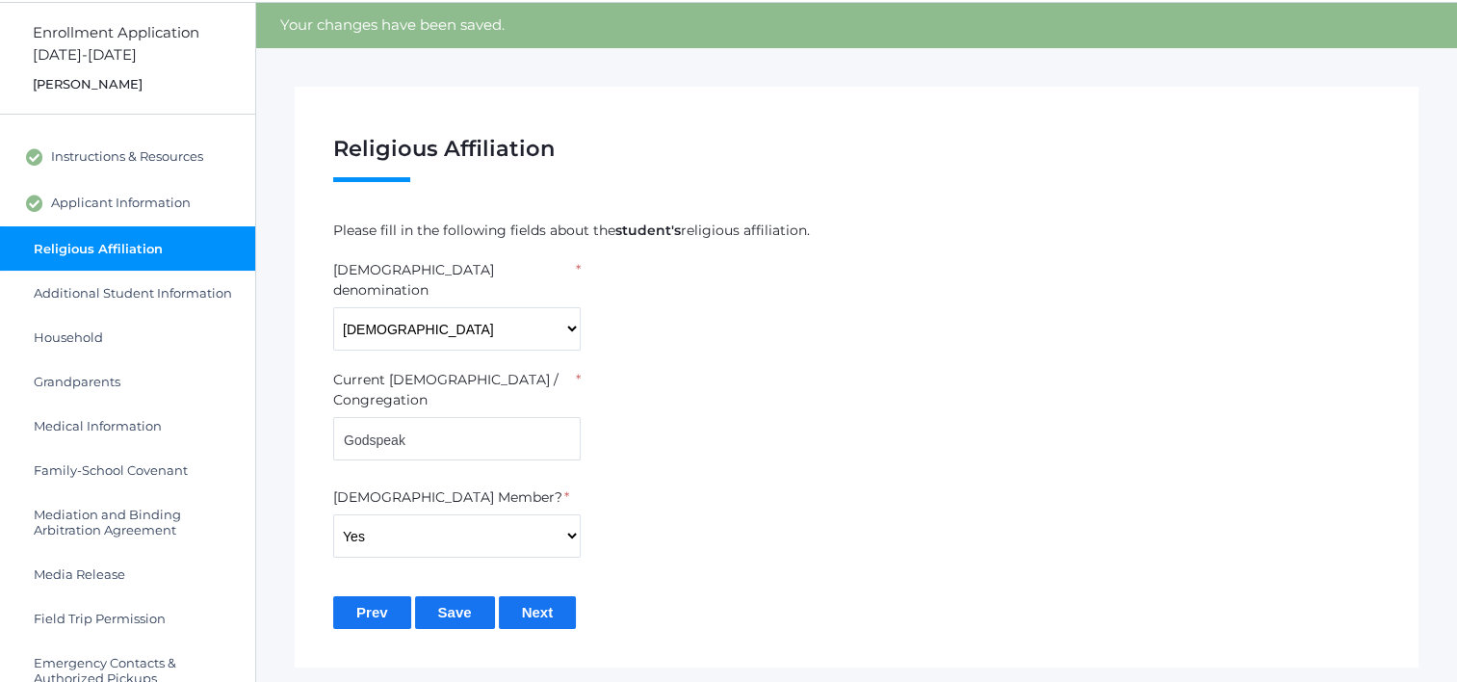
scroll to position [193, 0]
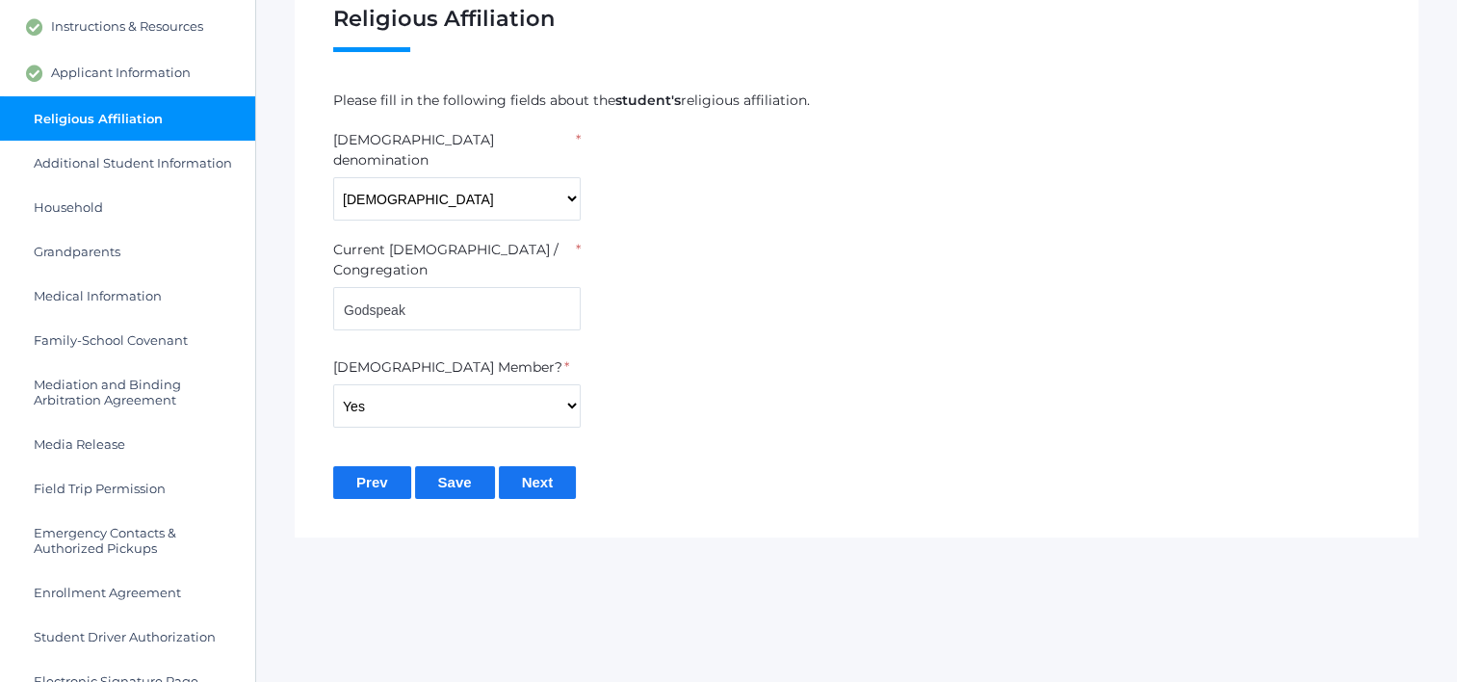
click at [470, 466] on input "Save" at bounding box center [455, 482] width 80 height 32
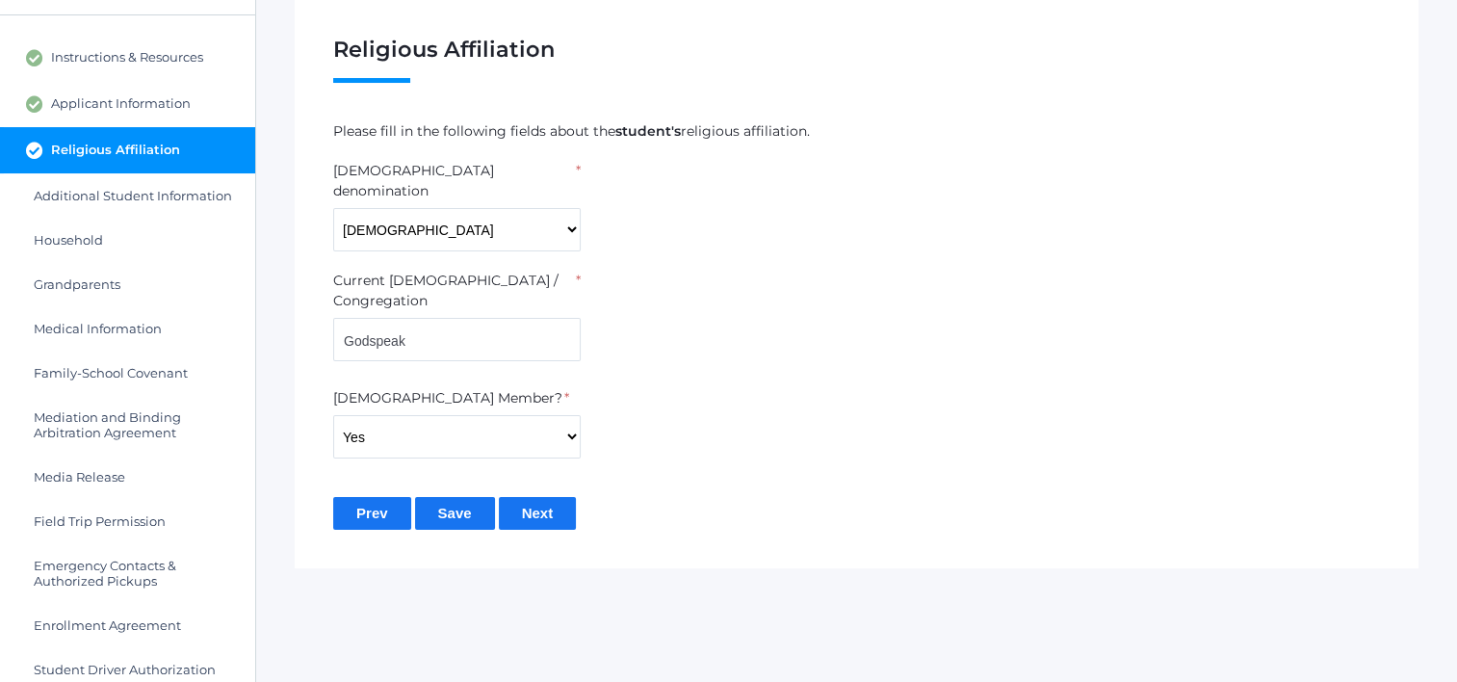
scroll to position [323, 0]
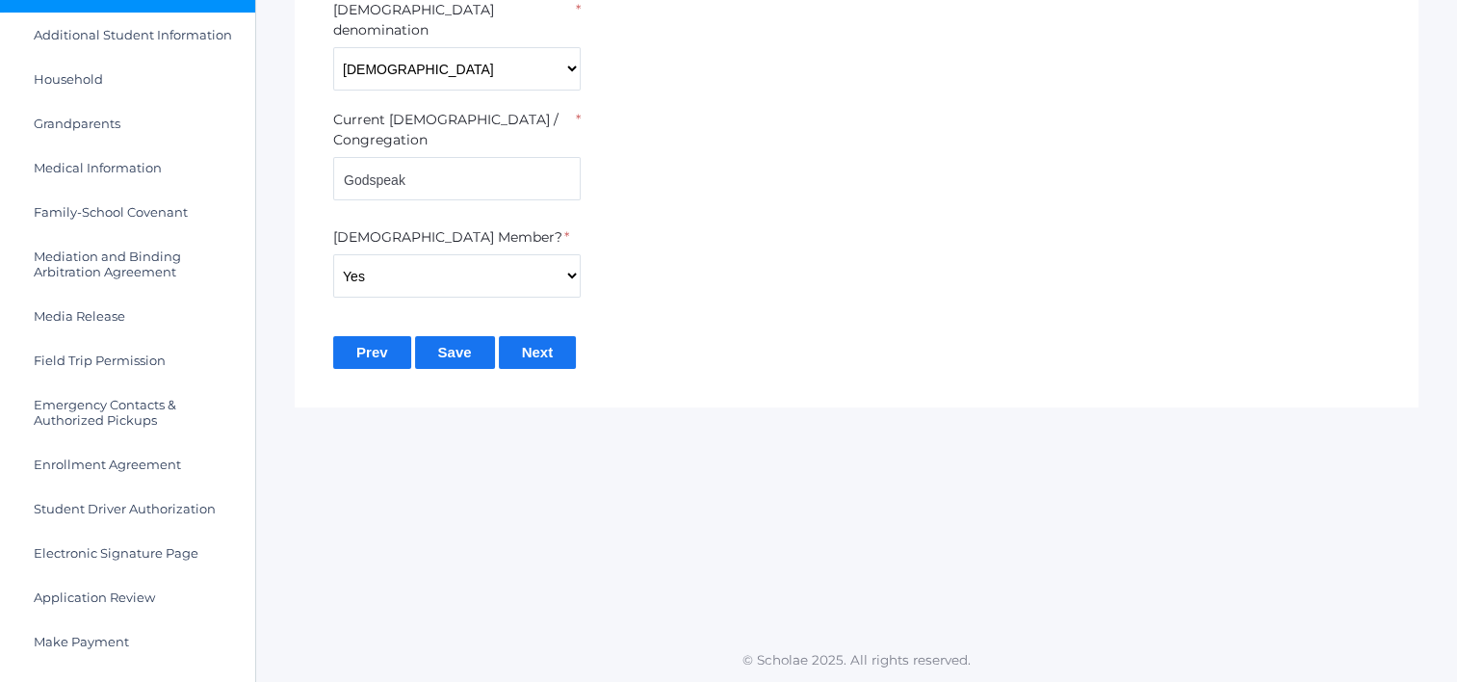
click at [561, 336] on input "Next" at bounding box center [538, 352] width 78 height 32
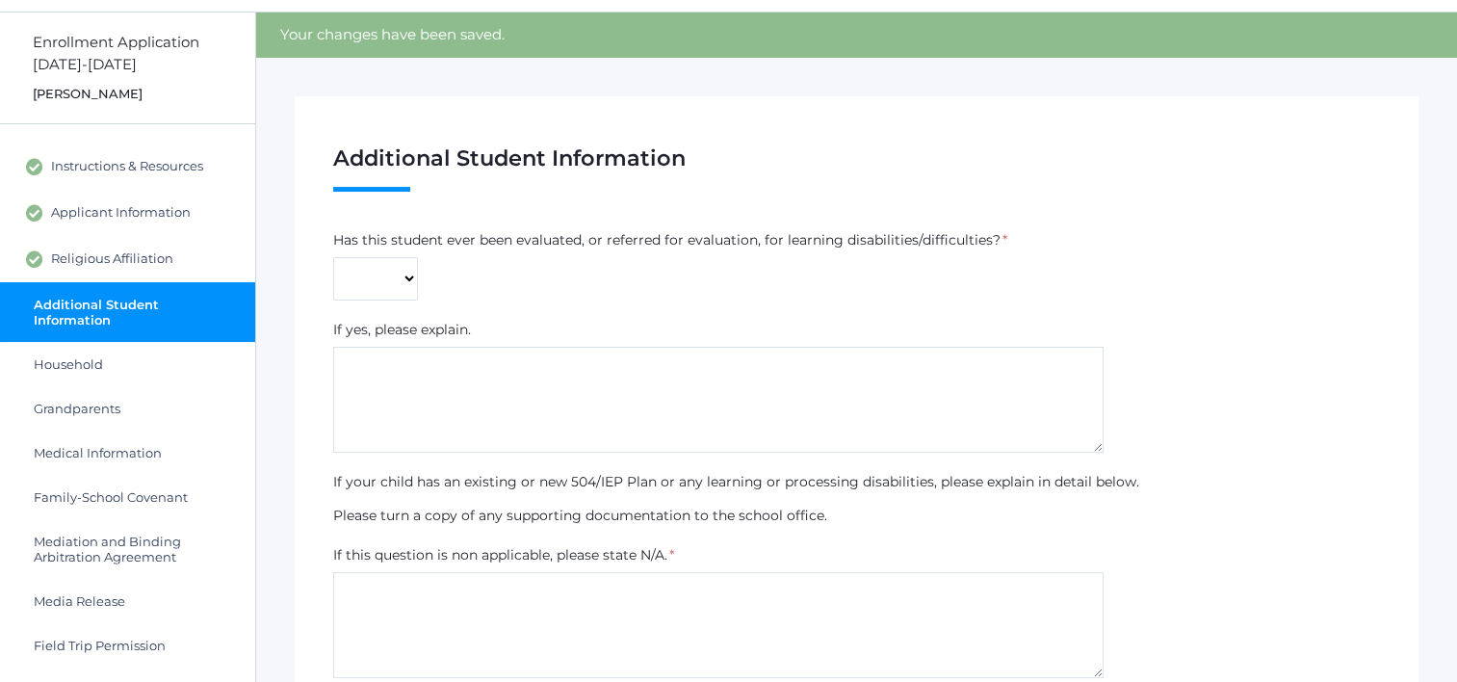
scroll to position [96, 0]
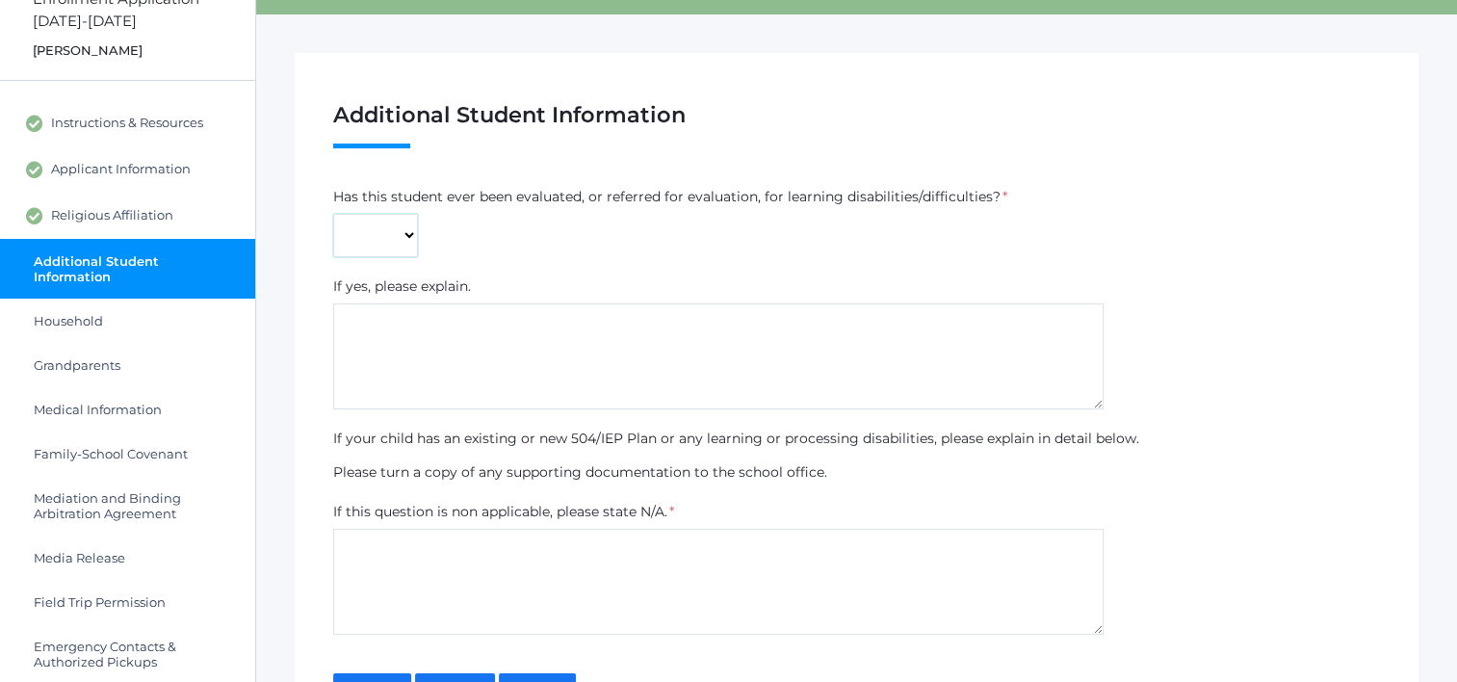
click at [366, 251] on select "Yes No" at bounding box center [375, 235] width 85 height 43
select select "No"
click at [333, 214] on select "Yes No" at bounding box center [375, 235] width 85 height 43
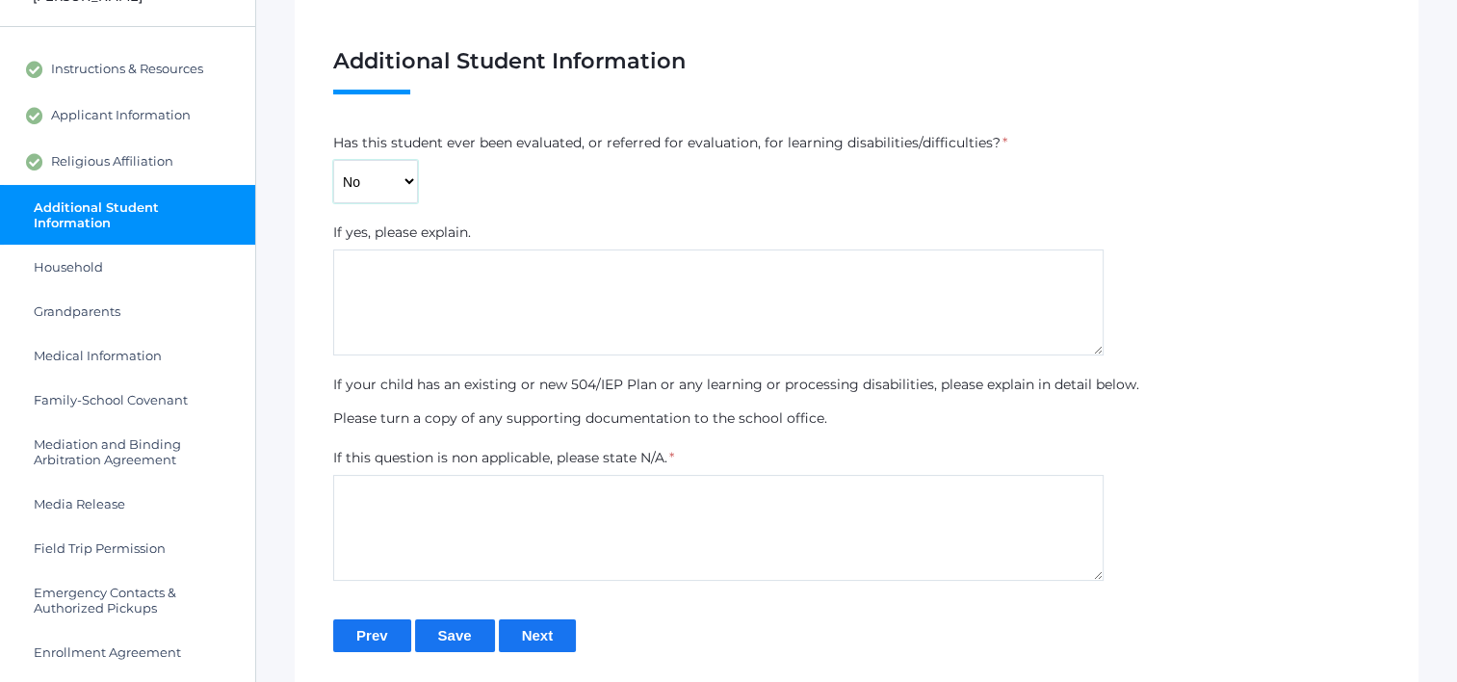
scroll to position [193, 0]
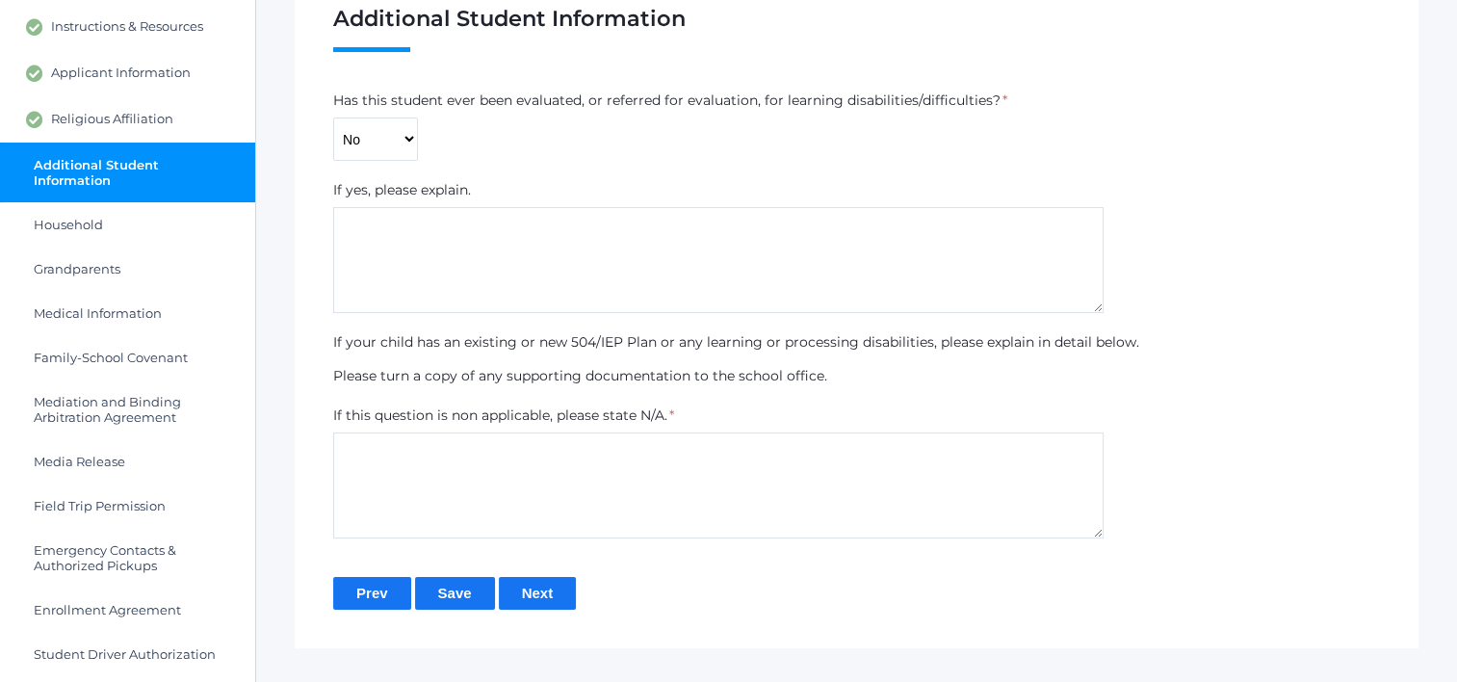
drag, startPoint x: 624, startPoint y: 478, endPoint x: 628, endPoint y: 489, distance: 12.2
click at [624, 479] on textarea at bounding box center [718, 485] width 770 height 106
type textarea "N/A"
click at [467, 599] on input "Save" at bounding box center [455, 593] width 80 height 32
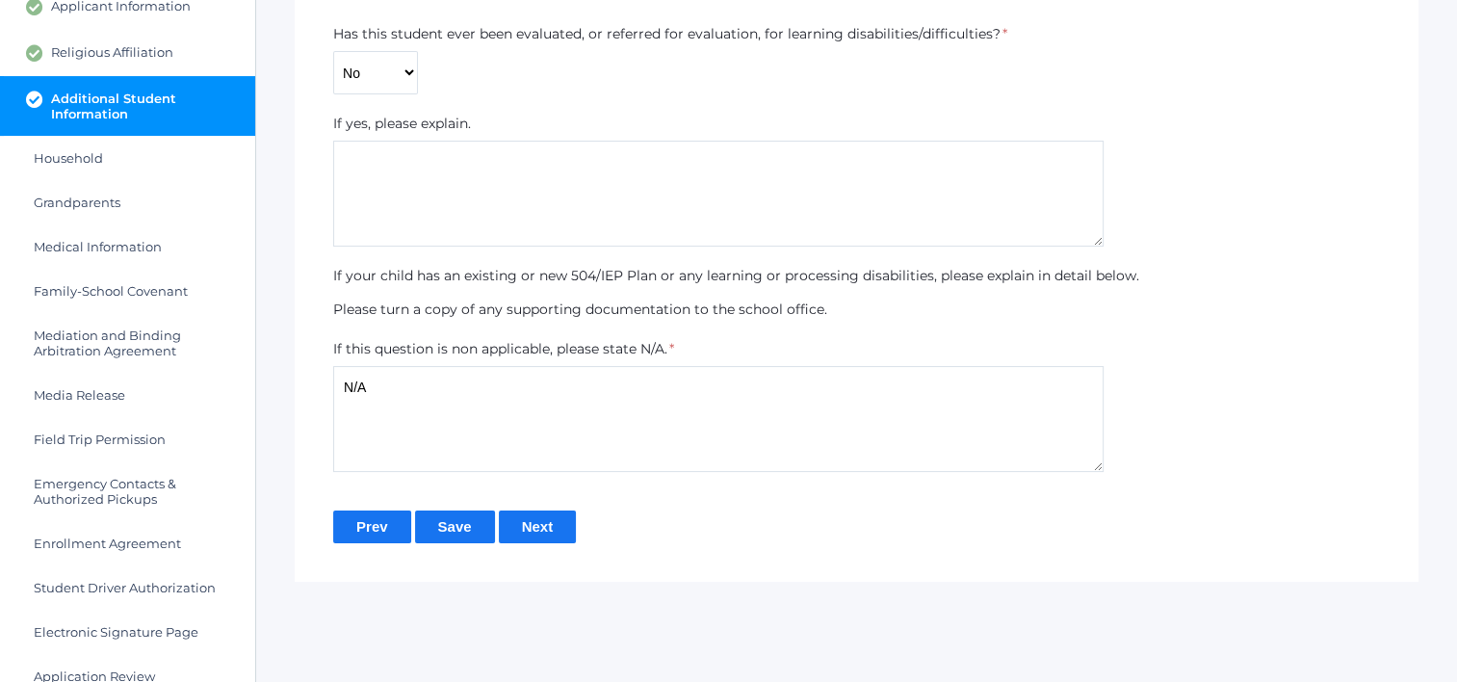
scroll to position [338, 0]
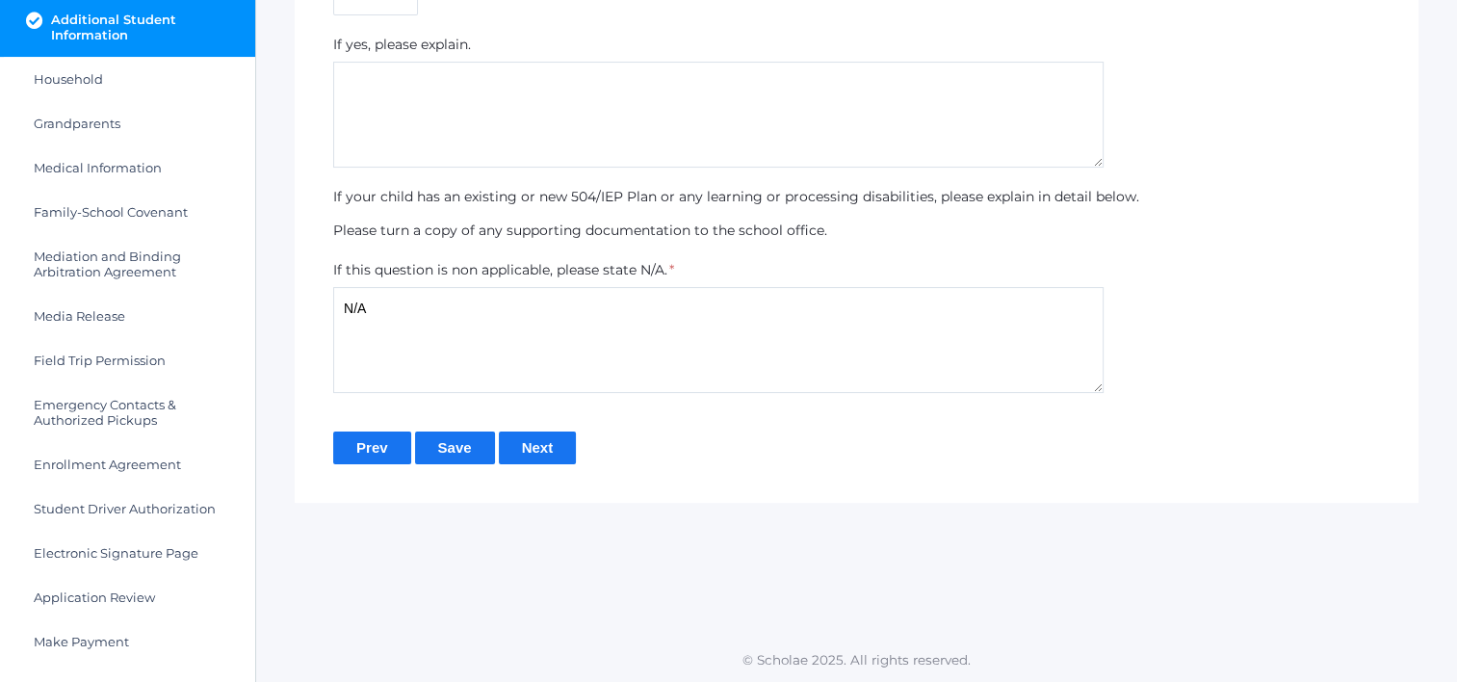
drag, startPoint x: 528, startPoint y: 445, endPoint x: 550, endPoint y: 392, distance: 57.4
click at [528, 446] on input "Next" at bounding box center [538, 447] width 78 height 32
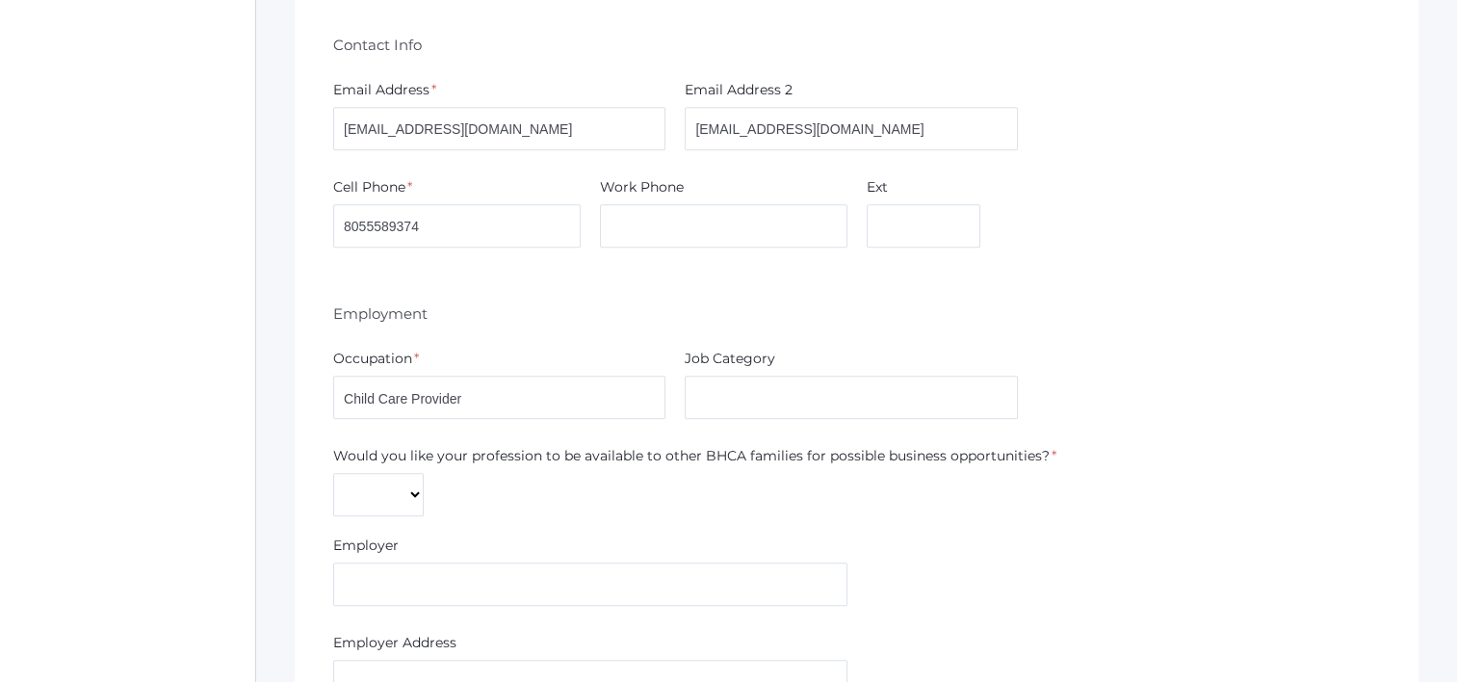
scroll to position [1252, 0]
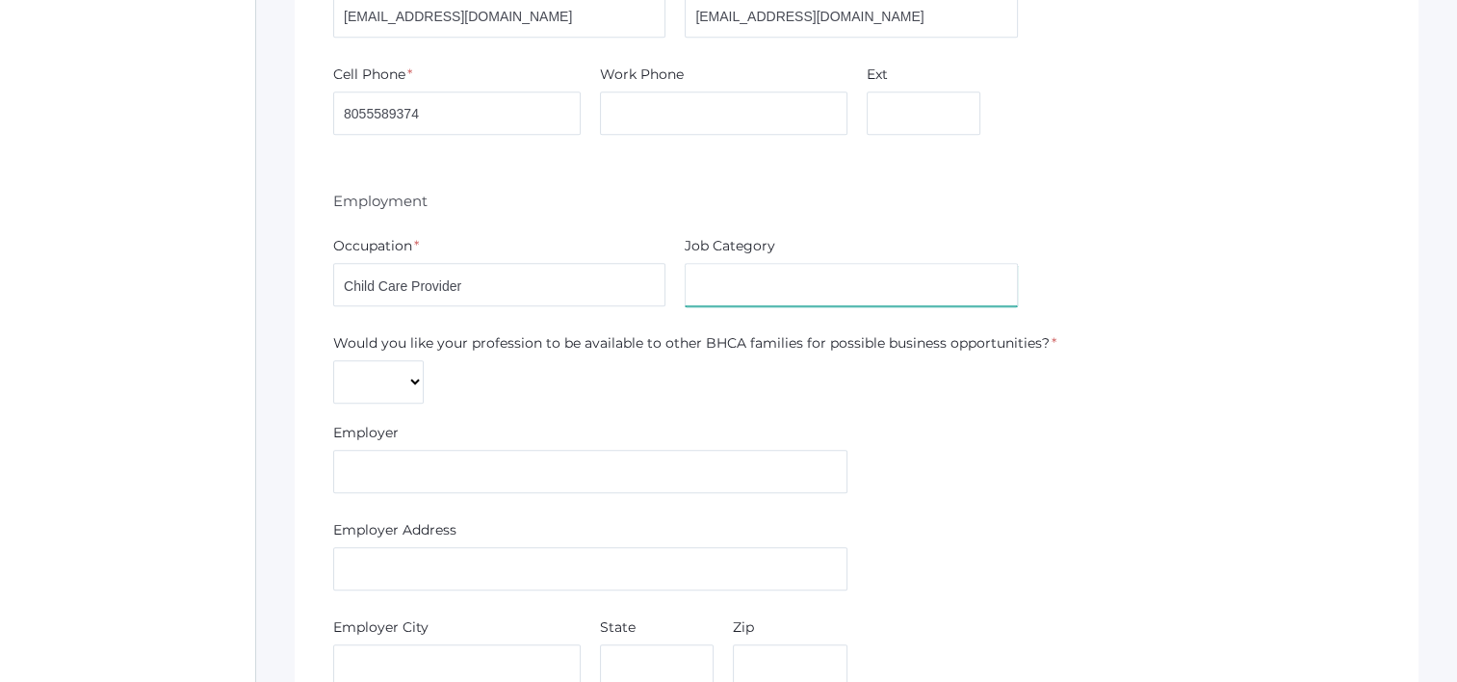
click at [745, 266] on input "text" at bounding box center [851, 284] width 332 height 43
type input "Child care"
type input "First Steps Childcare"
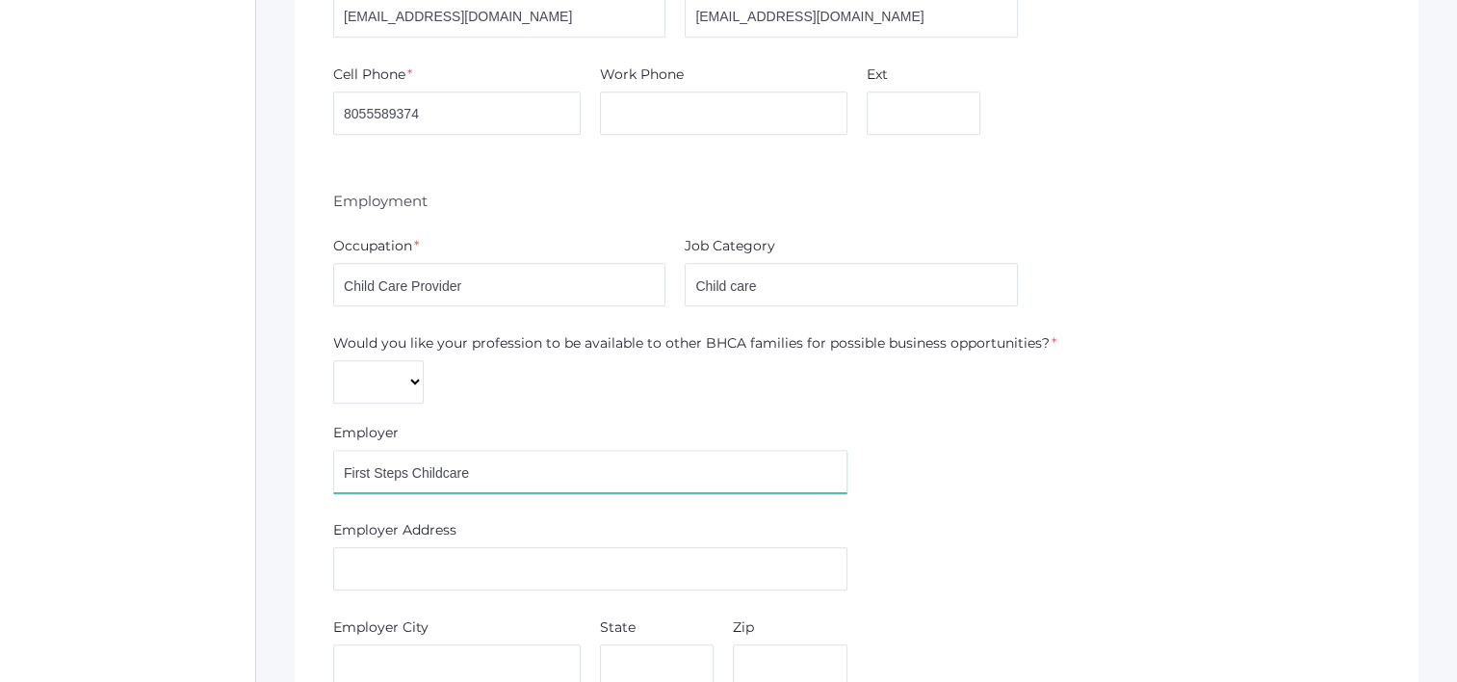
type input "[STREET_ADDRESS][PERSON_NAME]"
type input "[GEOGRAPHIC_DATA]"
type input "CA"
type input "91360"
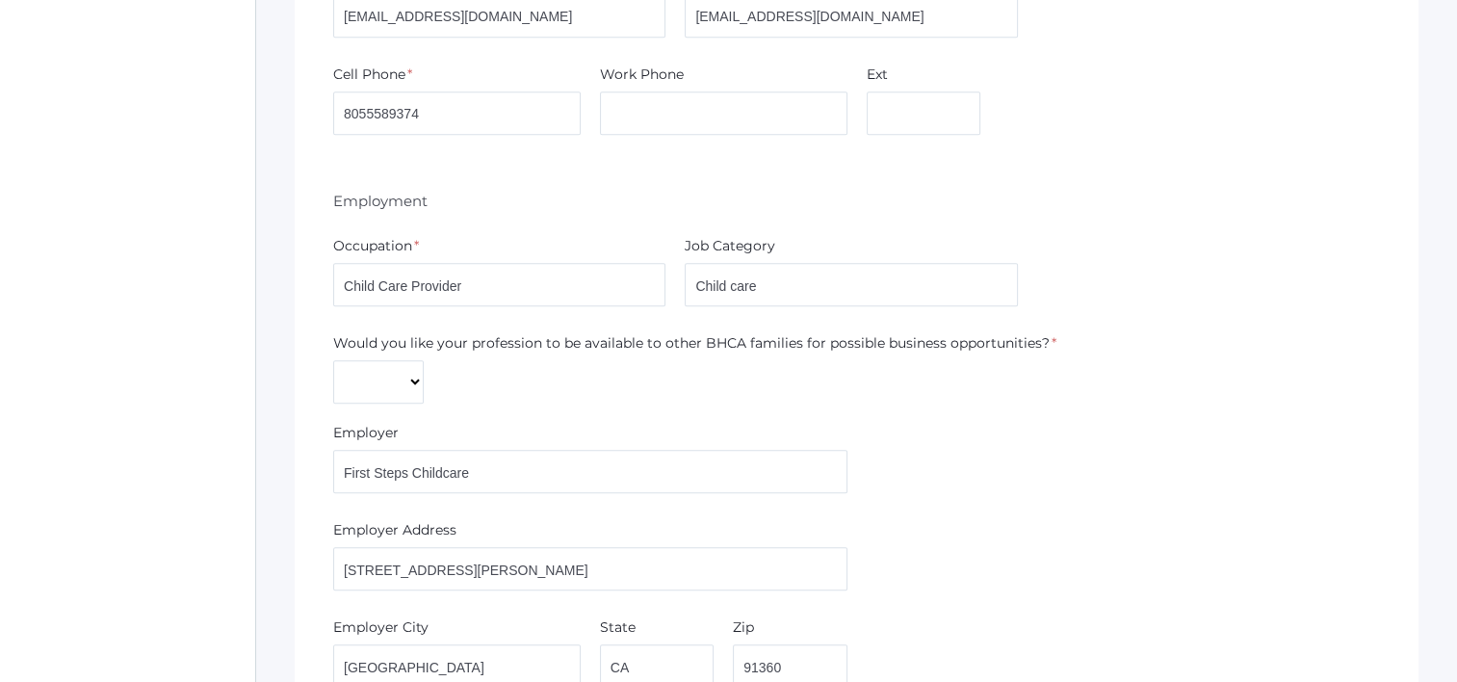
type input "Child care"
type input "First Steps Childcare"
type input "156 Lucero Street"
type input "Thousand Oaks"
type input "CA"
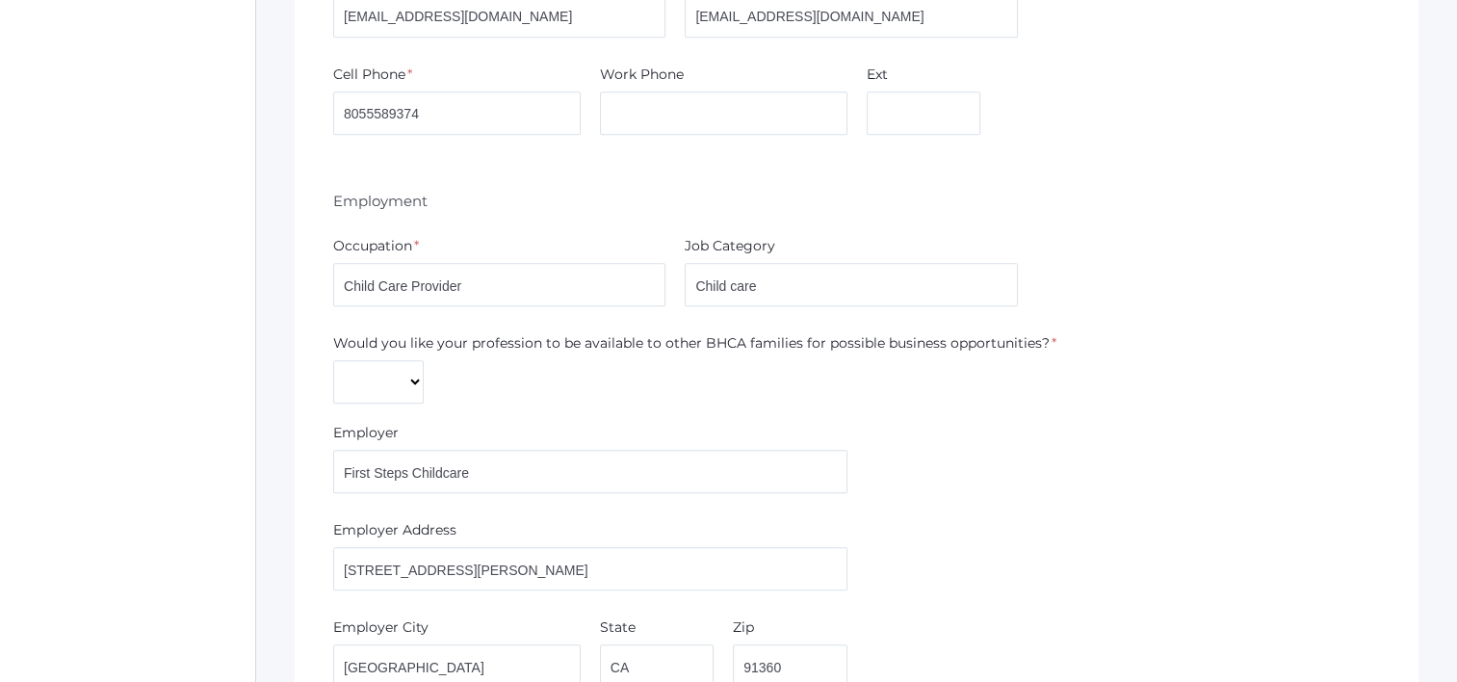
type input "91360"
click at [366, 369] on select "Yes No" at bounding box center [378, 381] width 91 height 43
select select "Yes"
click at [333, 360] on select "Yes No" at bounding box center [378, 381] width 91 height 43
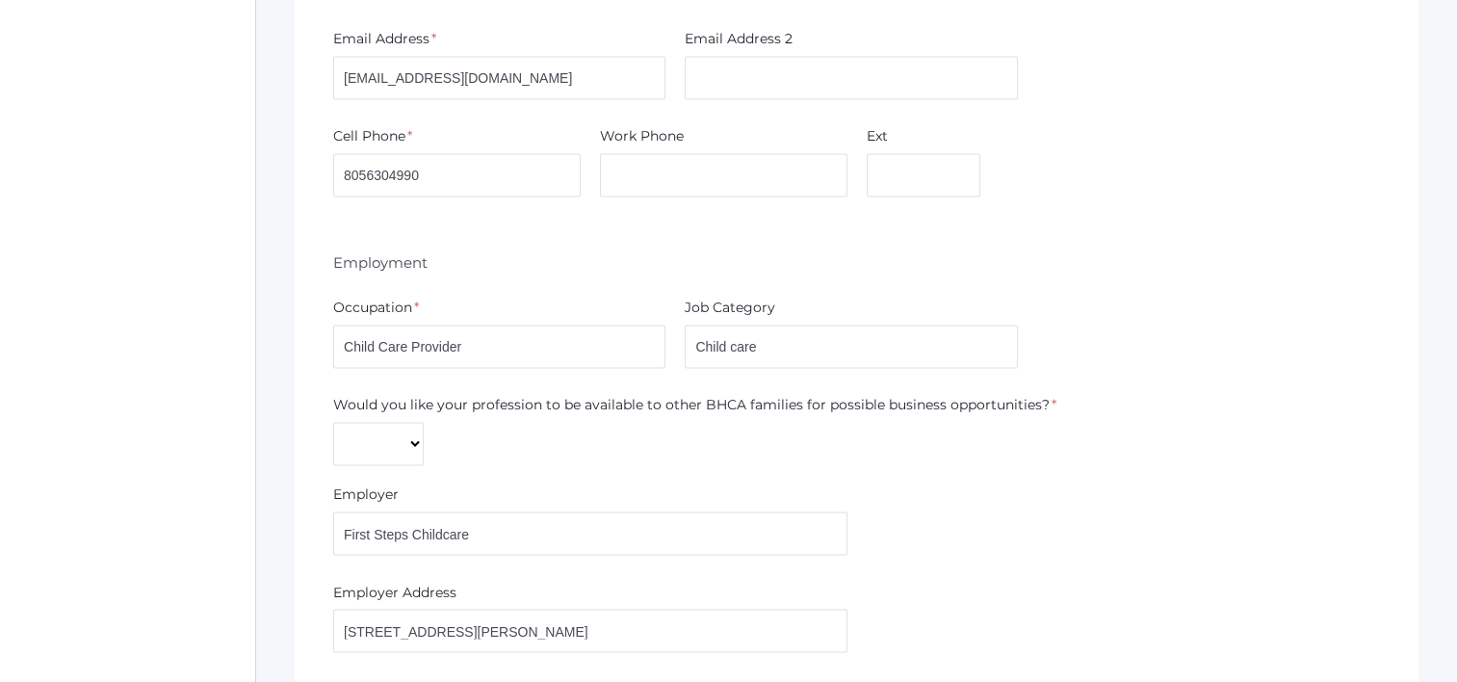
scroll to position [3178, 0]
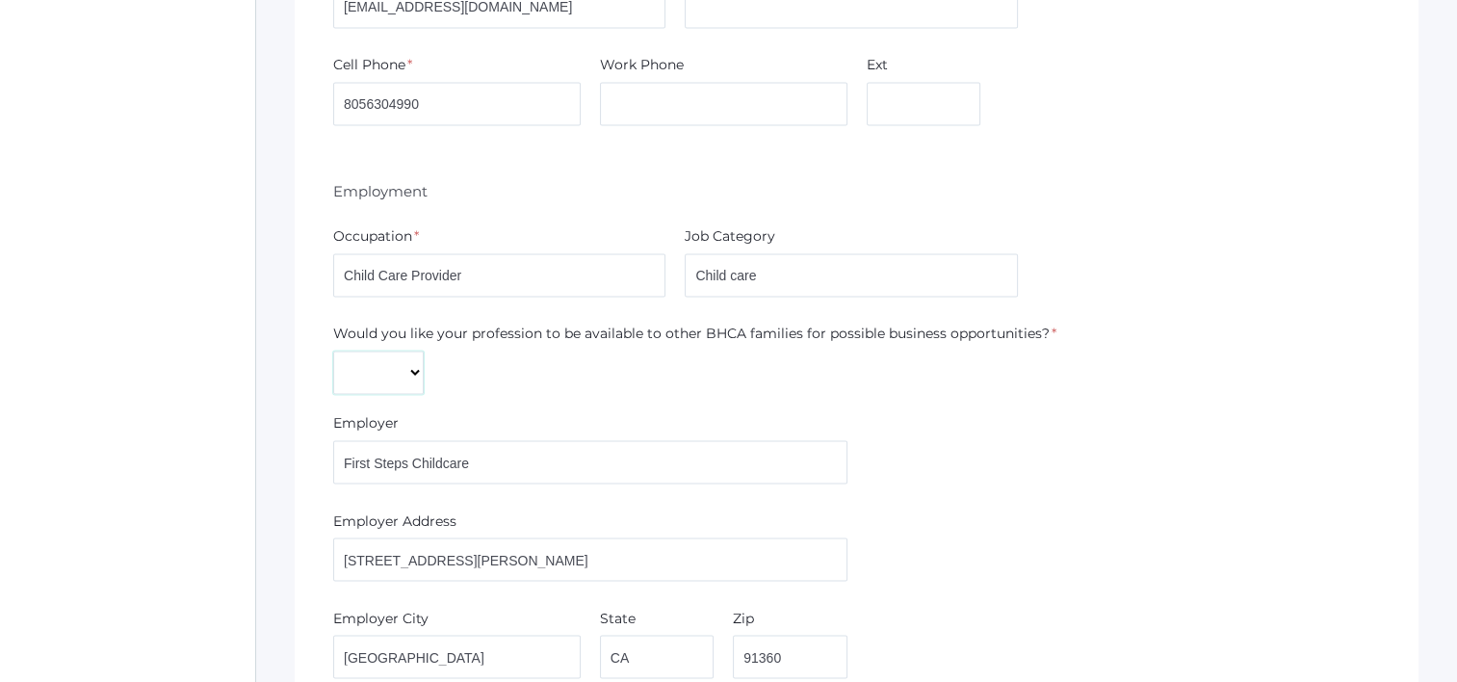
click at [370, 351] on select "Yes No" at bounding box center [378, 372] width 91 height 43
select select "Yes"
click at [333, 351] on select "Yes No" at bounding box center [378, 372] width 91 height 43
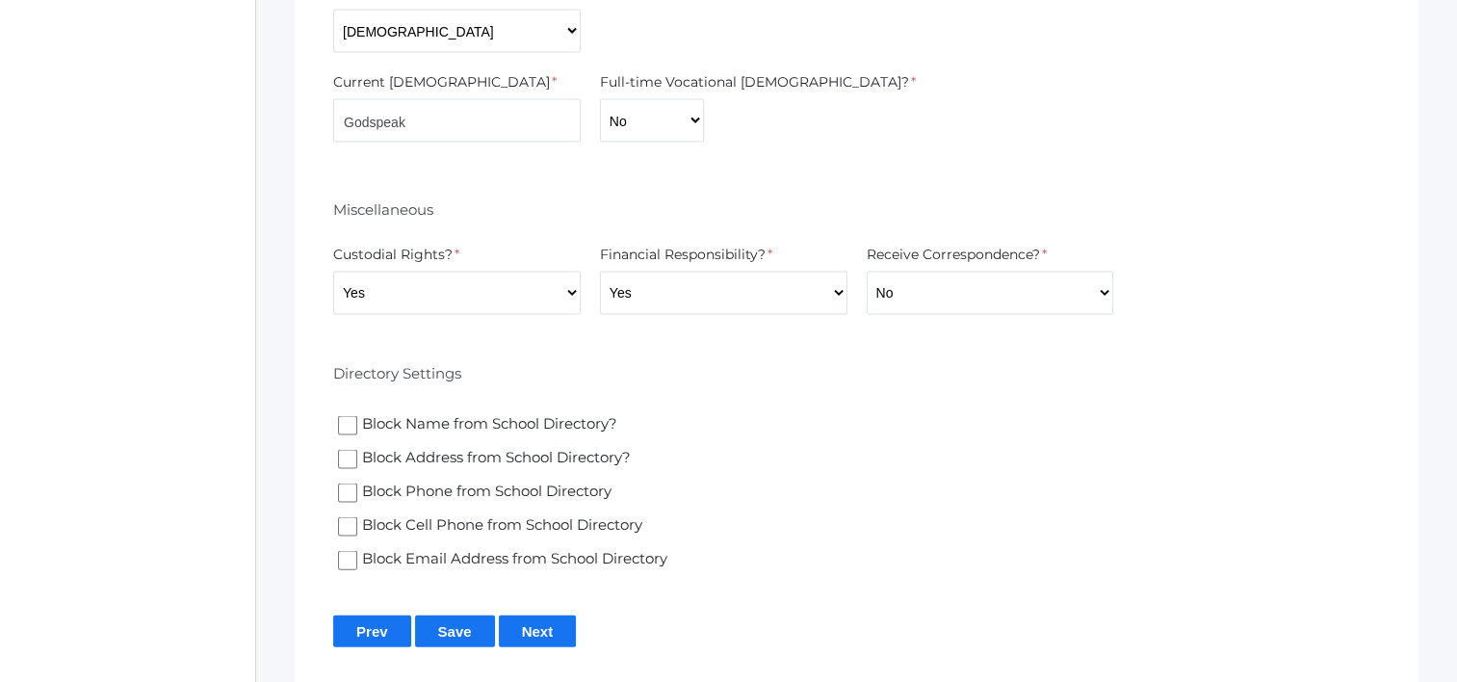
scroll to position [4036, 0]
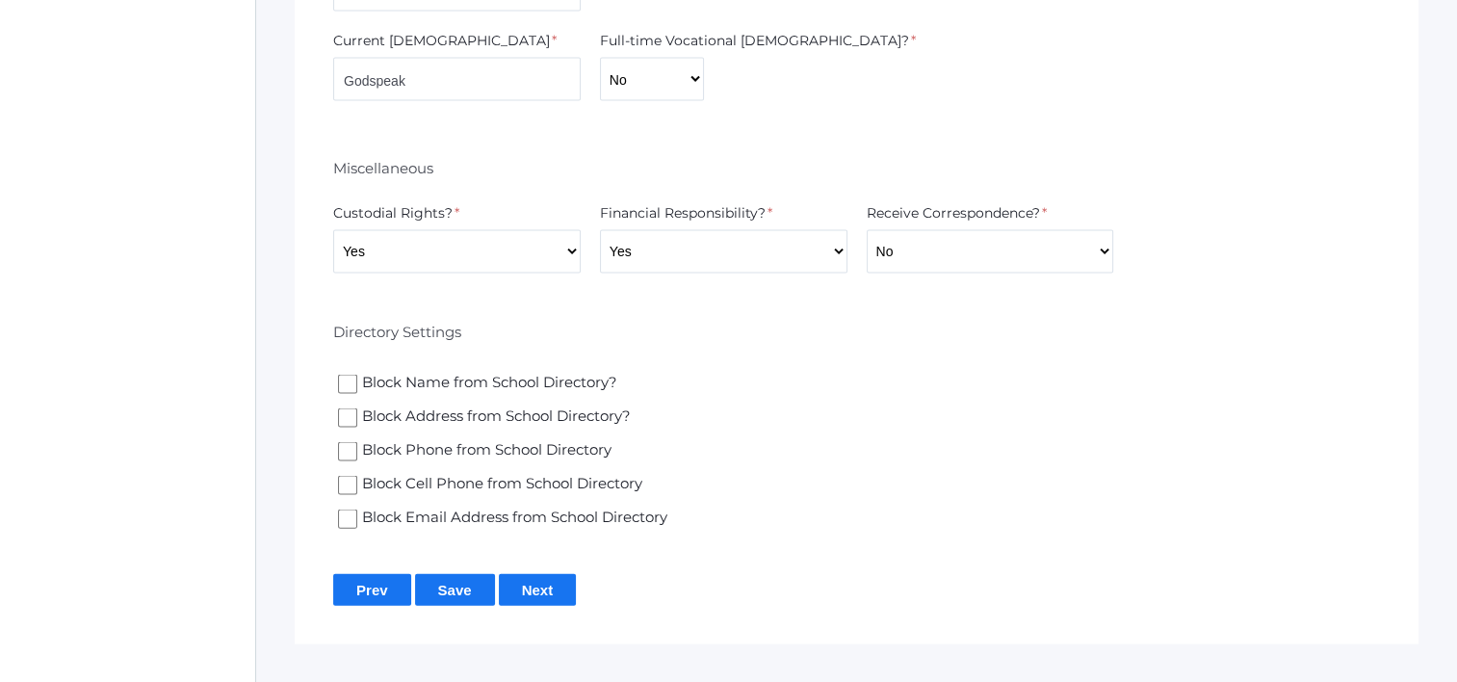
click at [428, 574] on input "Save" at bounding box center [455, 590] width 80 height 32
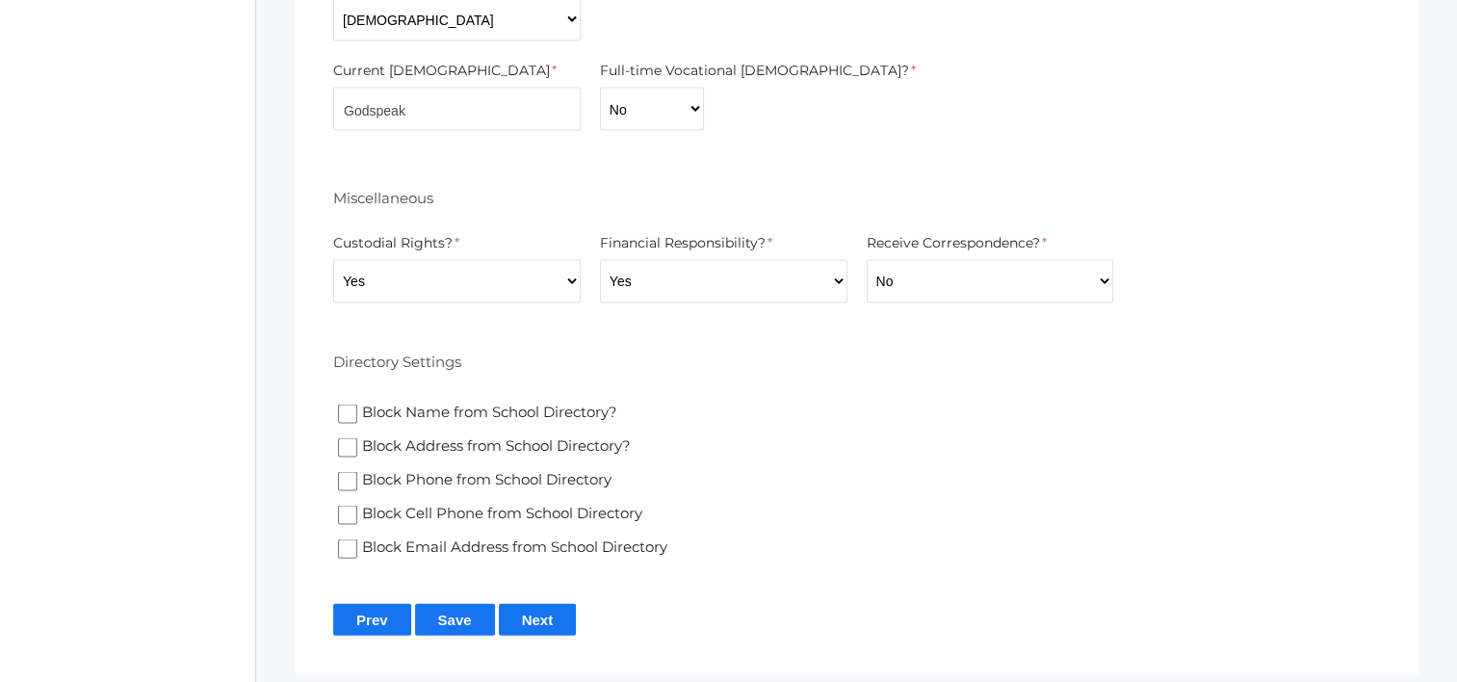
scroll to position [4036, 0]
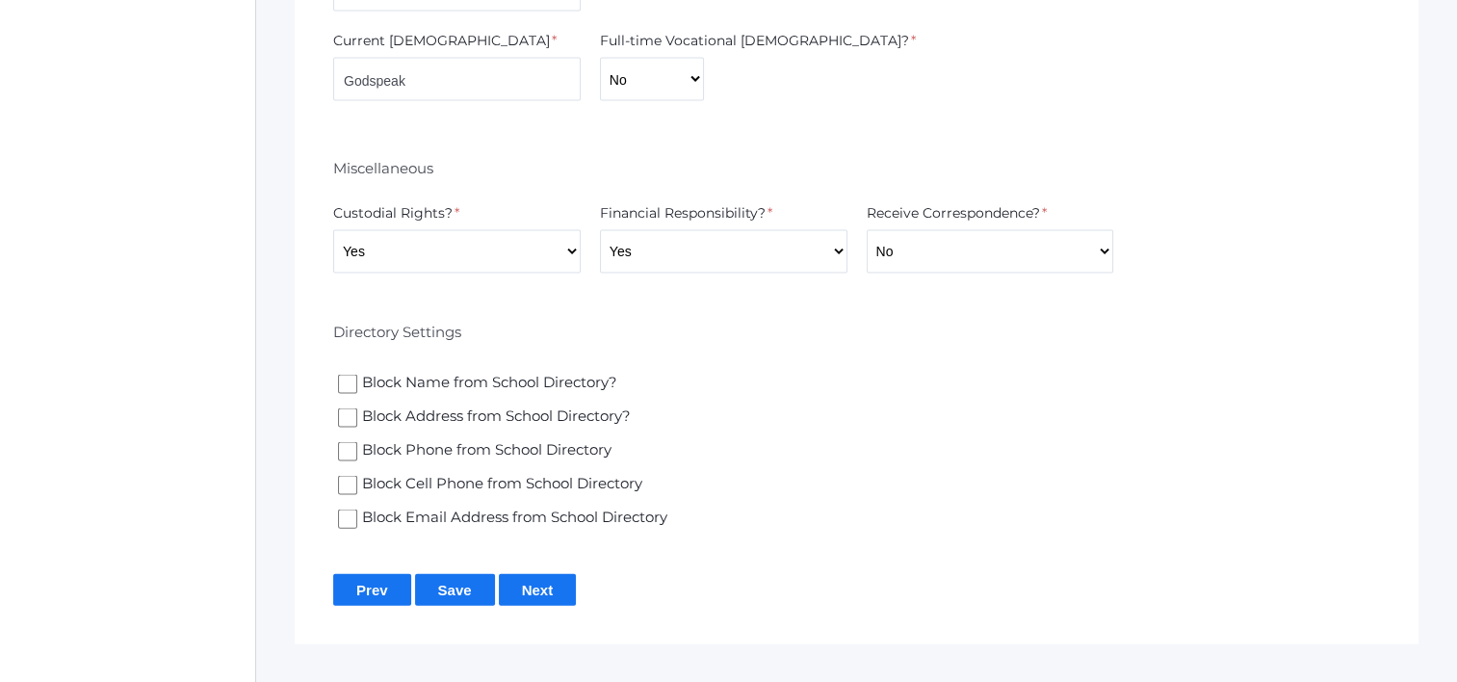
click at [551, 574] on input "Next" at bounding box center [538, 590] width 78 height 32
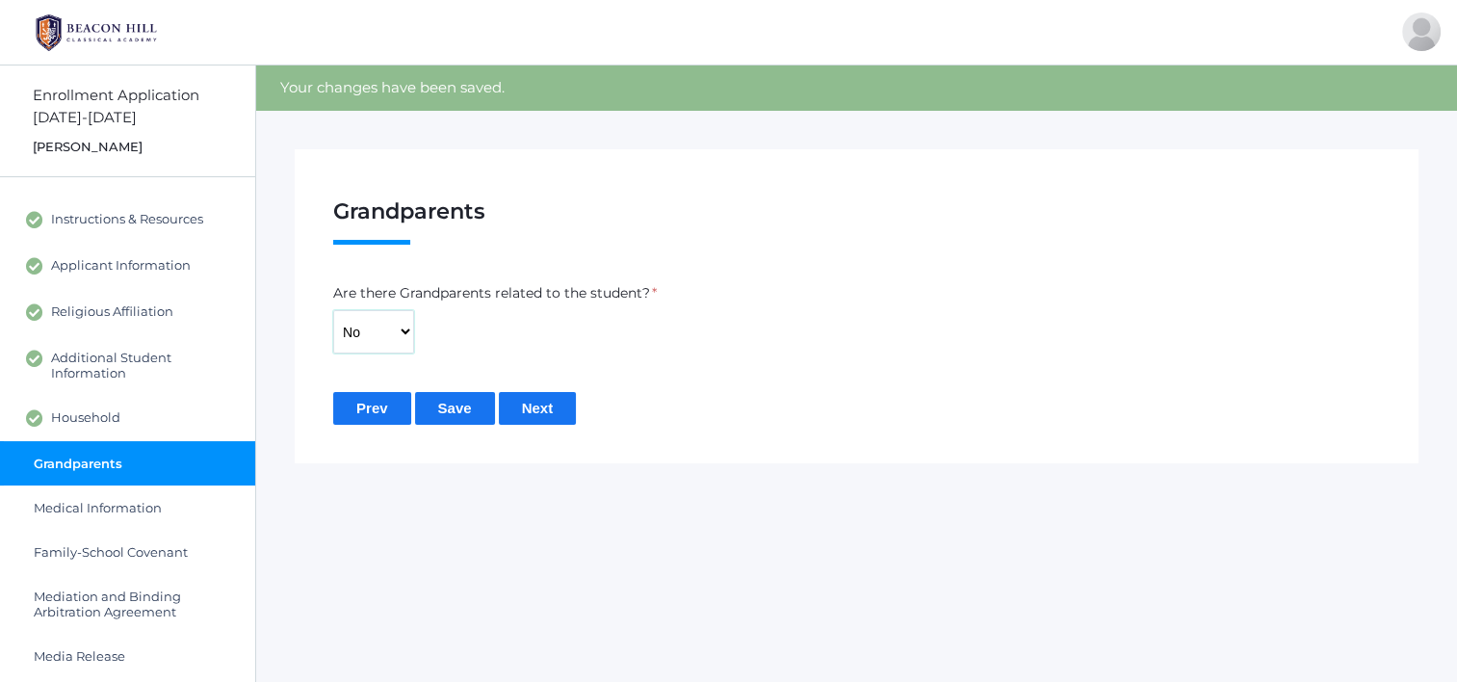
click at [362, 324] on select "Yes No" at bounding box center [373, 331] width 81 height 43
select select "Yes"
click at [333, 310] on select "Yes No" at bounding box center [373, 331] width 81 height 43
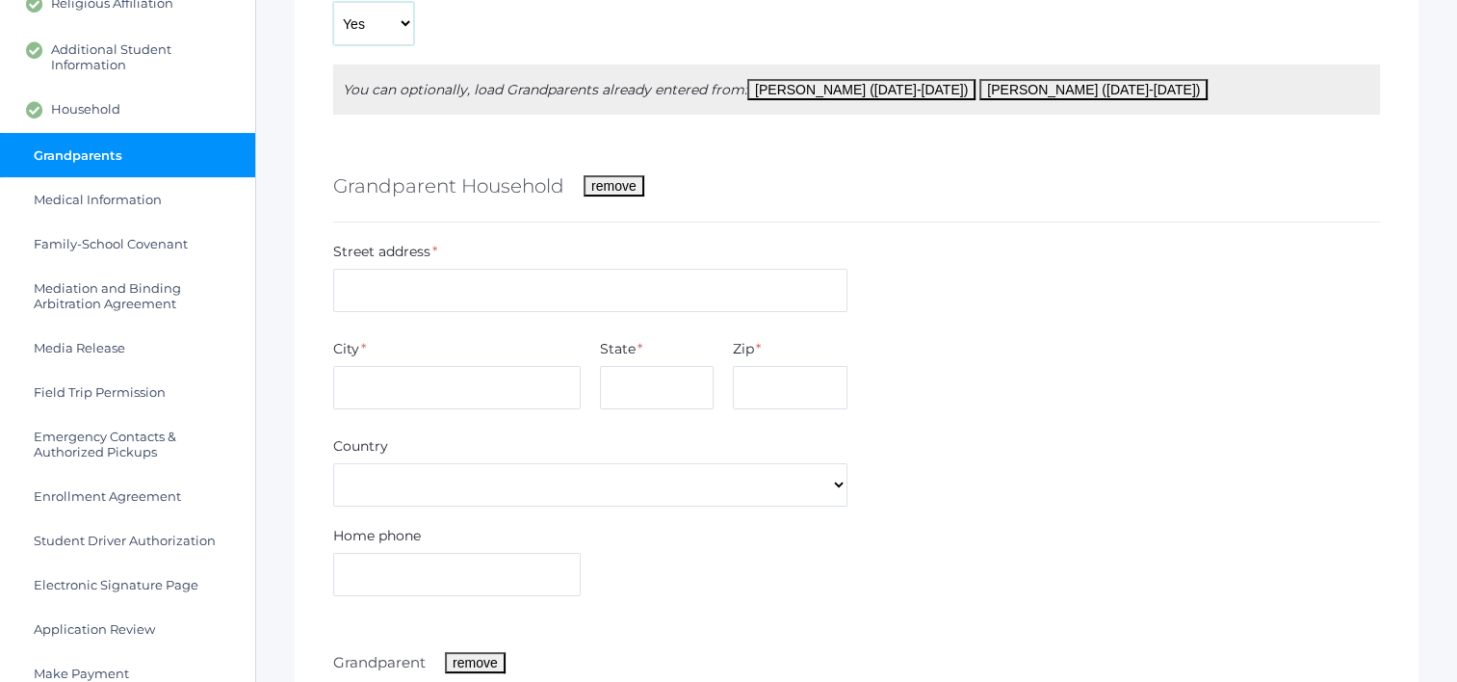
scroll to position [193, 0]
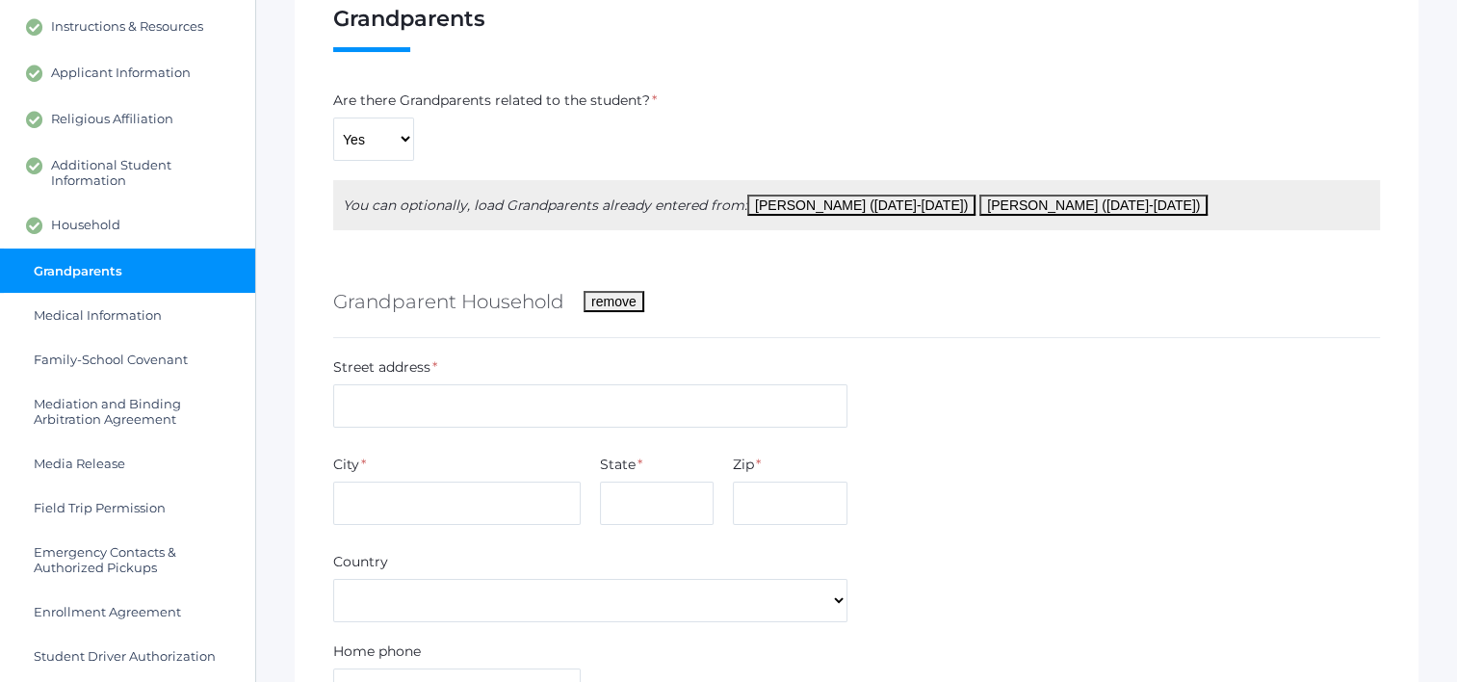
click at [835, 199] on button "Talon Harris (2025-2026)" at bounding box center [861, 205] width 228 height 21
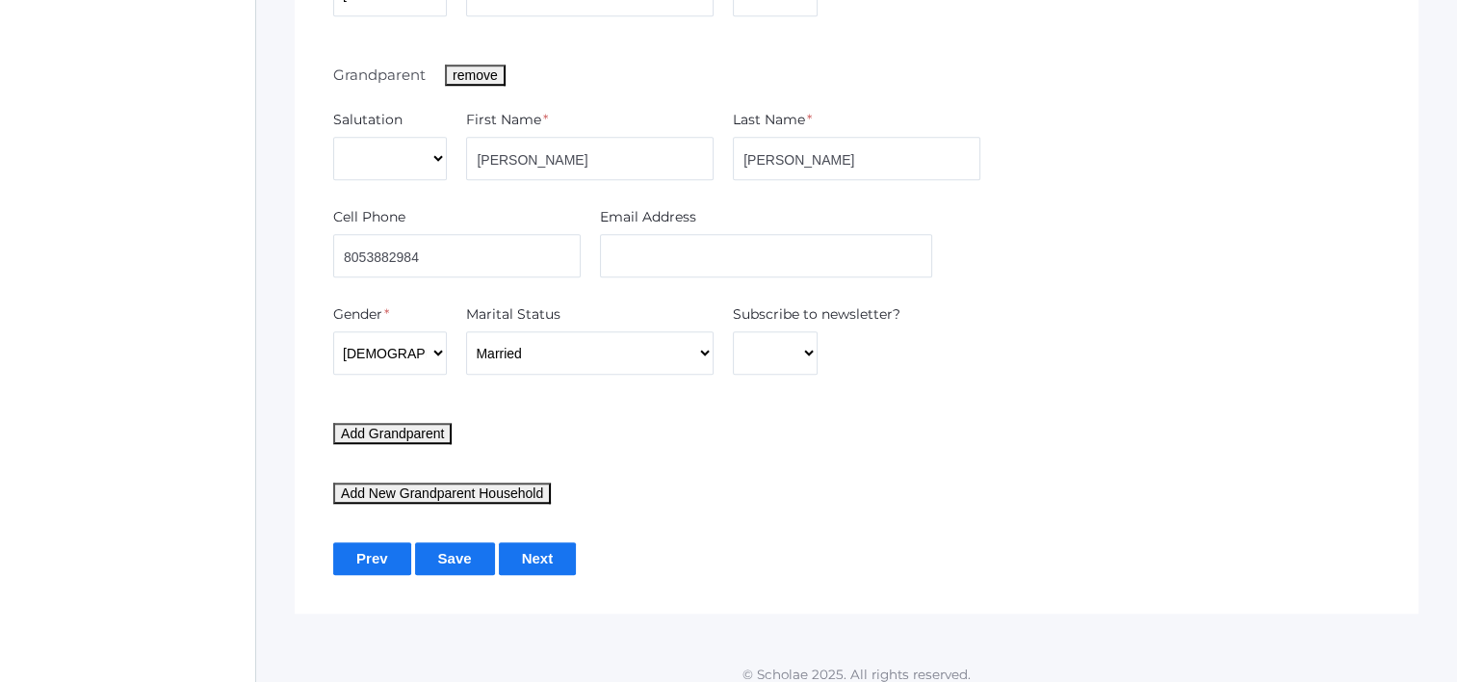
scroll to position [1580, 0]
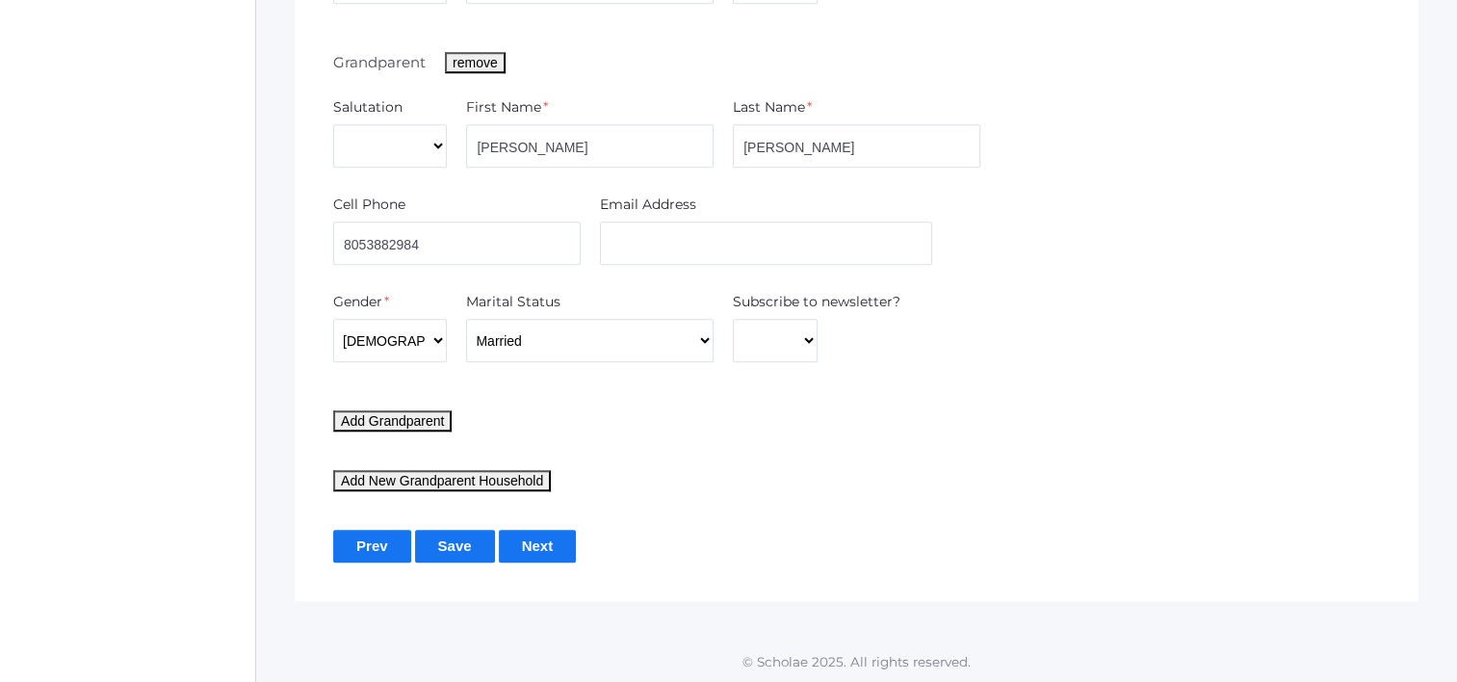
drag, startPoint x: 450, startPoint y: 547, endPoint x: 480, endPoint y: 535, distance: 32.4
click at [450, 548] on input "Save" at bounding box center [455, 546] width 80 height 32
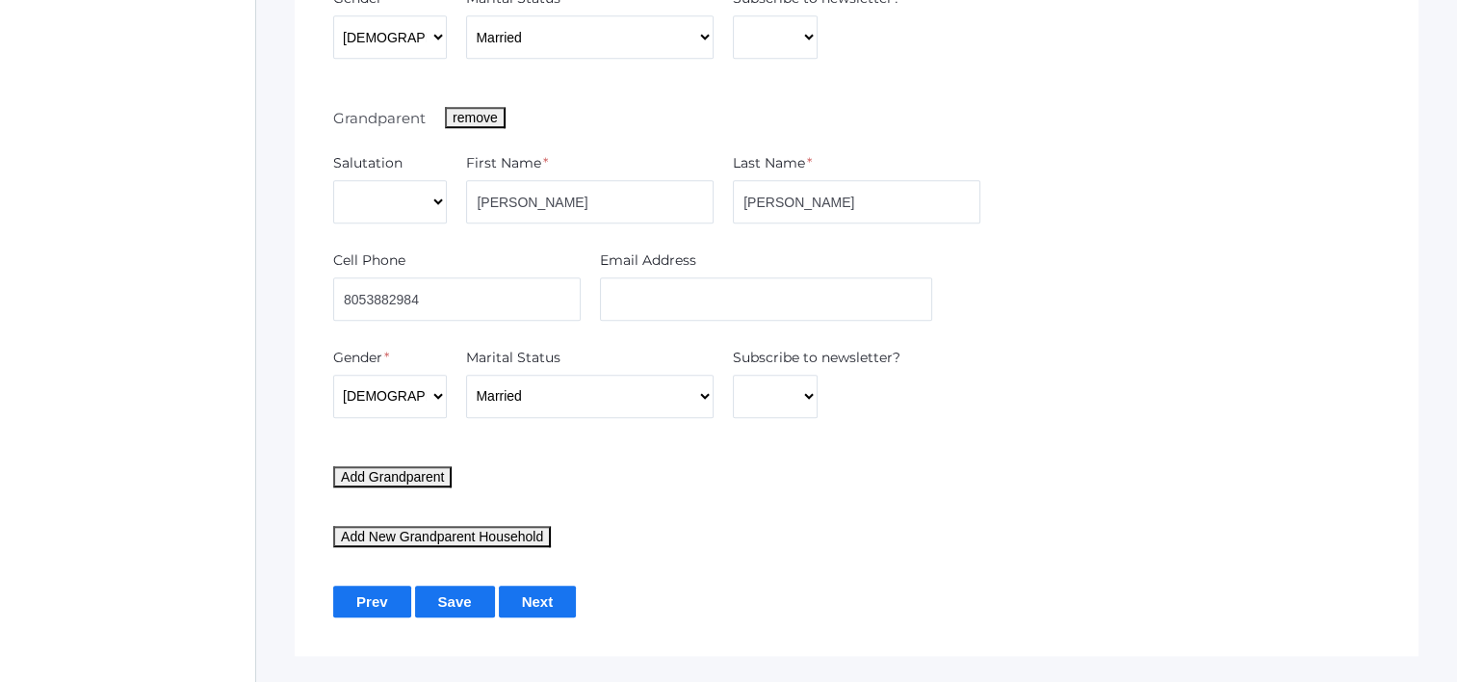
scroll to position [1626, 0]
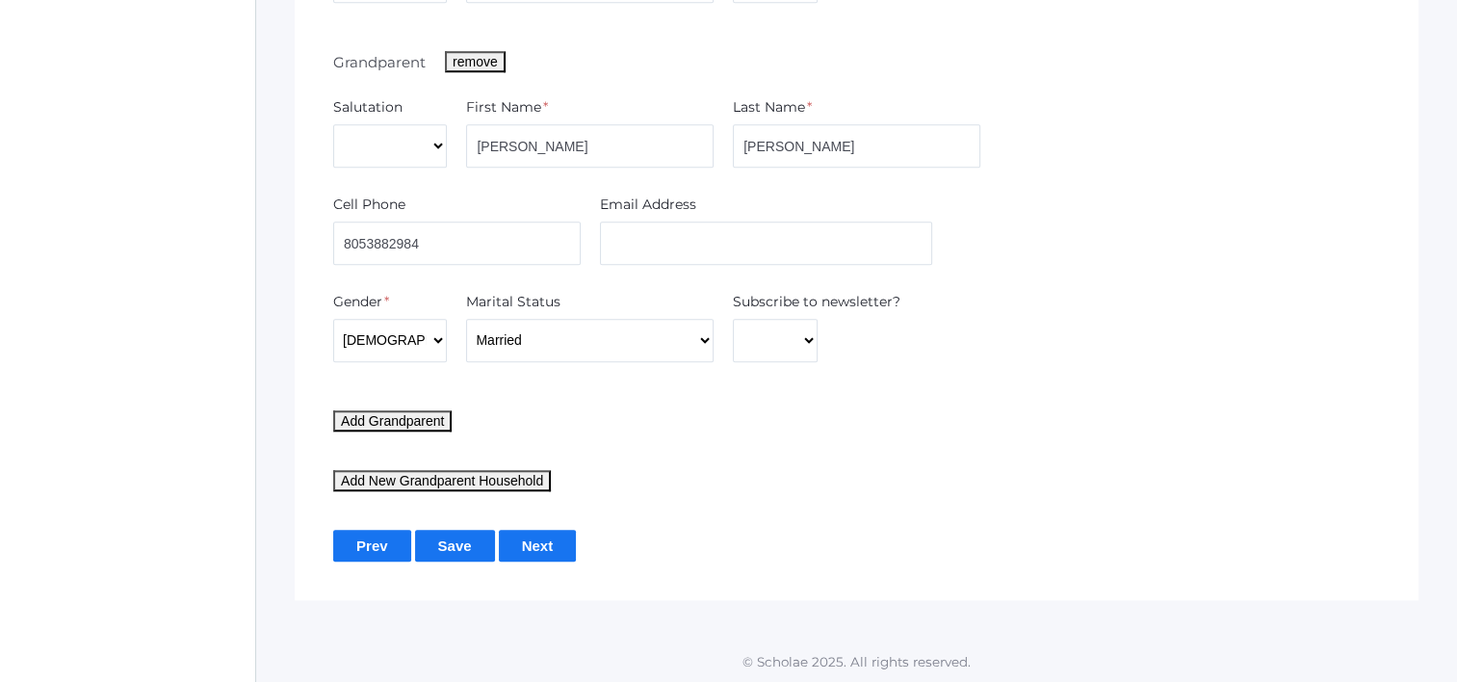
click at [553, 547] on input "Next" at bounding box center [538, 546] width 78 height 32
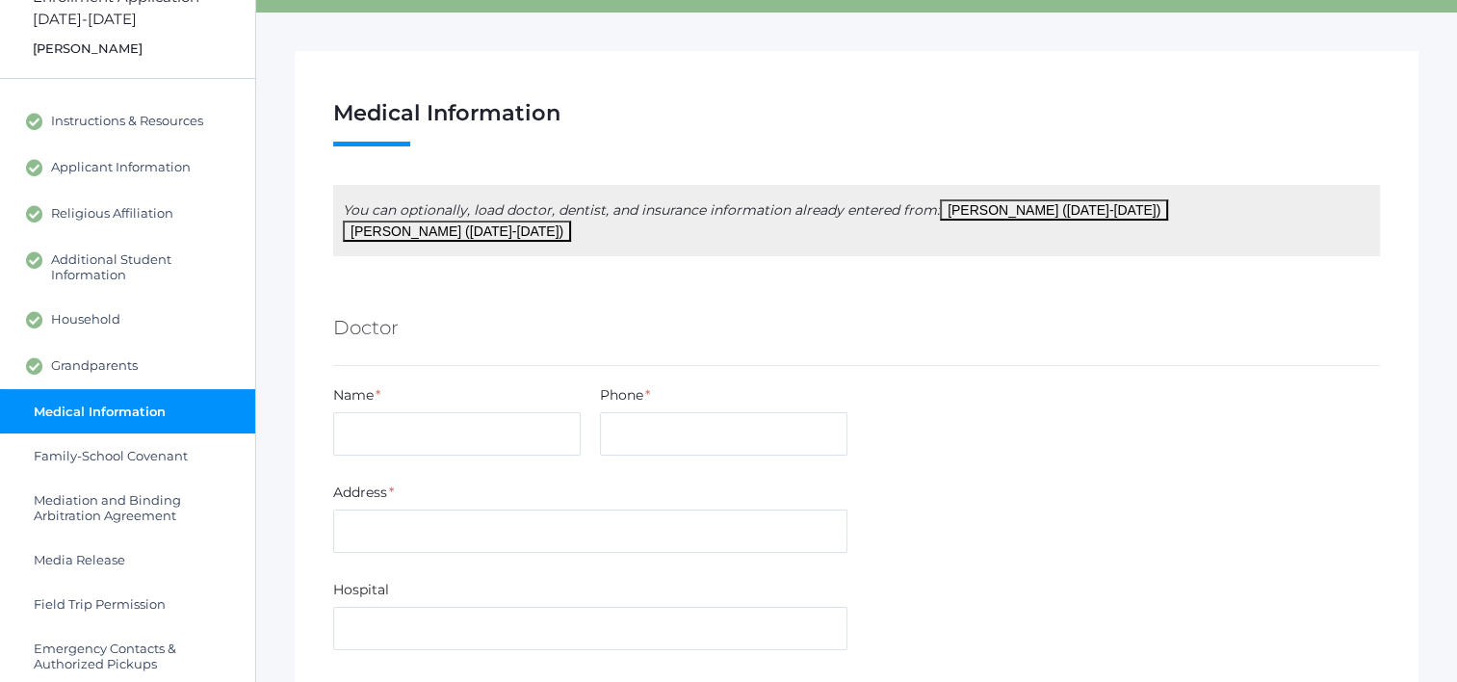
scroll to position [193, 0]
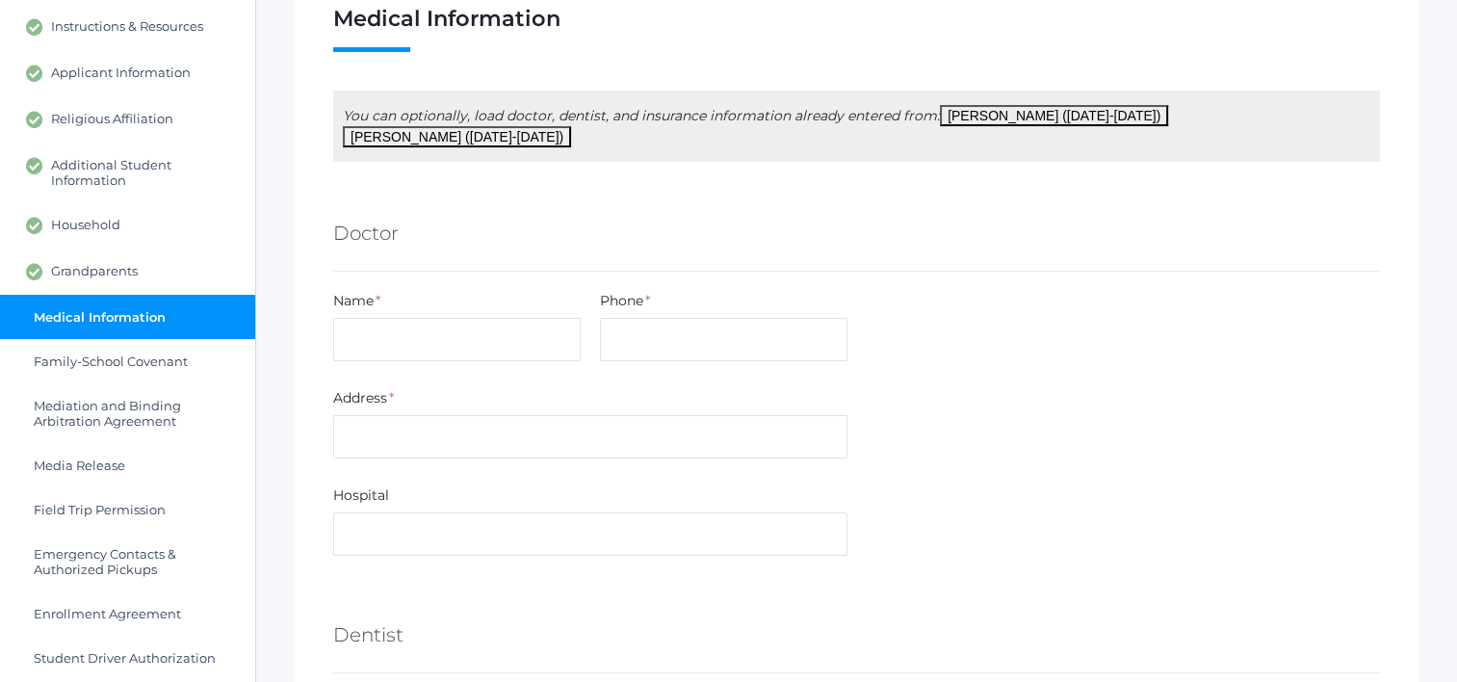
click at [1016, 108] on button "[PERSON_NAME] ([DATE]-[DATE])" at bounding box center [1054, 115] width 228 height 21
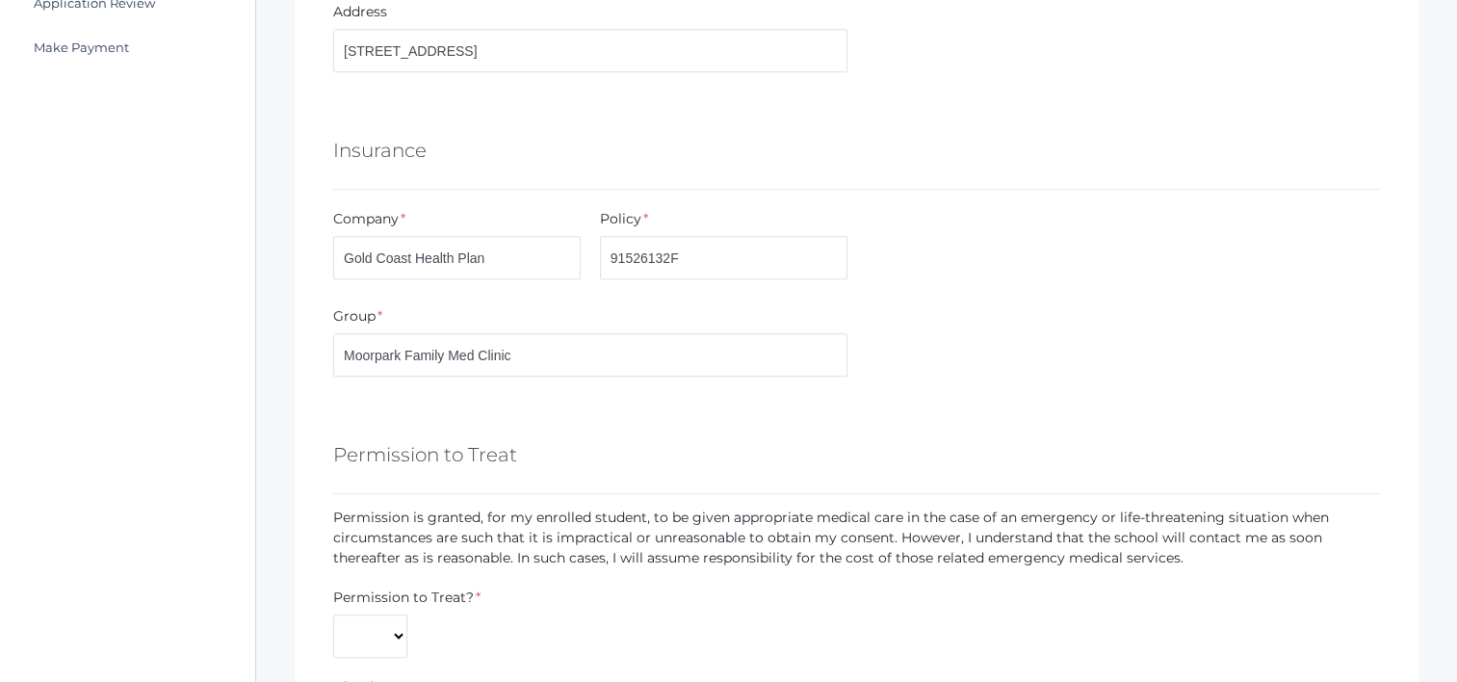
scroll to position [1059, 0]
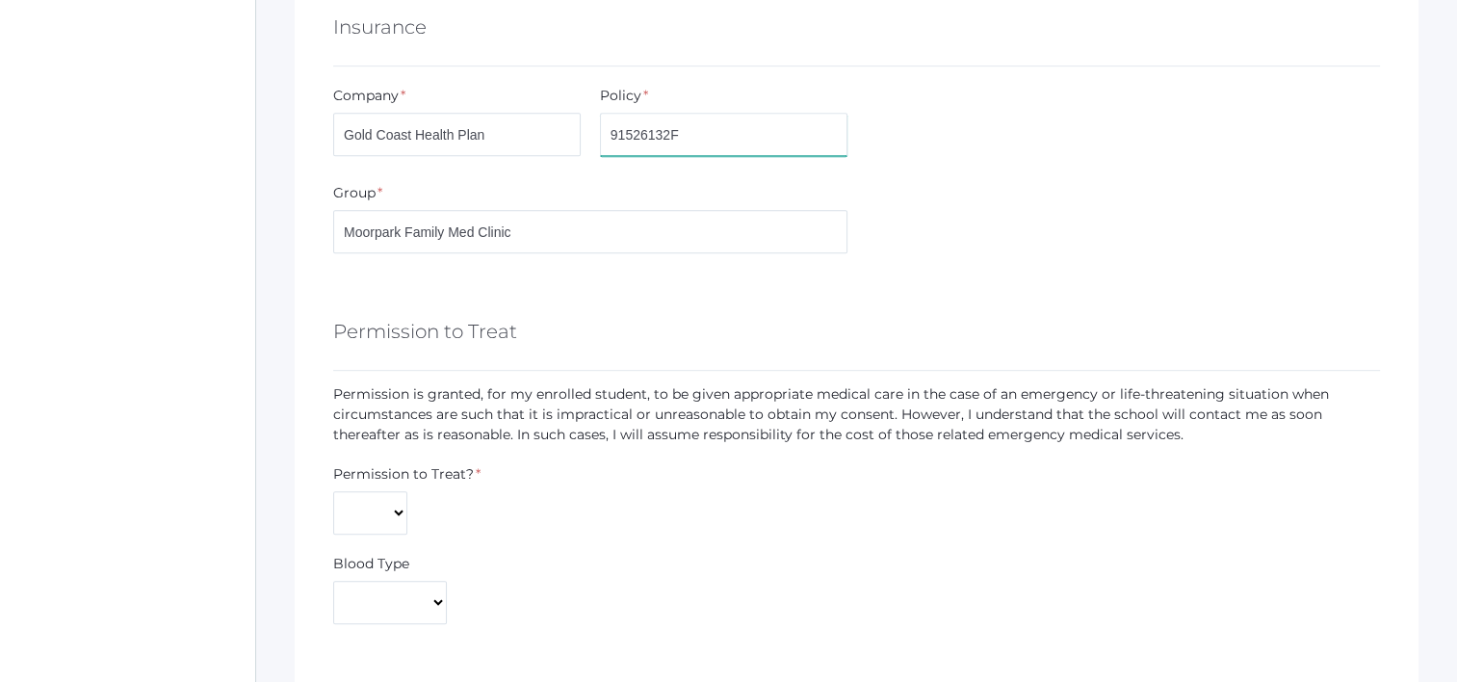
drag, startPoint x: 686, startPoint y: 111, endPoint x: 600, endPoint y: 135, distance: 89.0
click at [600, 133] on div "Policy * 91526132F" at bounding box center [724, 121] width 248 height 70
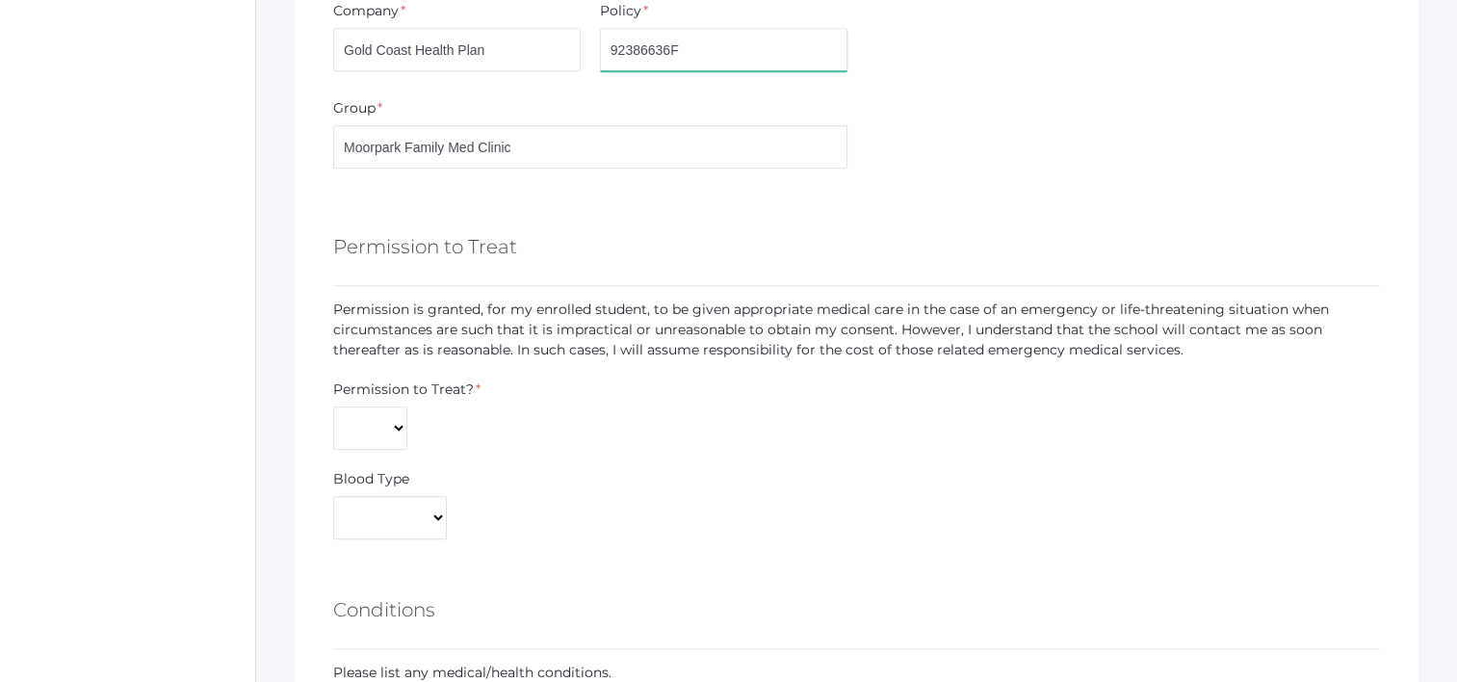
scroll to position [1252, 0]
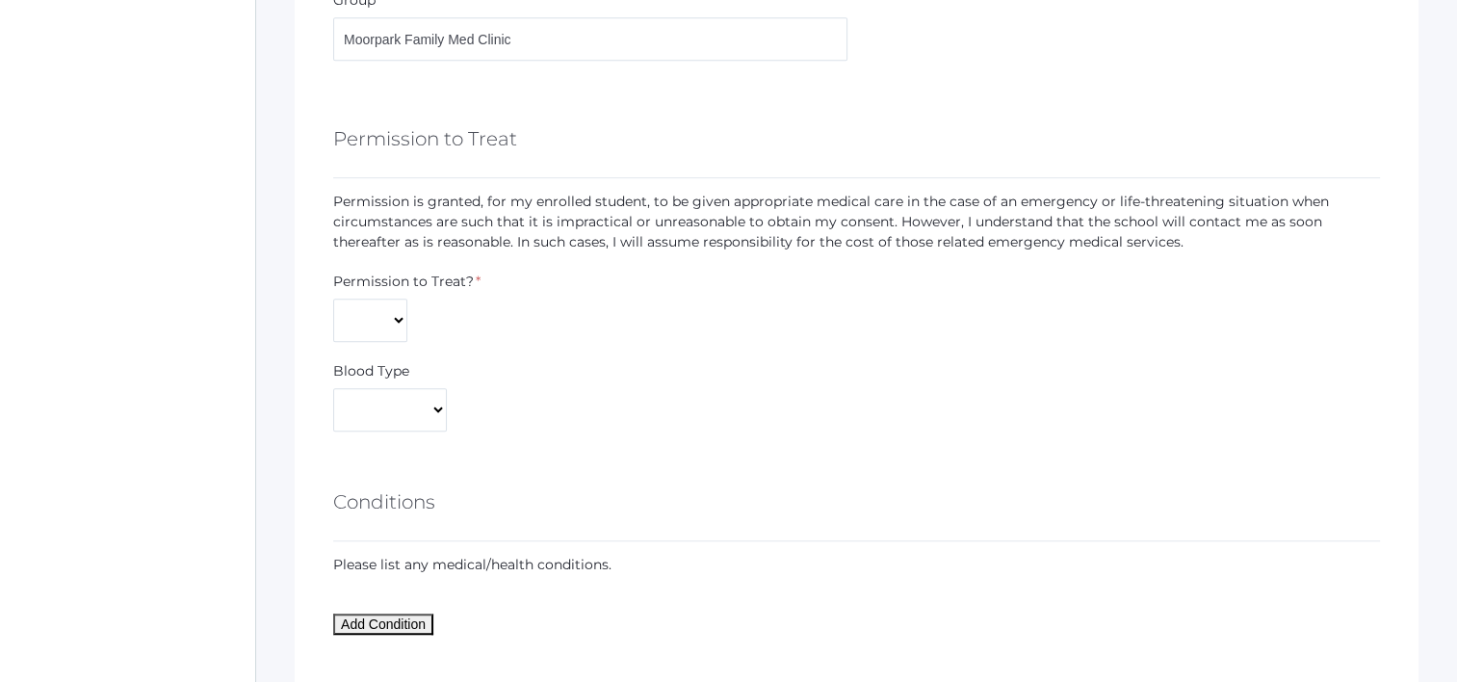
type input "92386636F"
drag, startPoint x: 359, startPoint y: 292, endPoint x: 362, endPoint y: 310, distance: 18.5
click at [359, 299] on select "Yes No" at bounding box center [370, 320] width 74 height 43
select select "Yes"
click at [333, 299] on select "Yes No" at bounding box center [370, 320] width 74 height 43
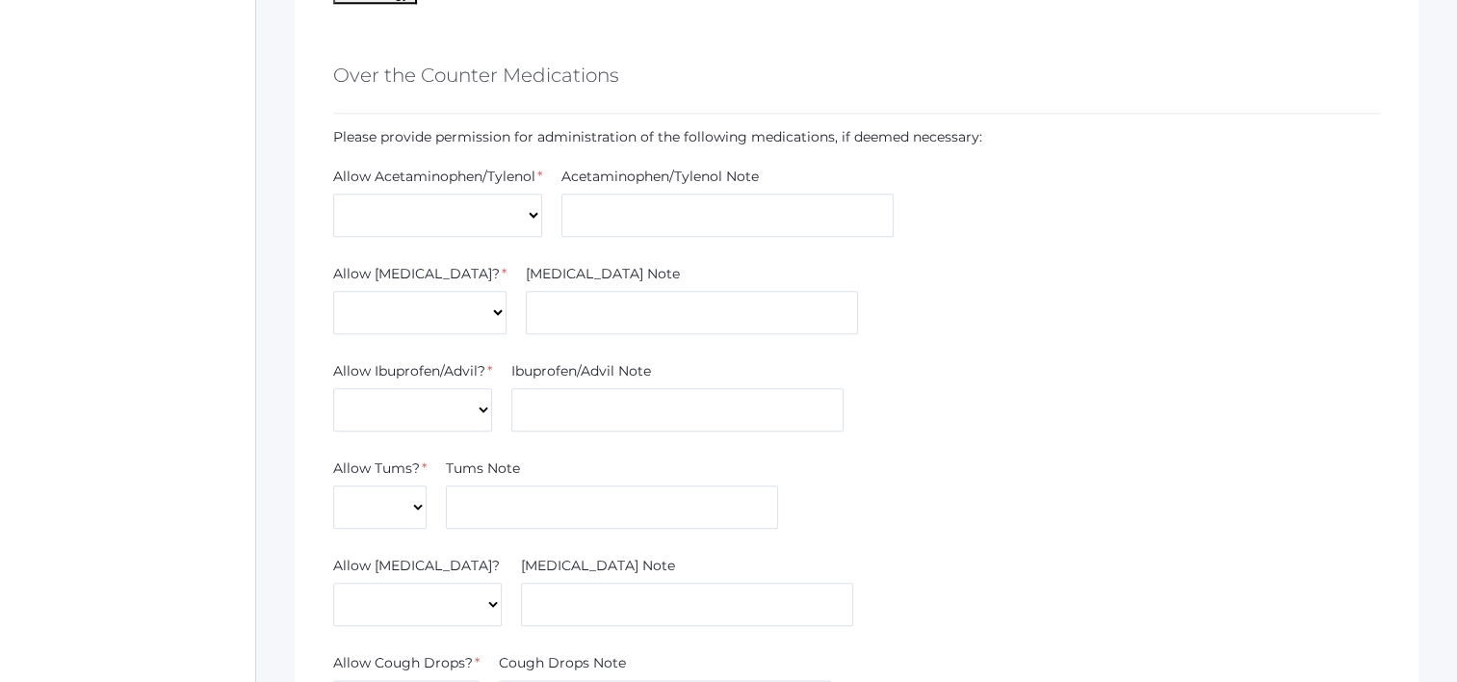
scroll to position [2119, 0]
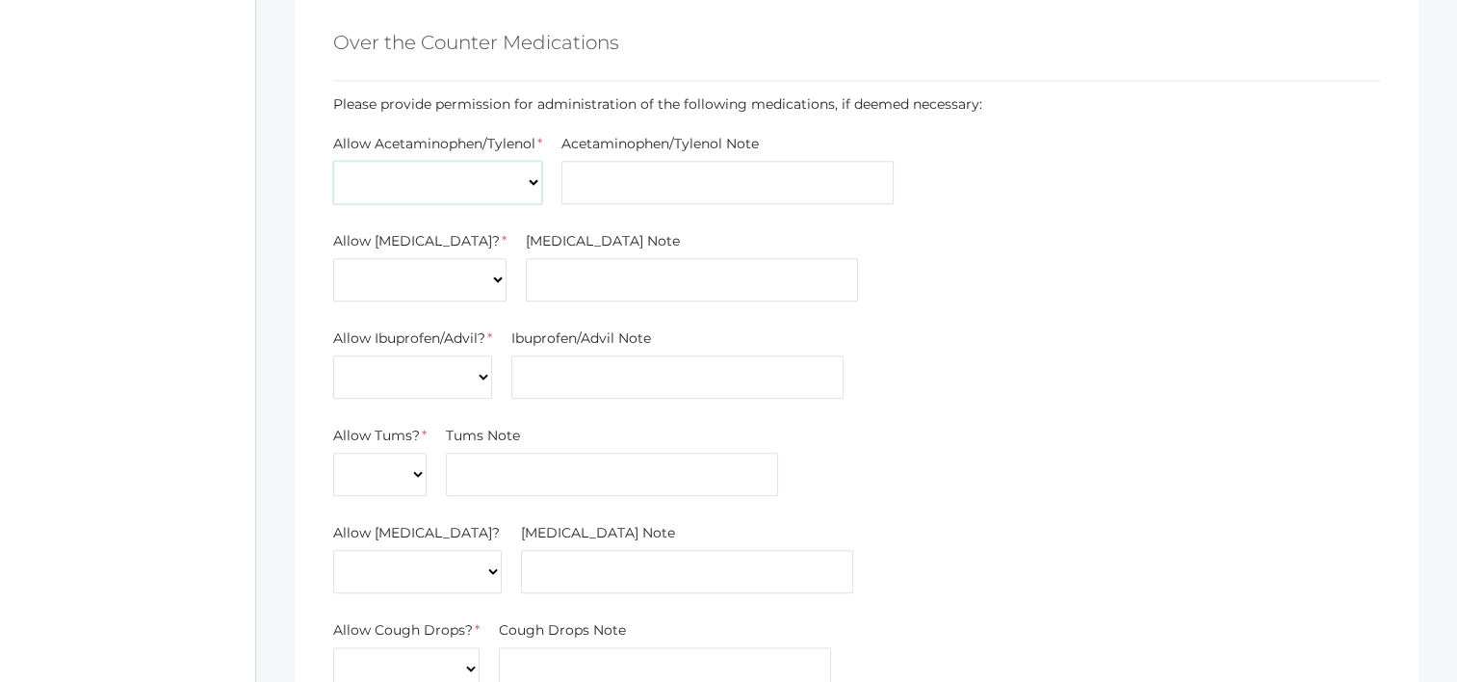
click at [457, 161] on select "Yes No" at bounding box center [437, 182] width 209 height 43
select select "Yes"
click at [333, 161] on select "Yes No" at bounding box center [437, 182] width 209 height 43
click at [406, 262] on select "Yes No" at bounding box center [419, 279] width 173 height 43
select select "Yes"
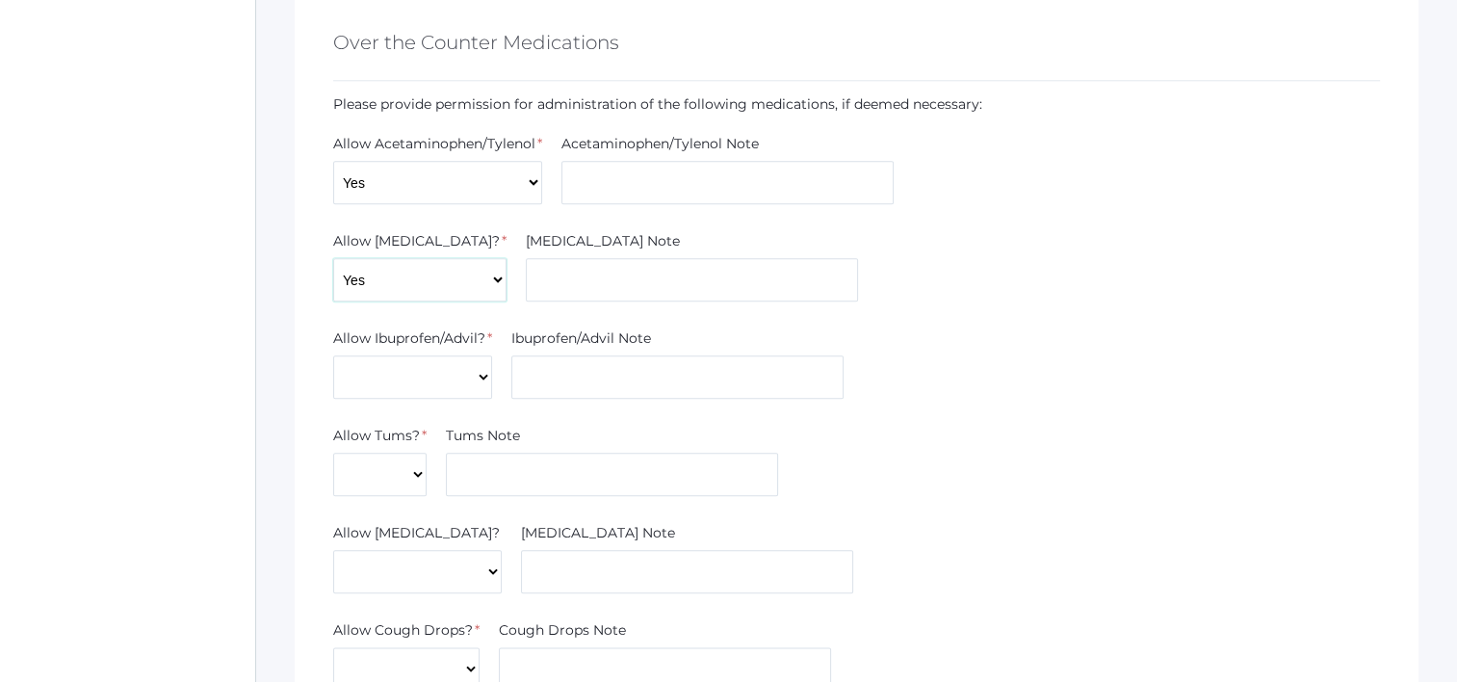
click at [333, 258] on select "Yes No" at bounding box center [419, 279] width 173 height 43
click at [405, 355] on select "Yes No" at bounding box center [412, 376] width 159 height 43
select select "Yes"
click at [333, 355] on select "Yes No" at bounding box center [412, 376] width 159 height 43
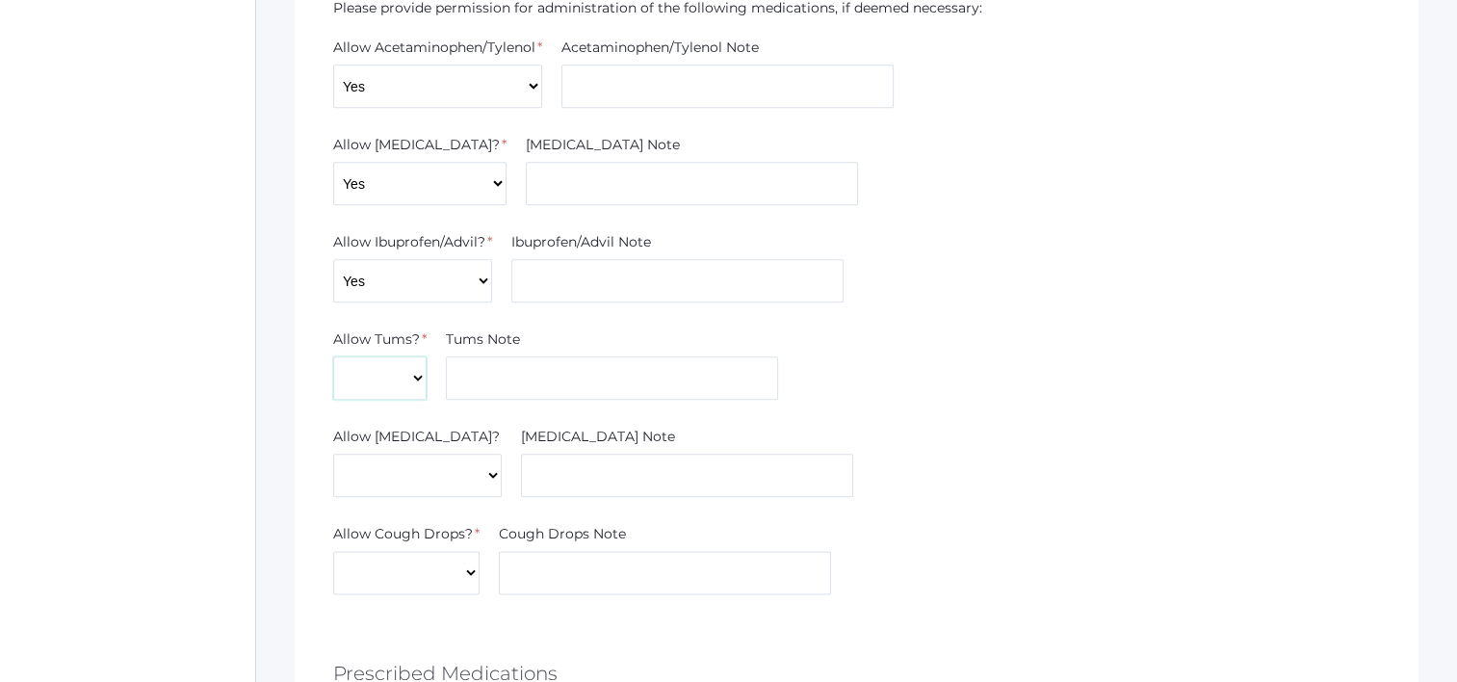
drag, startPoint x: 389, startPoint y: 356, endPoint x: 393, endPoint y: 378, distance: 21.5
click at [389, 359] on select "Yes No" at bounding box center [379, 377] width 93 height 43
select select "Yes"
click at [333, 356] on select "Yes No" at bounding box center [379, 377] width 93 height 43
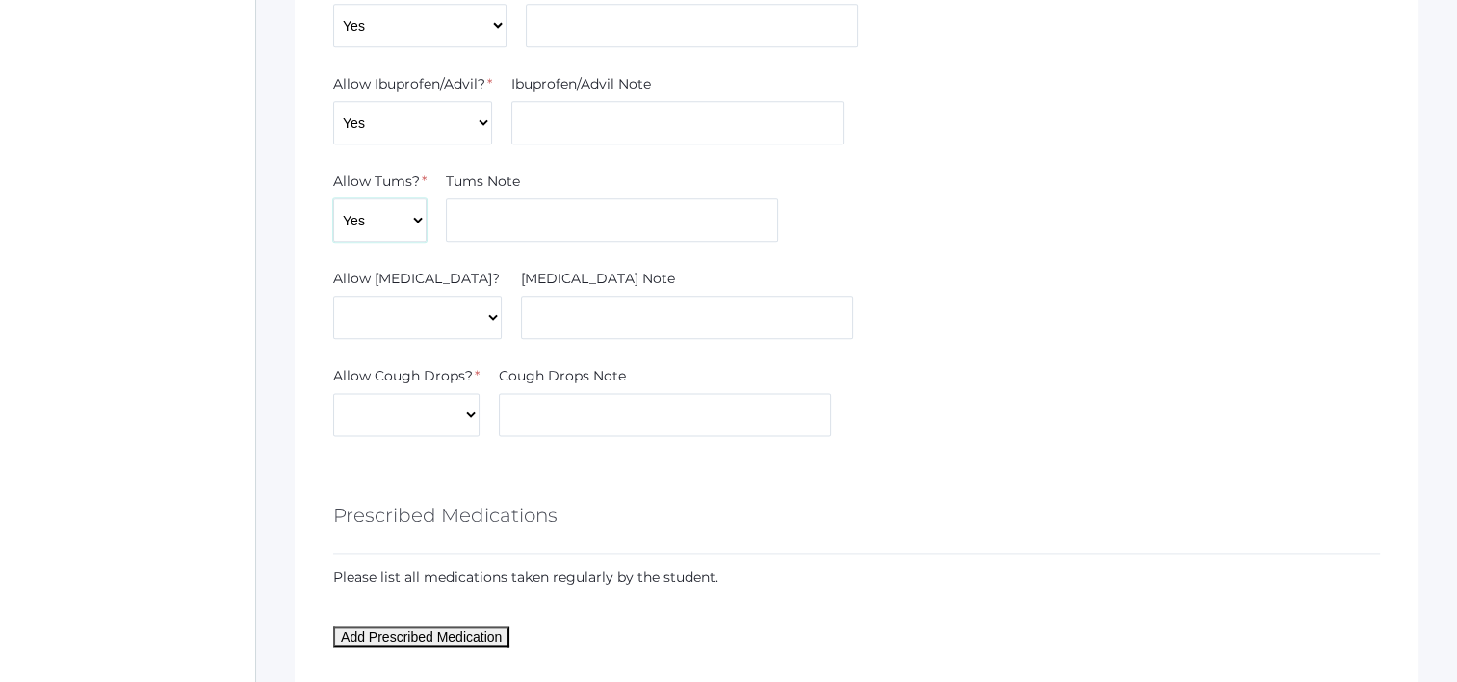
scroll to position [2408, 0]
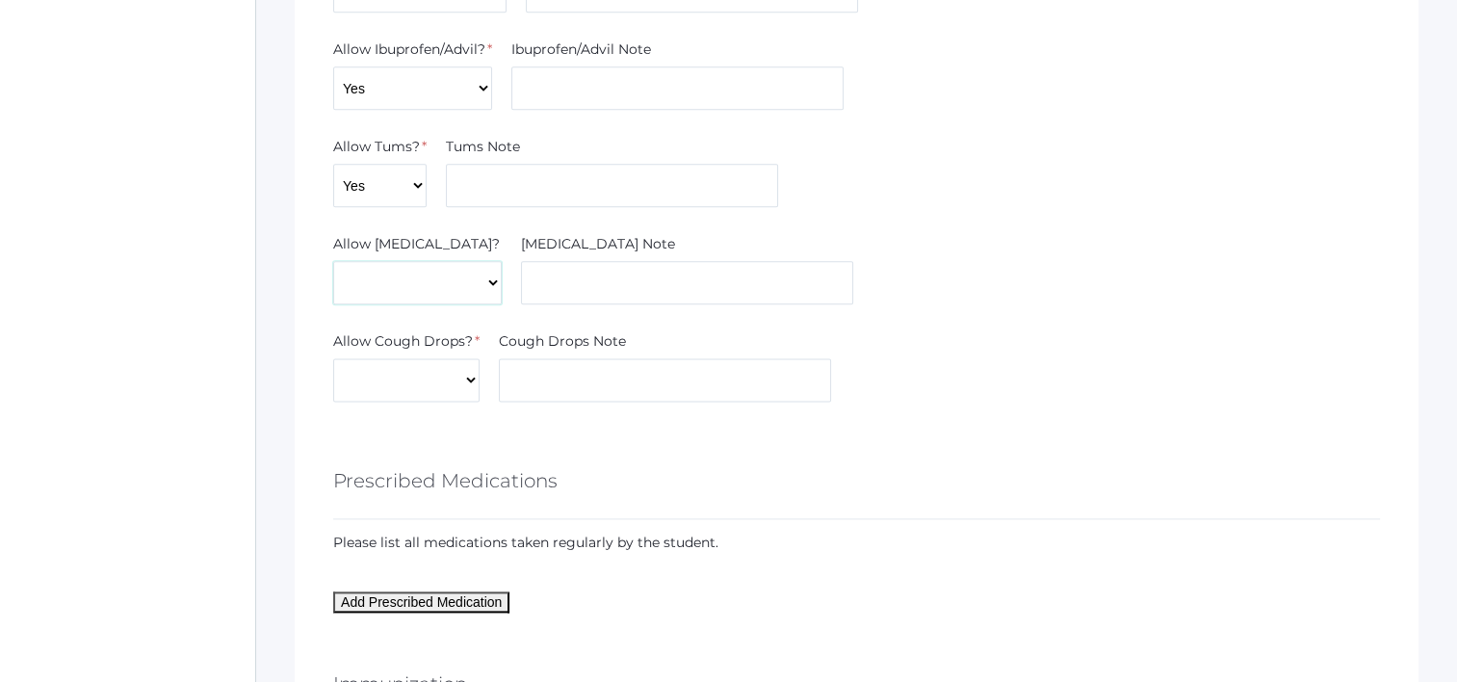
drag, startPoint x: 392, startPoint y: 252, endPoint x: 393, endPoint y: 272, distance: 19.3
click at [393, 261] on select "Yes No" at bounding box center [417, 282] width 169 height 43
select select "Yes"
click at [333, 261] on select "Yes No" at bounding box center [417, 282] width 169 height 43
click at [411, 373] on select "Yes No" at bounding box center [406, 379] width 146 height 43
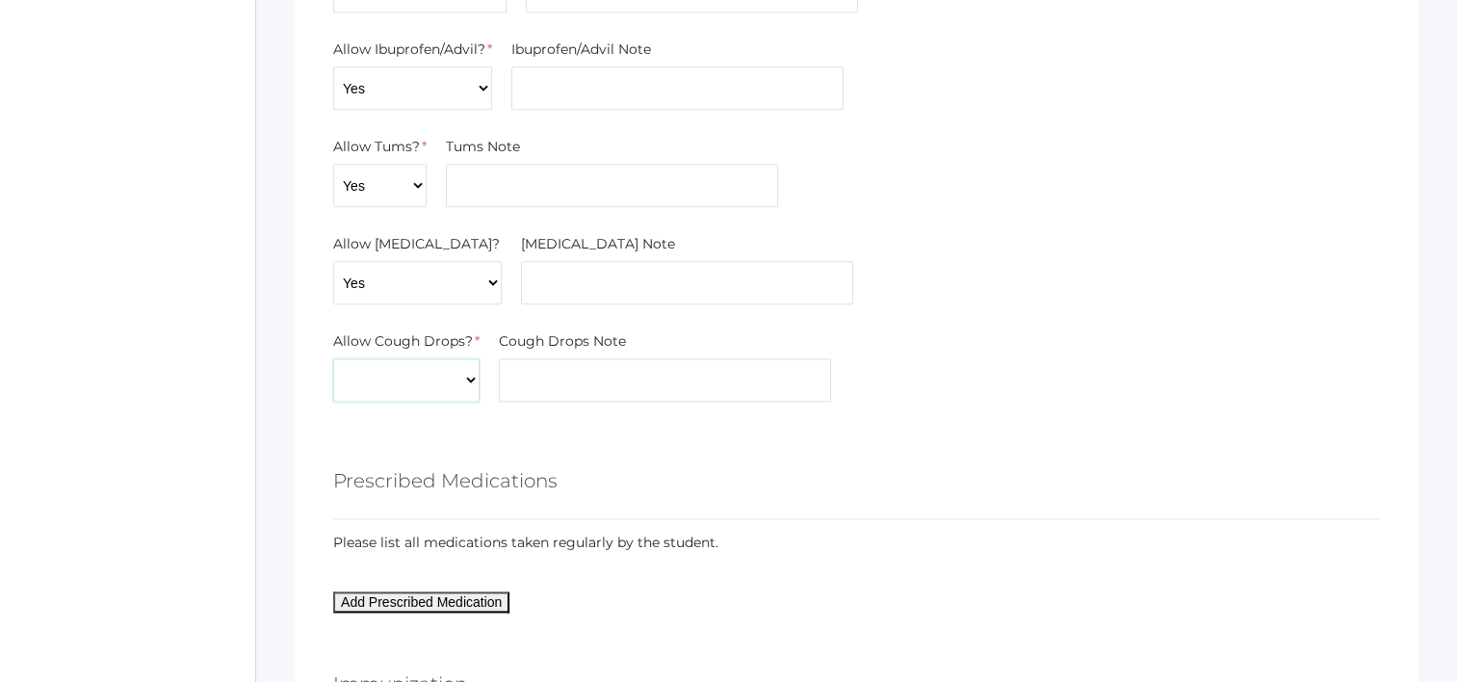
select select "Yes"
click at [333, 358] on select "Yes No" at bounding box center [406, 379] width 146 height 43
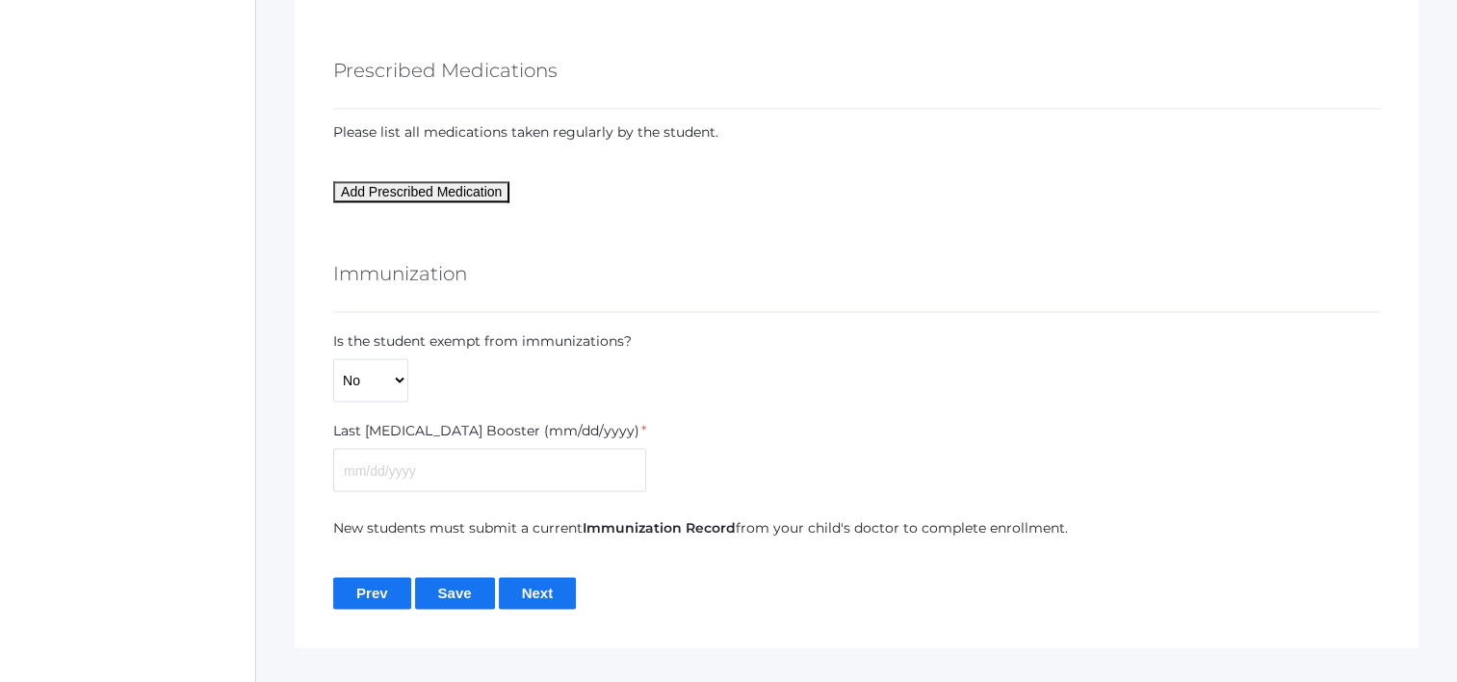
scroll to position [2843, 0]
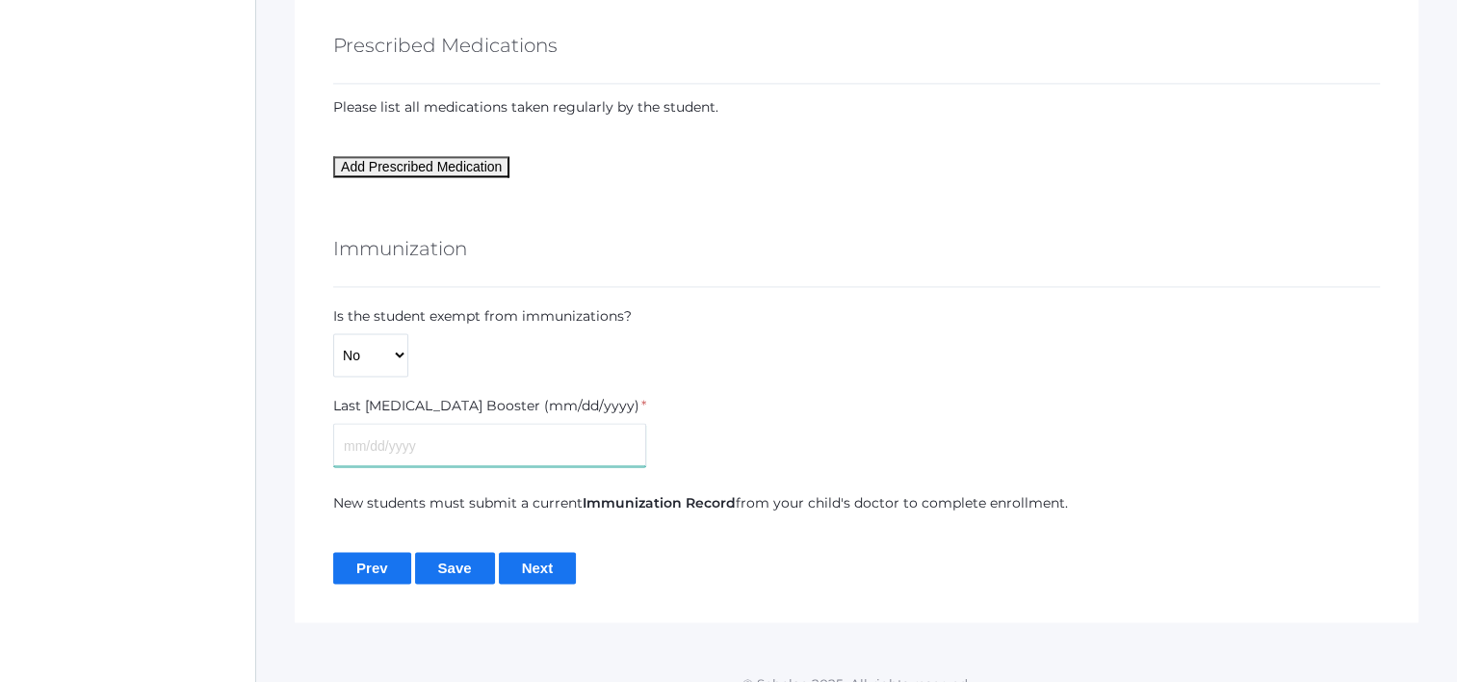
click at [421, 423] on input "text" at bounding box center [489, 444] width 313 height 43
type input "01/21/2025"
click at [443, 552] on input "Save" at bounding box center [455, 568] width 80 height 32
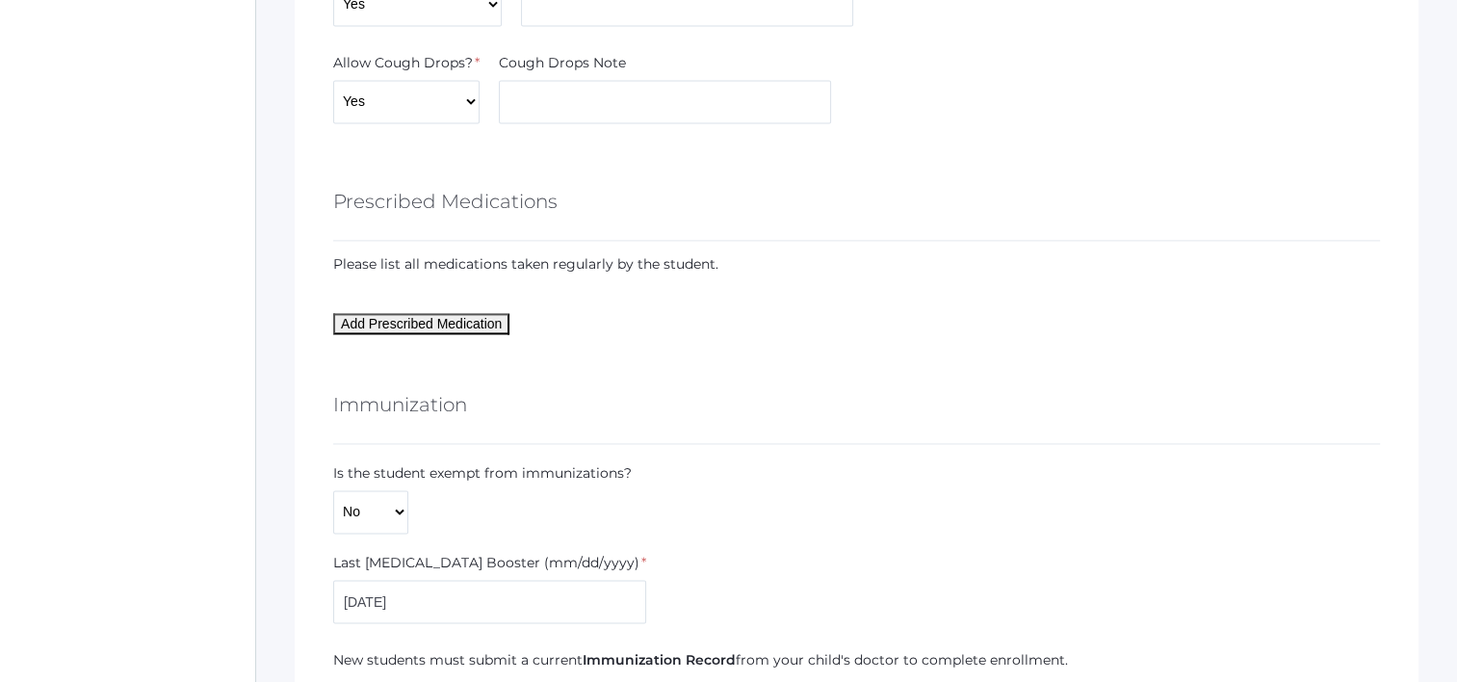
scroll to position [2887, 0]
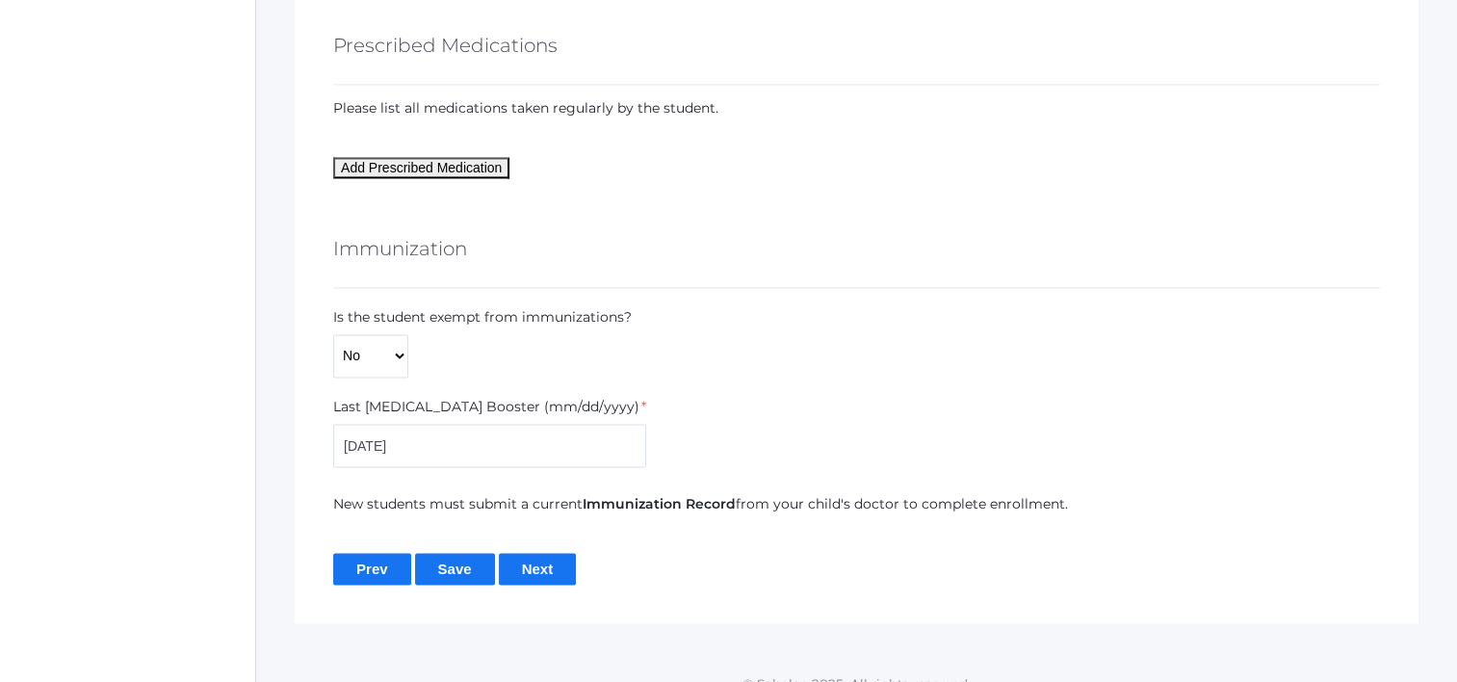
click at [538, 553] on input "Next" at bounding box center [538, 569] width 78 height 32
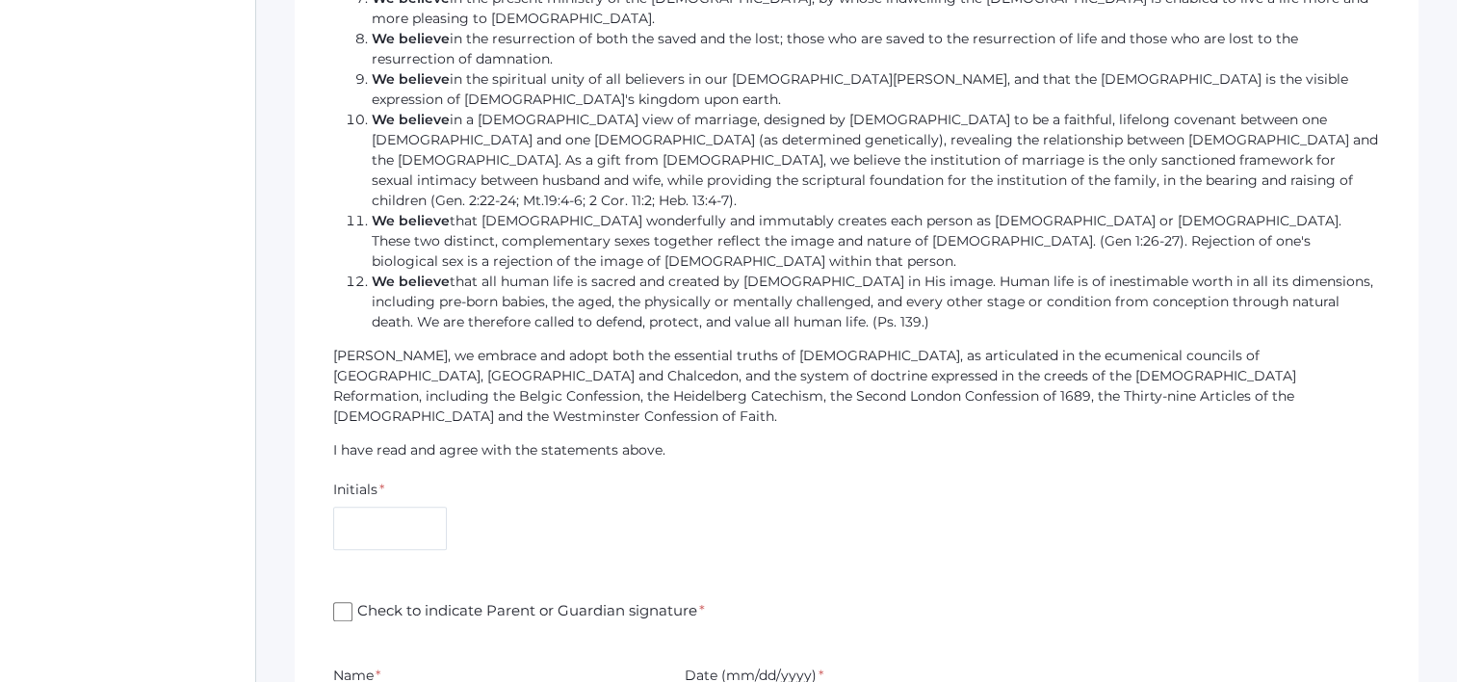
scroll to position [1843, 0]
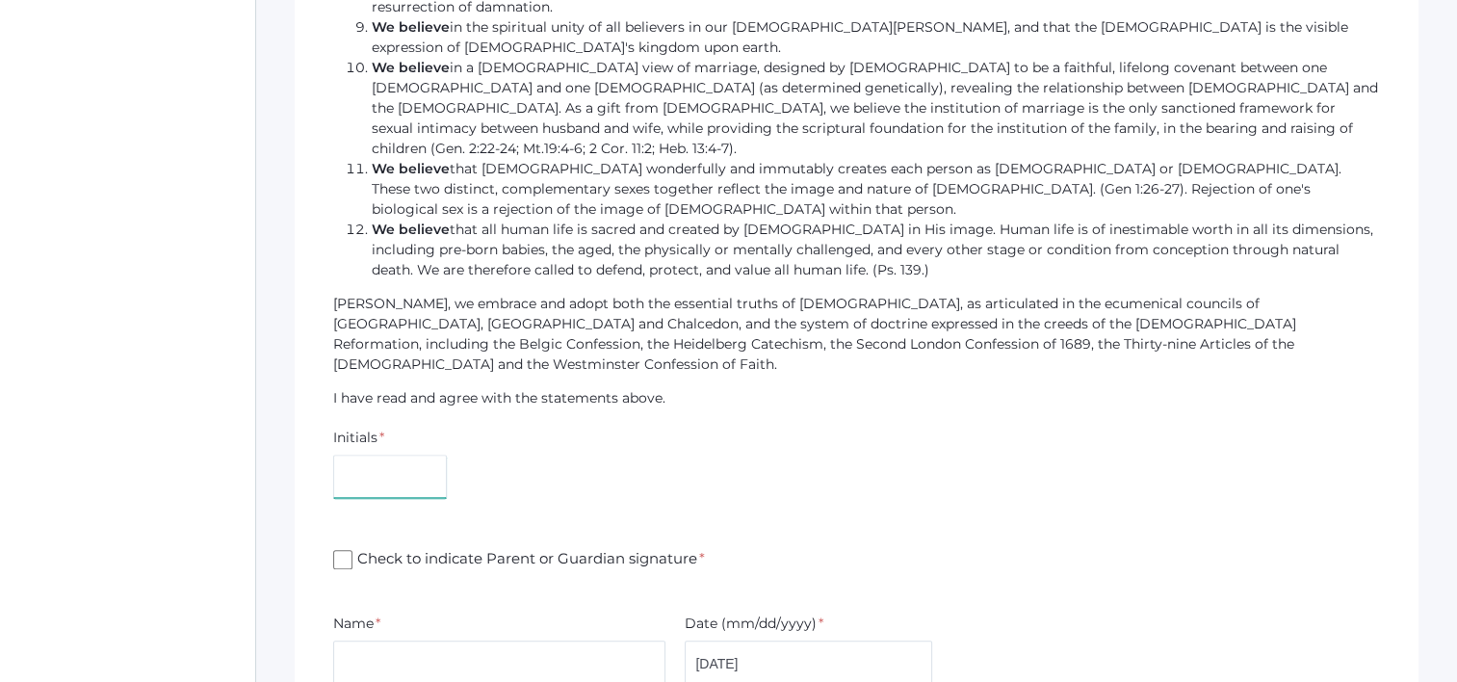
click at [383, 455] on input "text" at bounding box center [390, 476] width 114 height 43
type input "AG"
type input "[PERSON_NAME]"
click at [337, 550] on input "Check to indicate Parent or Guardian signature *" at bounding box center [342, 559] width 19 height 19
checkbox input "true"
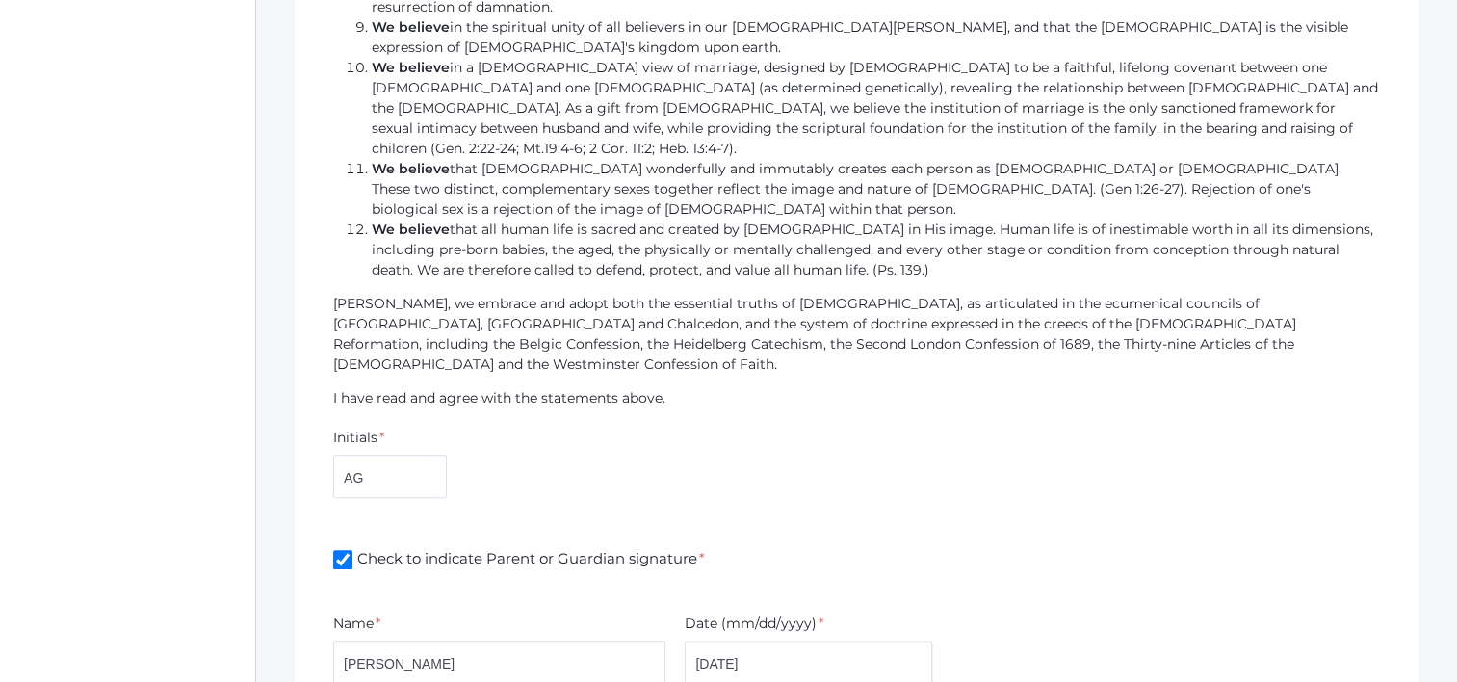
drag, startPoint x: 722, startPoint y: 455, endPoint x: 740, endPoint y: 458, distance: 17.8
click at [724, 640] on input "[DATE]" at bounding box center [809, 661] width 248 height 43
type input "08/22/2025"
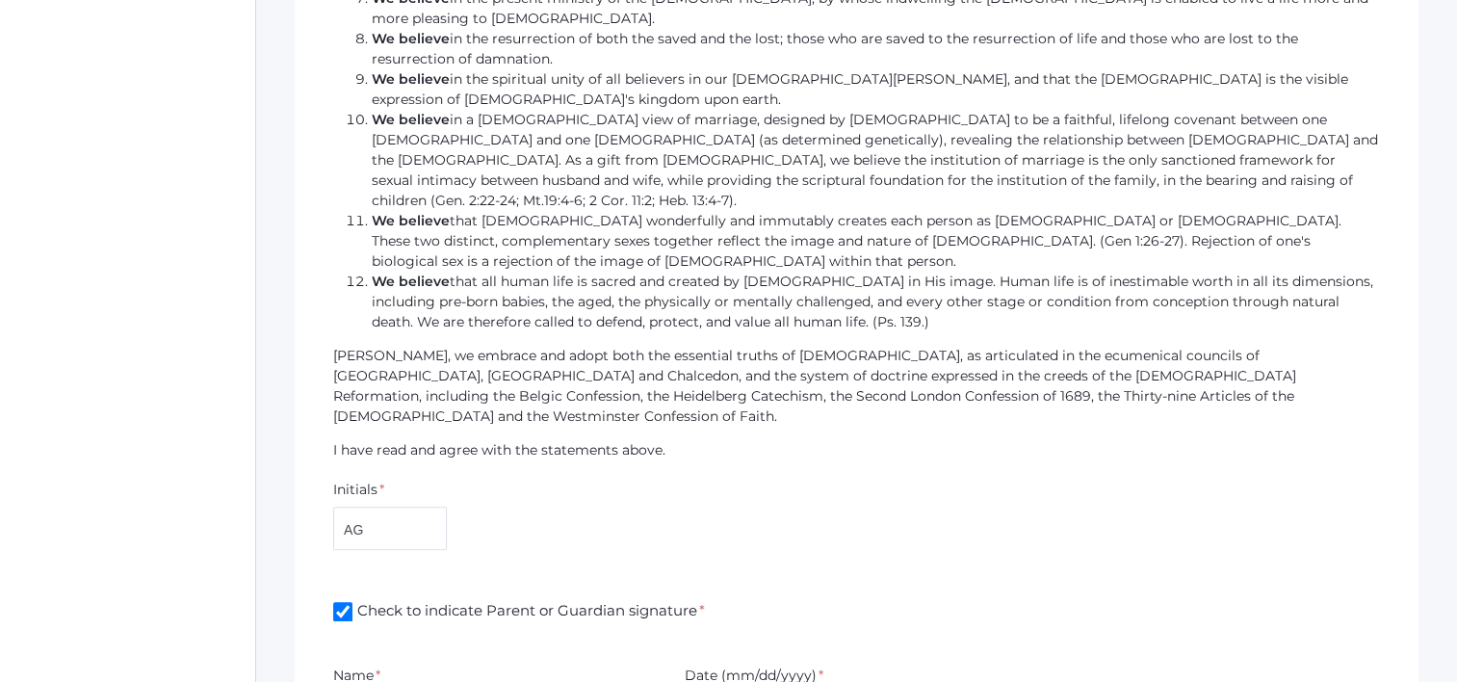
scroll to position [1843, 0]
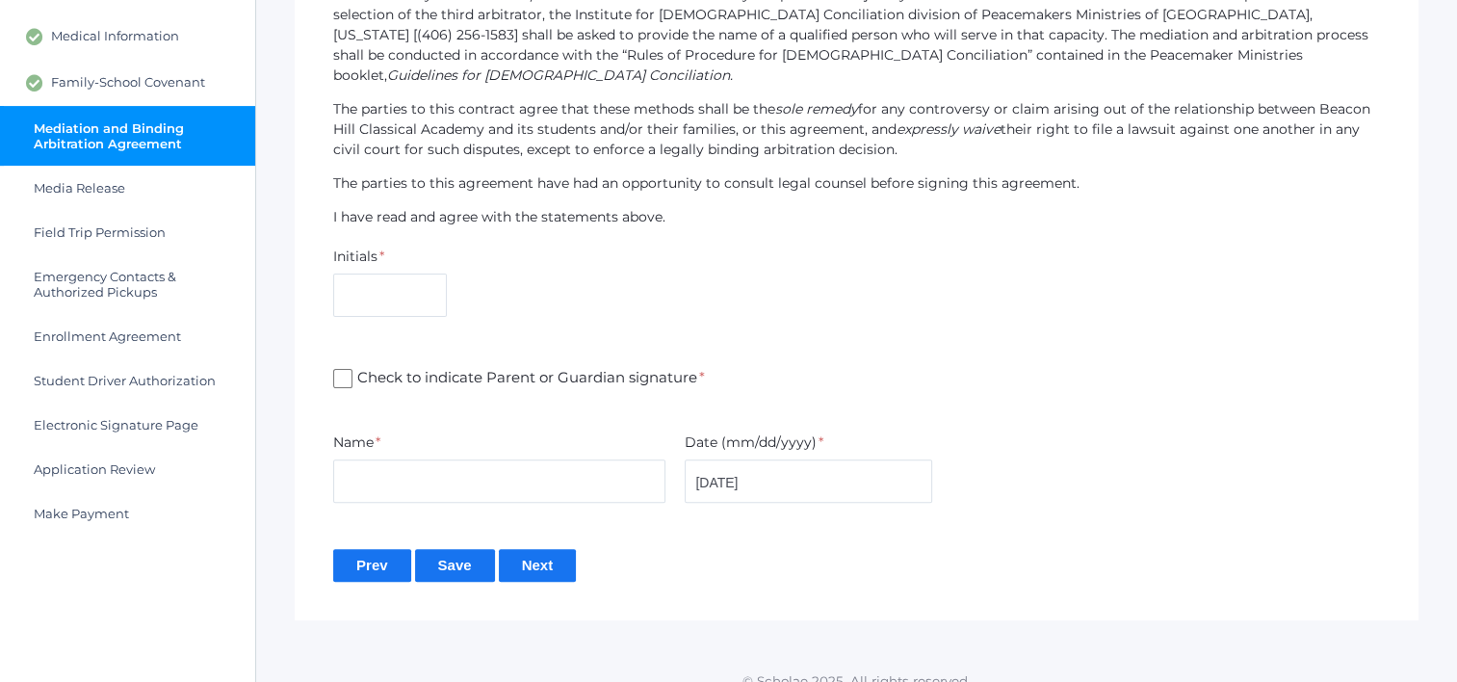
scroll to position [475, 0]
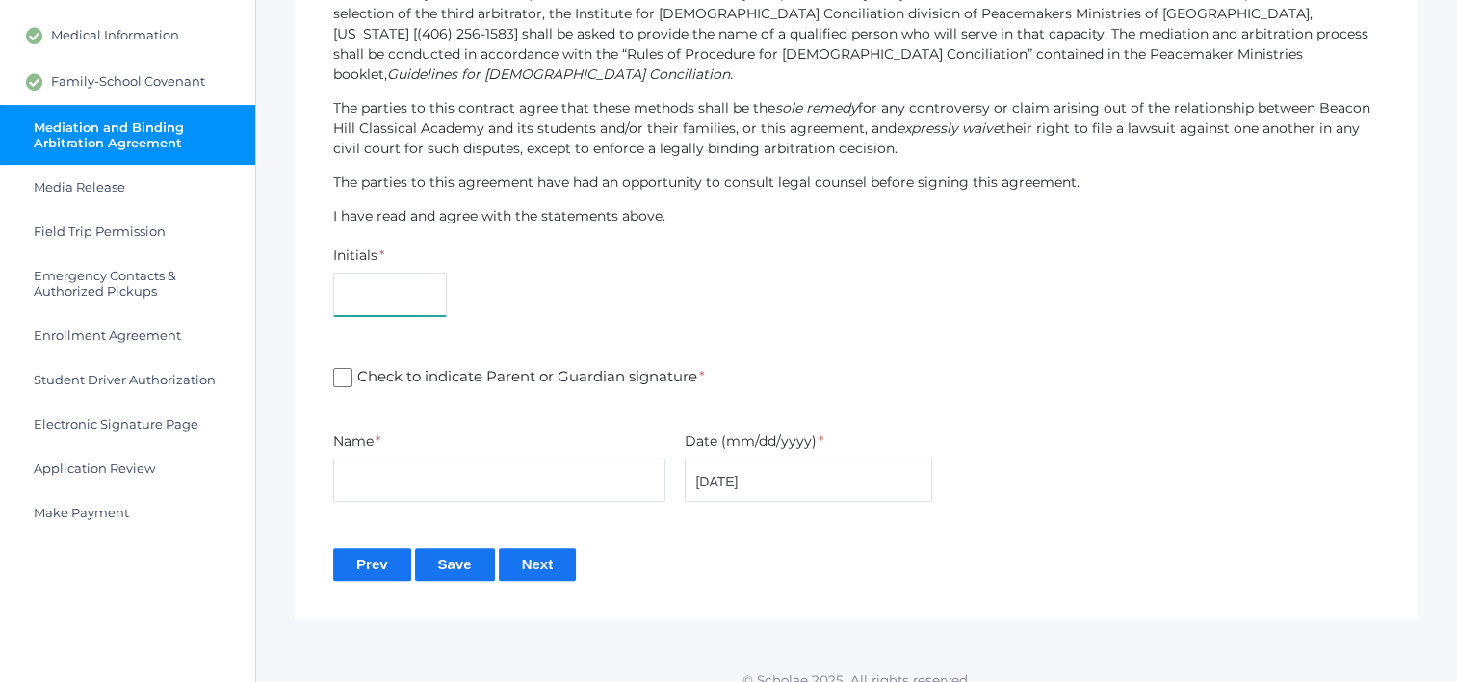
click at [396, 273] on input "text" at bounding box center [390, 294] width 114 height 43
type input "AG"
type input "[PERSON_NAME]"
click at [350, 368] on input "Check to indicate Parent or Guardian signature *" at bounding box center [342, 377] width 19 height 19
checkbox input "true"
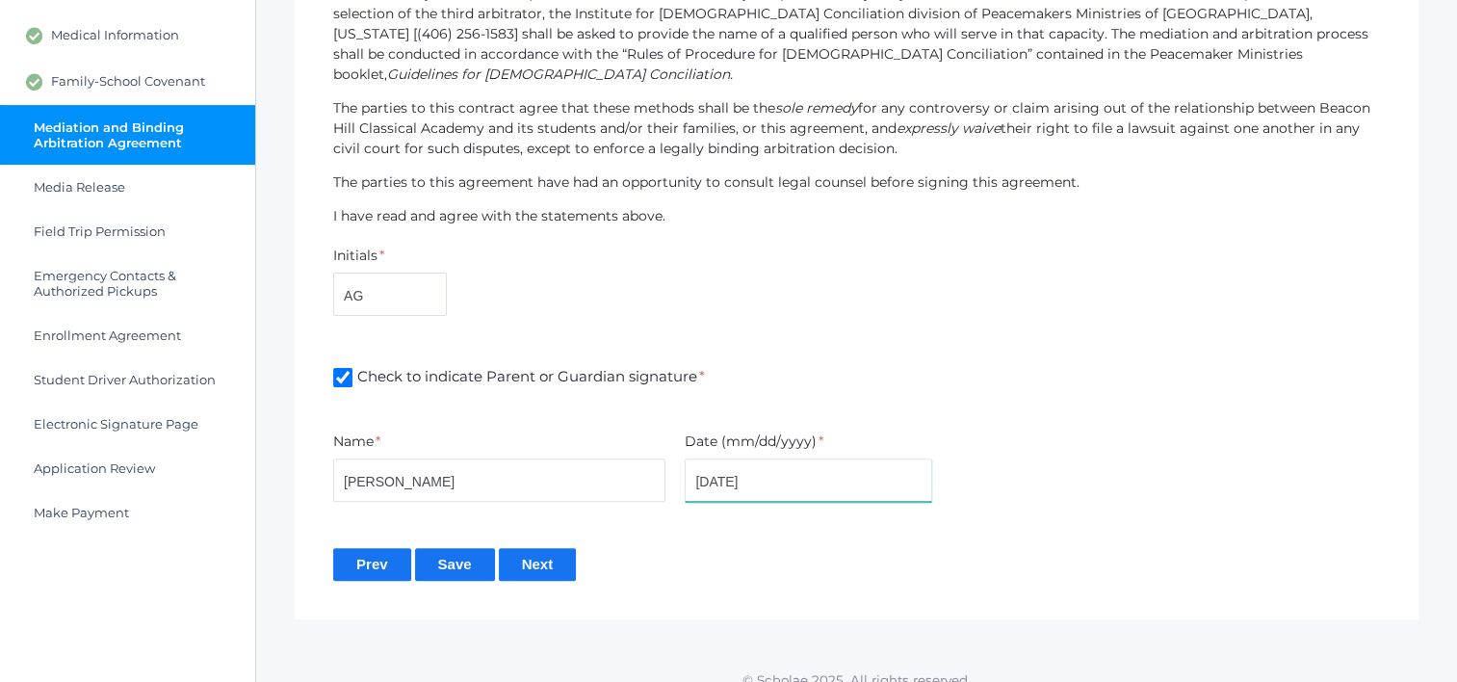
click at [729, 460] on input "[DATE]" at bounding box center [809, 479] width 248 height 43
type input "[DATE]"
click at [455, 548] on input "Save" at bounding box center [455, 564] width 80 height 32
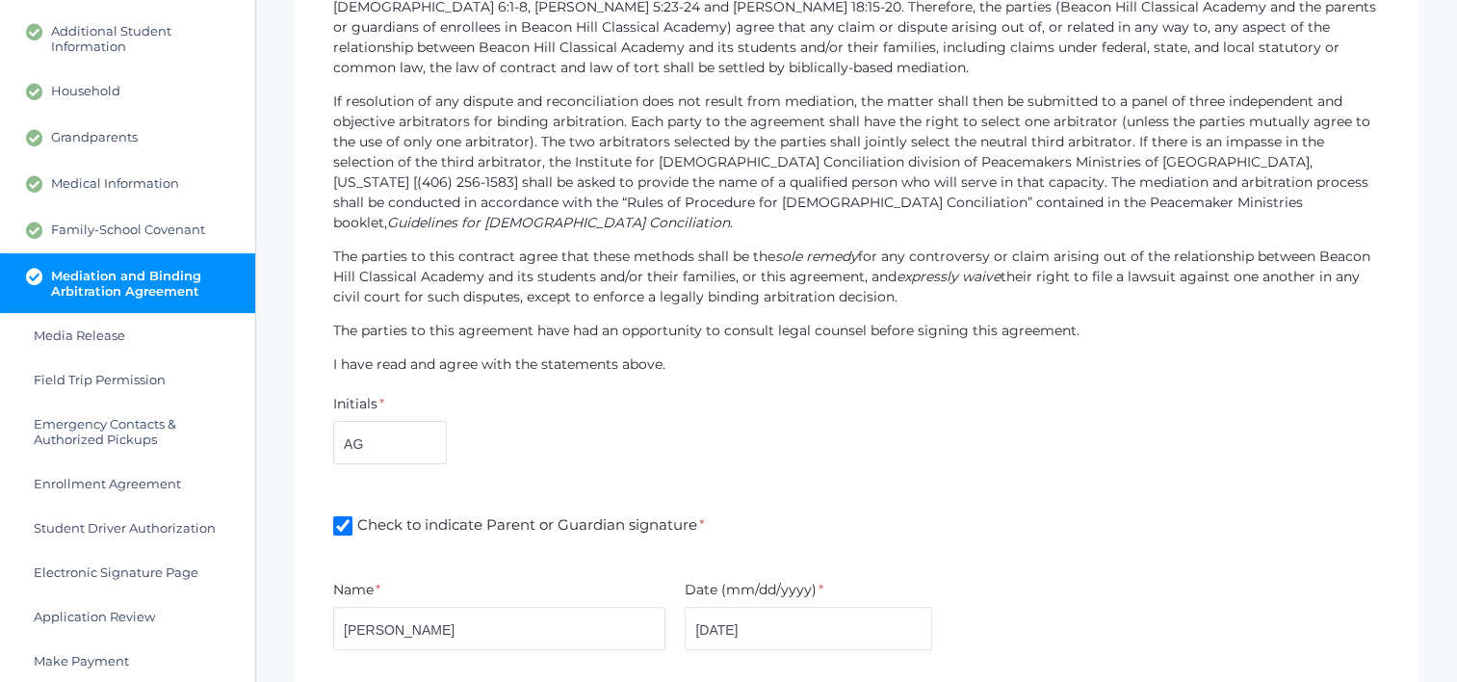
scroll to position [475, 0]
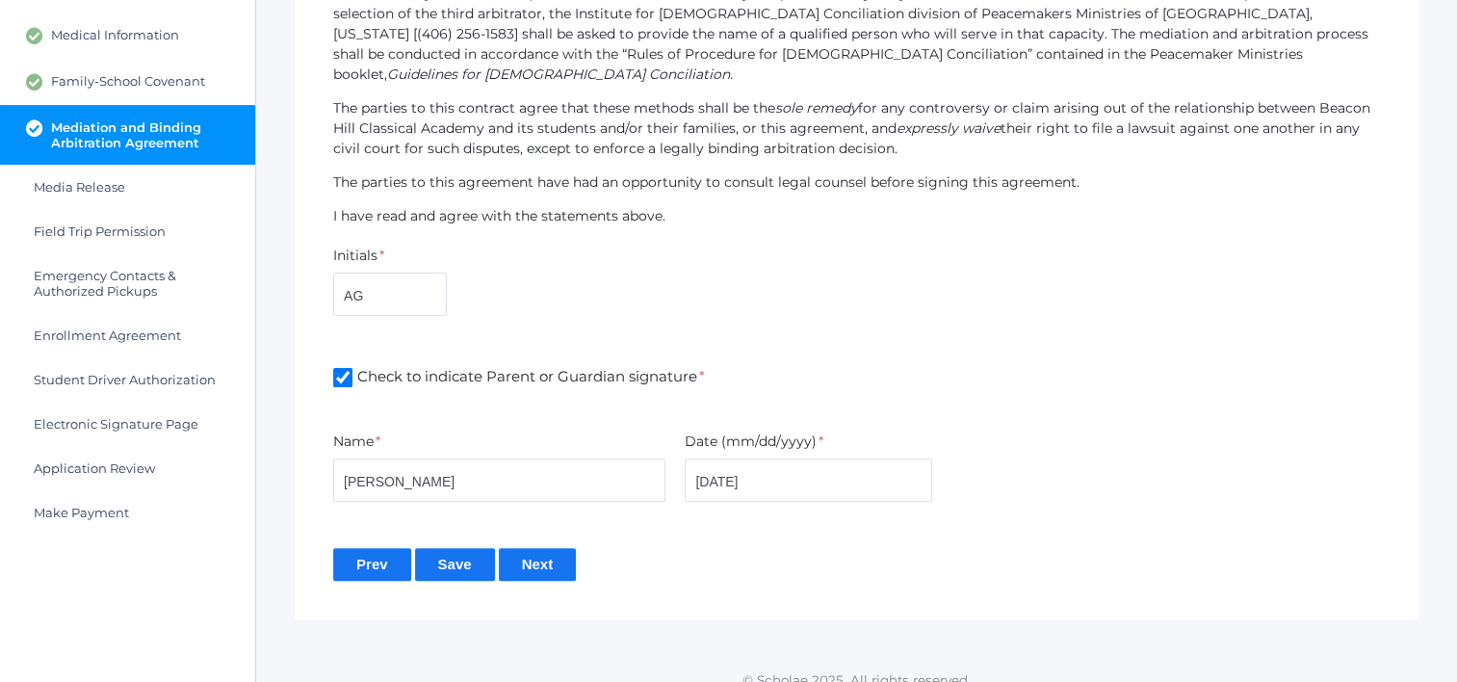
click at [540, 548] on input "Next" at bounding box center [538, 564] width 78 height 32
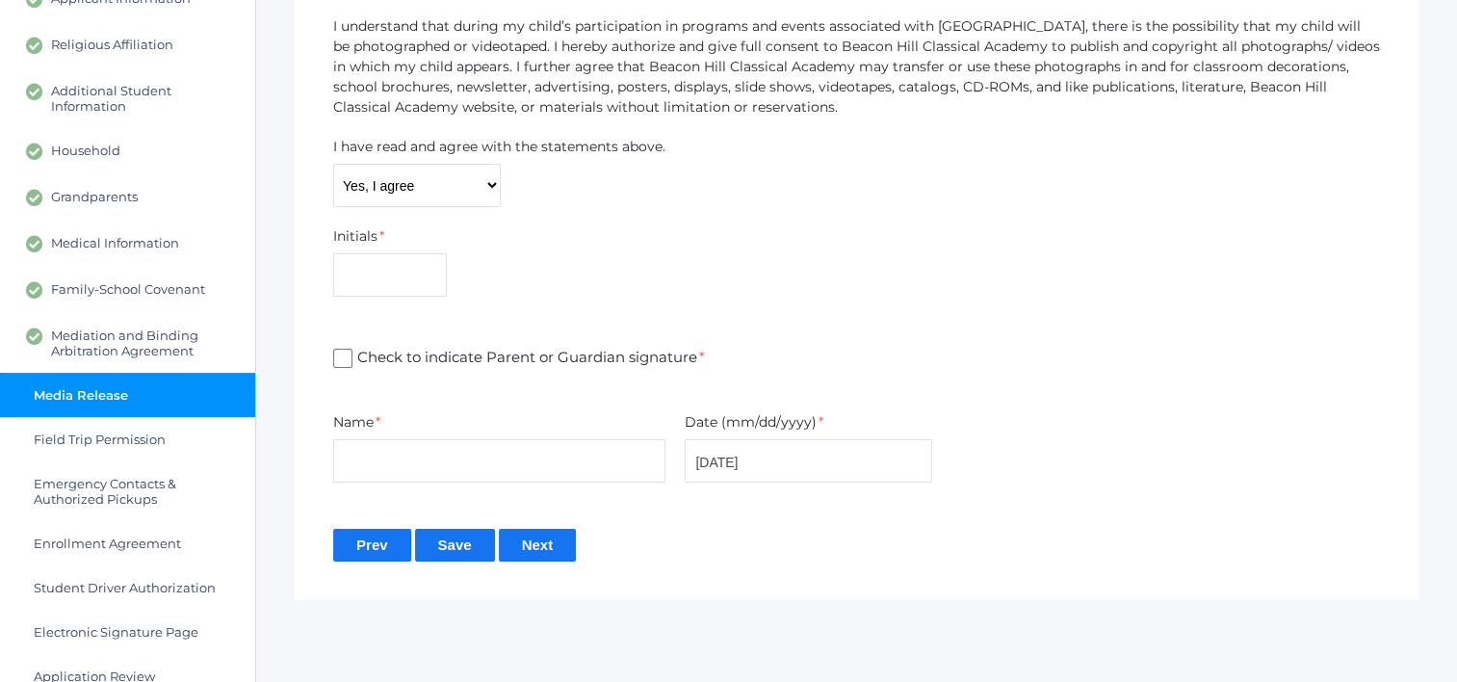
scroll to position [153, 0]
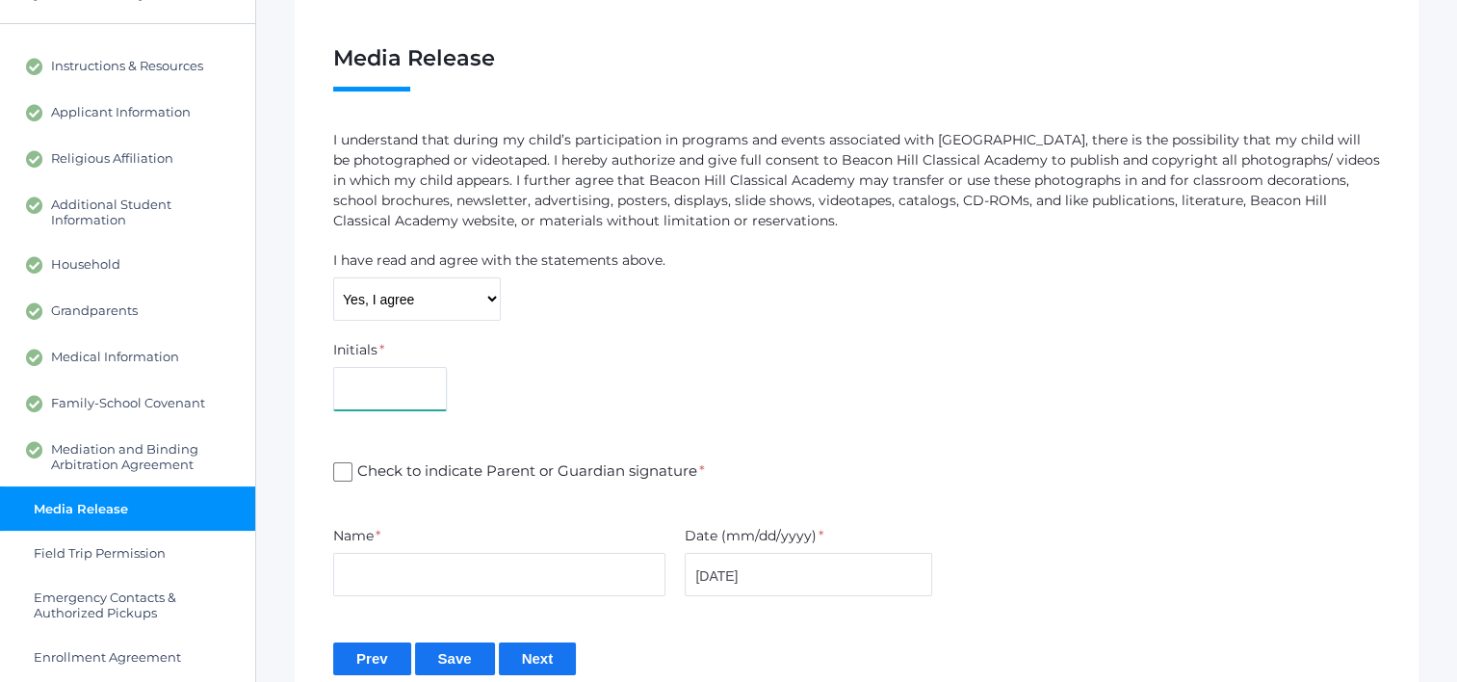
click at [408, 397] on input "text" at bounding box center [390, 388] width 114 height 43
type input "AG"
type input "[PERSON_NAME]"
click at [338, 463] on input "Check to indicate Parent or Guardian signature *" at bounding box center [342, 471] width 19 height 19
checkbox input "true"
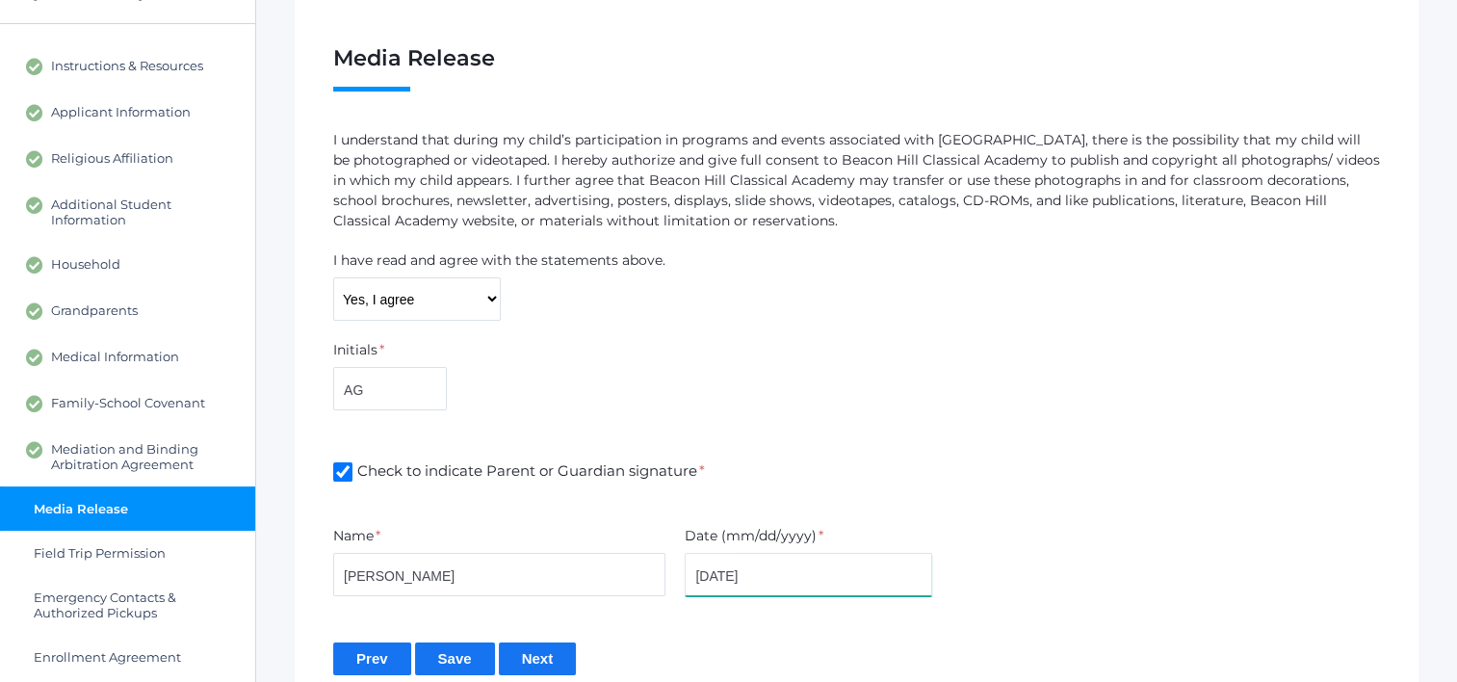
click at [728, 576] on input "[DATE]" at bounding box center [809, 574] width 248 height 43
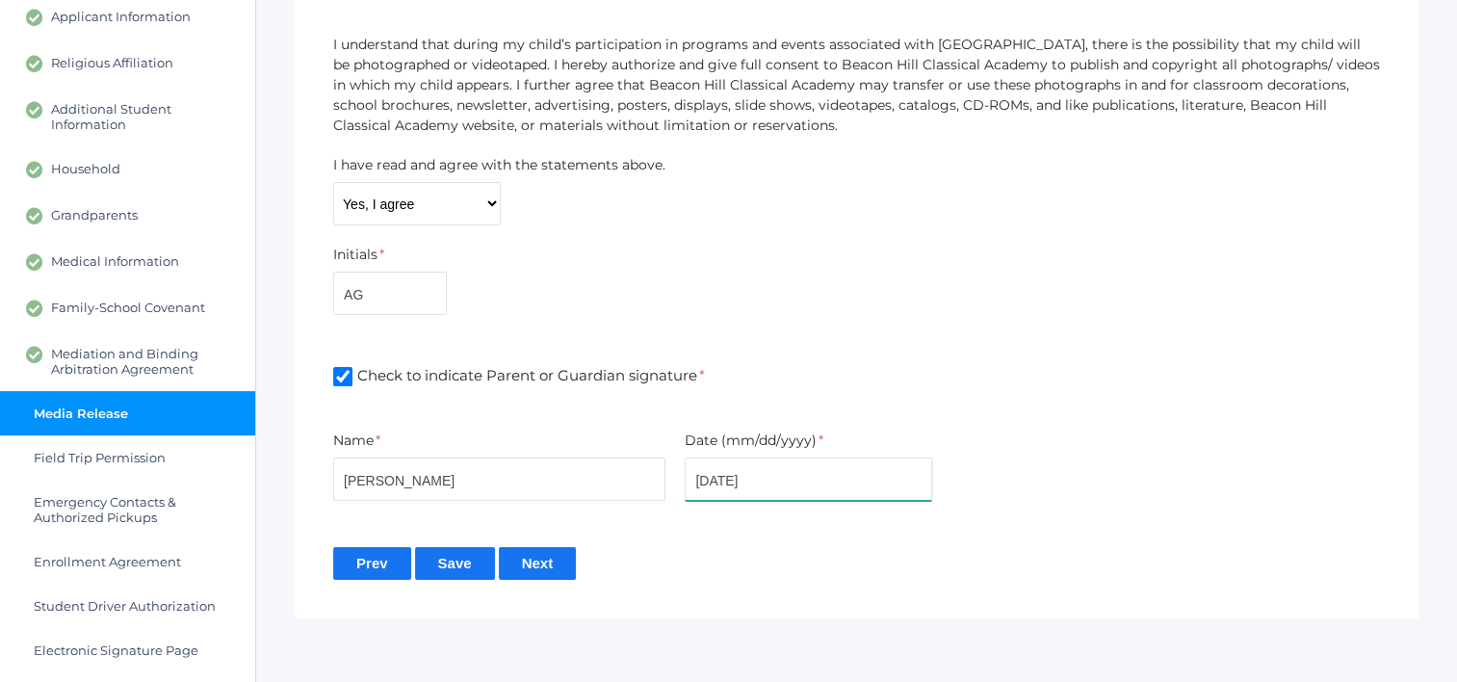
scroll to position [249, 0]
type input "08/22/2025"
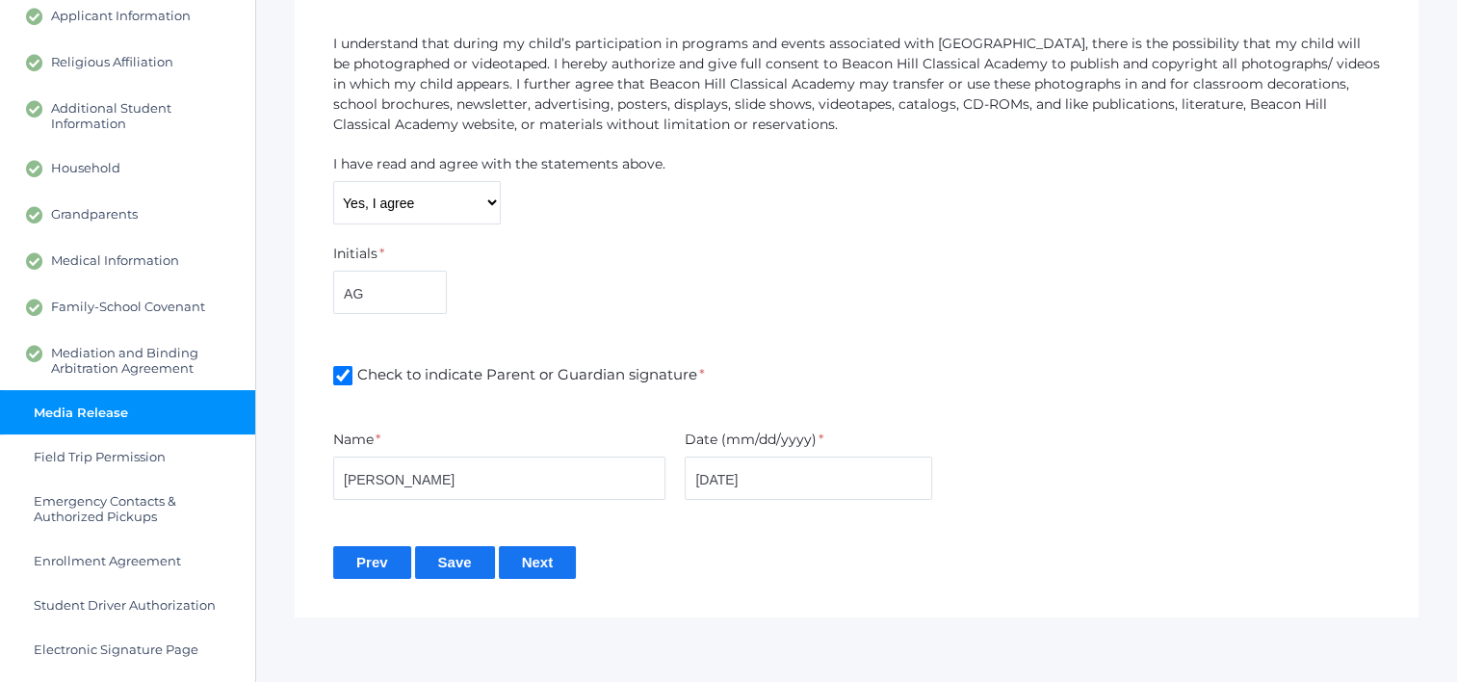
click at [459, 562] on input "Save" at bounding box center [455, 562] width 80 height 32
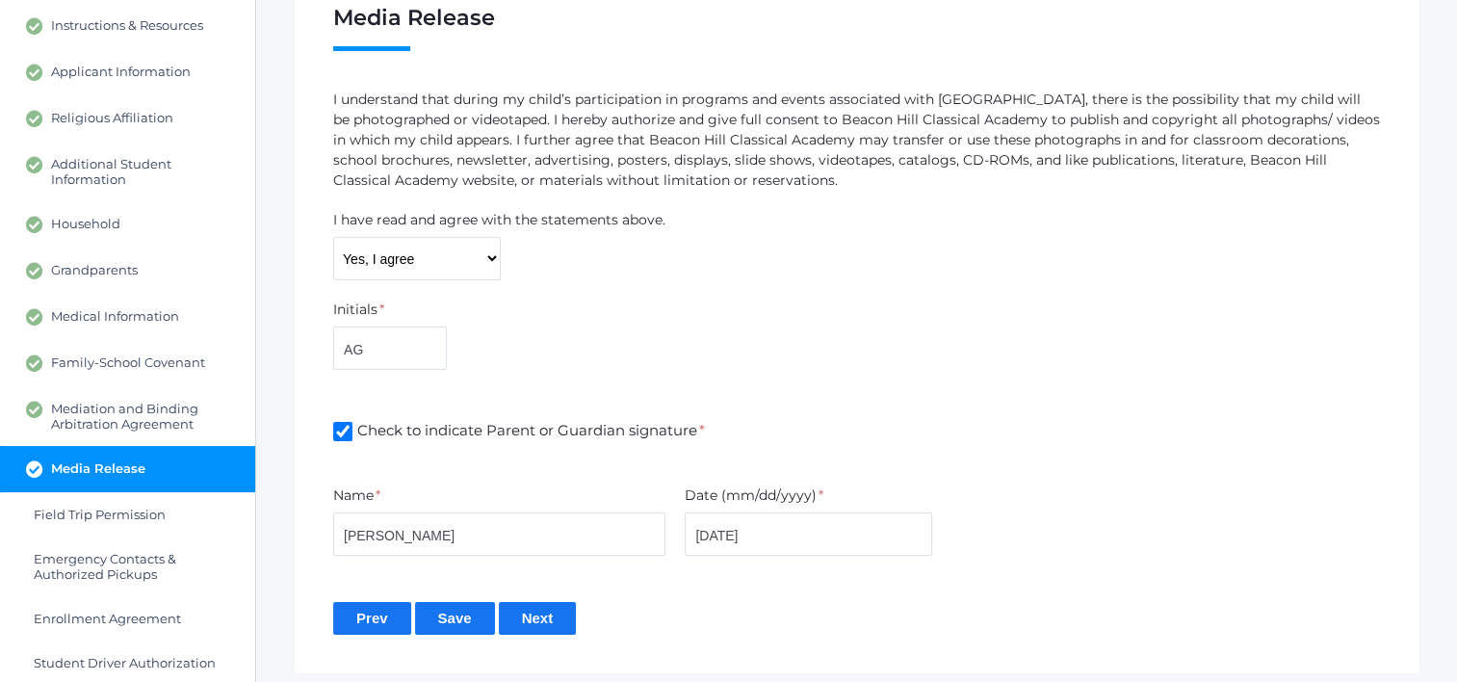
scroll to position [348, 0]
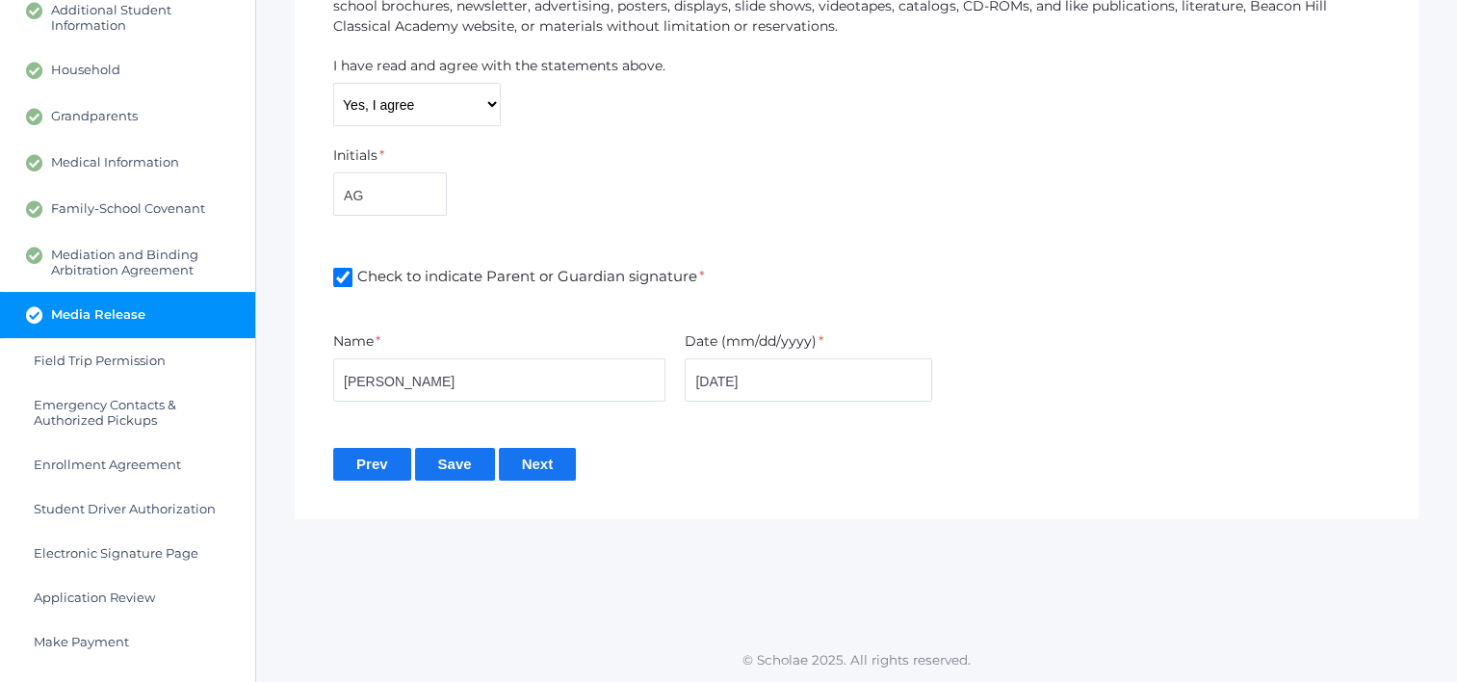
drag, startPoint x: 542, startPoint y: 468, endPoint x: 655, endPoint y: 428, distance: 119.7
click at [543, 470] on input "Next" at bounding box center [538, 464] width 78 height 32
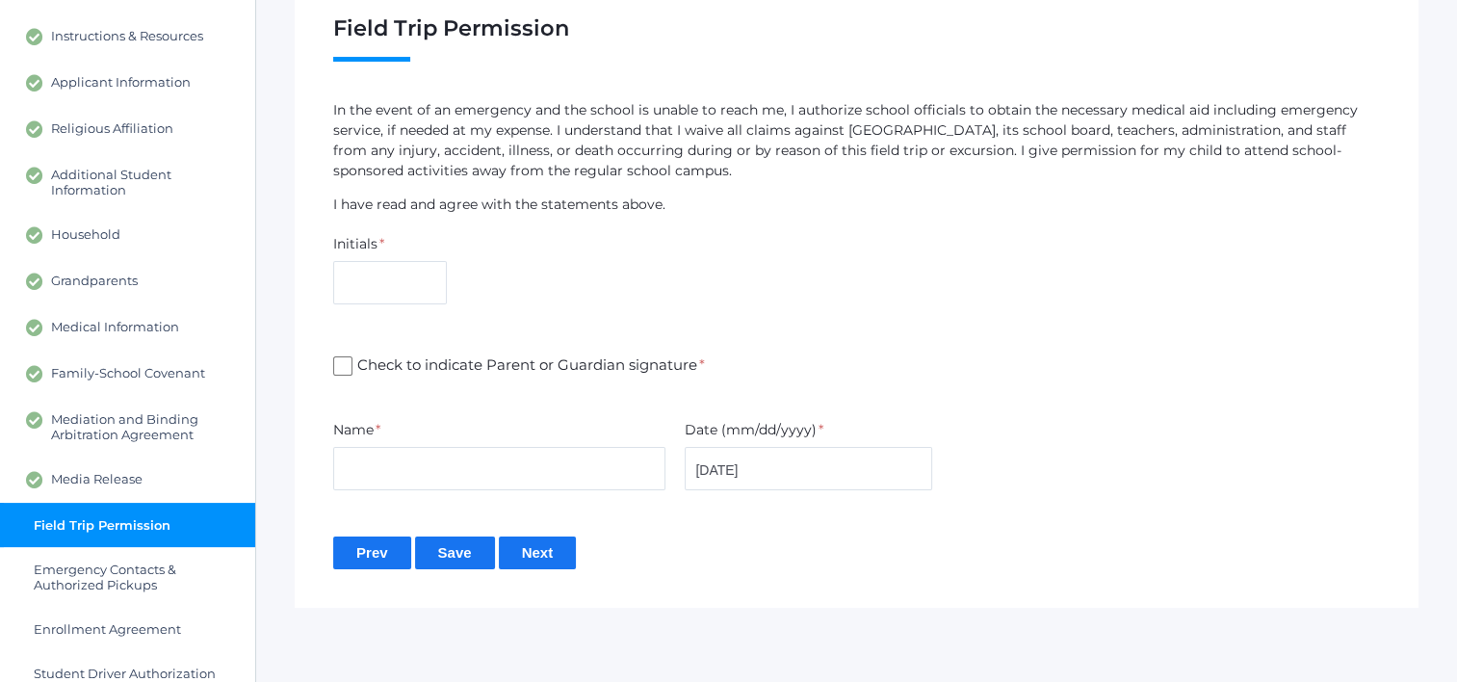
scroll to position [348, 0]
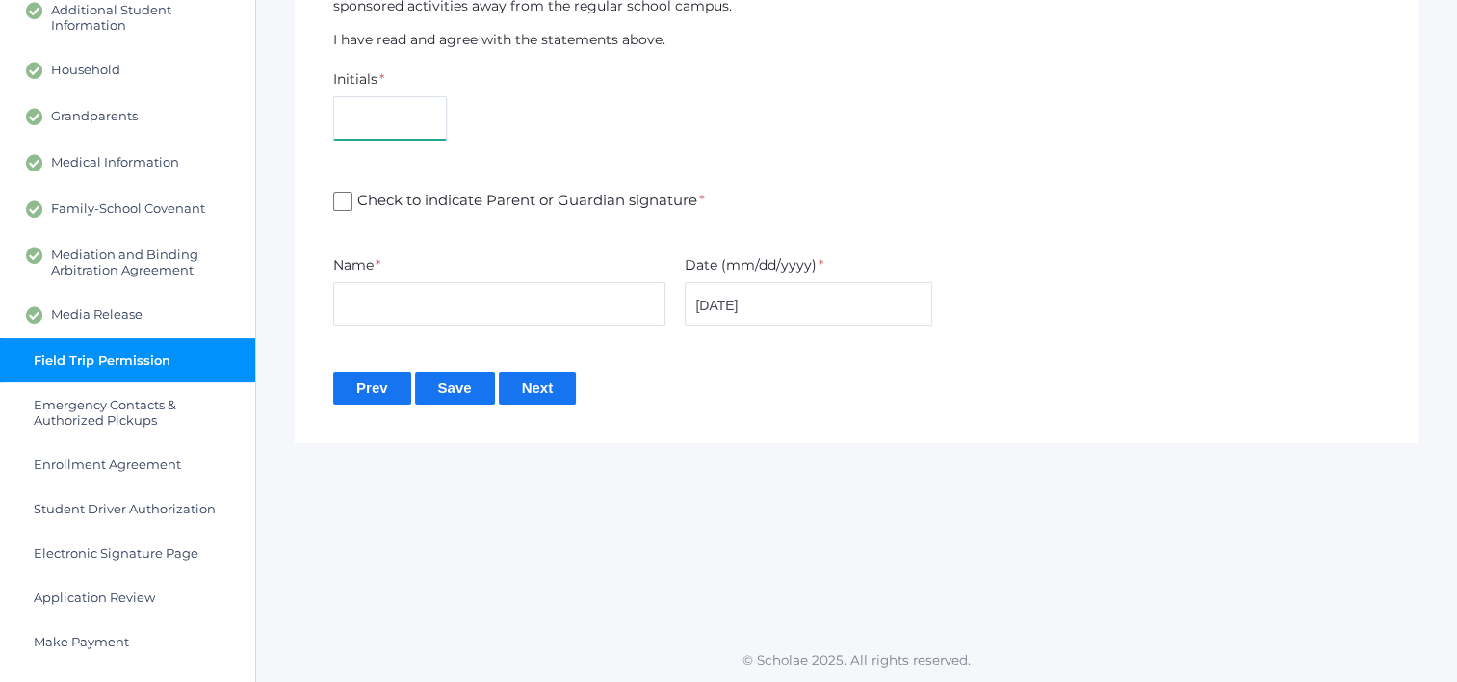
click at [386, 99] on input "text" at bounding box center [390, 117] width 114 height 43
type input "AG"
type input "[PERSON_NAME]"
drag, startPoint x: 347, startPoint y: 206, endPoint x: 445, endPoint y: 222, distance: 99.4
click at [347, 209] on input "Check to indicate Parent or Guardian signature *" at bounding box center [342, 201] width 19 height 19
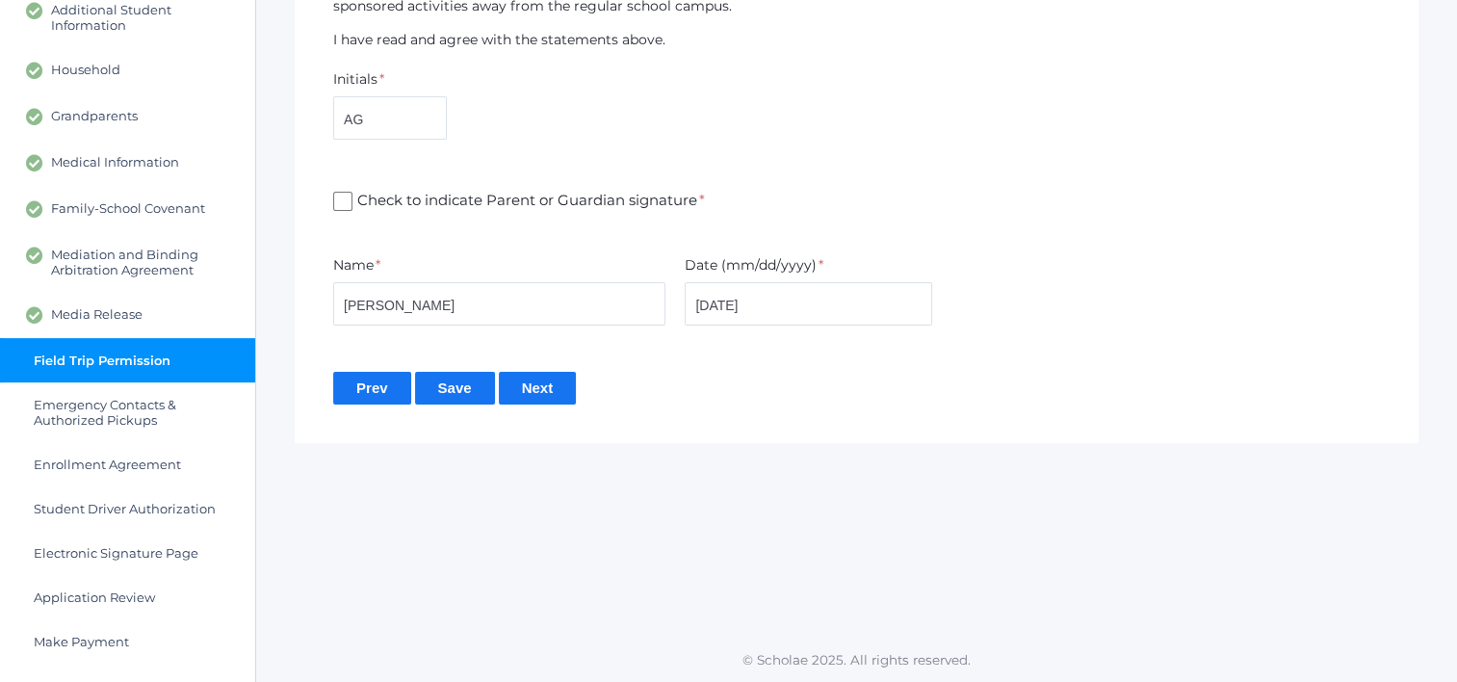
checkbox input "true"
click at [725, 309] on input "[DATE]" at bounding box center [809, 303] width 248 height 43
type input "[DATE]"
click at [460, 397] on input "Save" at bounding box center [455, 388] width 80 height 32
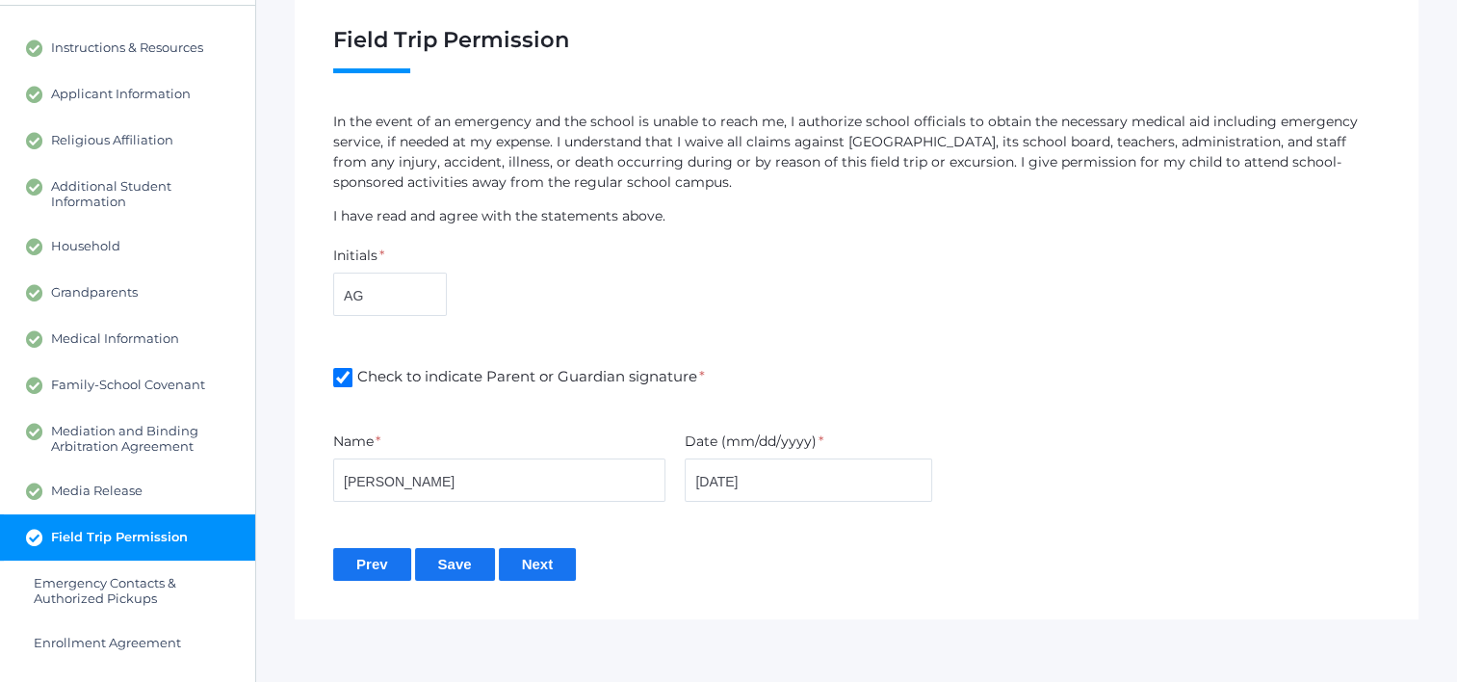
scroll to position [350, 0]
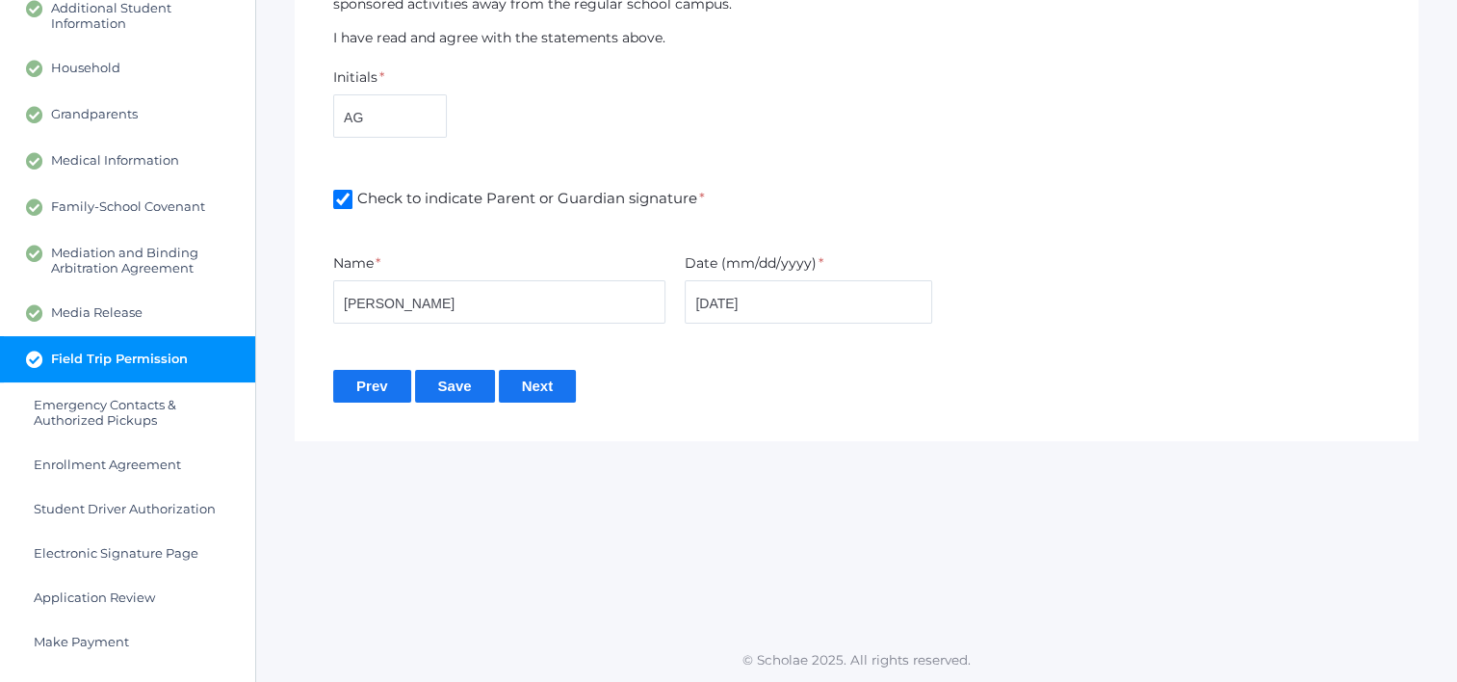
click at [525, 383] on input "Next" at bounding box center [538, 386] width 78 height 32
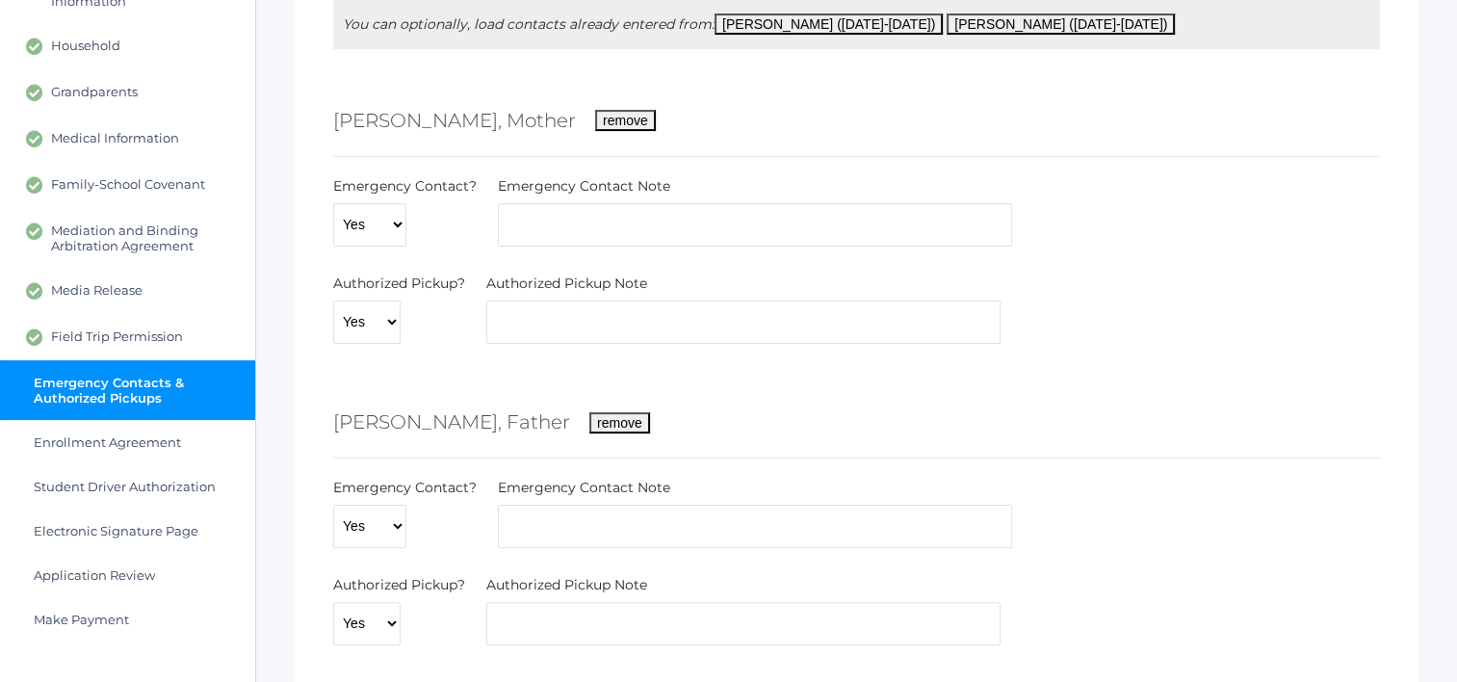
scroll to position [96, 0]
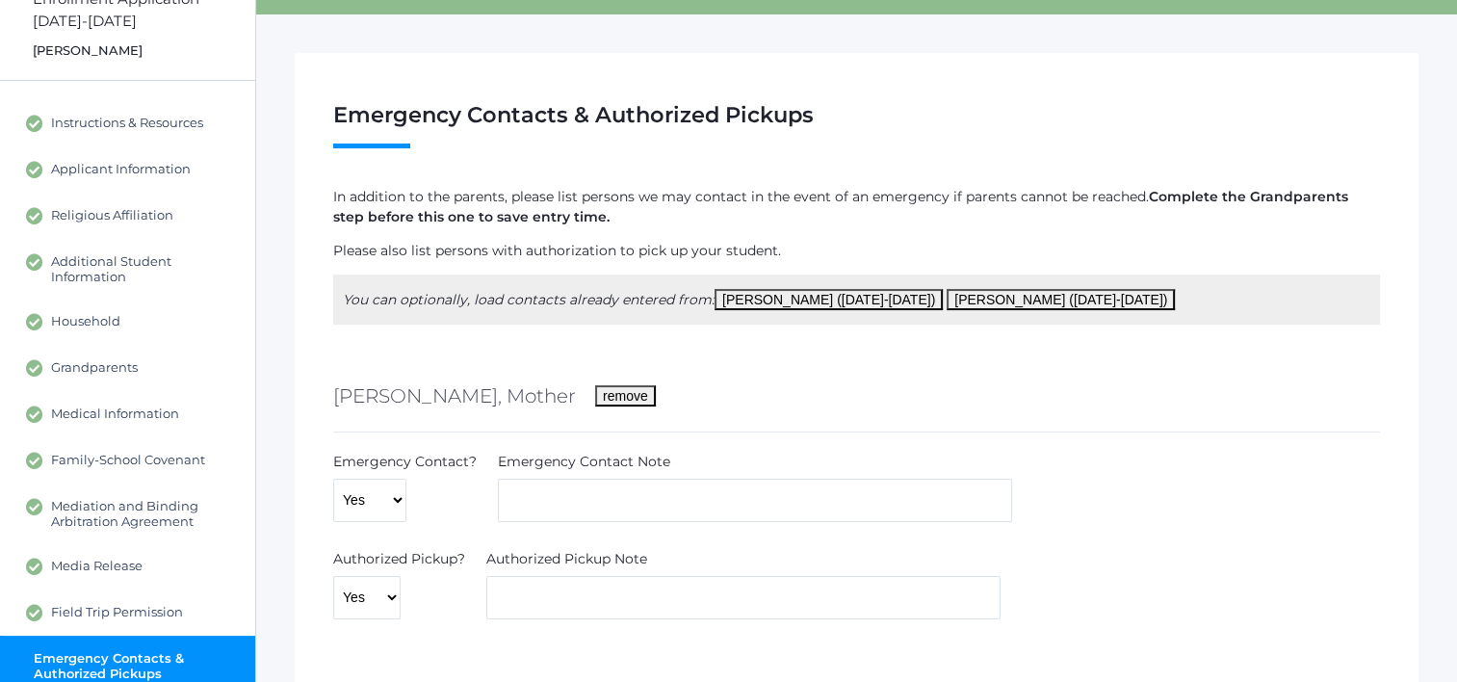
click at [773, 296] on button "[PERSON_NAME] ([DATE]-[DATE])" at bounding box center [829, 299] width 228 height 21
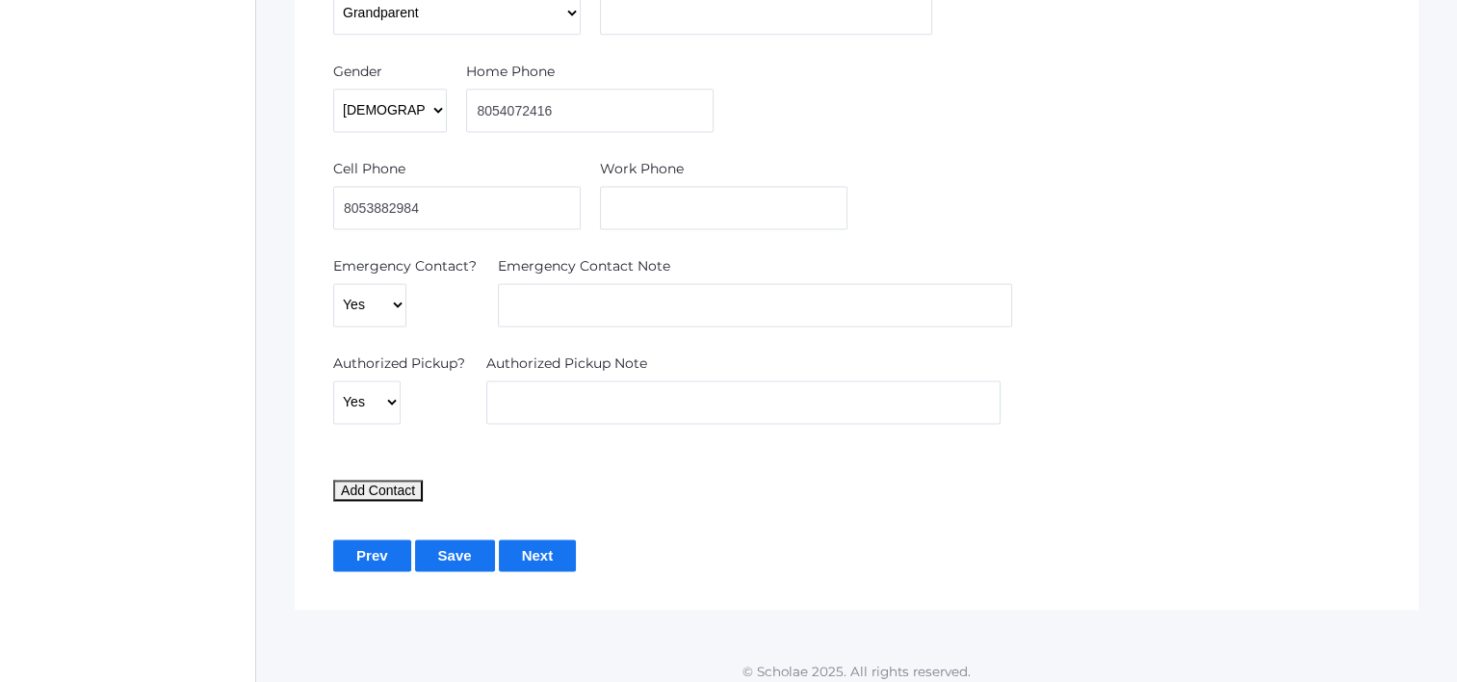
scroll to position [2631, 0]
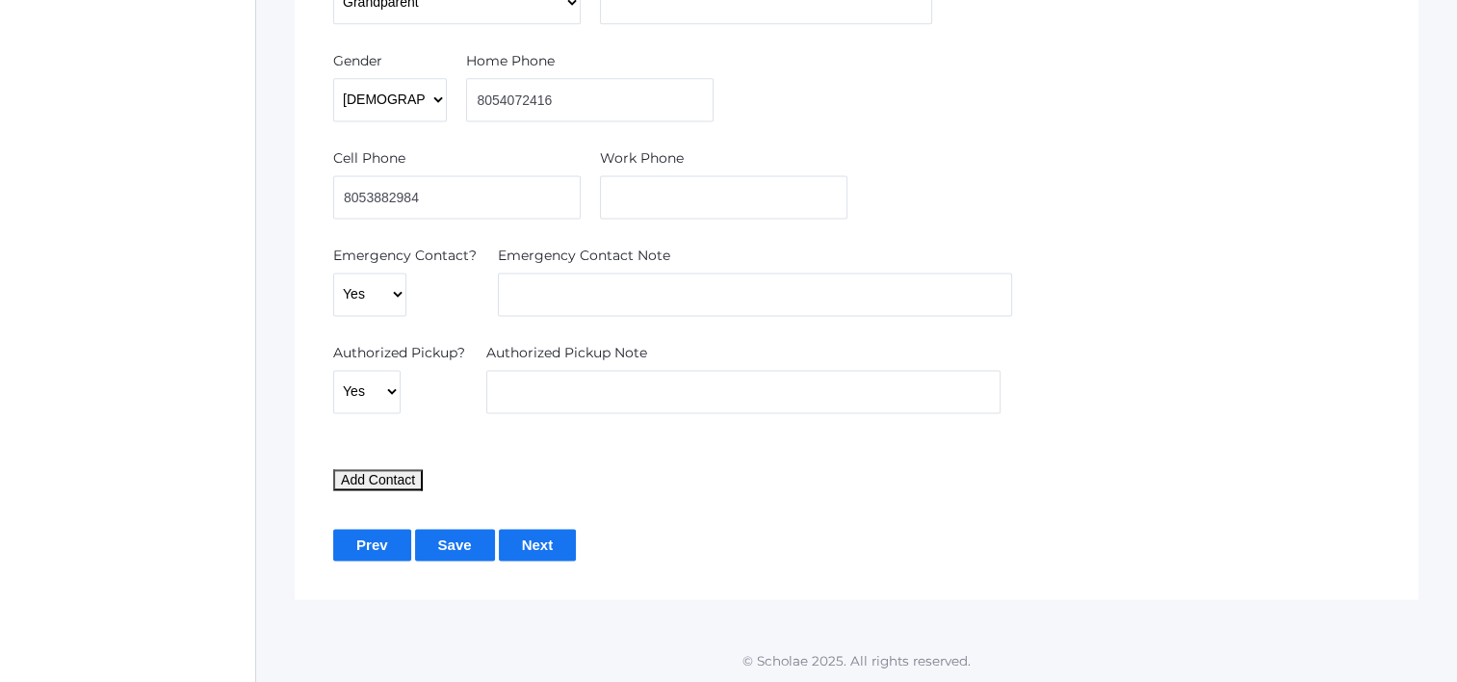
click at [459, 538] on input "Save" at bounding box center [455, 545] width 80 height 32
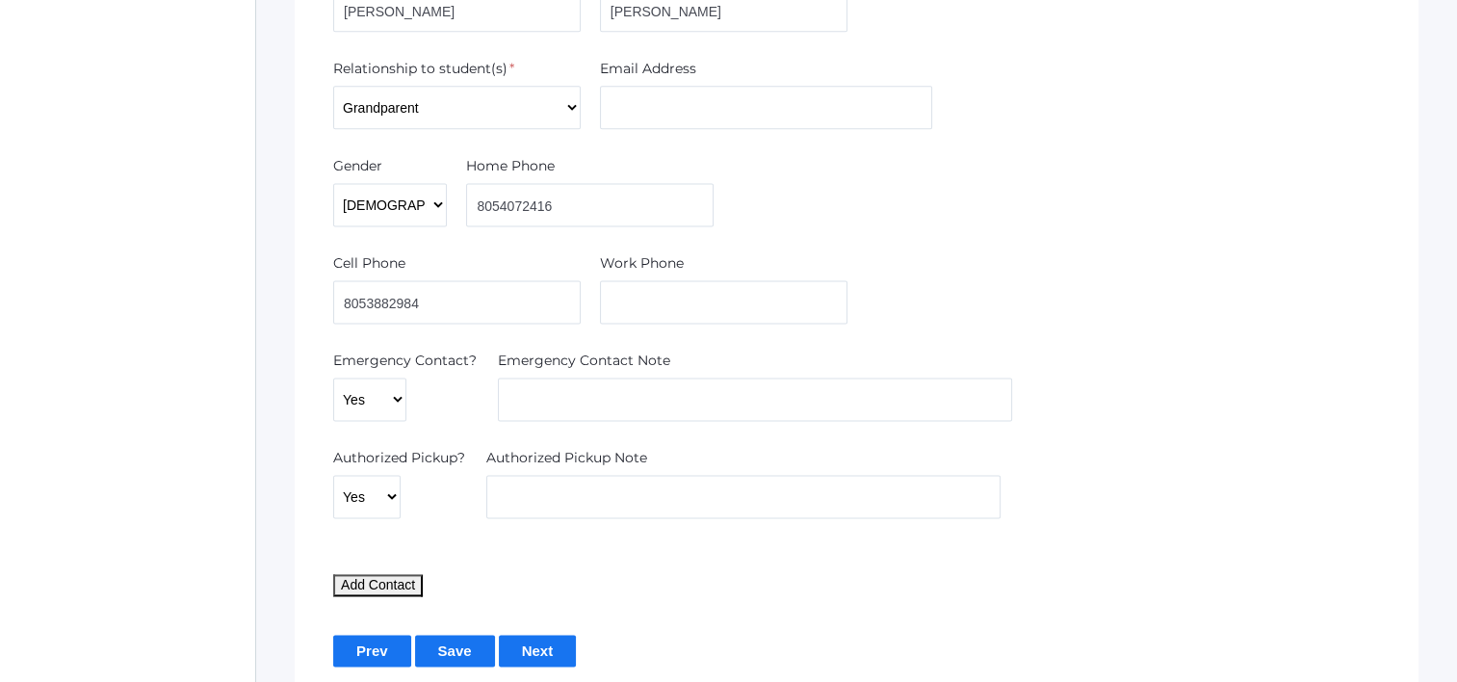
scroll to position [2676, 0]
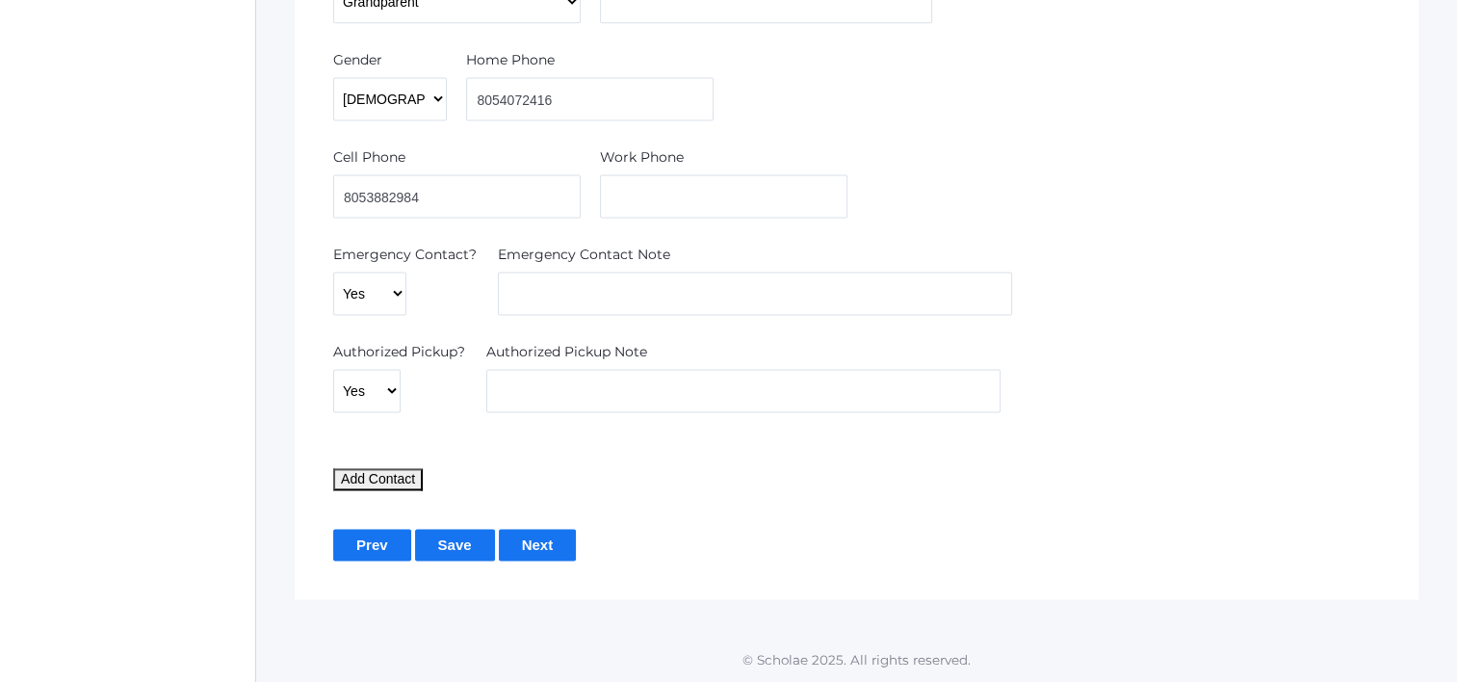
click at [560, 539] on input "Next" at bounding box center [538, 545] width 78 height 32
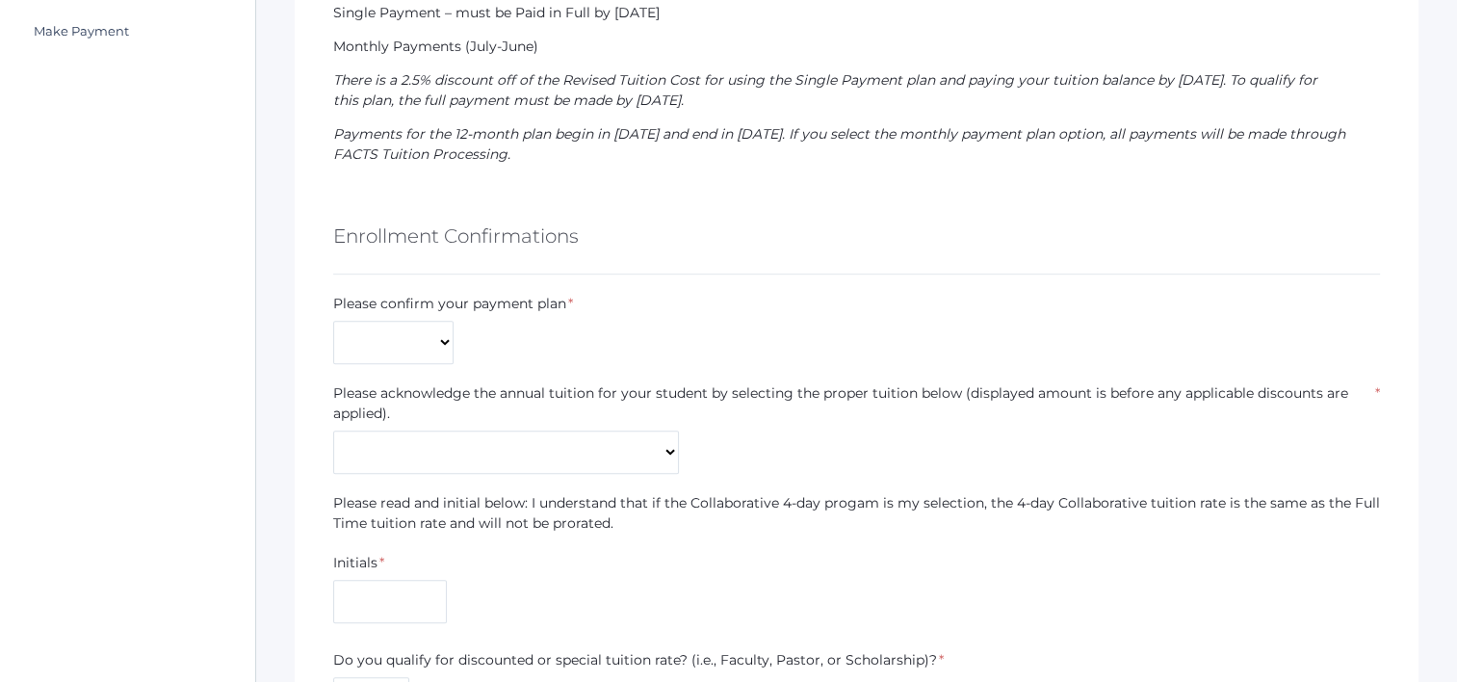
scroll to position [963, 0]
click at [420, 342] on select "Monthly Payments (July-June) Single Payment Due July" at bounding box center [393, 339] width 120 height 43
select select "Monthly Payments (July-June)"
click at [333, 318] on select "Monthly Payments (July-June) Single Payment Due July" at bounding box center [393, 339] width 120 height 43
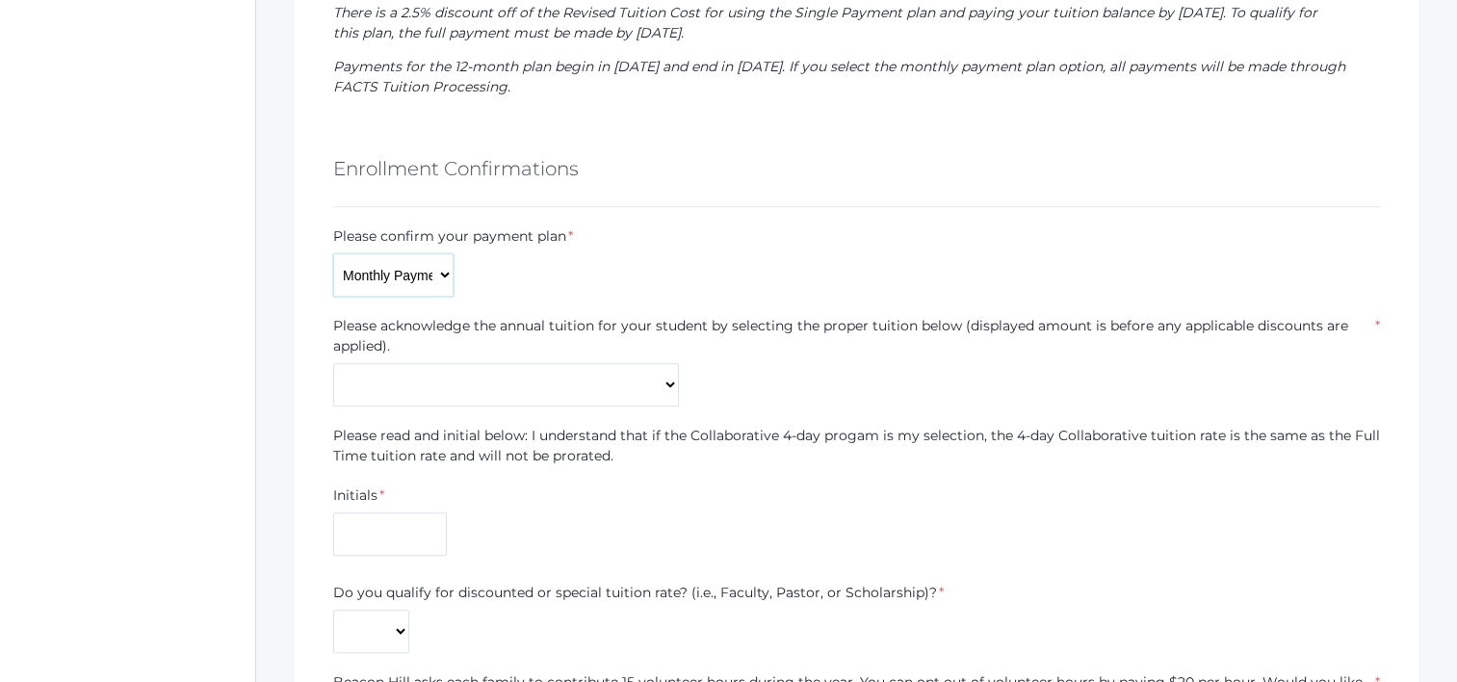
scroll to position [1059, 0]
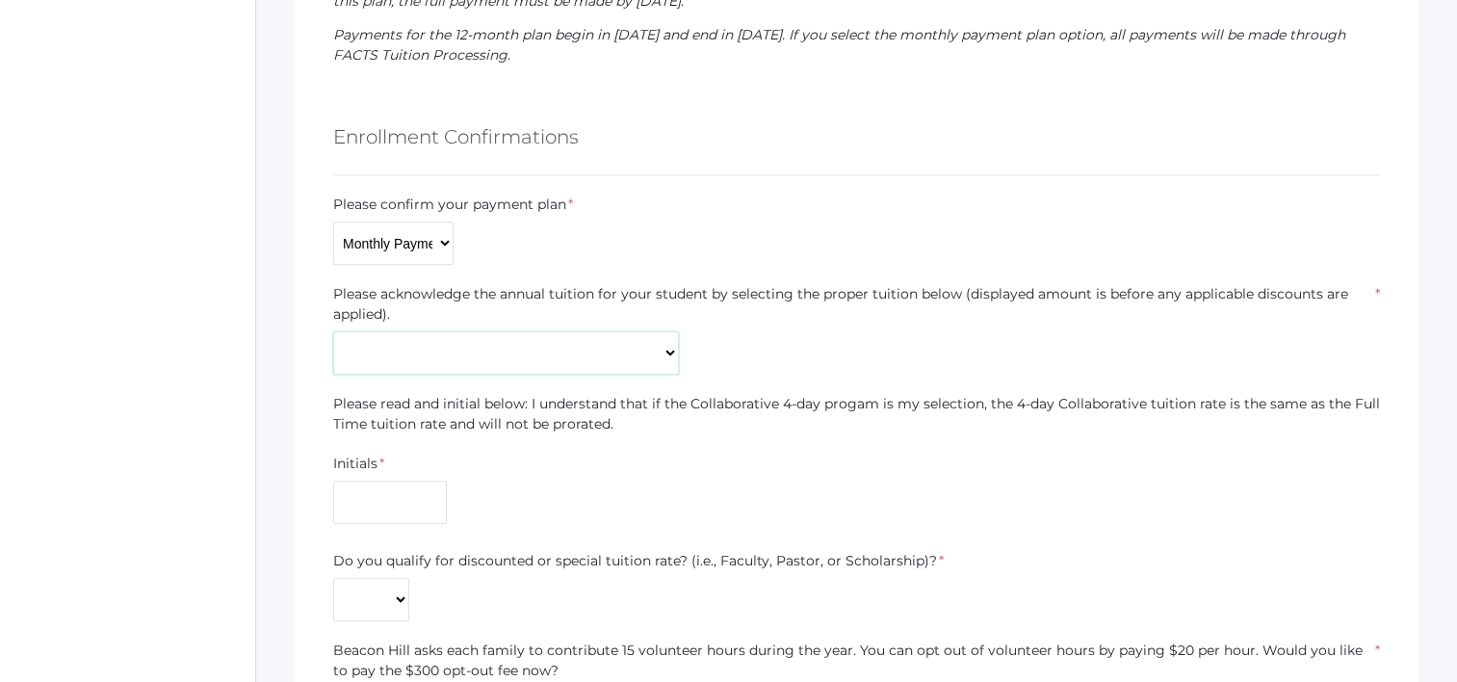
click at [479, 337] on select "Kindergarten Collaborative (3-day) - $7,409 Kindergarten Collaborative (4-day)*…" at bounding box center [506, 352] width 346 height 43
select select "$9,541"
click at [333, 331] on select "Kindergarten Collaborative (3-day) - $7,409 Kindergarten Collaborative (4-day)*…" at bounding box center [506, 352] width 346 height 43
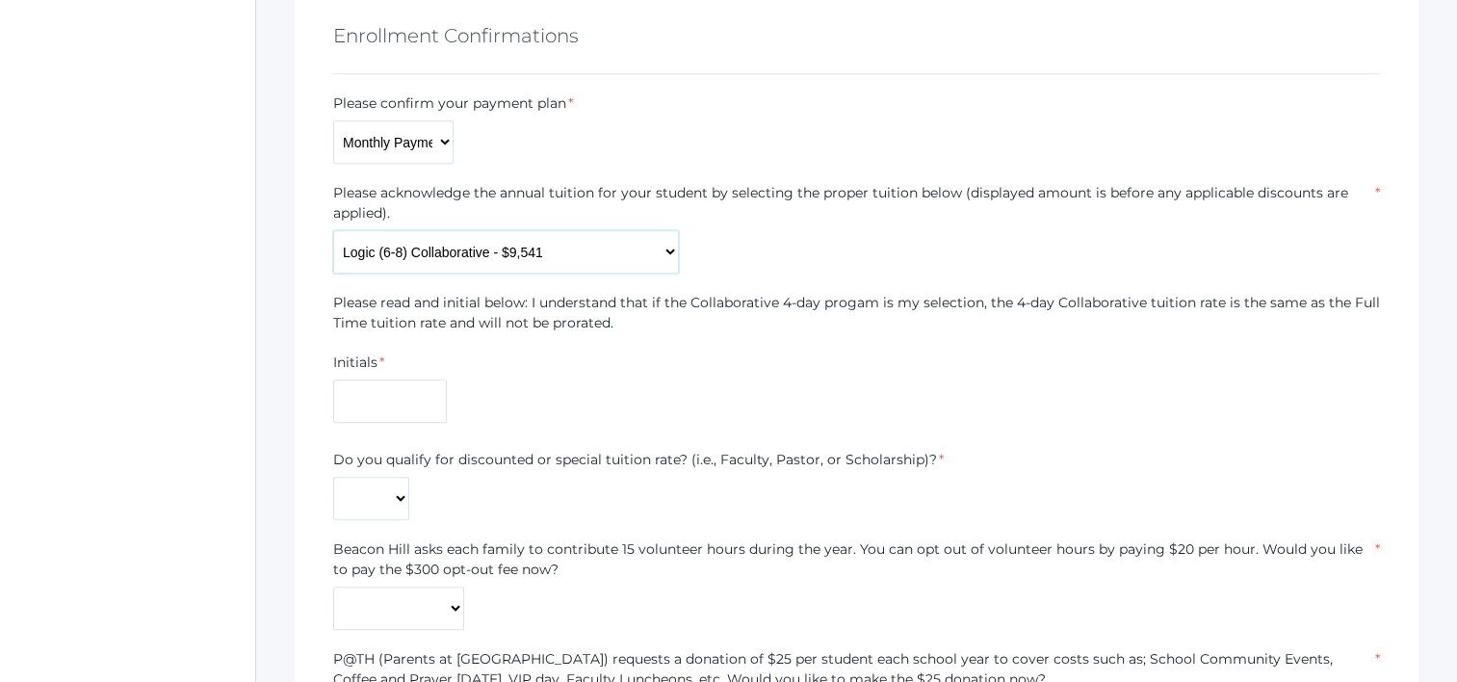
scroll to position [1252, 0]
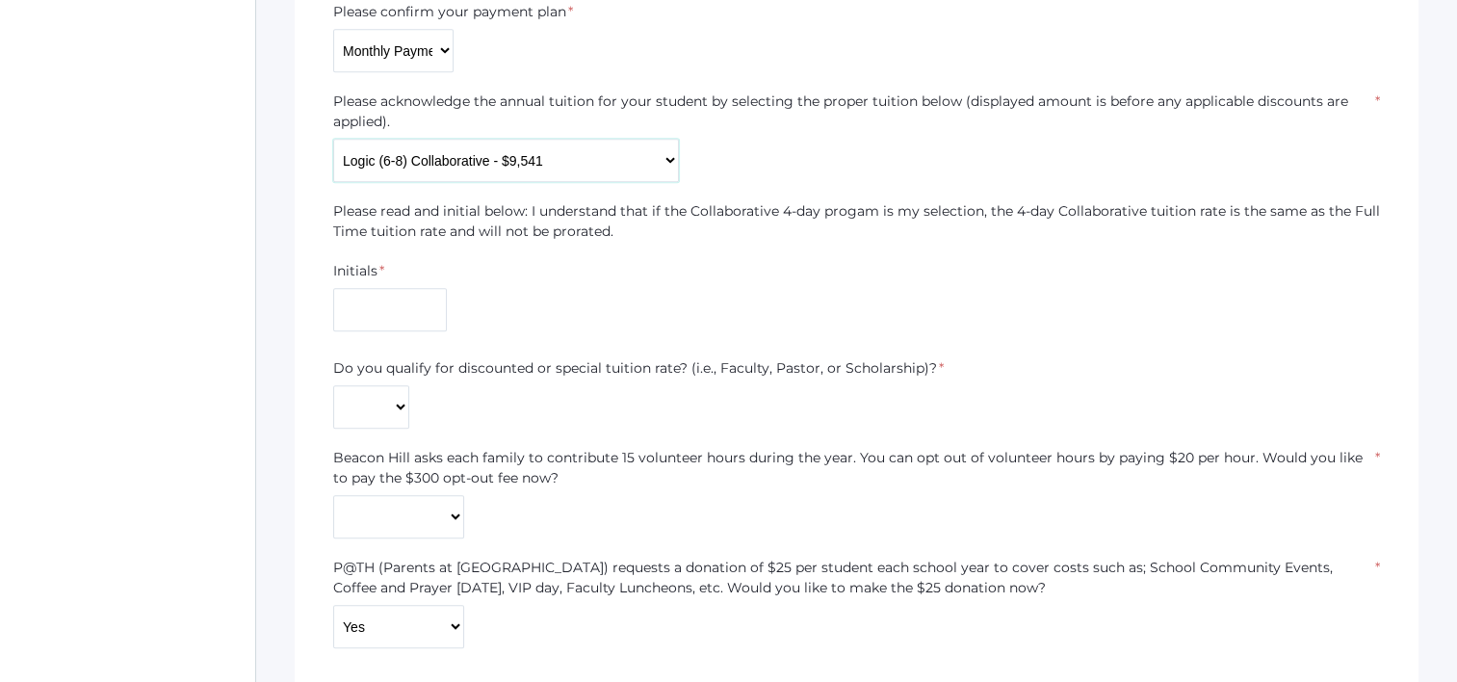
click at [560, 158] on select "Kindergarten Collaborative (3-day) - $7,409 Kindergarten Collaborative (4-day)*…" at bounding box center [506, 160] width 346 height 43
click at [333, 139] on select "Kindergarten Collaborative (3-day) - $7,409 Kindergarten Collaborative (4-day)*…" at bounding box center [506, 160] width 346 height 43
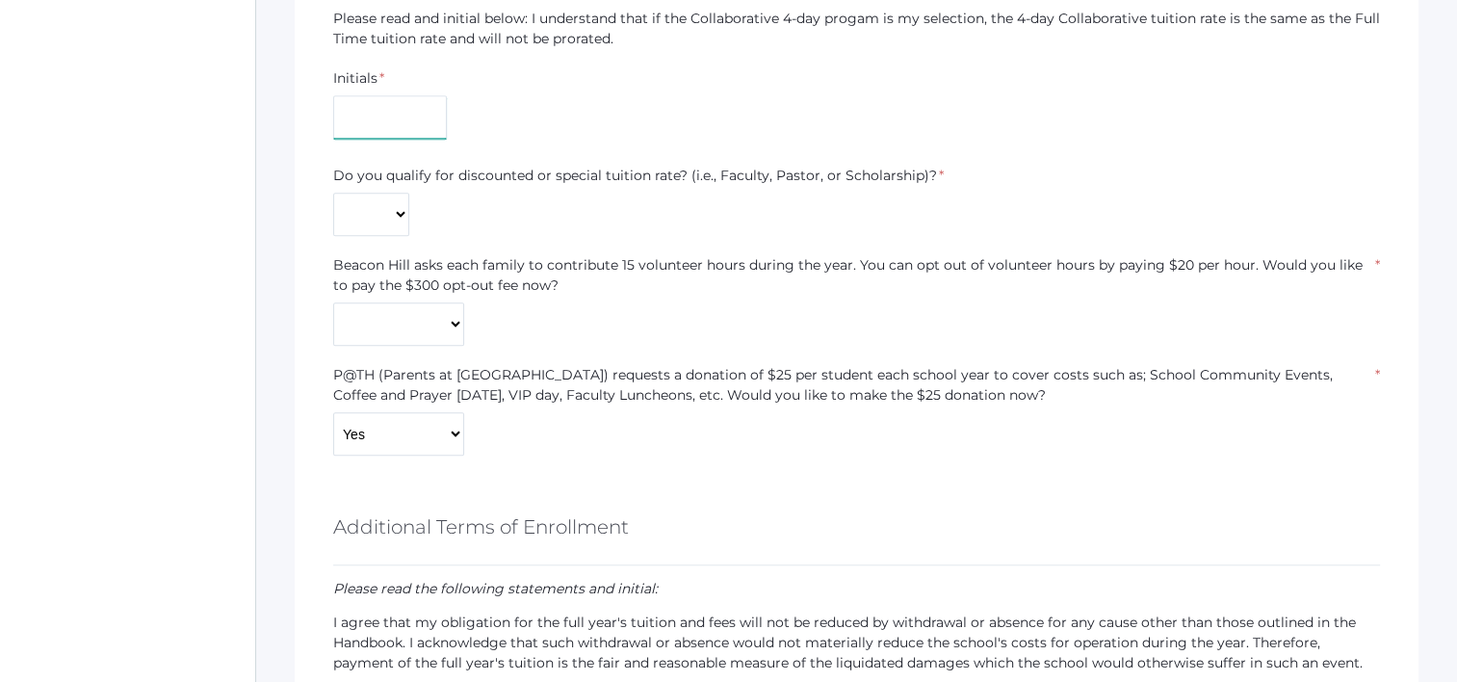
click at [374, 99] on input "text" at bounding box center [390, 116] width 114 height 43
type input "AG"
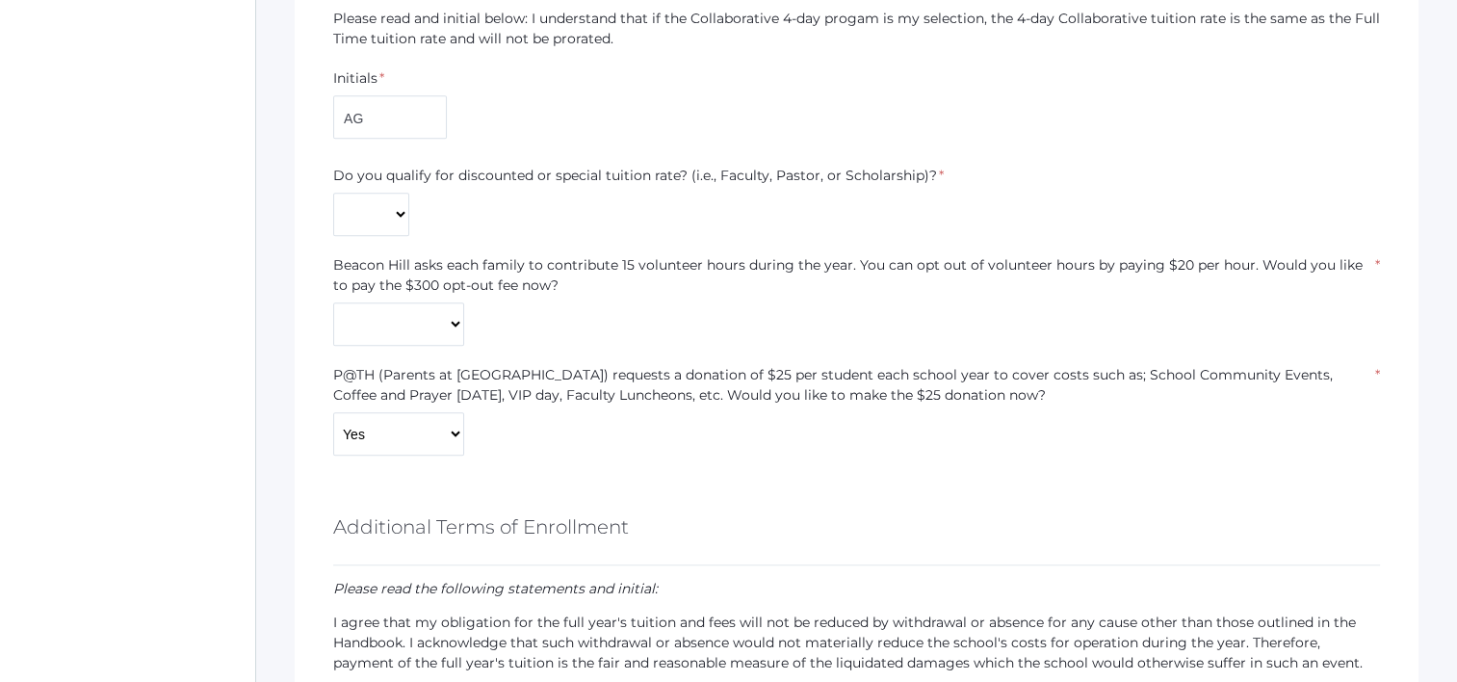
type input "AG"
type input "[PERSON_NAME]"
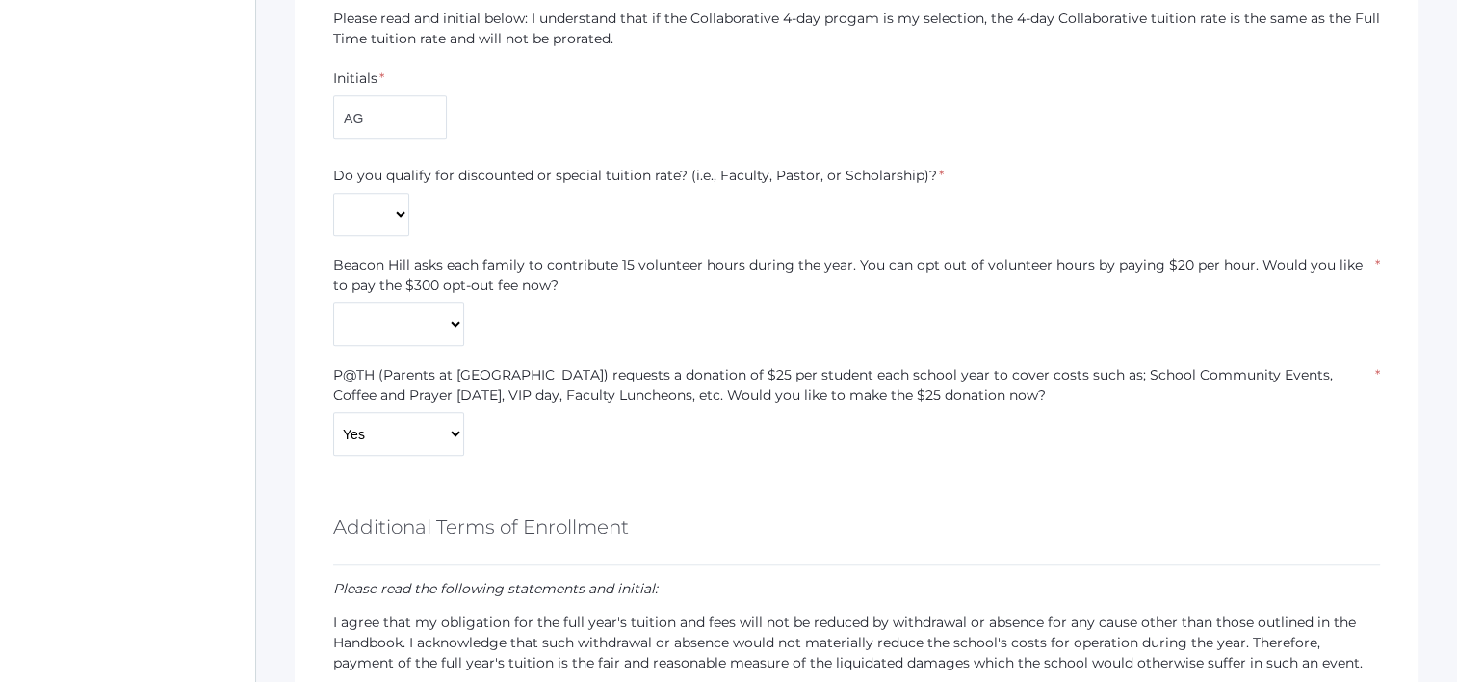
type input "SH"
type input "Sean Harris"
click at [387, 212] on select "Yes No" at bounding box center [371, 214] width 76 height 43
select select "Yes"
click at [333, 193] on select "Yes No" at bounding box center [371, 214] width 76 height 43
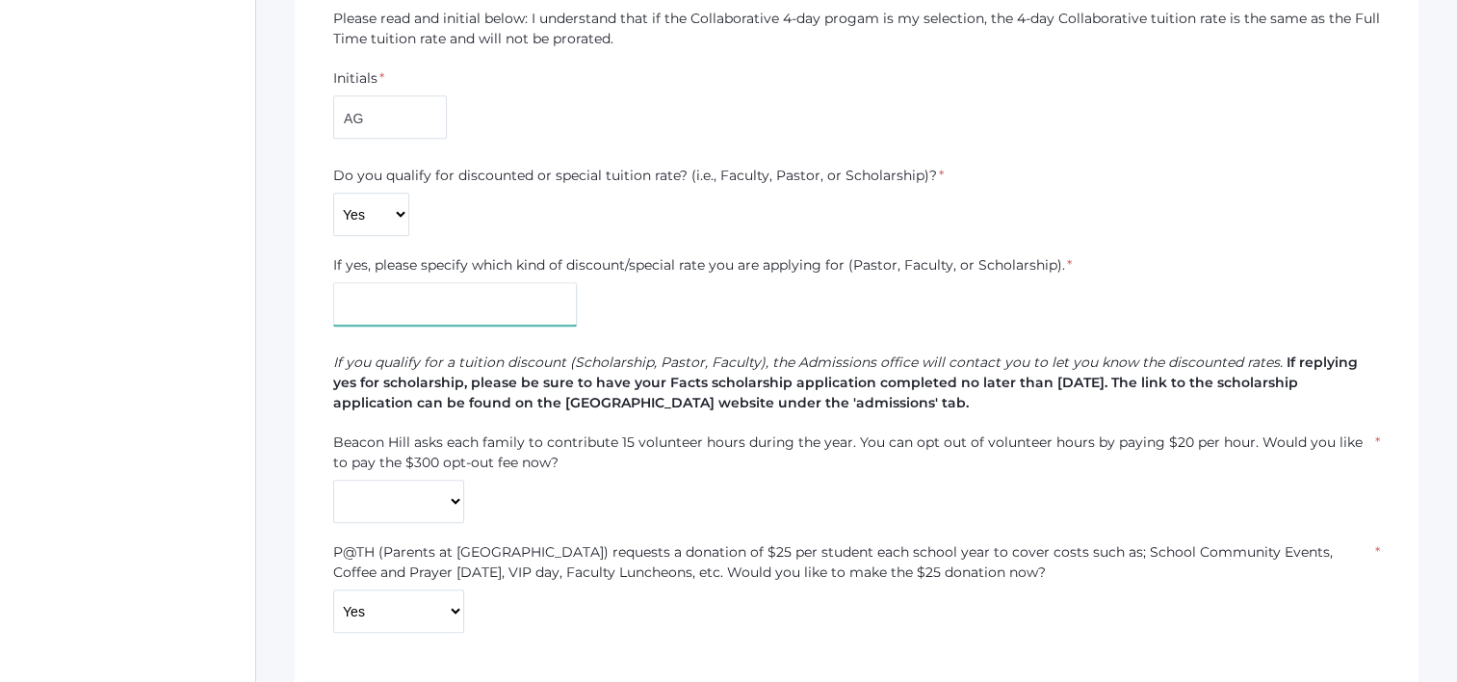
click at [450, 308] on input "text" at bounding box center [455, 303] width 244 height 43
type input "Scholarship"
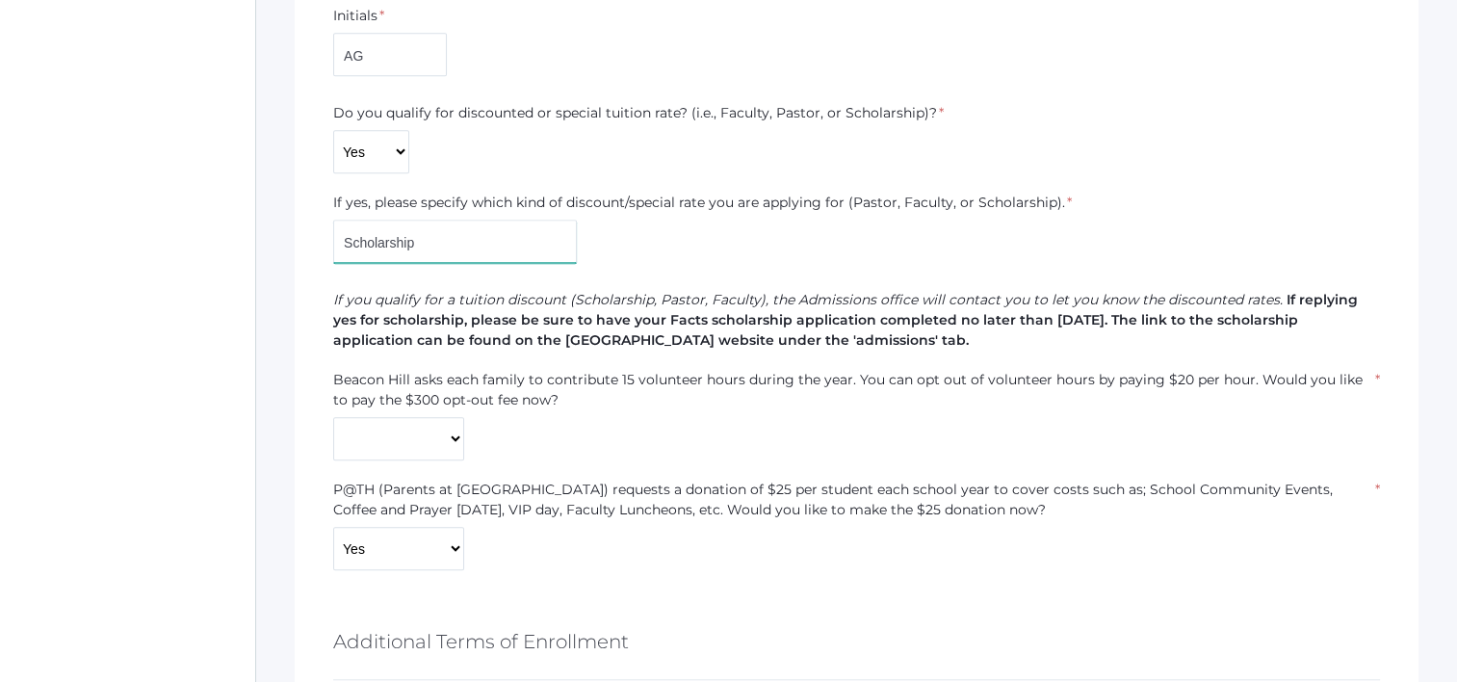
scroll to position [1541, 0]
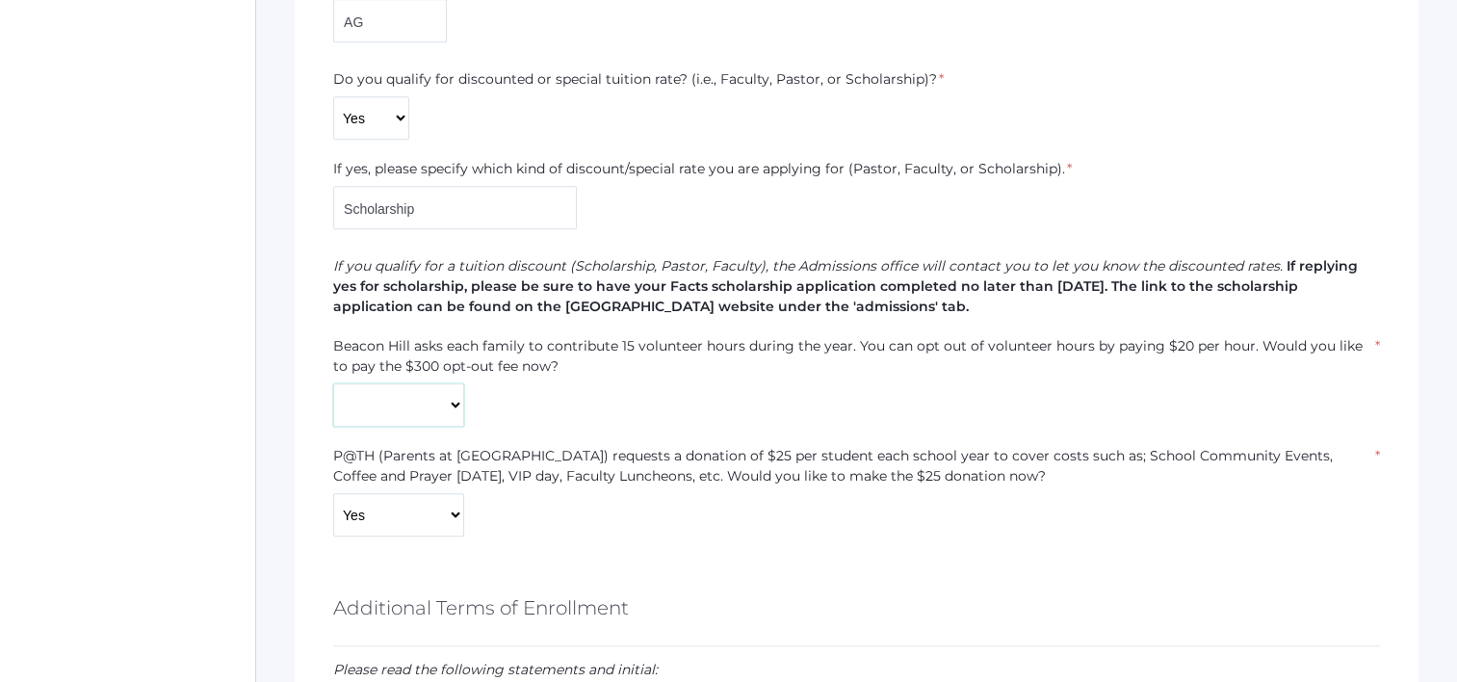
click at [415, 390] on select "Yes No" at bounding box center [398, 404] width 131 height 43
select select "No"
click at [333, 383] on select "Yes No" at bounding box center [398, 404] width 131 height 43
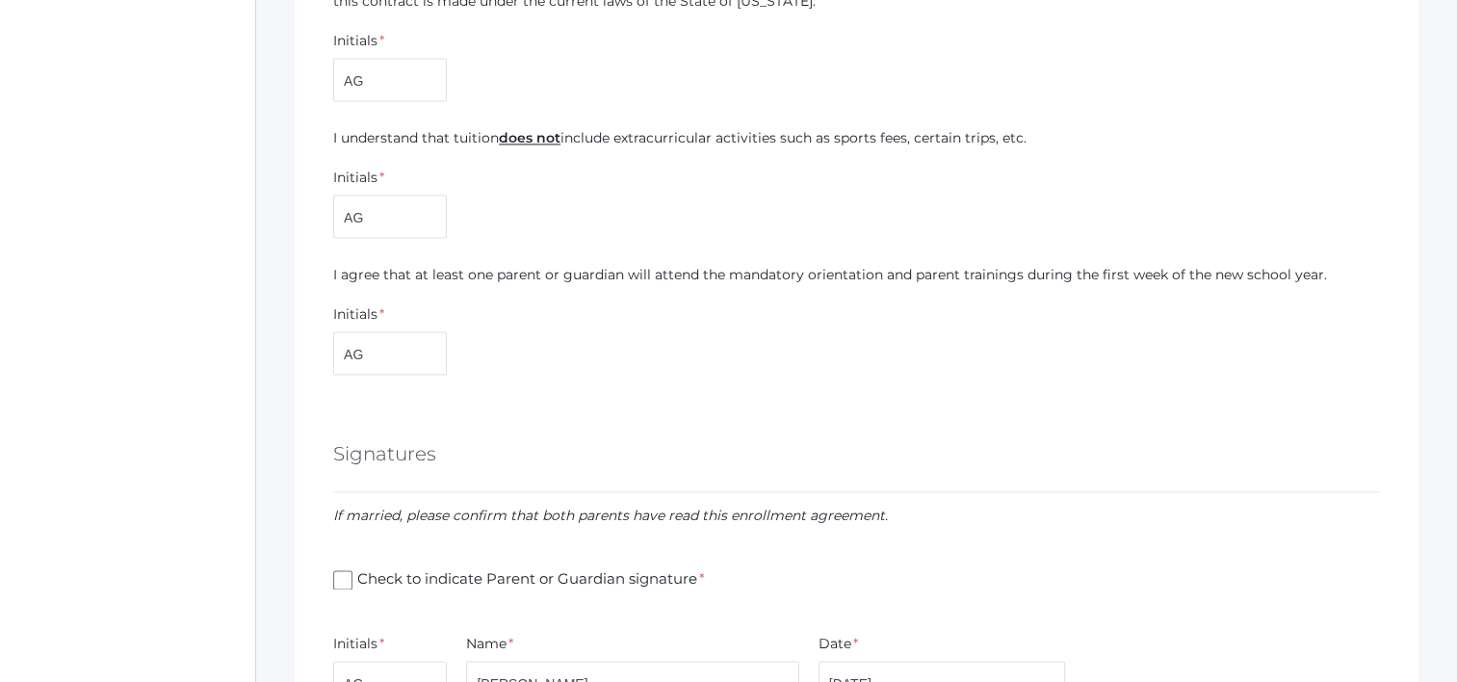
scroll to position [2986, 0]
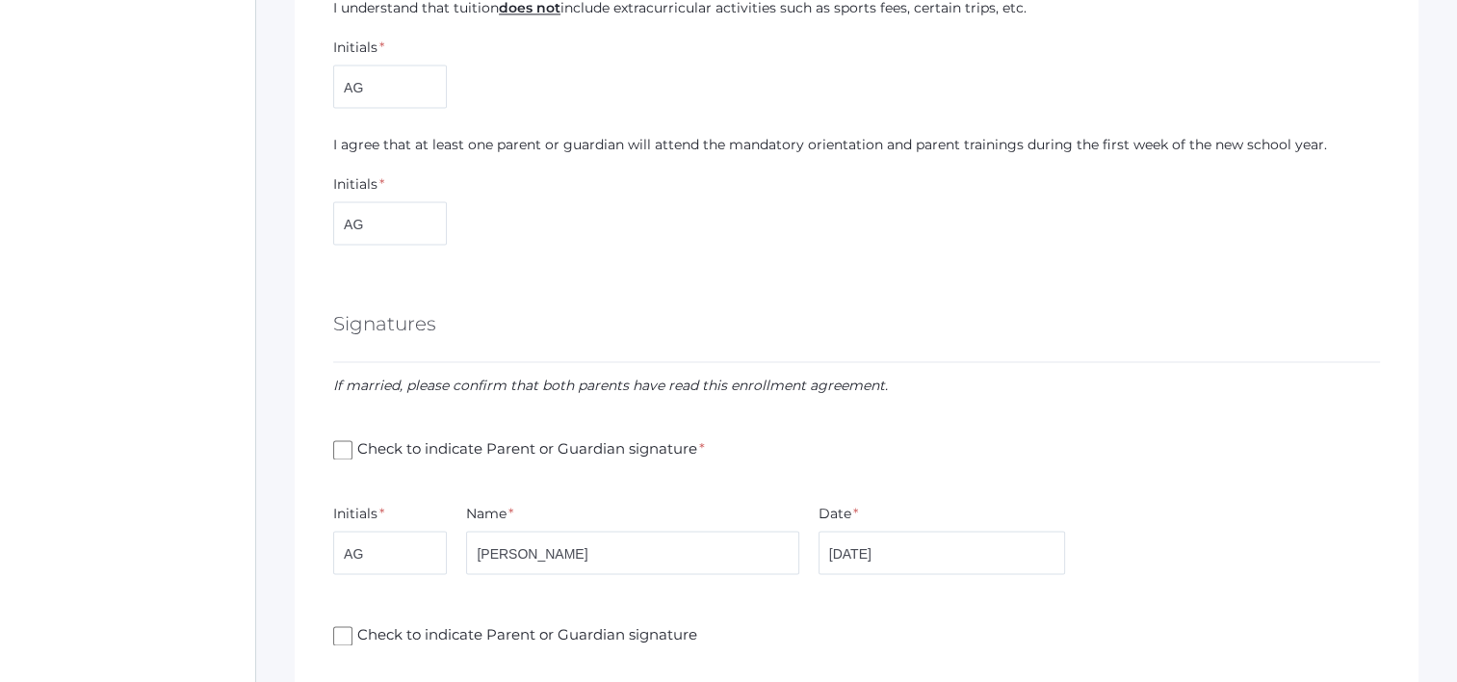
click at [353, 459] on div "Check to indicate Parent or Guardian signature *" at bounding box center [856, 449] width 1047 height 69
click at [344, 463] on div "Check to indicate Parent or Guardian signature *" at bounding box center [856, 449] width 1047 height 69
drag, startPoint x: 342, startPoint y: 447, endPoint x: 389, endPoint y: 455, distance: 47.8
click at [343, 448] on input "Check to indicate Parent or Guardian signature *" at bounding box center [342, 449] width 19 height 19
checkbox input "true"
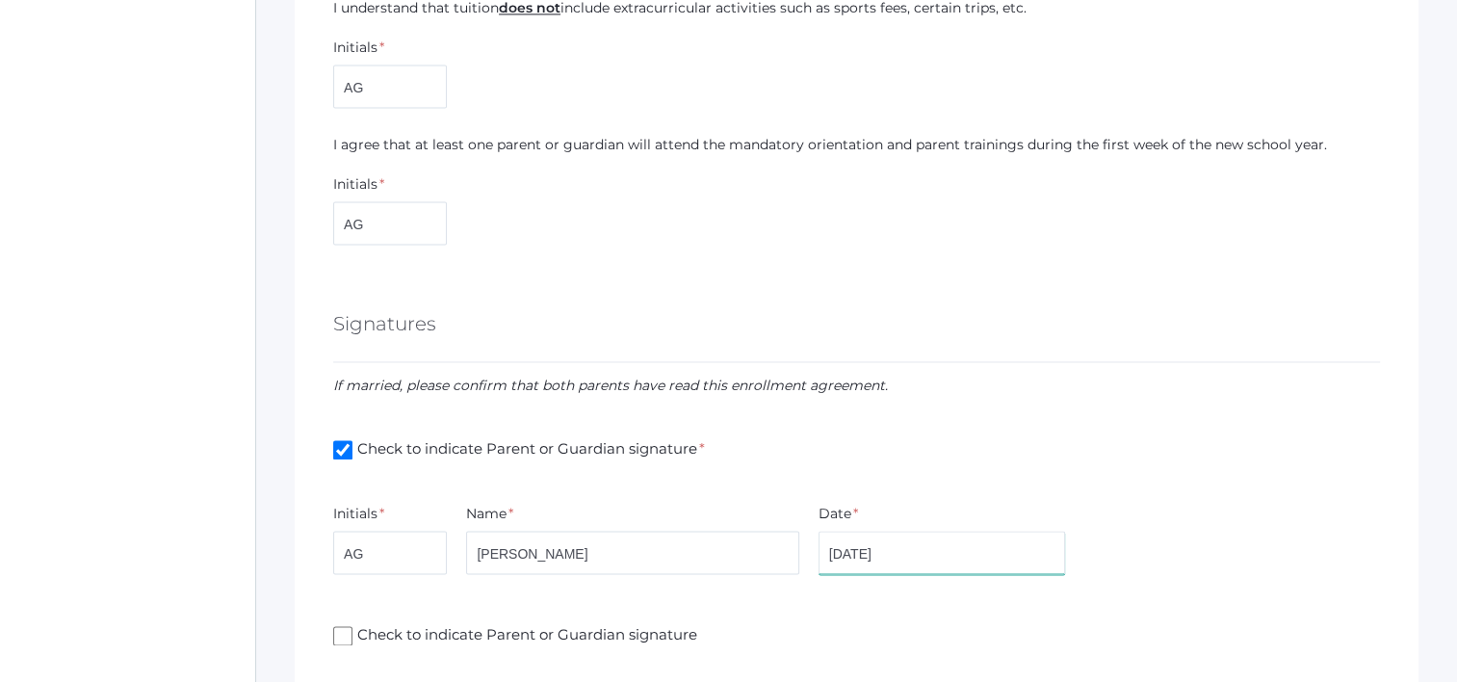
click at [856, 549] on input "8/23/2025" at bounding box center [943, 552] width 248 height 43
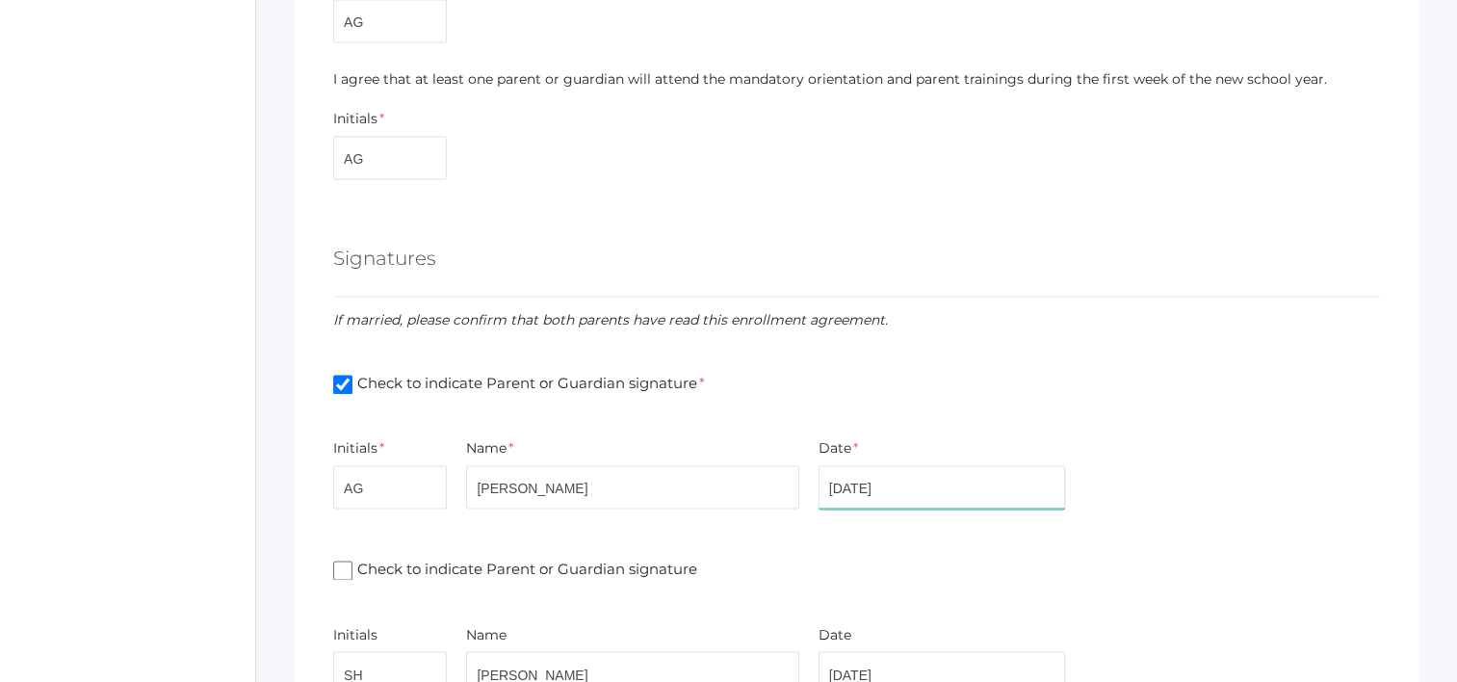
scroll to position [3178, 0]
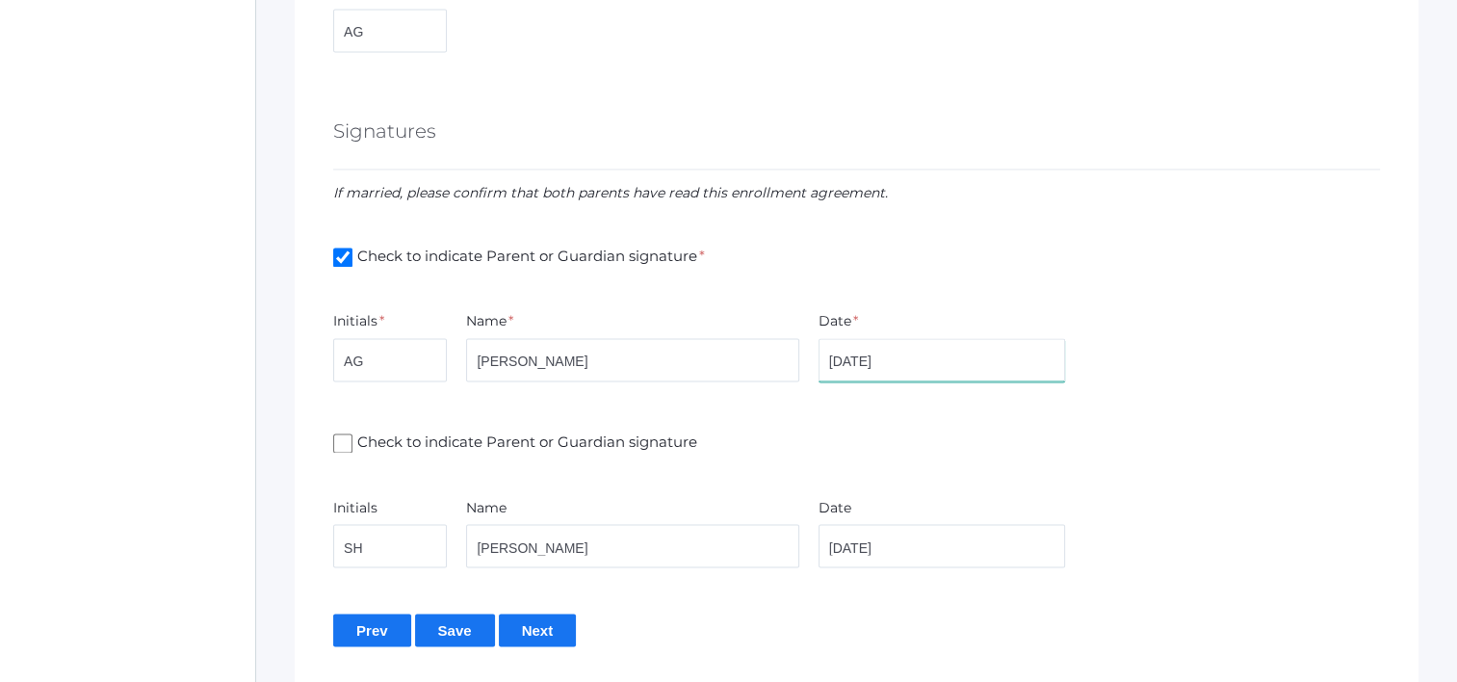
type input "8/22/2025"
click at [351, 436] on input "Check to indicate Parent or Guardian signature" at bounding box center [342, 442] width 19 height 19
checkbox input "true"
click at [859, 536] on input "8/23/2025" at bounding box center [943, 545] width 248 height 43
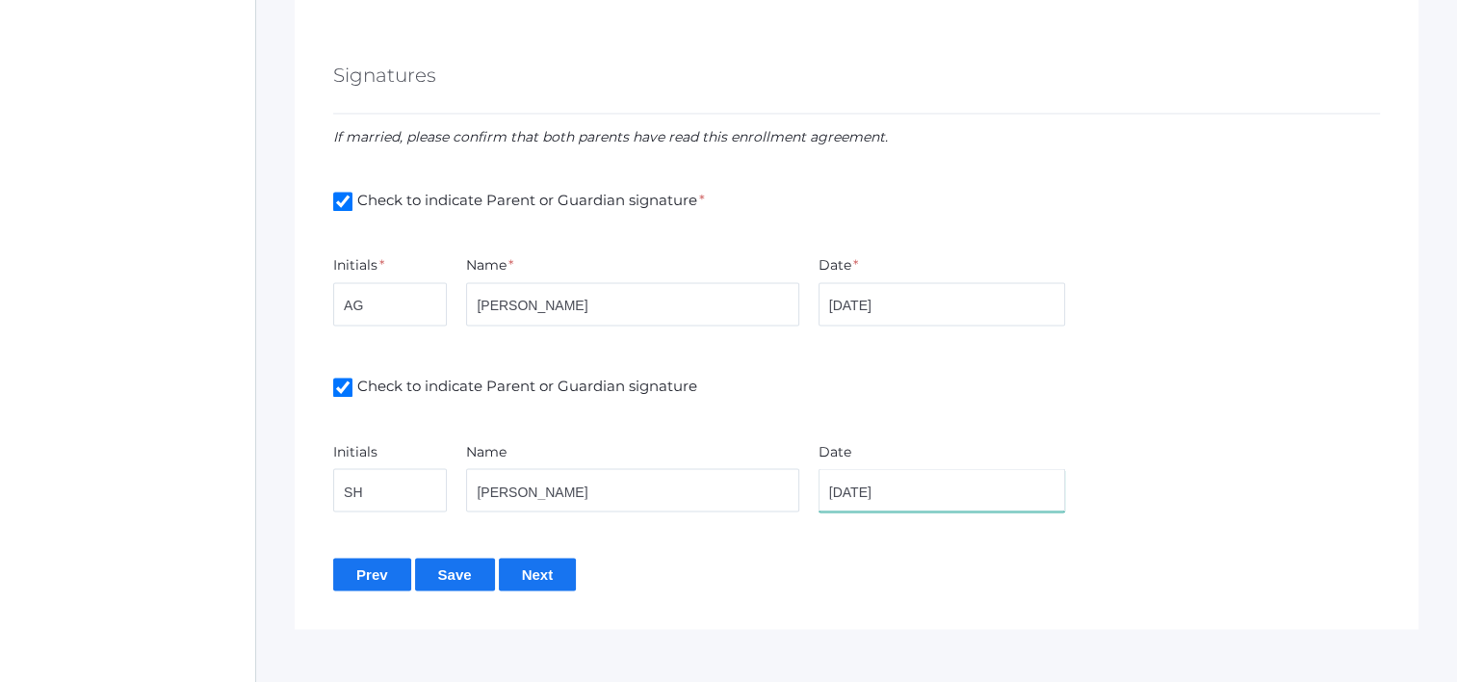
scroll to position [3261, 0]
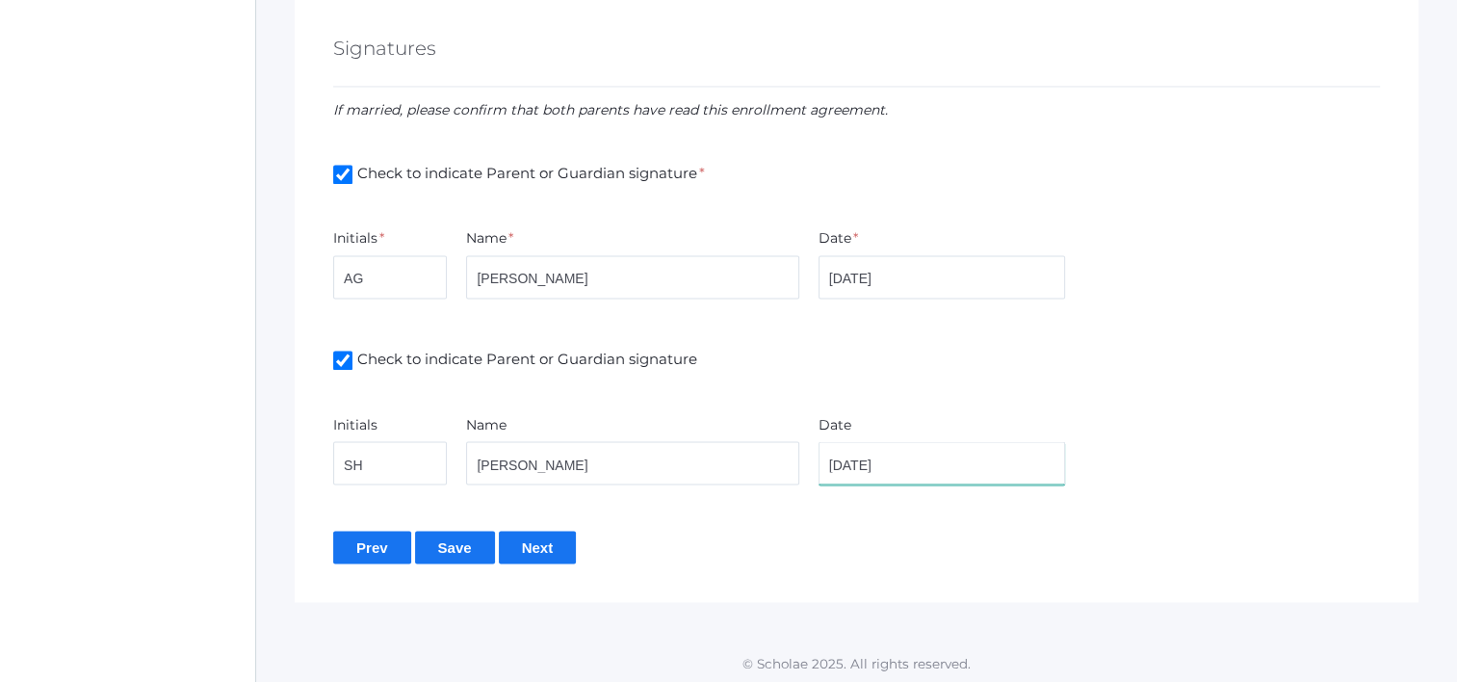
type input "8/22/2025"
click at [477, 535] on input "Save" at bounding box center [455, 547] width 80 height 32
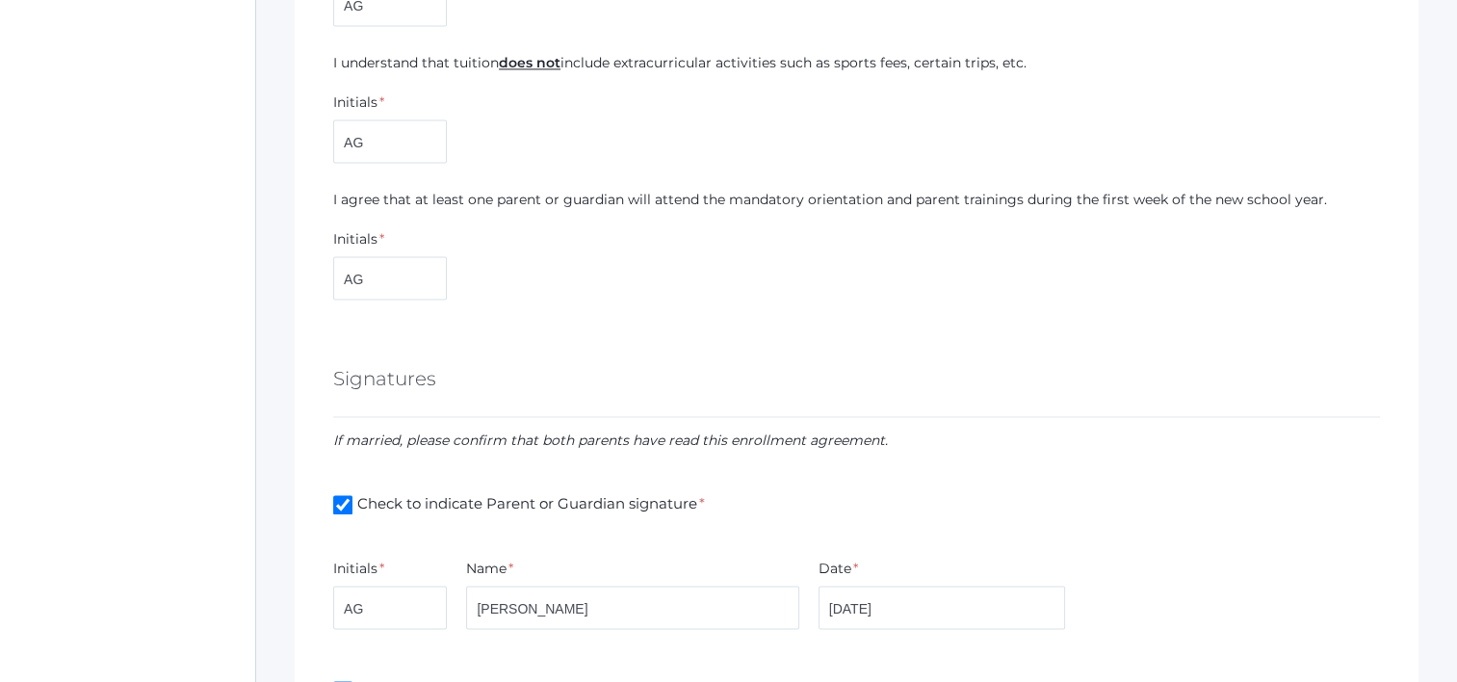
scroll to position [3261, 0]
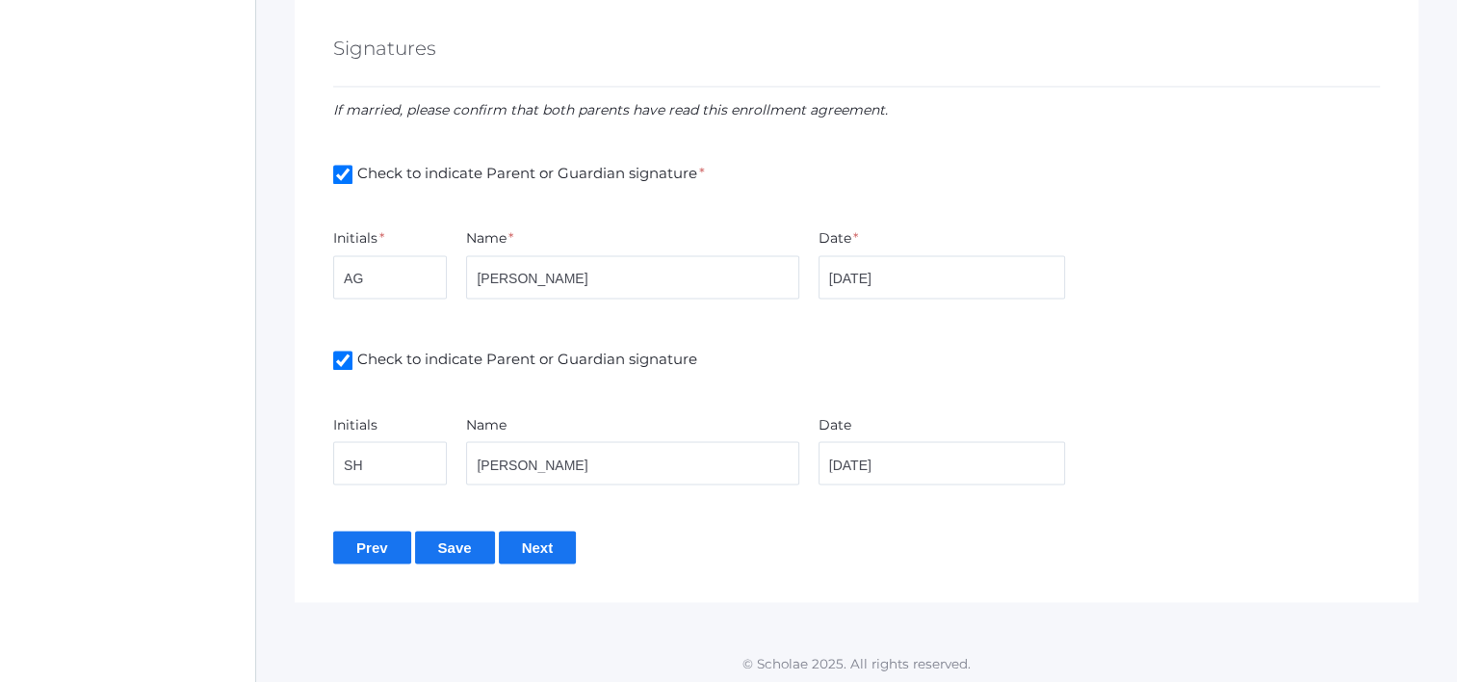
click at [532, 547] on input "Next" at bounding box center [538, 547] width 78 height 32
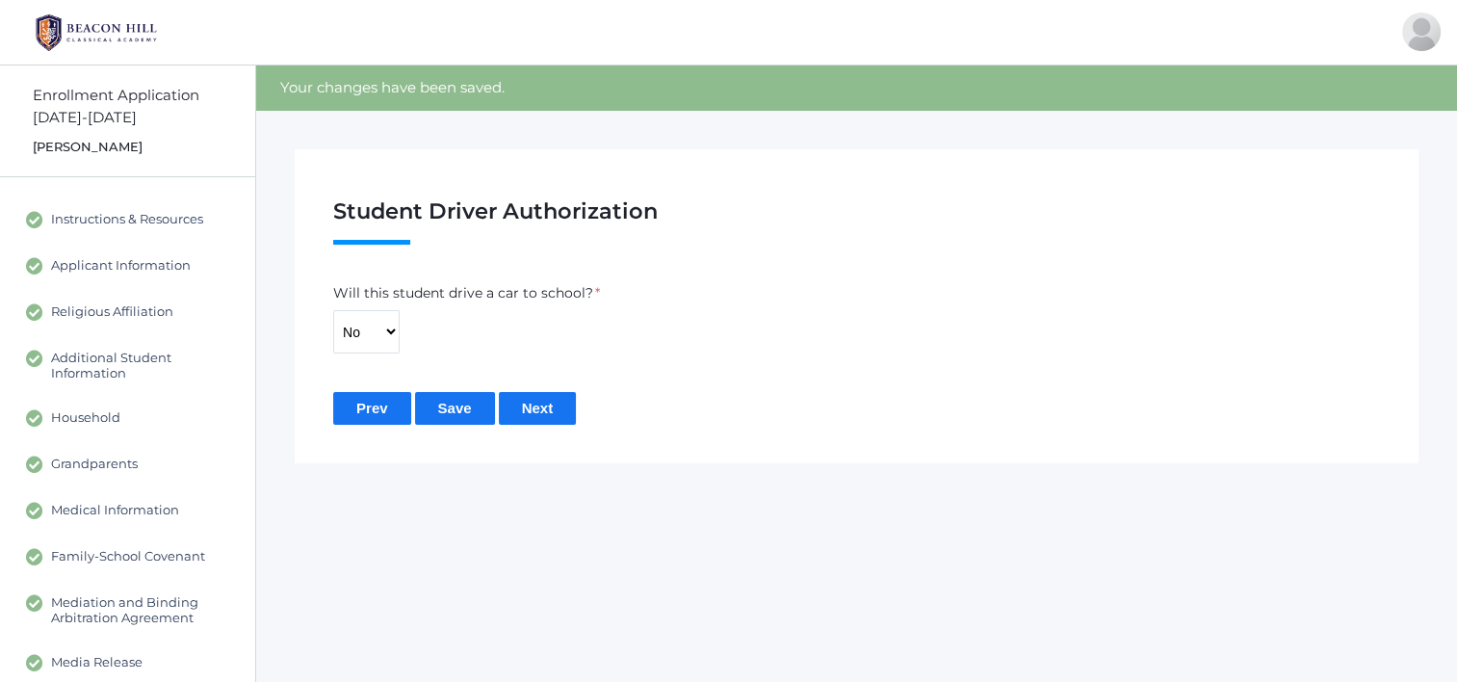
click at [444, 413] on input "Save" at bounding box center [455, 408] width 80 height 32
click at [531, 408] on input "Next" at bounding box center [538, 408] width 78 height 32
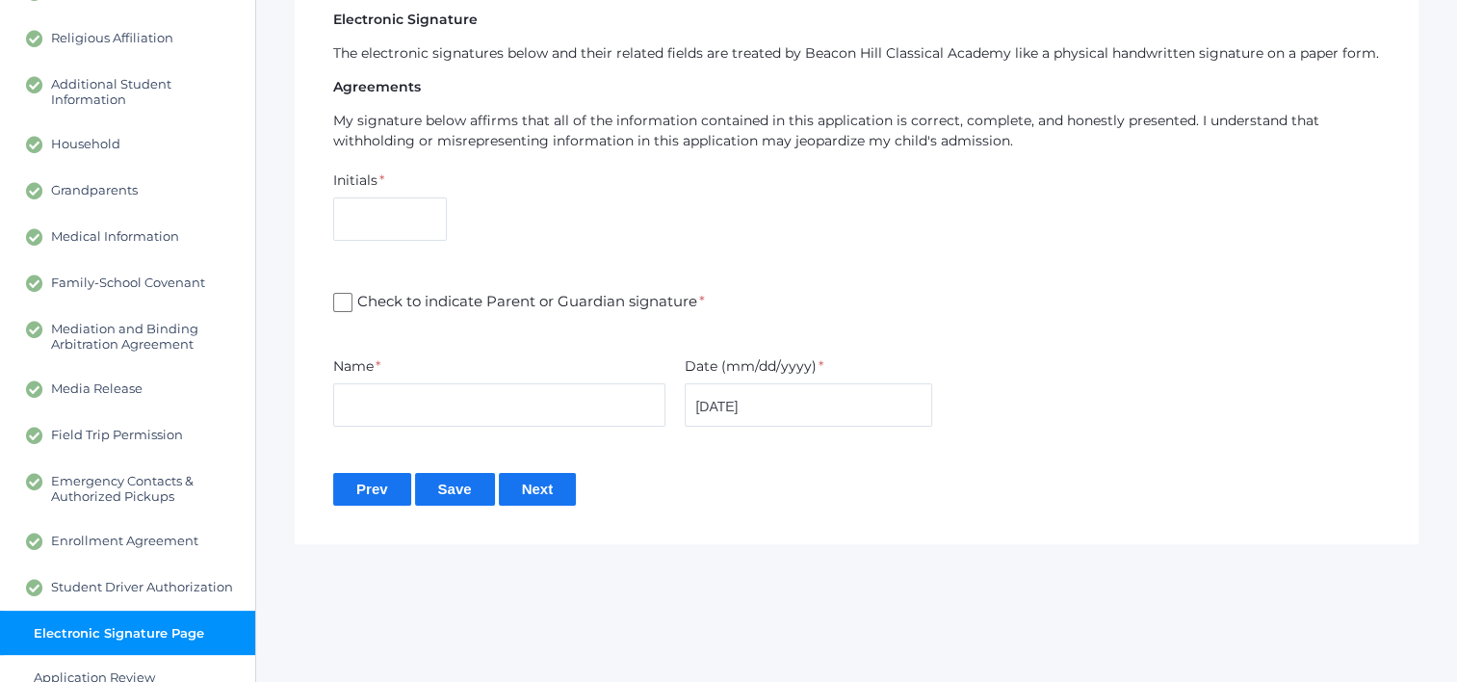
scroll to position [353, 0]
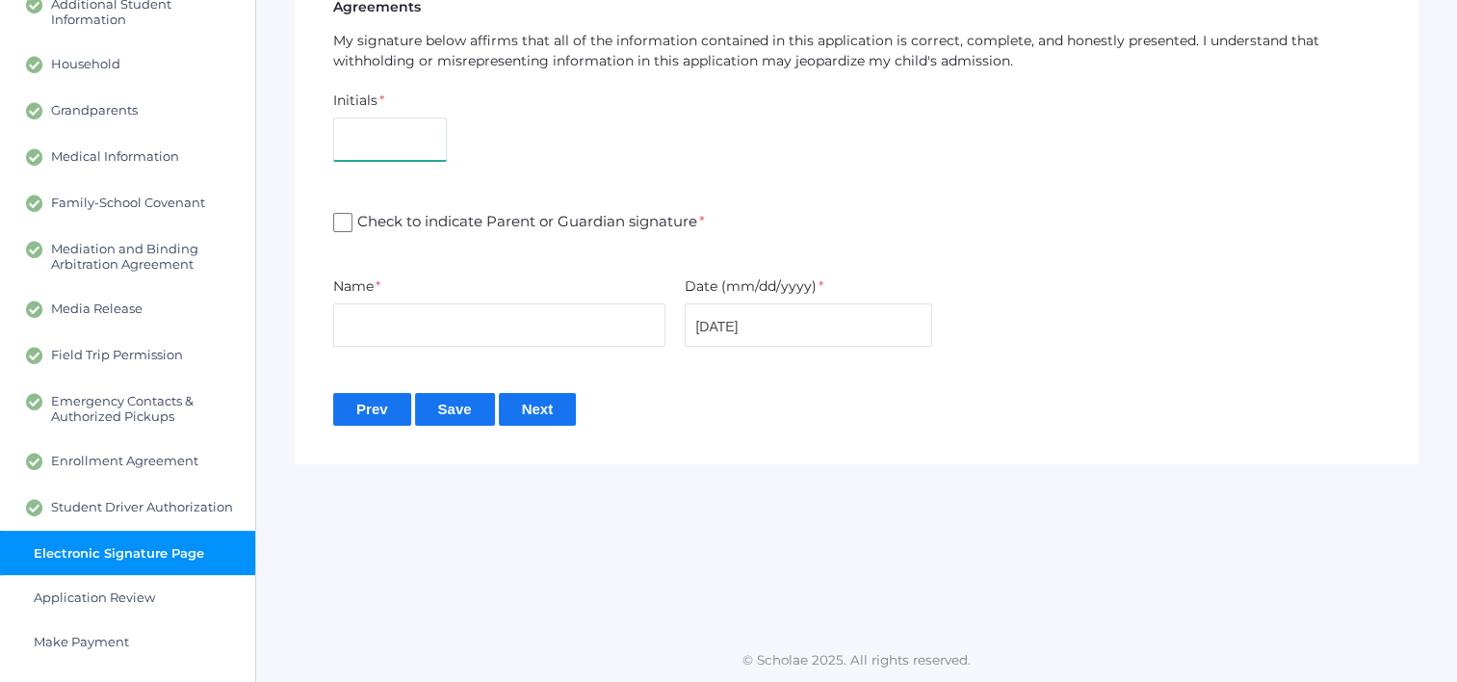
click at [373, 121] on input "text" at bounding box center [390, 138] width 114 height 43
type input "AG"
type input "[PERSON_NAME]"
click at [354, 217] on span "Check to indicate Parent or Guardian signature *" at bounding box center [528, 223] width 352 height 24
click at [352, 217] on input "Check to indicate Parent or Guardian signature *" at bounding box center [342, 222] width 19 height 19
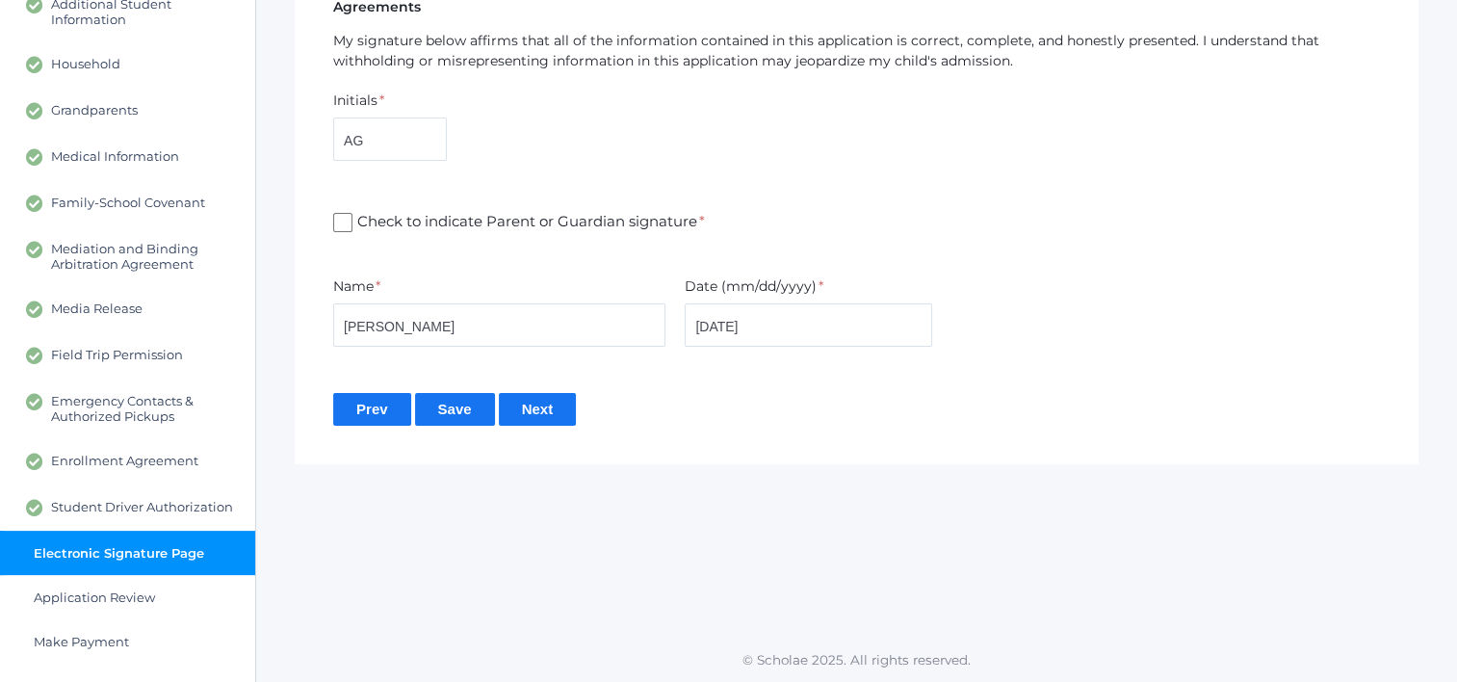
checkbox input "true"
click at [728, 326] on input "[DATE]" at bounding box center [809, 324] width 248 height 43
type input "[DATE]"
click at [466, 411] on input "Save" at bounding box center [455, 409] width 80 height 32
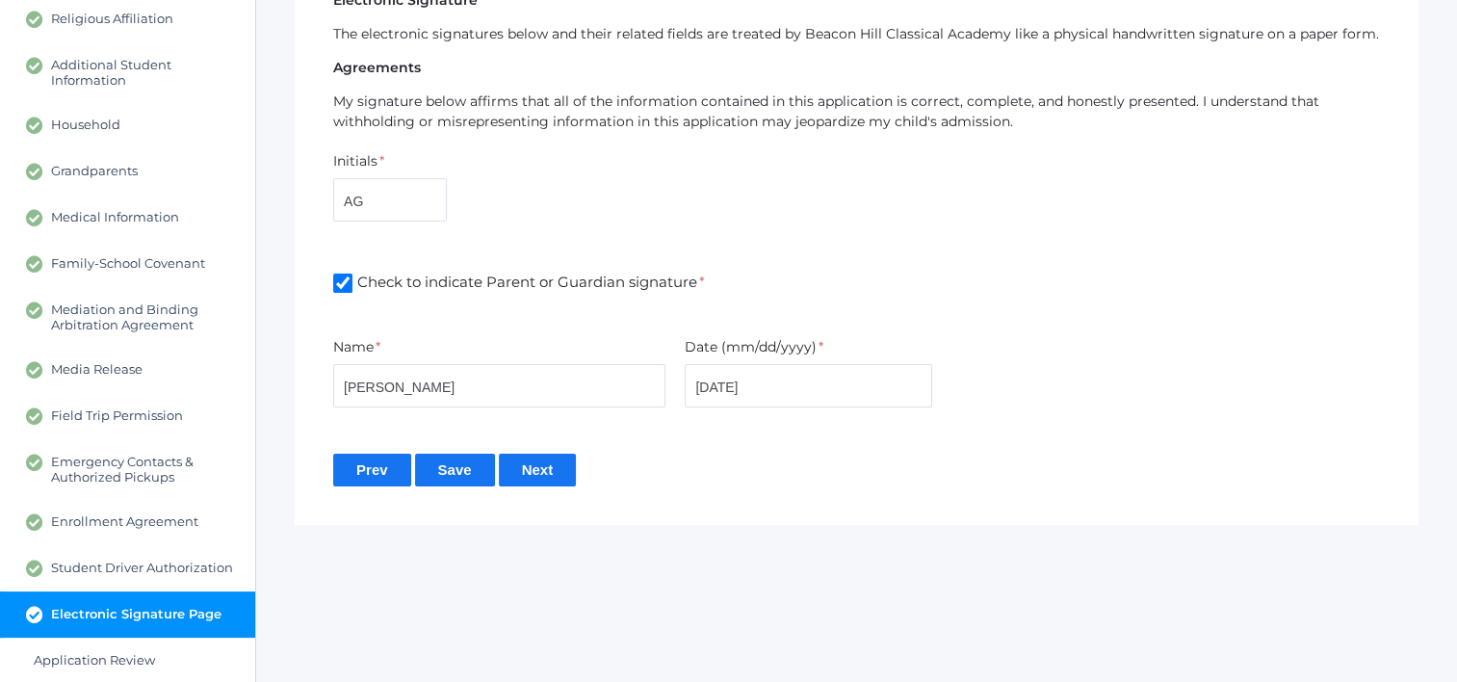
scroll to position [355, 0]
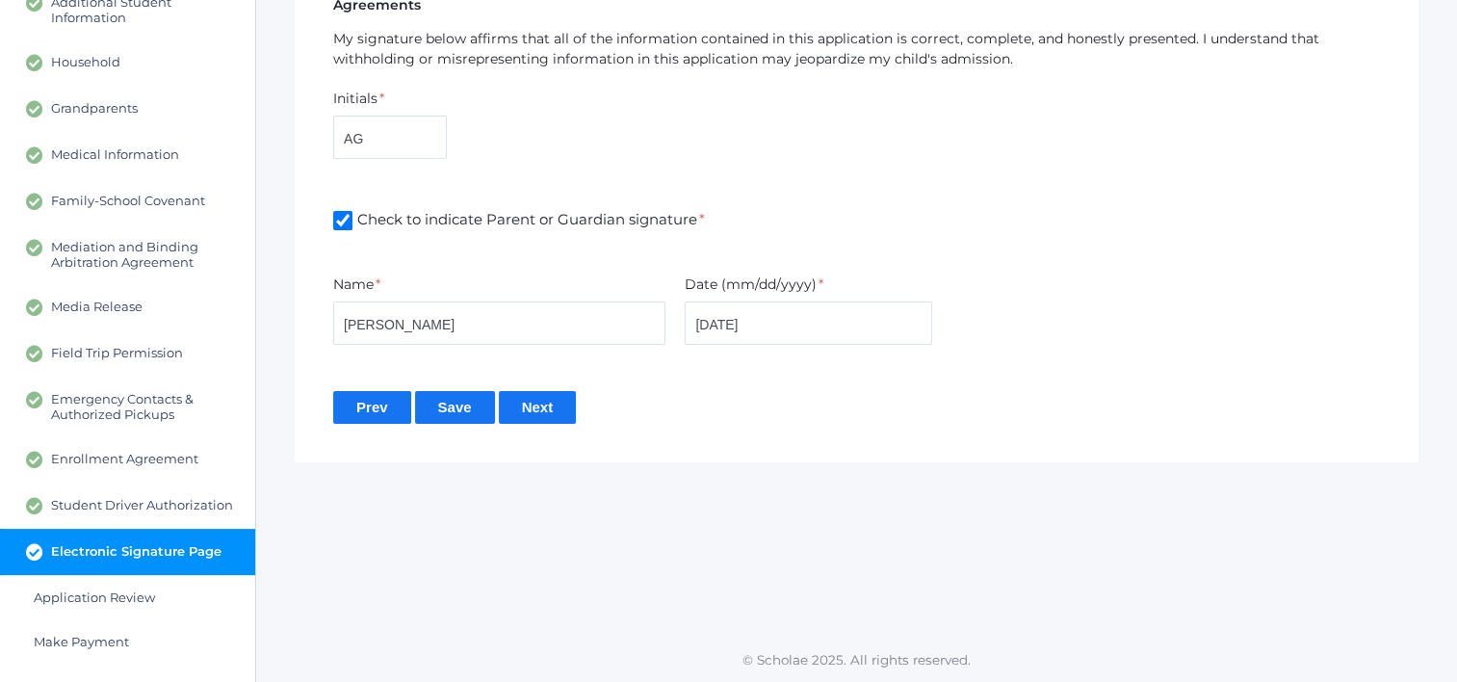
drag, startPoint x: 537, startPoint y: 420, endPoint x: 699, endPoint y: 405, distance: 162.4
click at [537, 422] on input "Next" at bounding box center [538, 407] width 78 height 32
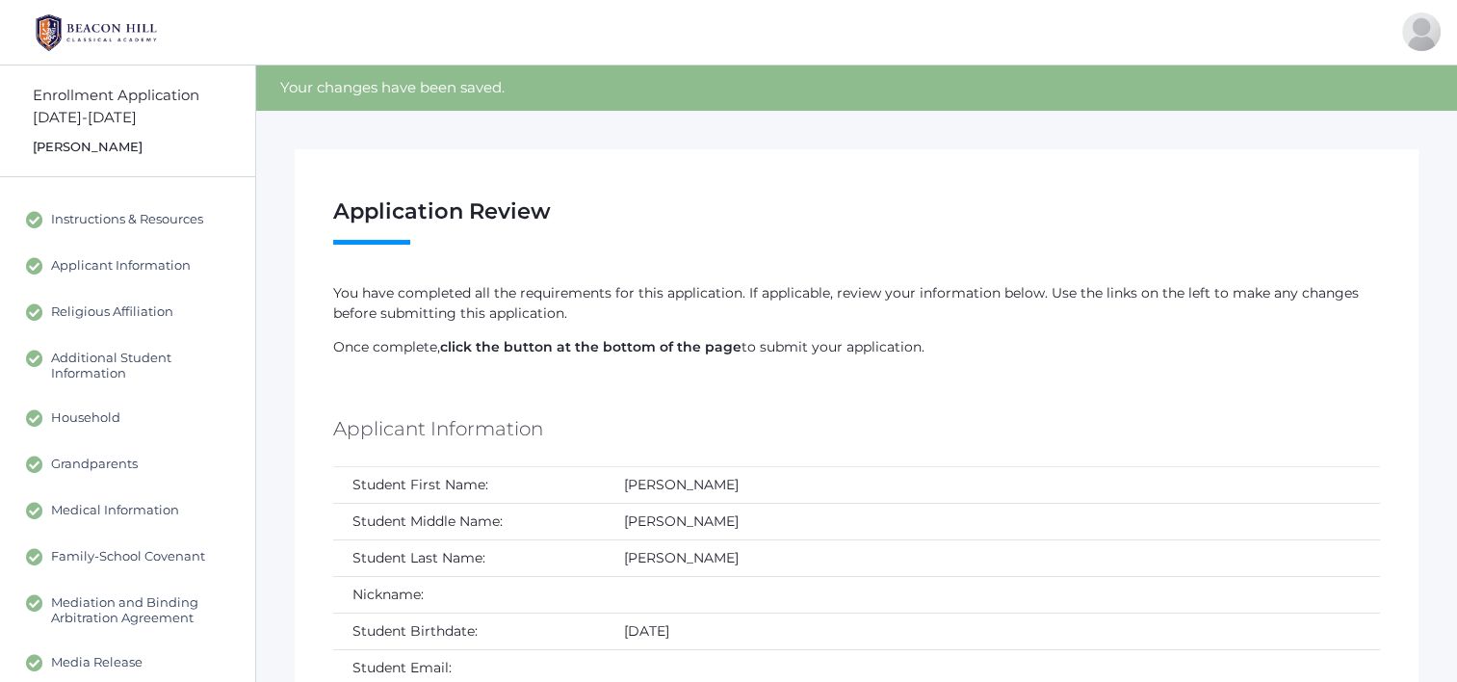
click at [111, 49] on img at bounding box center [96, 33] width 144 height 48
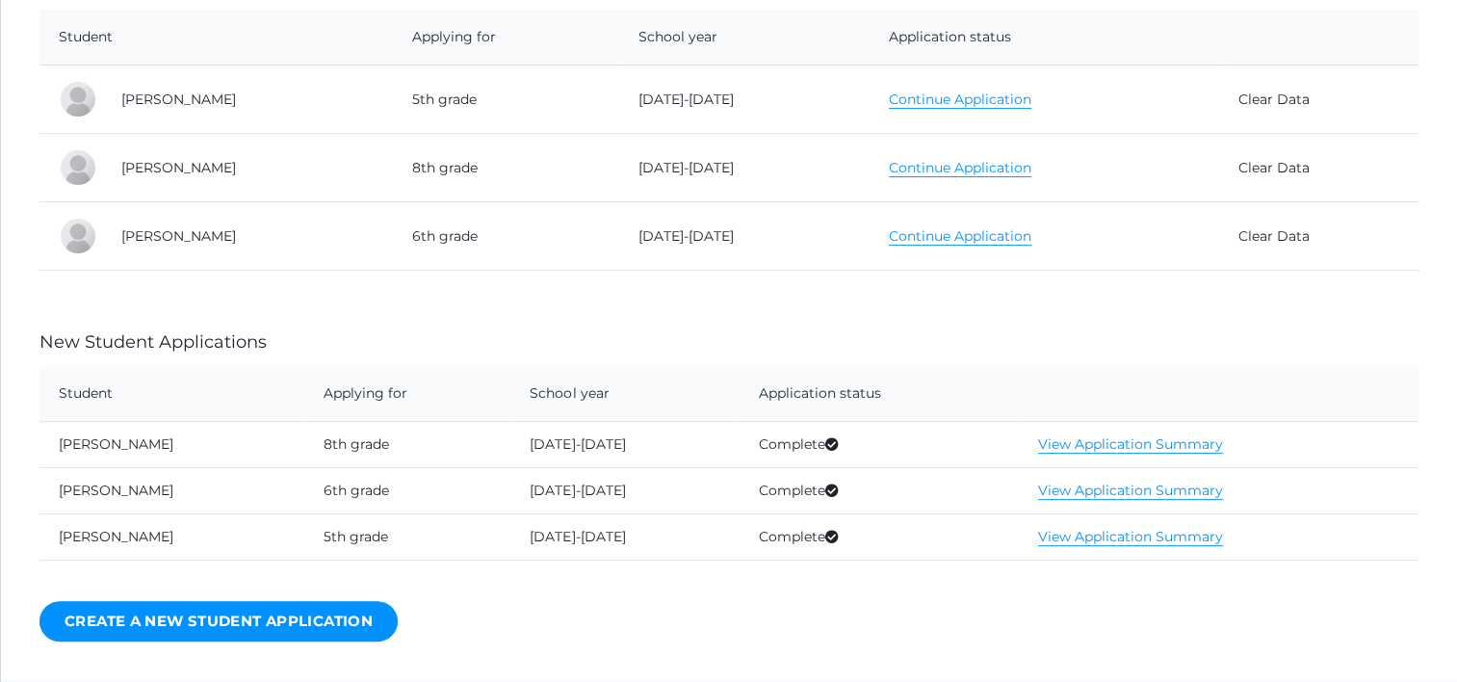
scroll to position [483, 0]
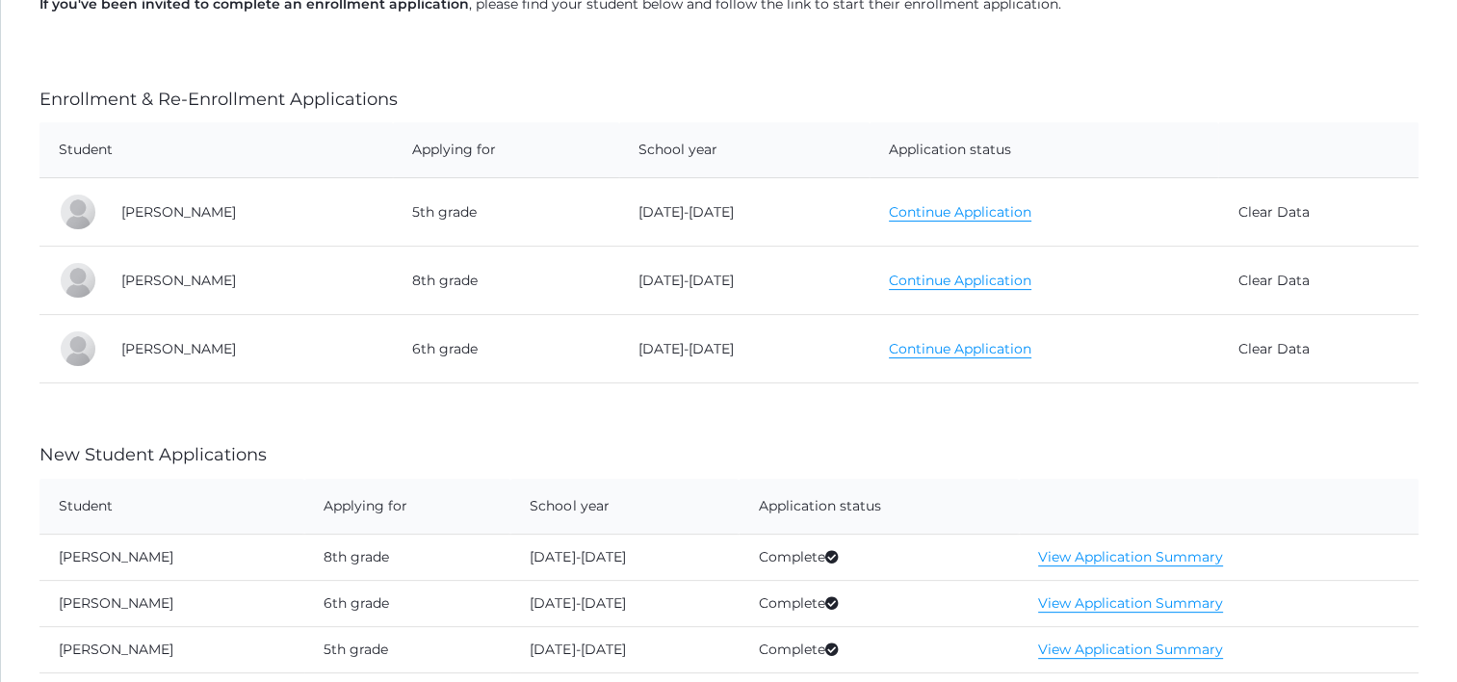
click at [956, 216] on link "Continue Application" at bounding box center [960, 212] width 143 height 18
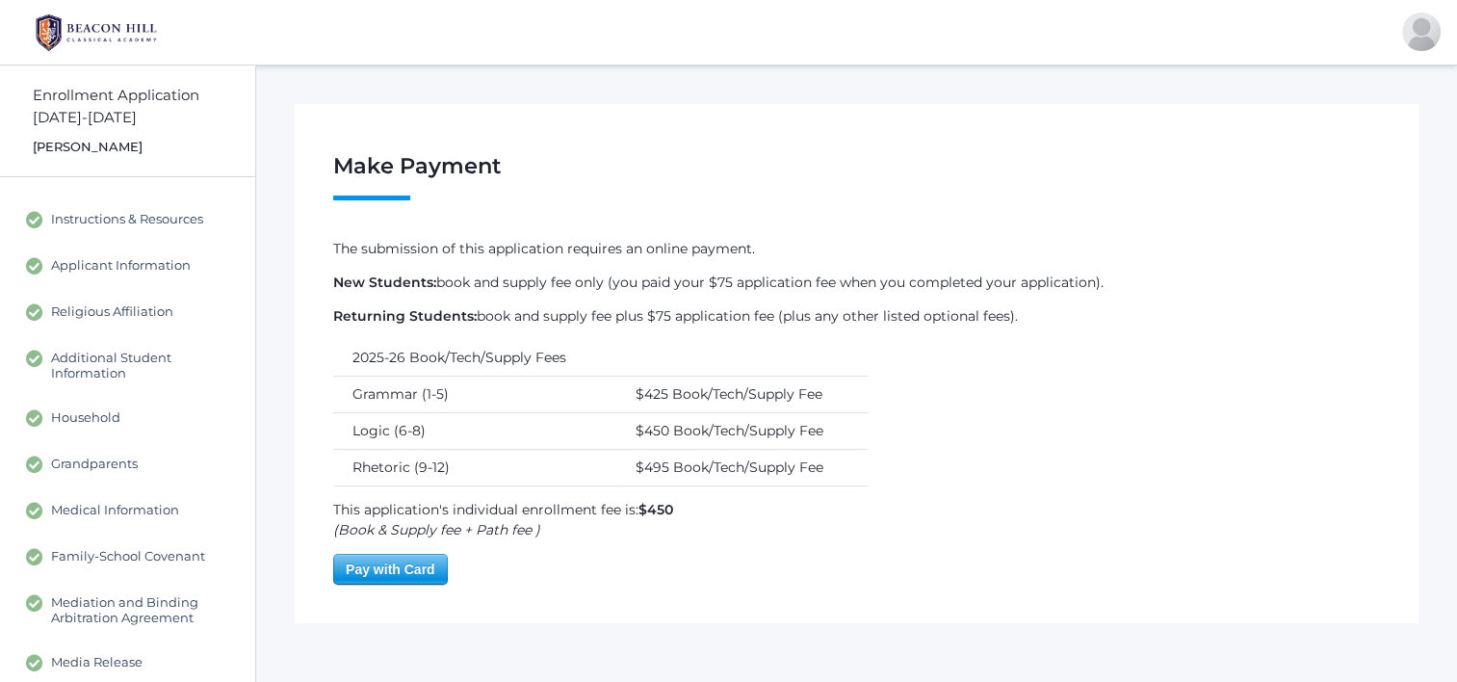
drag, startPoint x: 405, startPoint y: 570, endPoint x: 407, endPoint y: 559, distance: 11.9
click at [407, 561] on span "Pay with Card" at bounding box center [390, 569] width 113 height 29
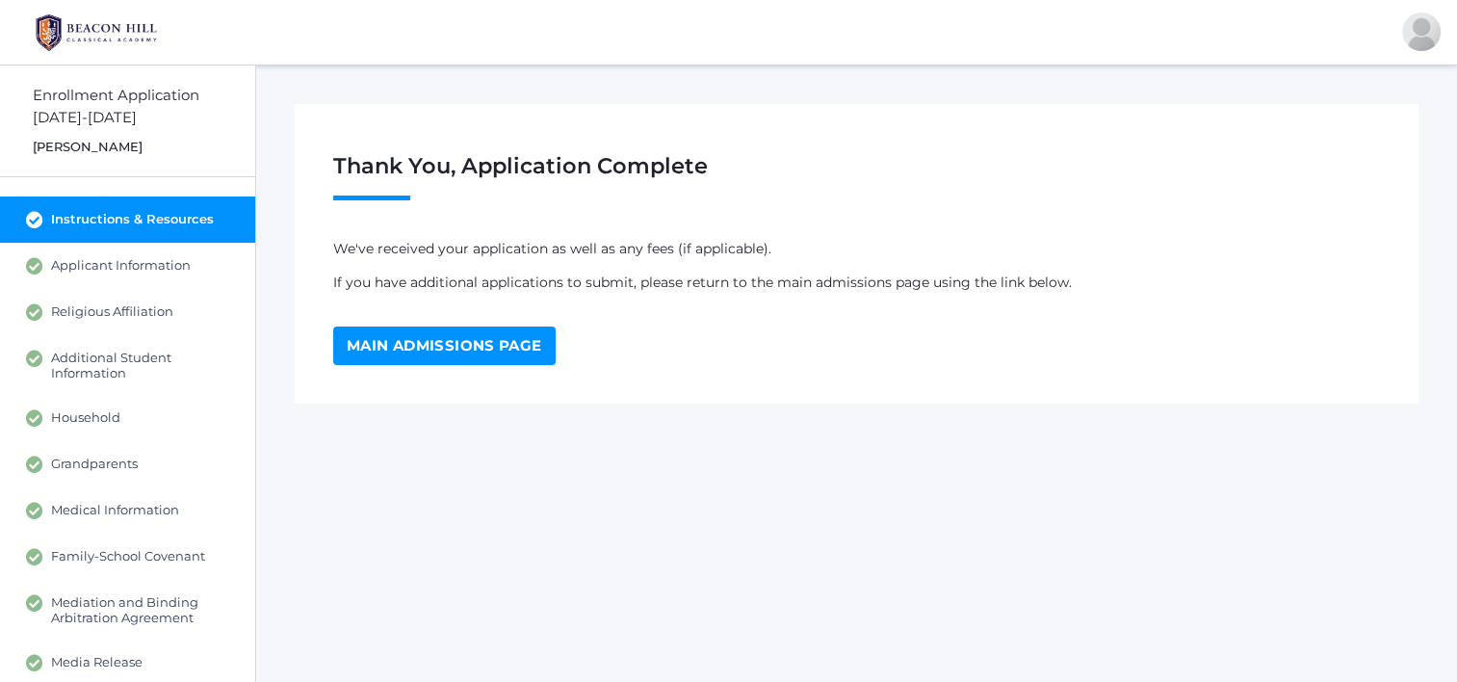
click at [79, 21] on img at bounding box center [96, 33] width 144 height 48
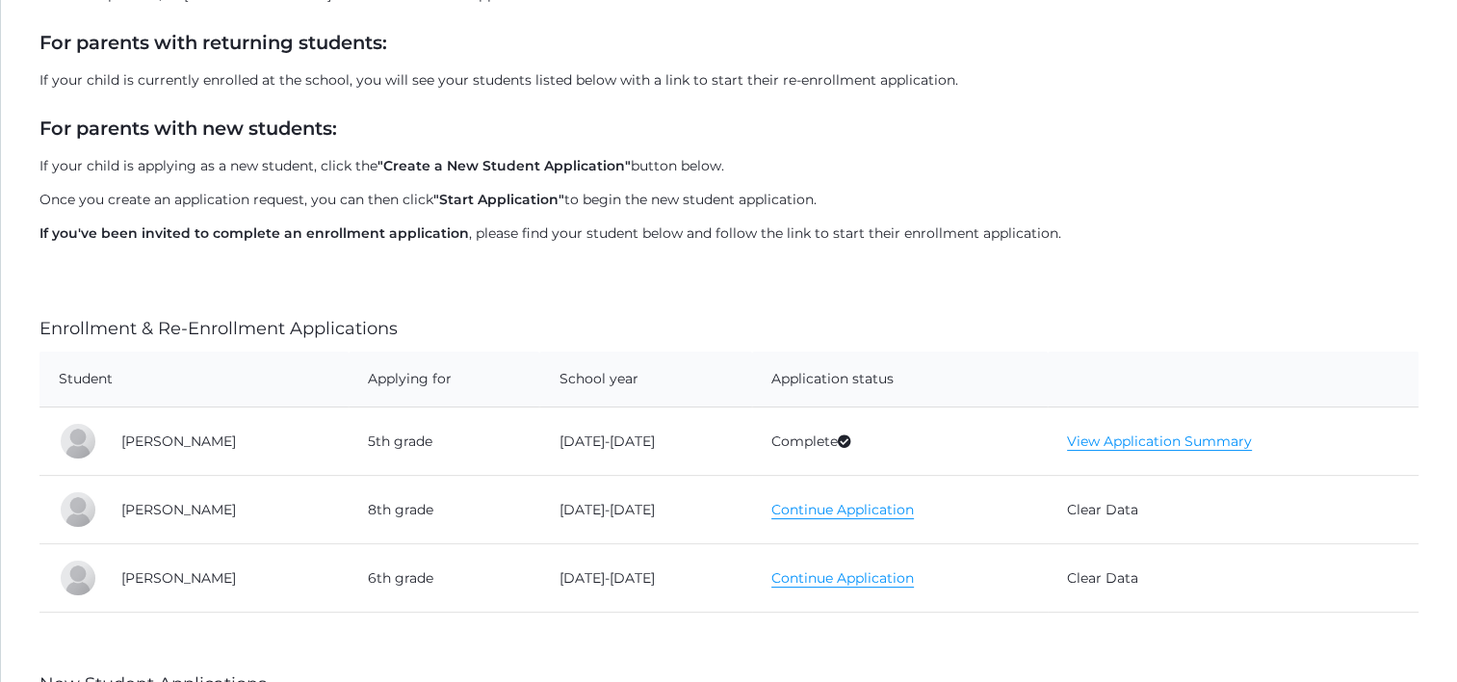
scroll to position [385, 0]
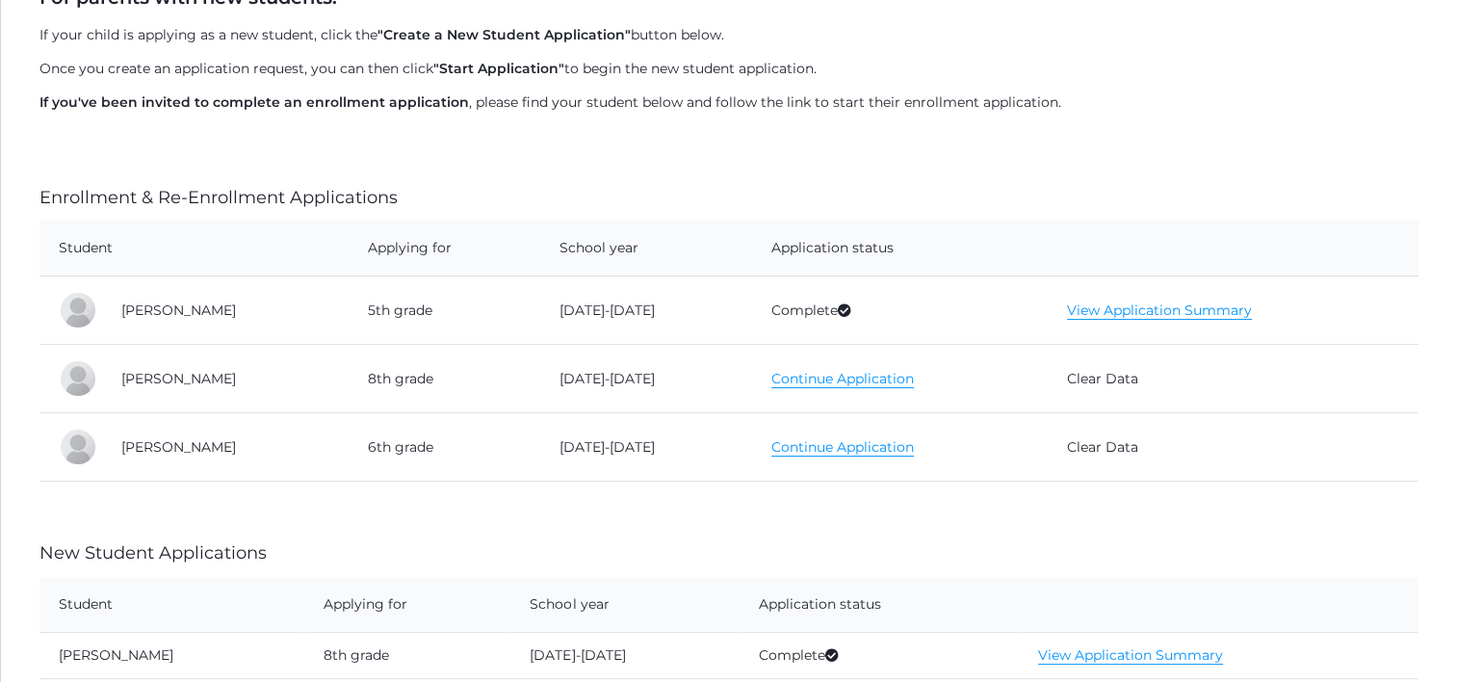
click at [783, 390] on td "Continue Application" at bounding box center [900, 379] width 296 height 68
click at [774, 379] on link "Continue Application" at bounding box center [842, 379] width 143 height 18
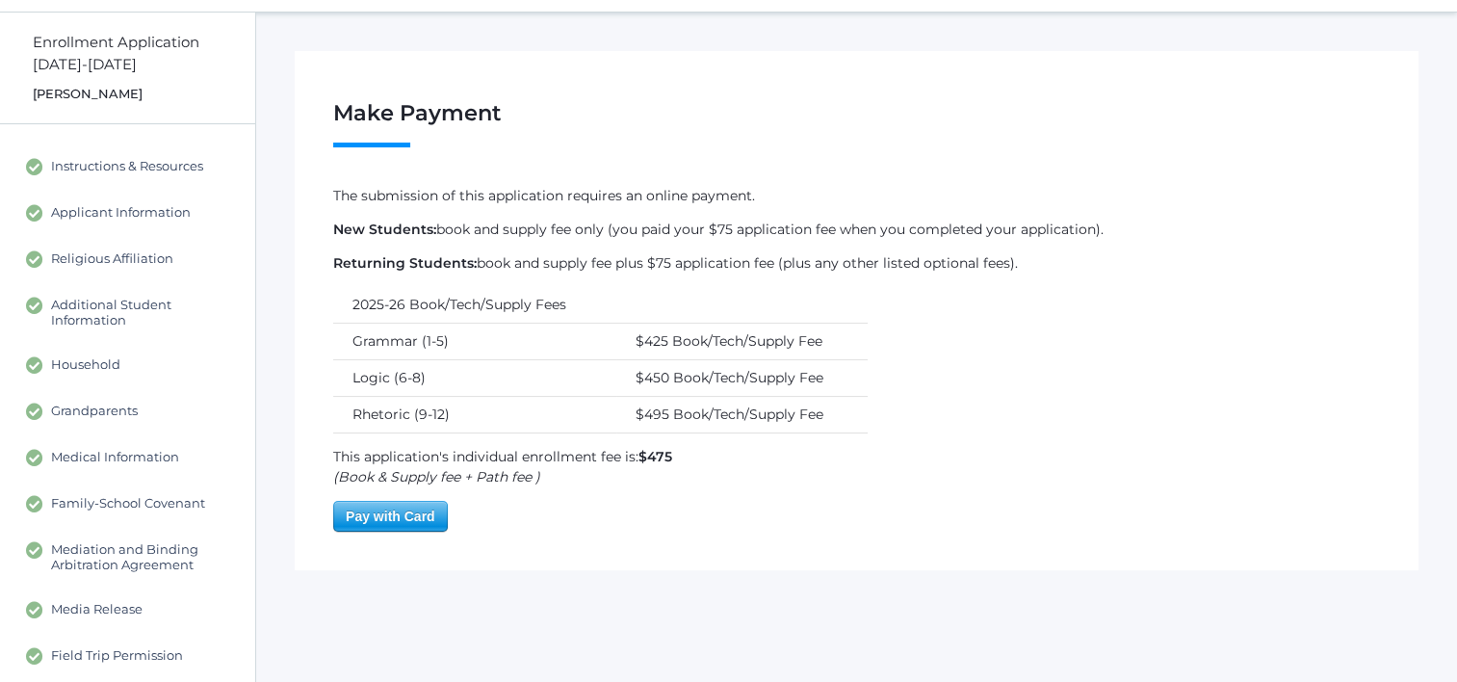
scroll to position [96, 0]
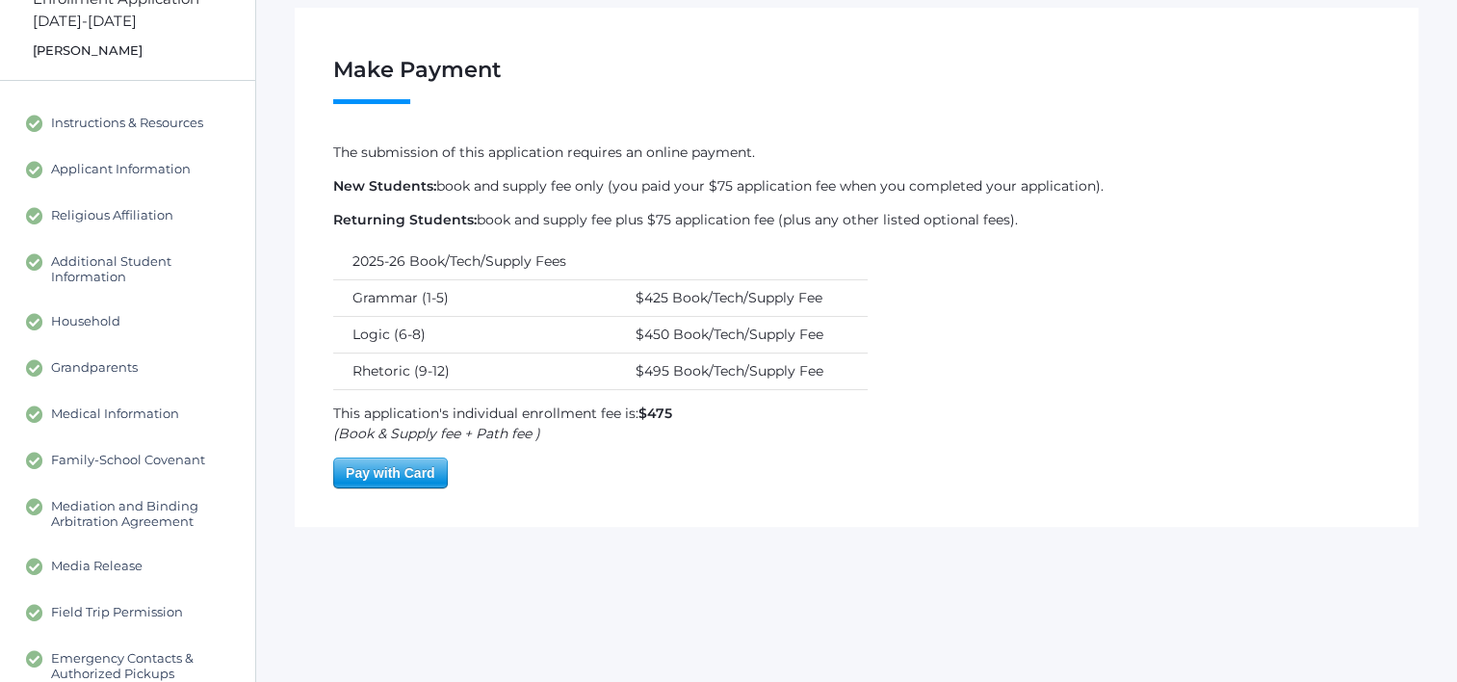
click at [394, 472] on span "Pay with Card" at bounding box center [390, 472] width 113 height 29
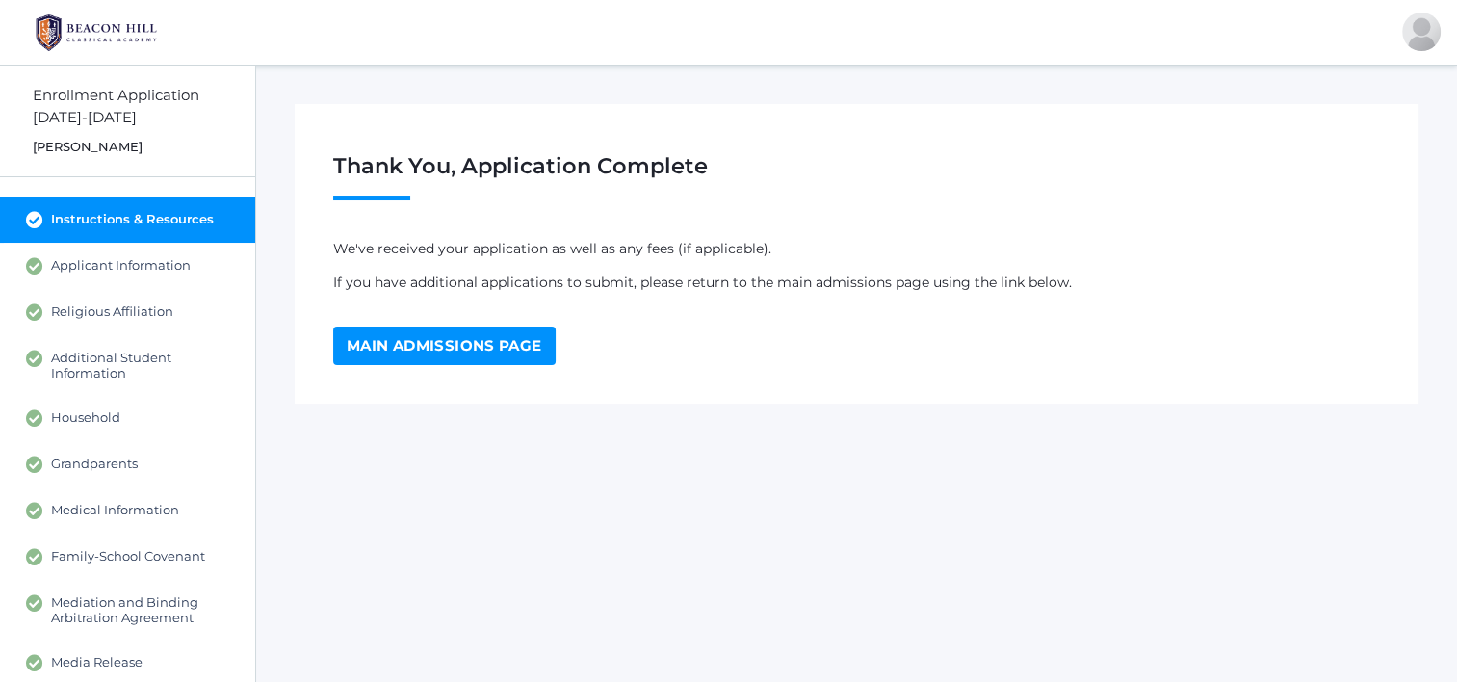
click at [424, 375] on div "Thank You, Application Complete We've received your application as well as any …" at bounding box center [857, 254] width 1124 height 300
click at [412, 342] on link "Main Admissions Page" at bounding box center [444, 345] width 222 height 39
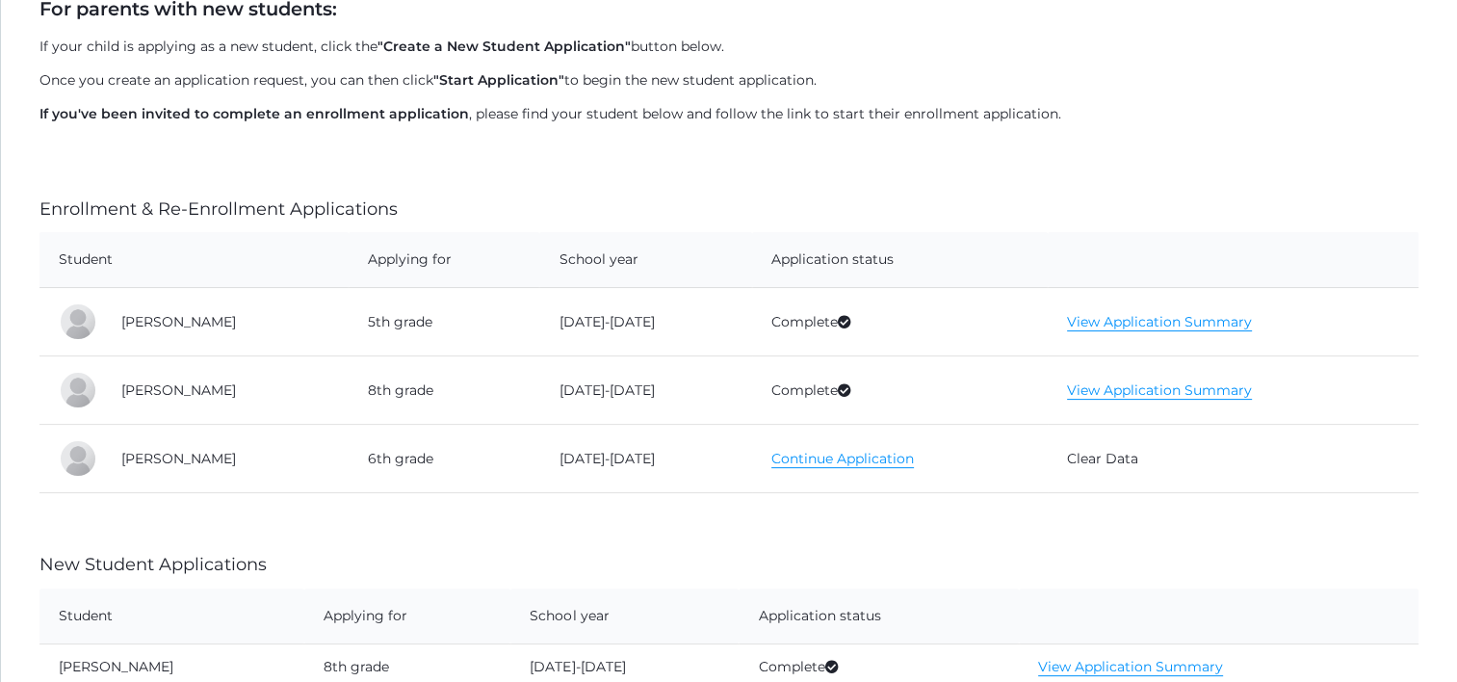
scroll to position [385, 0]
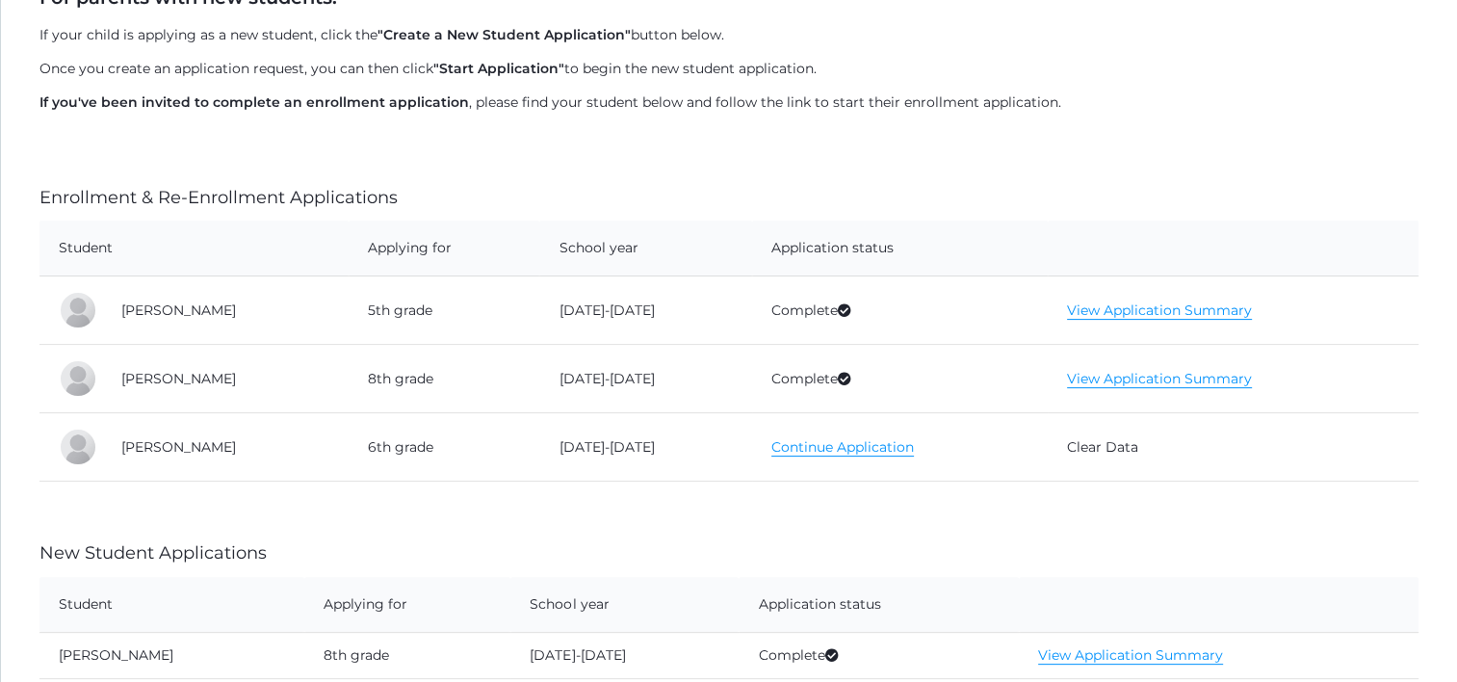
click at [771, 446] on link "Continue Application" at bounding box center [842, 447] width 143 height 18
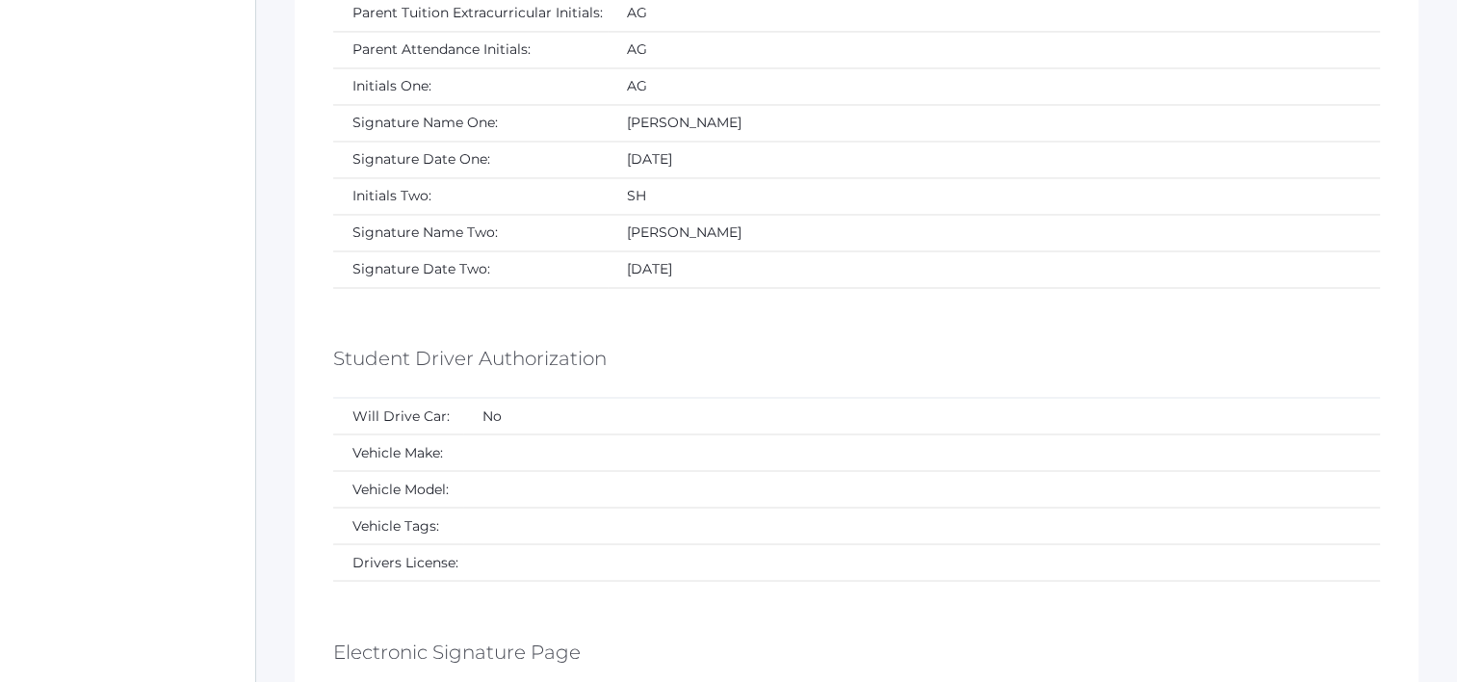
scroll to position [10770, 0]
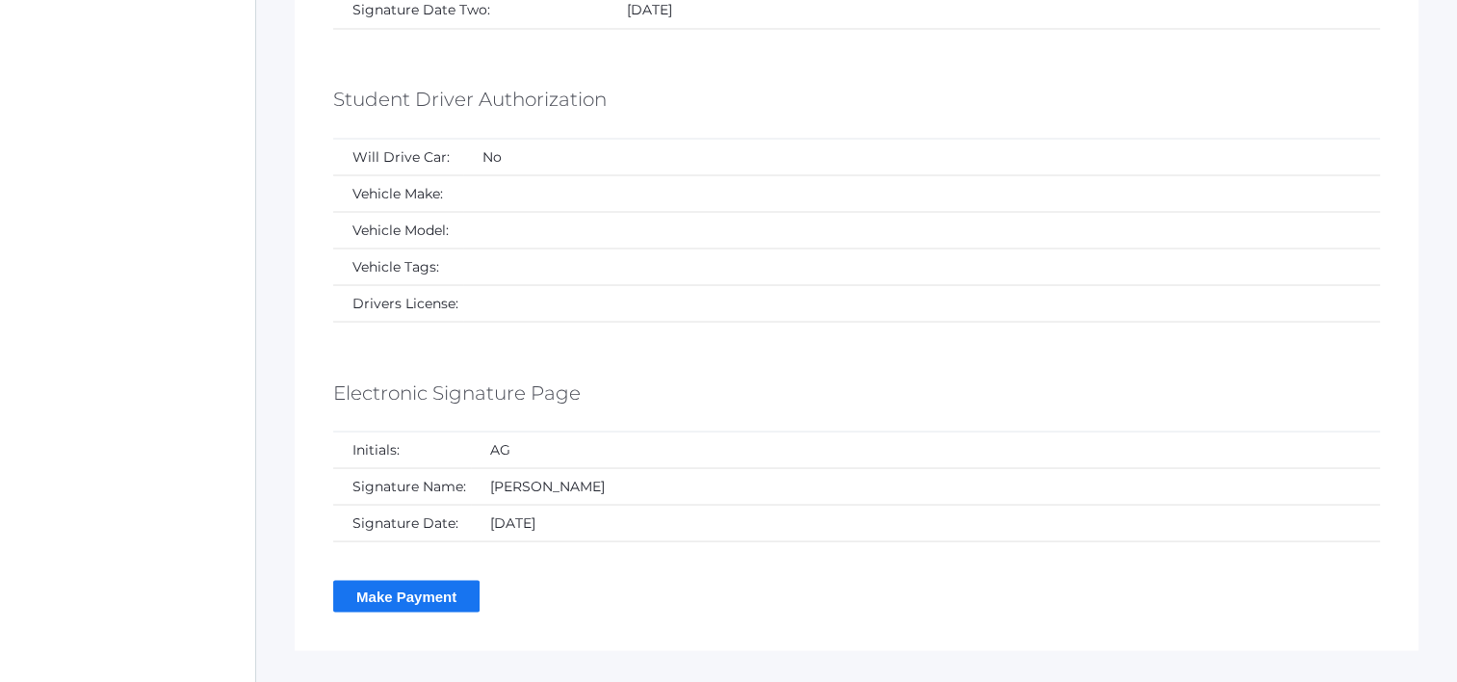
click at [460, 580] on input "Make Payment" at bounding box center [406, 596] width 146 height 32
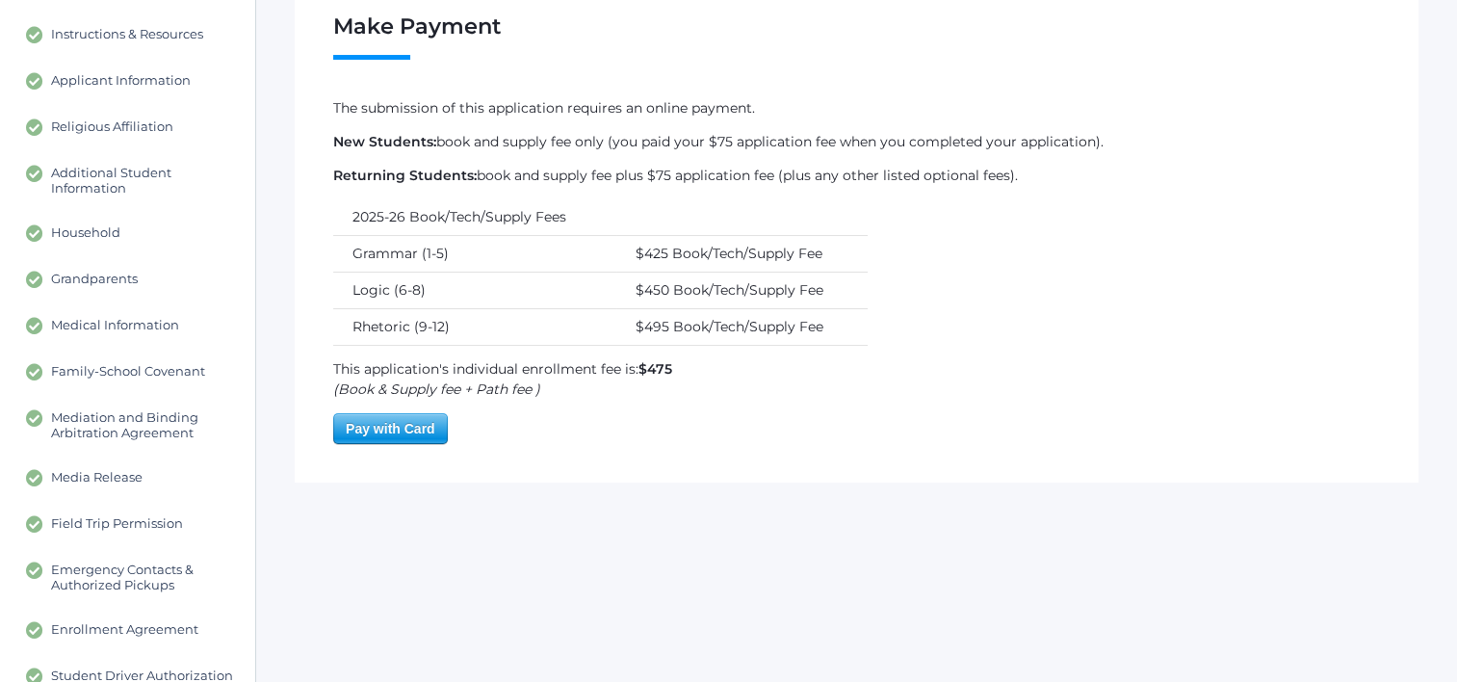
scroll to position [193, 0]
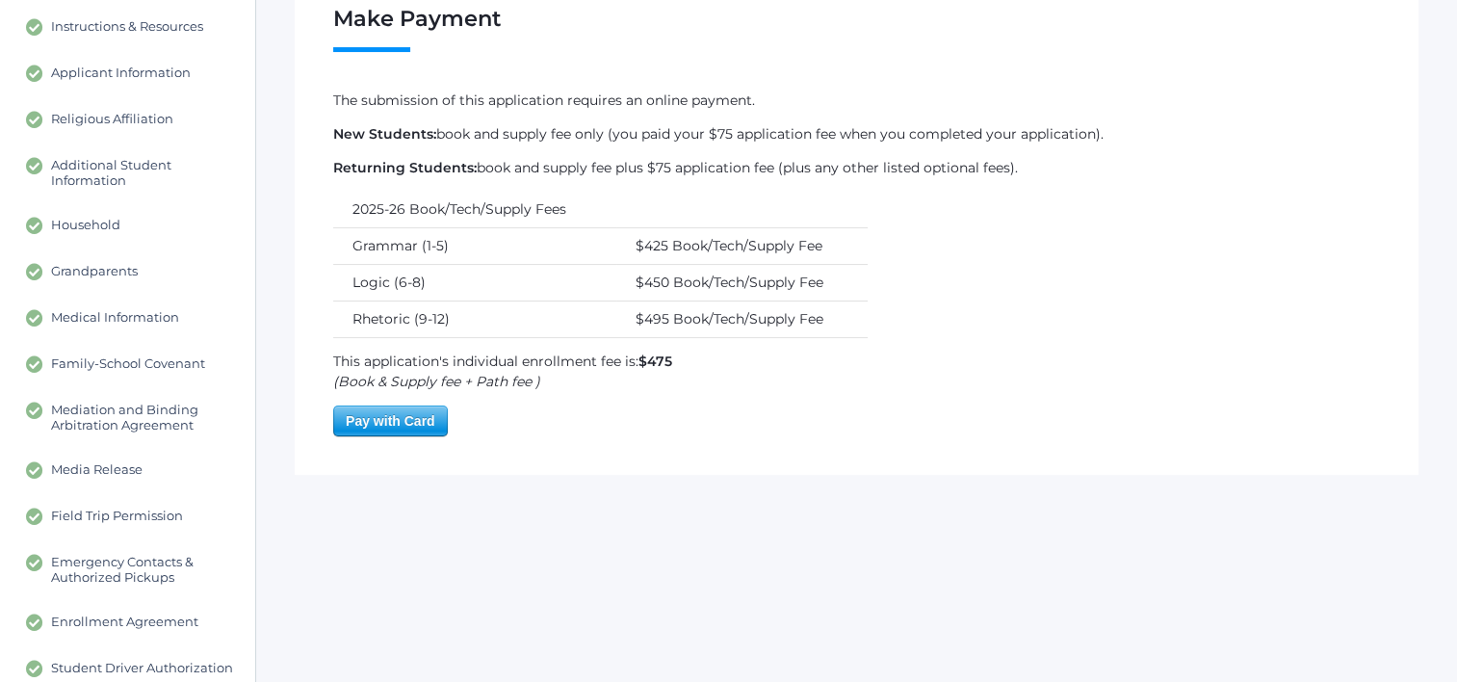
click at [422, 424] on span "Pay with Card" at bounding box center [390, 420] width 113 height 29
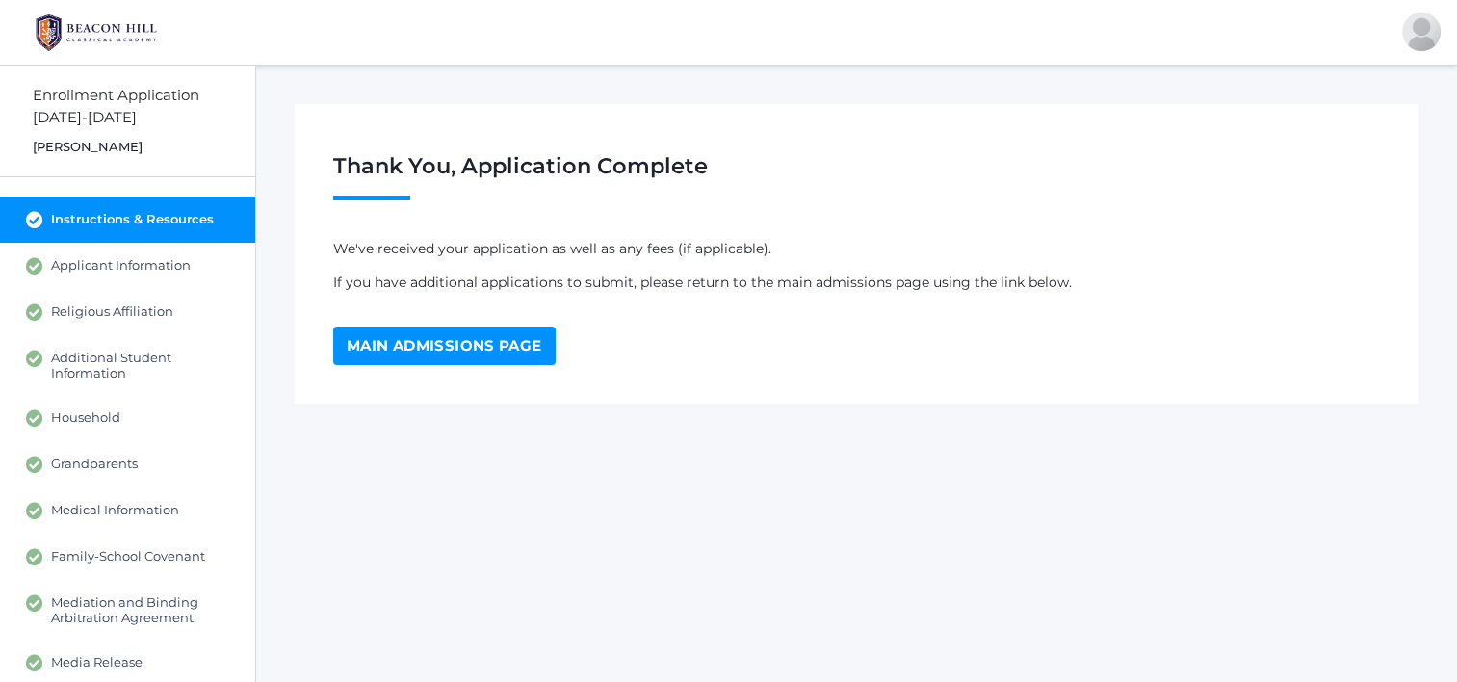
click at [394, 343] on link "Main Admissions Page" at bounding box center [444, 345] width 222 height 39
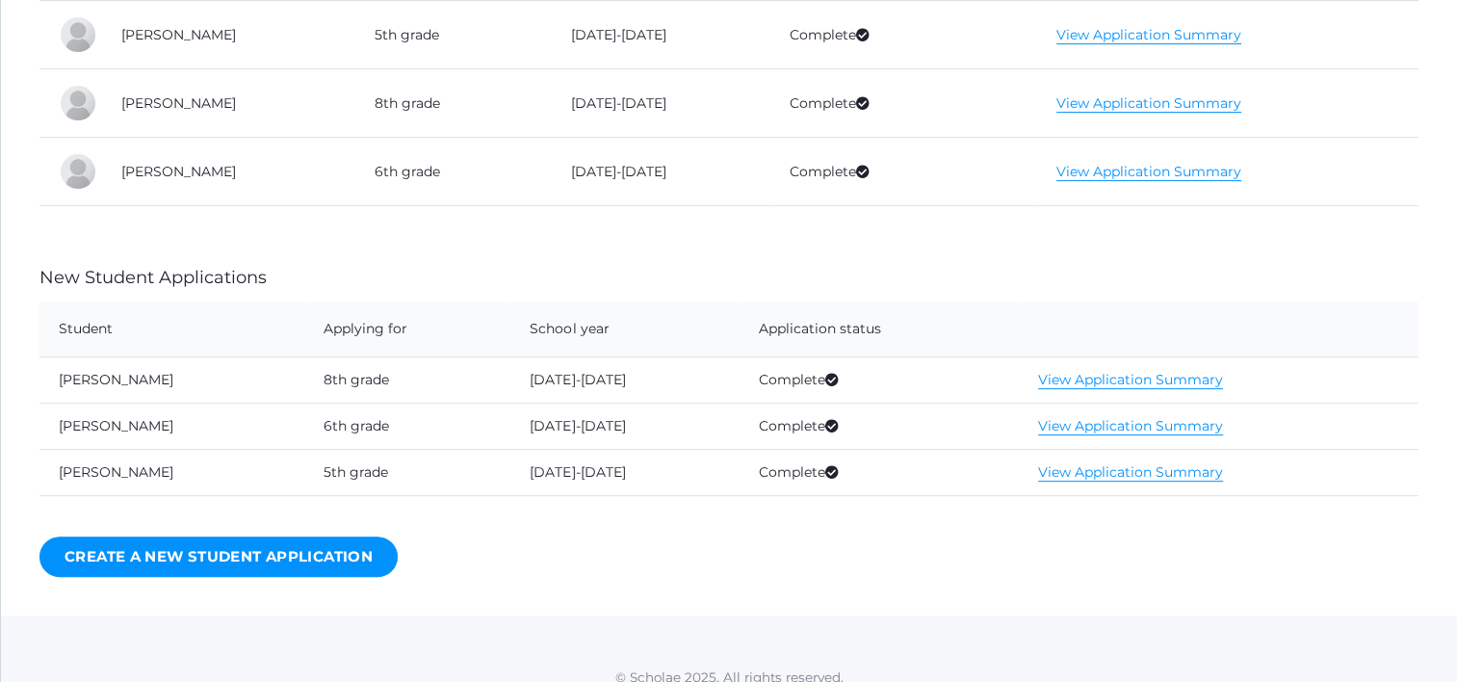
scroll to position [674, 0]
